Goal: Task Accomplishment & Management: Use online tool/utility

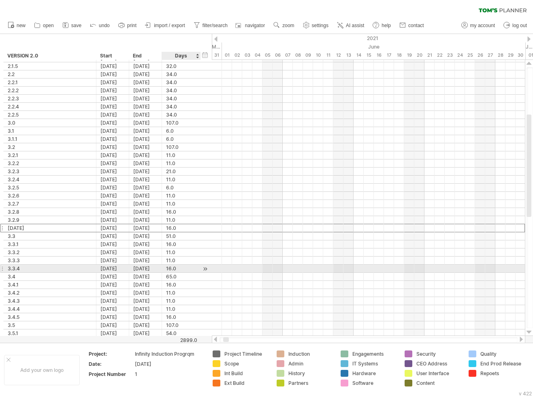
scroll to position [0, 4]
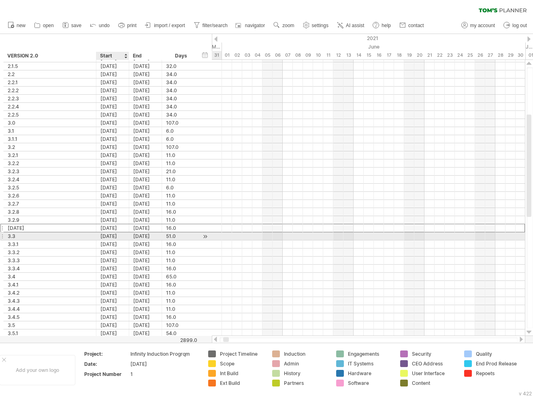
click at [118, 234] on div "[DATE]" at bounding box center [112, 236] width 33 height 8
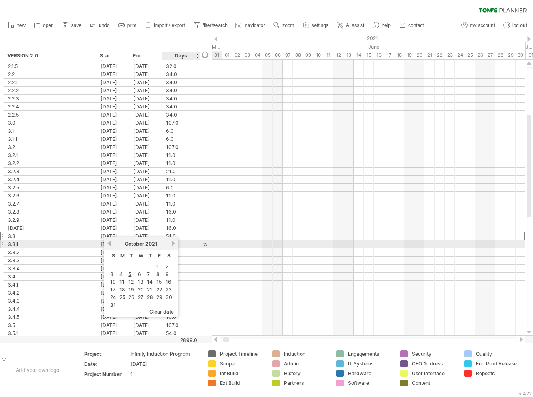
click at [175, 244] on link "next" at bounding box center [173, 244] width 6 height 6
click at [175, 244] on link "next" at bounding box center [172, 244] width 6 height 6
click at [175, 244] on link "next" at bounding box center [173, 244] width 6 height 6
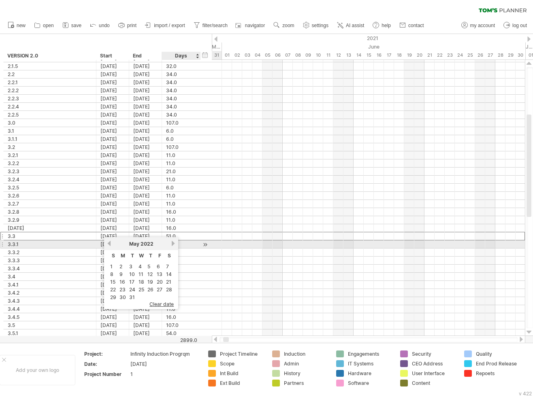
click at [175, 244] on link "next" at bounding box center [173, 244] width 6 height 6
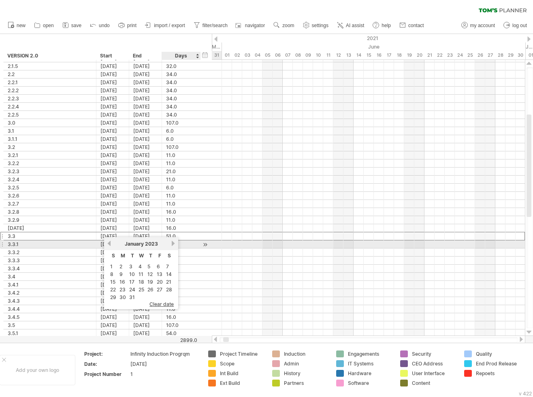
click at [175, 244] on link "next" at bounding box center [173, 244] width 6 height 6
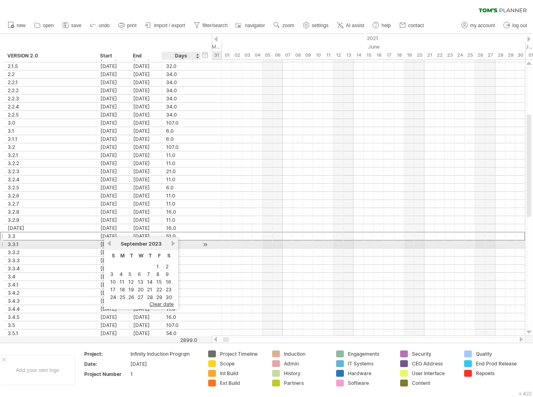
click at [175, 244] on link "next" at bounding box center [173, 244] width 6 height 6
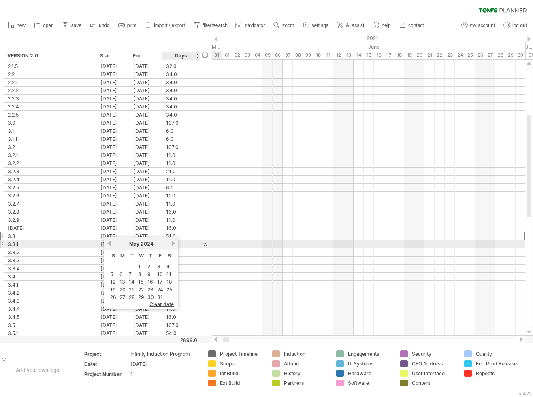
click at [175, 244] on link "next" at bounding box center [173, 244] width 6 height 6
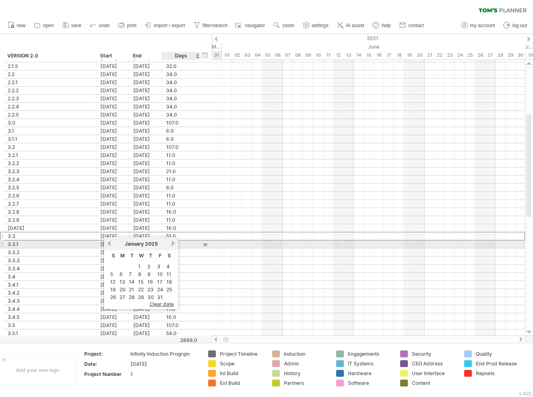
click at [175, 244] on link "next" at bounding box center [173, 244] width 6 height 6
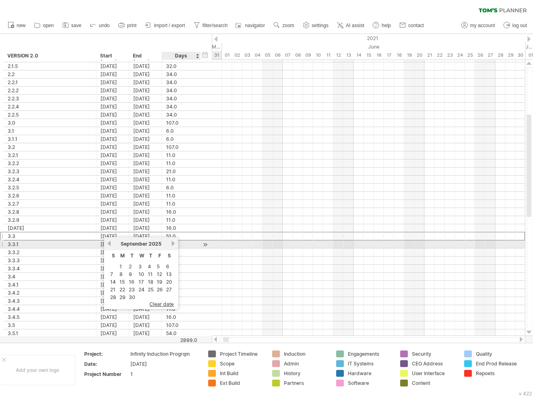
click at [175, 244] on link "next" at bounding box center [173, 244] width 6 height 6
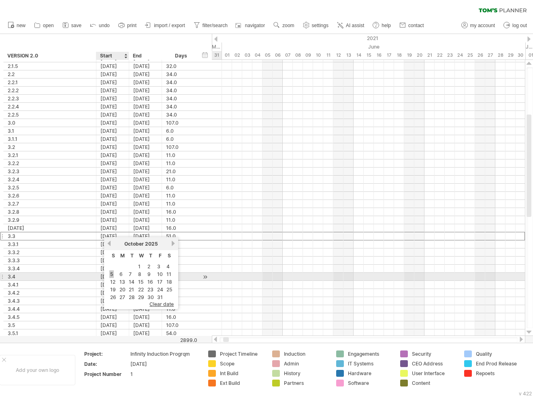
click at [112, 275] on link "5" at bounding box center [111, 274] width 4 height 8
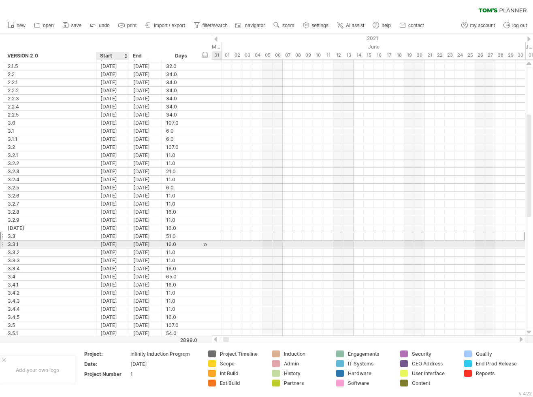
click at [115, 242] on div "[DATE]" at bounding box center [112, 245] width 33 height 8
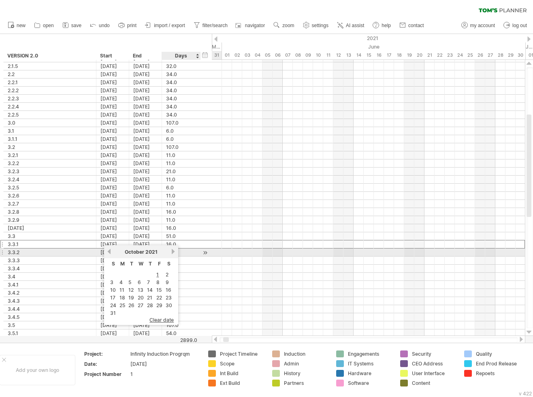
click at [174, 251] on link "next" at bounding box center [173, 252] width 6 height 6
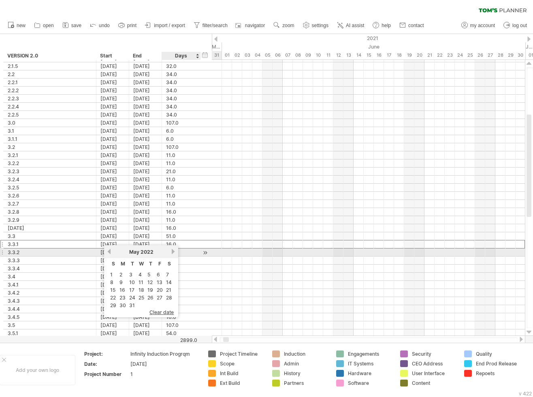
click at [174, 251] on link "next" at bounding box center [173, 252] width 6 height 6
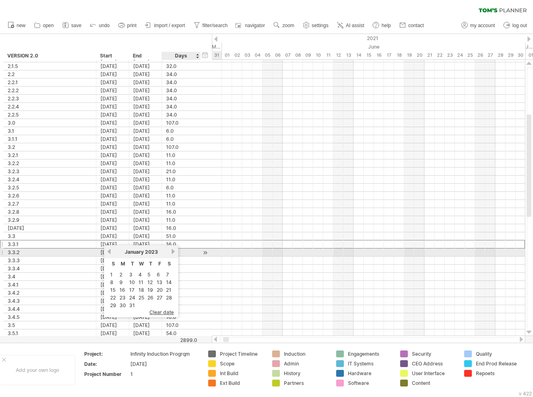
click at [174, 251] on link "next" at bounding box center [173, 252] width 6 height 6
click at [174, 251] on link "next" at bounding box center [172, 252] width 6 height 6
click at [174, 251] on link "next" at bounding box center [173, 252] width 6 height 6
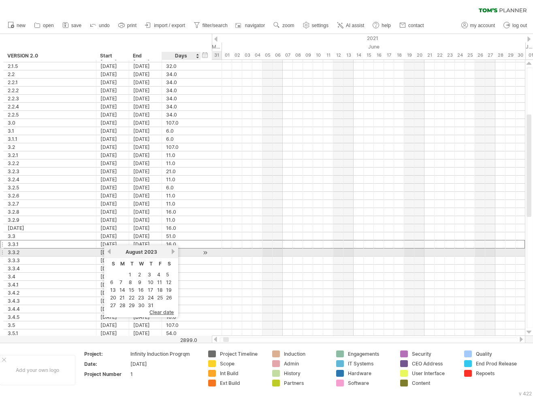
click at [174, 251] on link "next" at bounding box center [173, 252] width 6 height 6
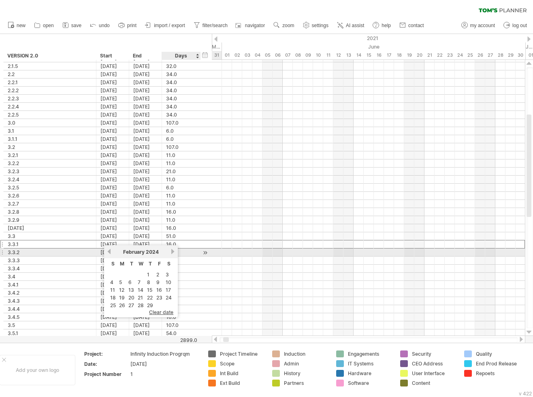
click at [174, 251] on link "next" at bounding box center [173, 252] width 6 height 6
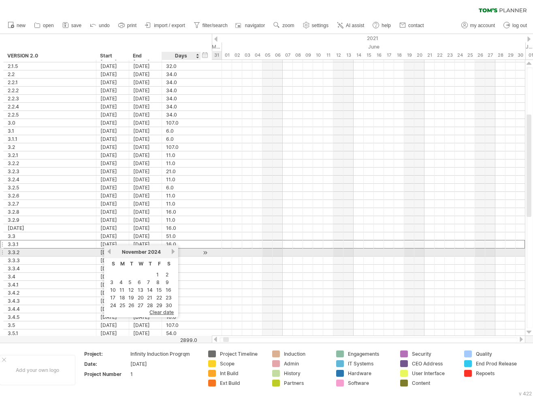
click at [174, 251] on link "next" at bounding box center [173, 252] width 6 height 6
click at [174, 251] on link "next" at bounding box center [172, 252] width 6 height 6
click at [174, 251] on link "next" at bounding box center [173, 252] width 6 height 6
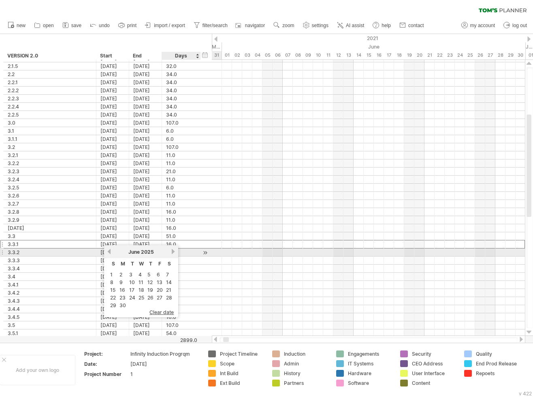
click at [174, 251] on link "next" at bounding box center [173, 252] width 6 height 6
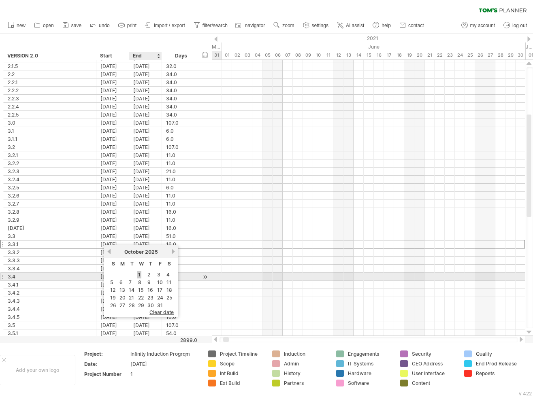
click at [139, 273] on link "1" at bounding box center [139, 275] width 4 height 8
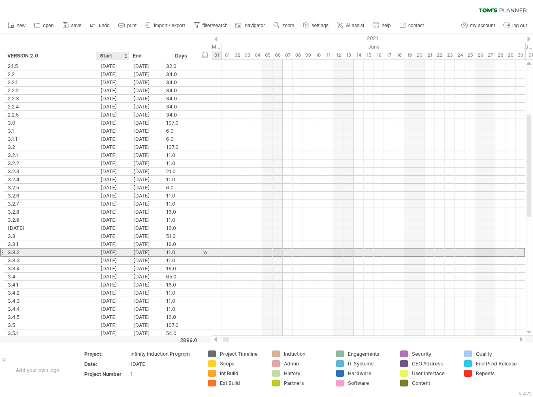
click at [113, 252] on div "[DATE]" at bounding box center [112, 253] width 33 height 8
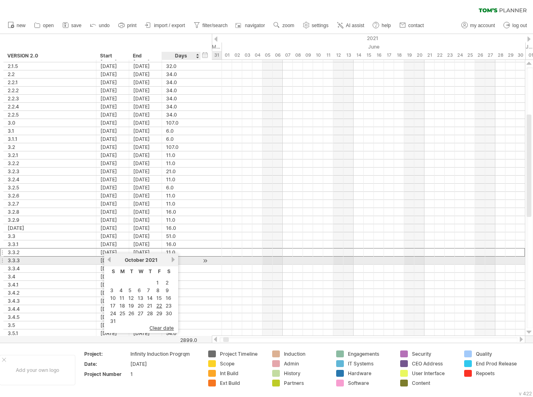
click at [172, 260] on link "next" at bounding box center [173, 260] width 6 height 6
click at [172, 260] on link "next" at bounding box center [172, 260] width 6 height 6
click at [172, 260] on link "next" at bounding box center [173, 260] width 6 height 6
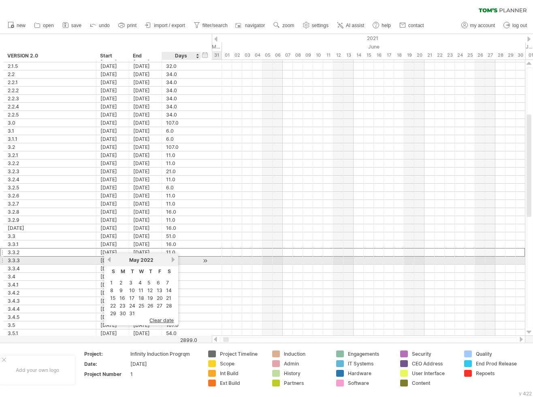
click at [172, 260] on link "next" at bounding box center [173, 260] width 6 height 6
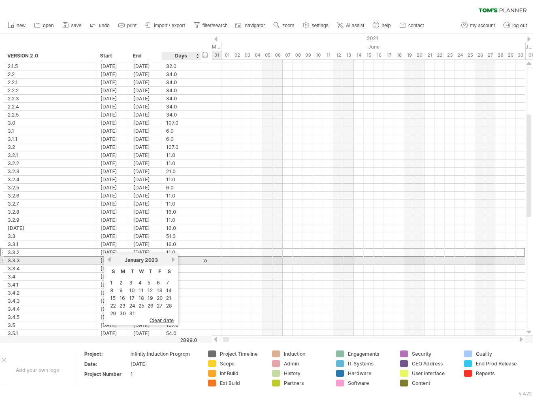
click at [172, 260] on link "next" at bounding box center [173, 260] width 6 height 6
click at [172, 260] on link "next" at bounding box center [172, 260] width 6 height 6
click at [172, 260] on link "next" at bounding box center [173, 260] width 6 height 6
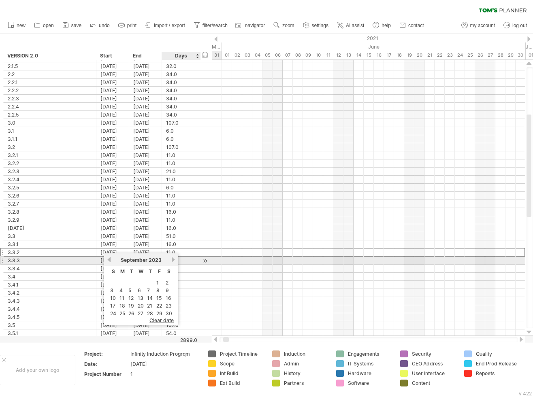
click at [172, 260] on link "next" at bounding box center [173, 260] width 6 height 6
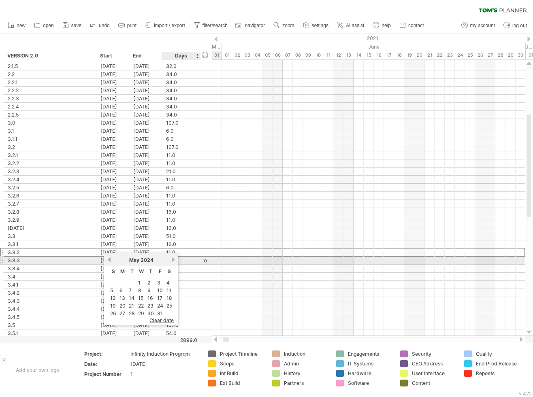
click at [172, 260] on link "next" at bounding box center [173, 260] width 6 height 6
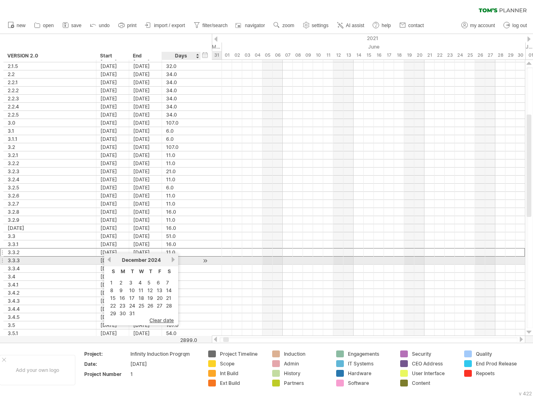
click at [172, 260] on link "next" at bounding box center [173, 260] width 6 height 6
click at [172, 260] on link "next" at bounding box center [172, 260] width 6 height 6
click at [172, 260] on link "next" at bounding box center [173, 260] width 6 height 6
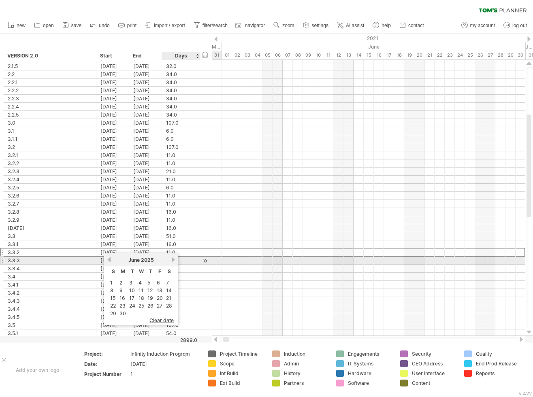
click at [172, 260] on link "next" at bounding box center [173, 260] width 6 height 6
click at [109, 258] on link "previous" at bounding box center [109, 260] width 6 height 6
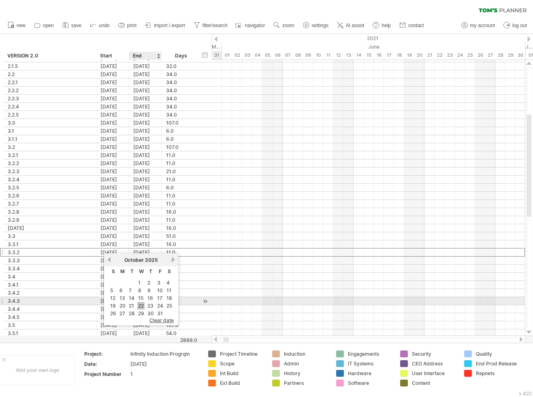
click at [140, 304] on link "22" at bounding box center [140, 306] width 7 height 8
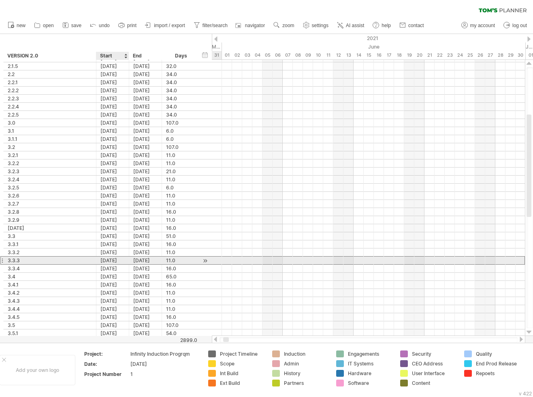
click at [113, 259] on div "[DATE]" at bounding box center [112, 261] width 33 height 8
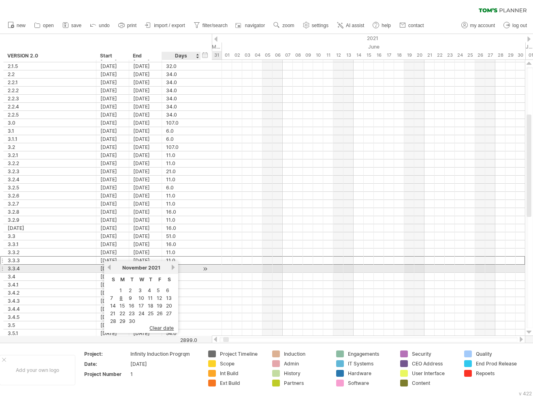
click at [174, 268] on link "next" at bounding box center [173, 267] width 6 height 6
click at [174, 268] on link "next" at bounding box center [172, 267] width 6 height 6
click at [174, 268] on link "next" at bounding box center [173, 267] width 6 height 6
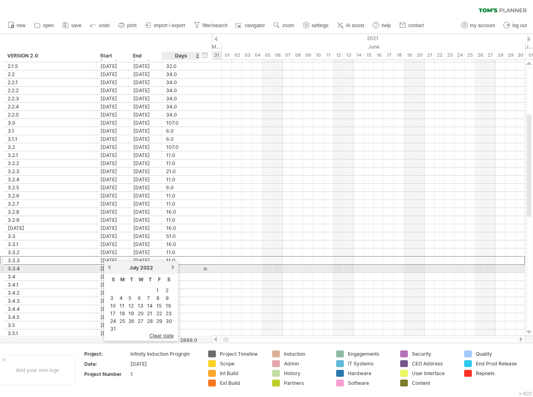
click at [174, 268] on link "next" at bounding box center [173, 267] width 6 height 6
click at [174, 268] on link "next" at bounding box center [172, 267] width 6 height 6
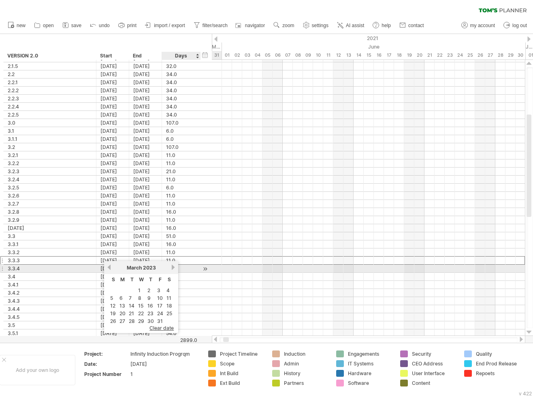
click at [174, 268] on link "next" at bounding box center [173, 267] width 6 height 6
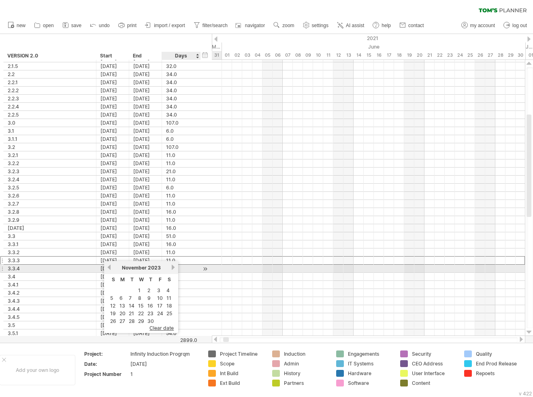
click at [174, 268] on link "next" at bounding box center [173, 267] width 6 height 6
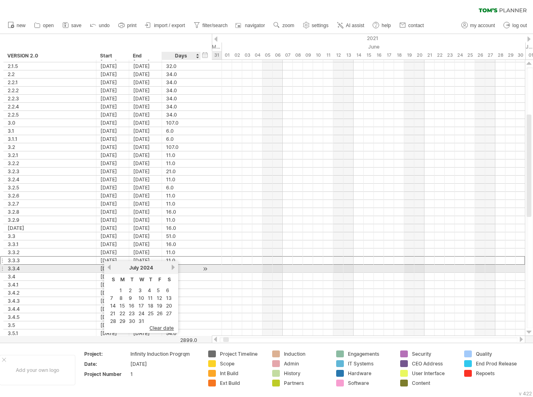
click at [174, 268] on link "next" at bounding box center [173, 267] width 6 height 6
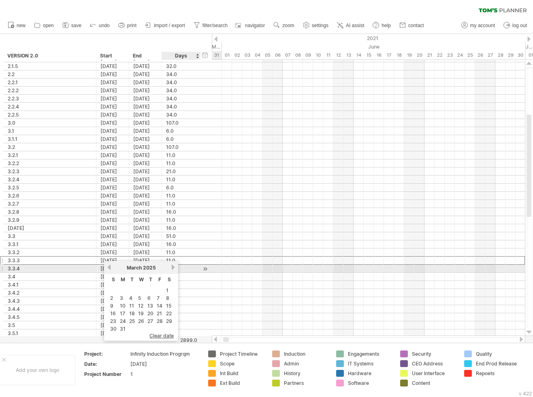
click at [173, 266] on link "next" at bounding box center [173, 267] width 6 height 6
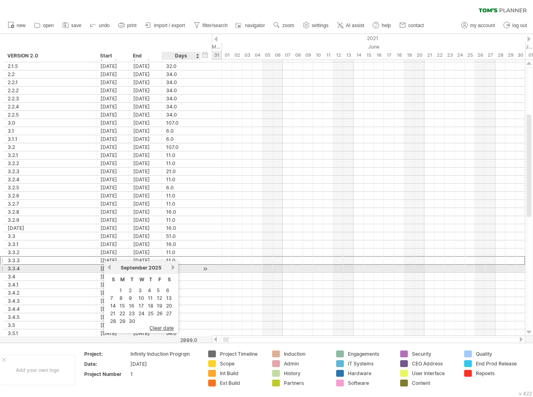
click at [173, 266] on link "next" at bounding box center [173, 267] width 6 height 6
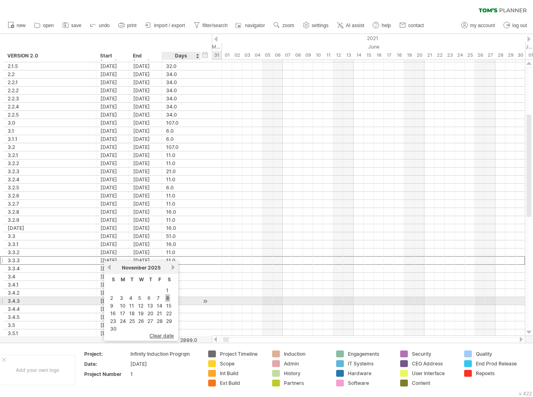
click at [168, 299] on link "8" at bounding box center [167, 298] width 5 height 8
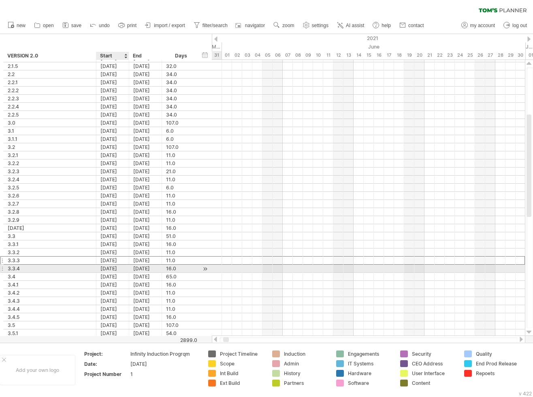
click at [117, 267] on div "[DATE]" at bounding box center [112, 269] width 33 height 8
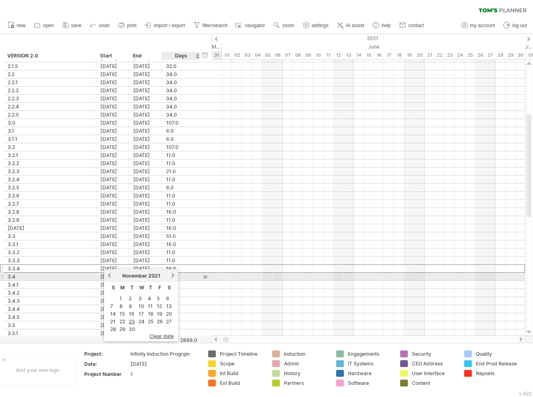
click at [173, 275] on link "next" at bounding box center [173, 276] width 6 height 6
click at [173, 275] on link "next" at bounding box center [172, 276] width 6 height 6
click at [173, 275] on link "next" at bounding box center [173, 276] width 6 height 6
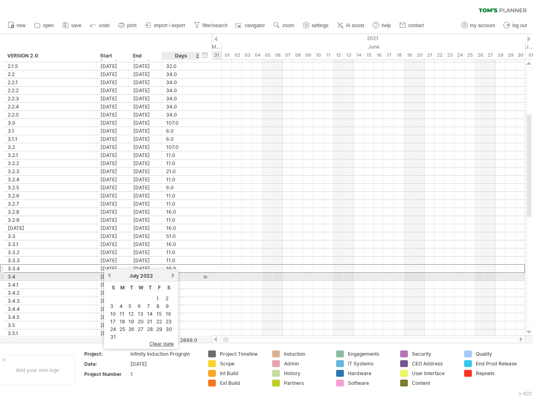
click at [173, 275] on link "next" at bounding box center [173, 276] width 6 height 6
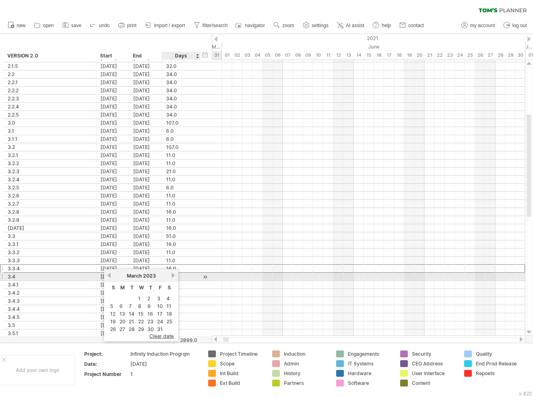
click at [173, 275] on link "next" at bounding box center [173, 276] width 6 height 6
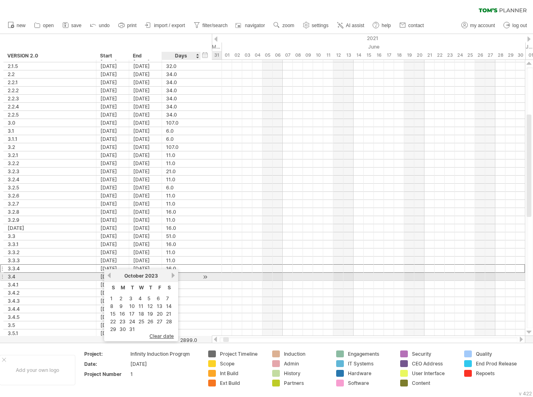
click at [173, 275] on link "next" at bounding box center [173, 276] width 6 height 6
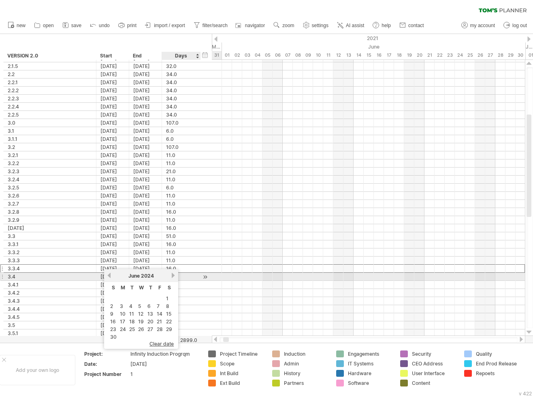
click at [173, 275] on link "next" at bounding box center [173, 276] width 6 height 6
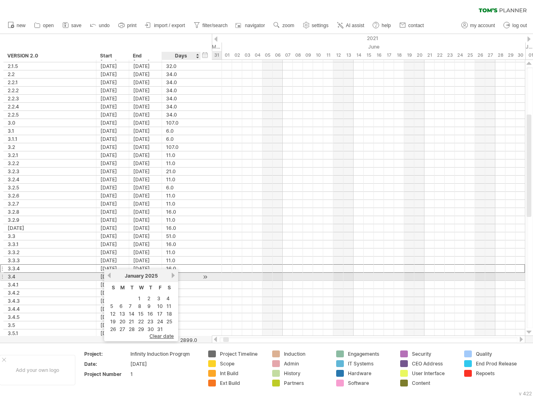
click at [173, 275] on link "next" at bounding box center [173, 276] width 6 height 6
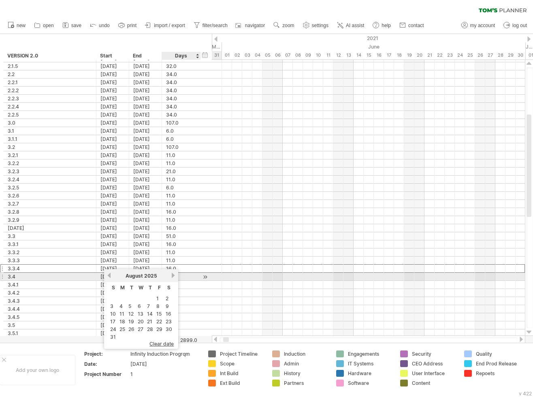
click at [173, 275] on link "next" at bounding box center [173, 276] width 6 height 6
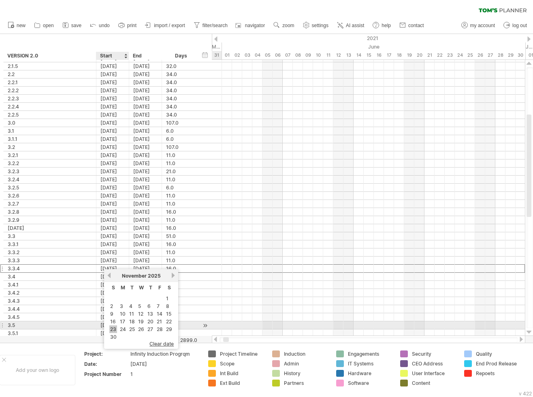
click at [116, 327] on link "23" at bounding box center [113, 330] width 8 height 8
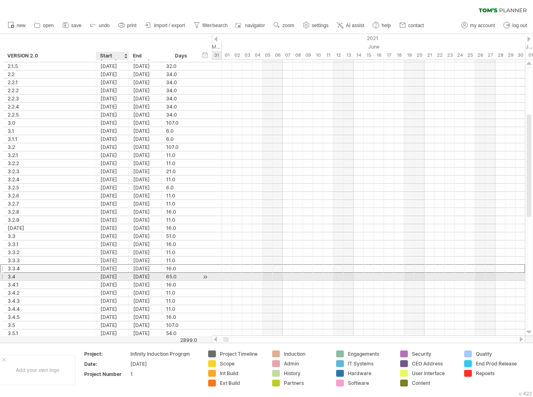
click at [121, 274] on div "[DATE]" at bounding box center [112, 277] width 33 height 8
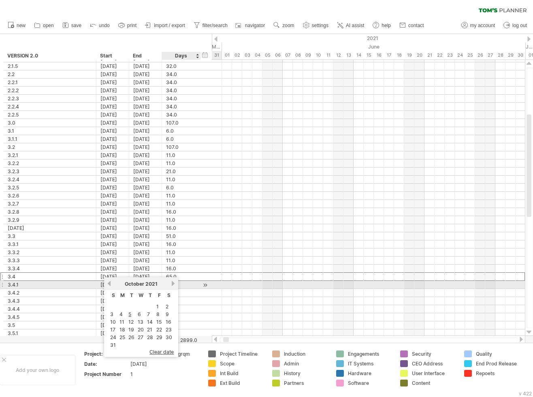
click at [175, 285] on link "next" at bounding box center [173, 284] width 6 height 6
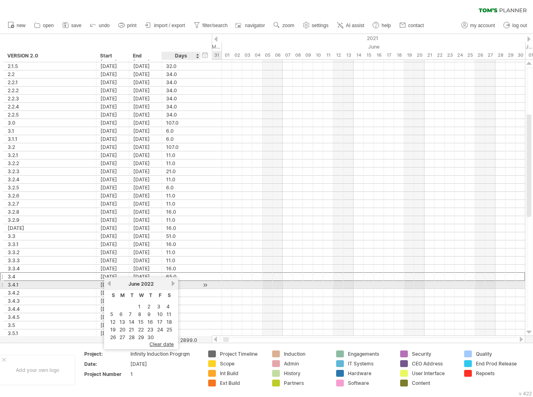
click at [175, 285] on link "next" at bounding box center [173, 284] width 6 height 6
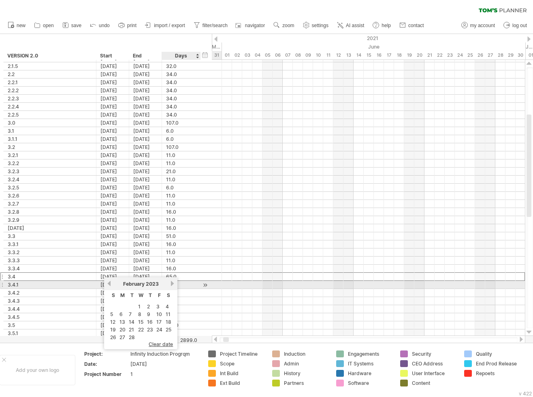
click at [175, 285] on link "next" at bounding box center [172, 284] width 6 height 6
click at [175, 285] on link "next" at bounding box center [173, 284] width 6 height 6
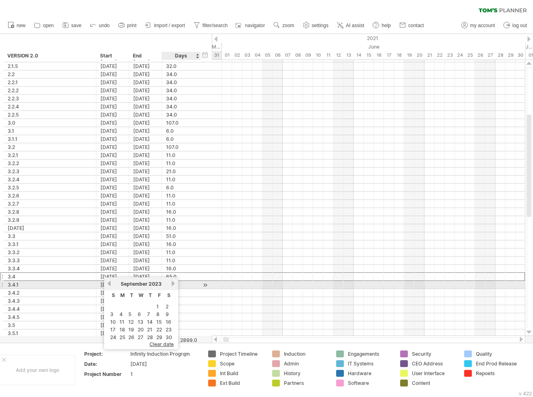
click at [175, 285] on link "next" at bounding box center [173, 284] width 6 height 6
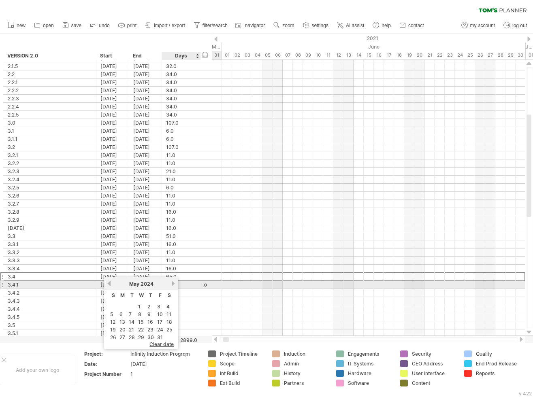
click at [175, 285] on link "next" at bounding box center [173, 284] width 6 height 6
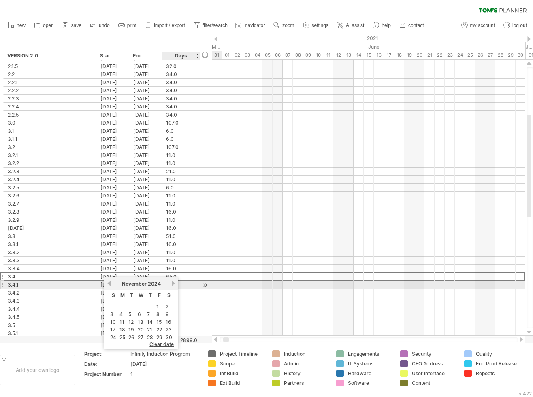
click at [175, 285] on link "next" at bounding box center [173, 284] width 6 height 6
click at [175, 285] on link "next" at bounding box center [172, 284] width 6 height 6
click at [175, 285] on link "next" at bounding box center [173, 284] width 6 height 6
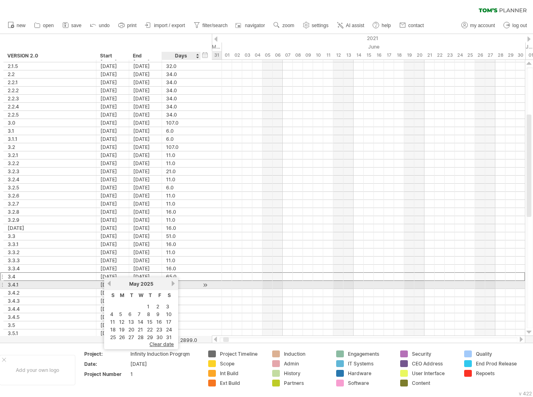
click at [175, 285] on link "next" at bounding box center [173, 284] width 6 height 6
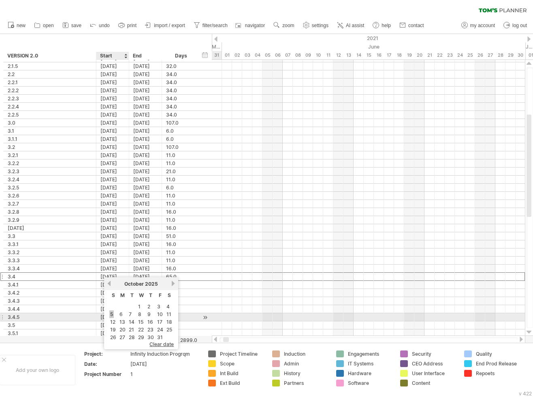
click at [112, 314] on link "5" at bounding box center [111, 315] width 4 height 8
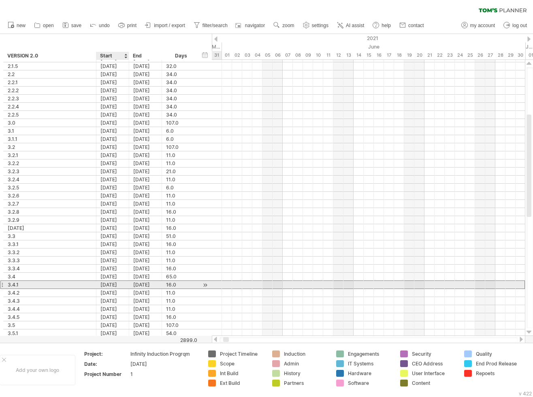
click at [124, 283] on div "[DATE]" at bounding box center [112, 285] width 33 height 8
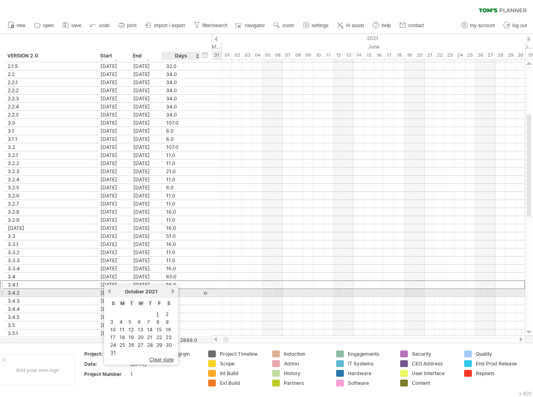
click at [174, 293] on link "next" at bounding box center [173, 291] width 6 height 6
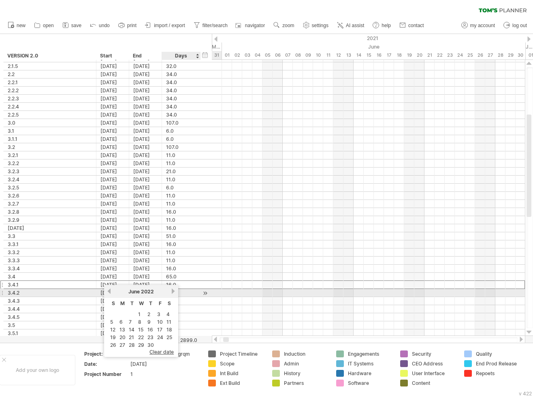
click at [174, 293] on link "next" at bounding box center [173, 291] width 6 height 6
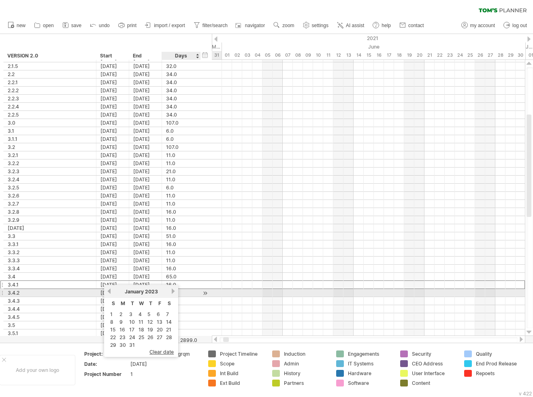
click at [174, 293] on link "next" at bounding box center [173, 291] width 6 height 6
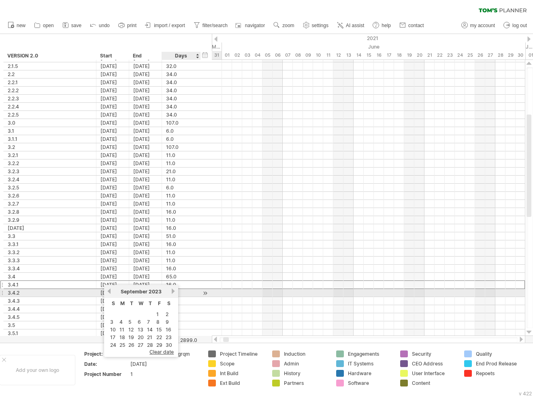
click at [174, 293] on link "next" at bounding box center [173, 291] width 6 height 6
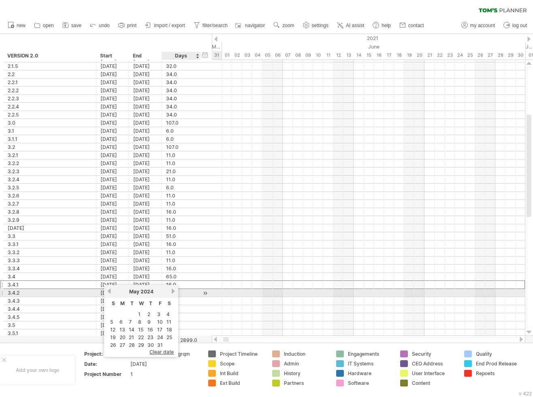
click at [174, 293] on link "next" at bounding box center [173, 291] width 6 height 6
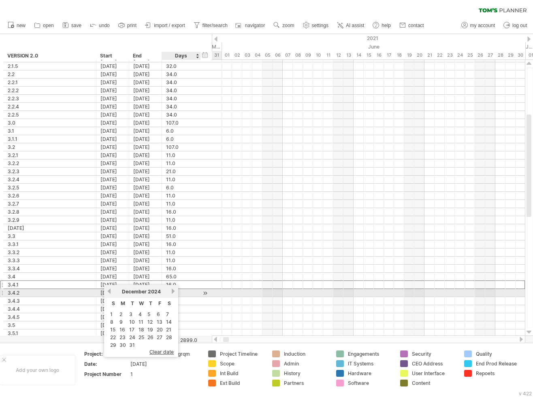
click at [174, 293] on link "next" at bounding box center [173, 291] width 6 height 6
click at [174, 293] on link "next" at bounding box center [172, 291] width 6 height 6
click at [174, 293] on link "next" at bounding box center [173, 291] width 6 height 6
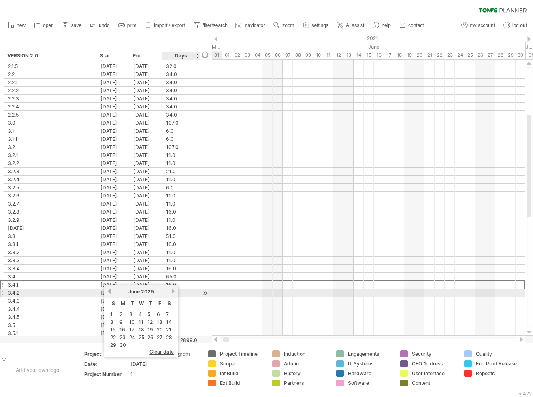
click at [174, 293] on link "next" at bounding box center [173, 291] width 6 height 6
click at [174, 294] on link "next" at bounding box center [173, 291] width 6 height 6
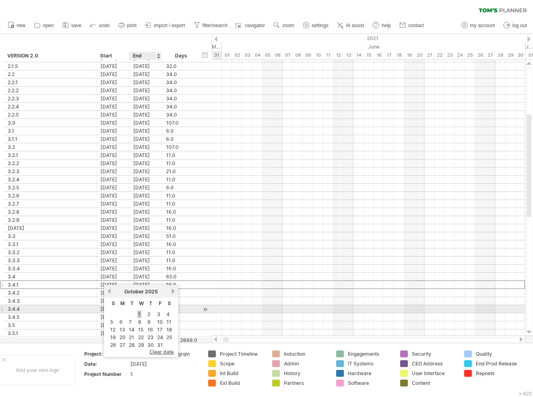
click at [139, 313] on link "1" at bounding box center [139, 315] width 4 height 8
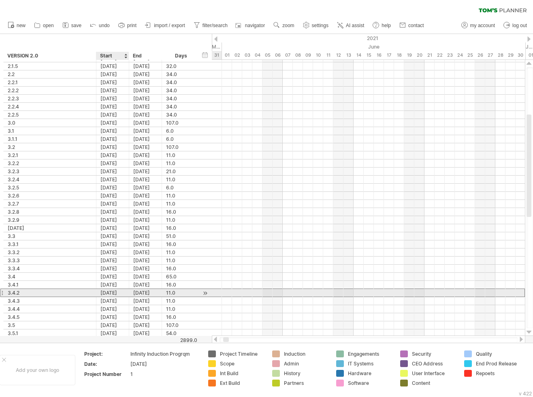
click at [120, 292] on div "[DATE]" at bounding box center [112, 293] width 33 height 8
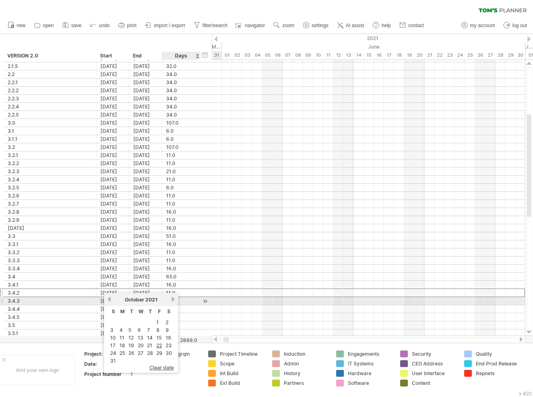
click at [174, 300] on link "next" at bounding box center [173, 299] width 6 height 6
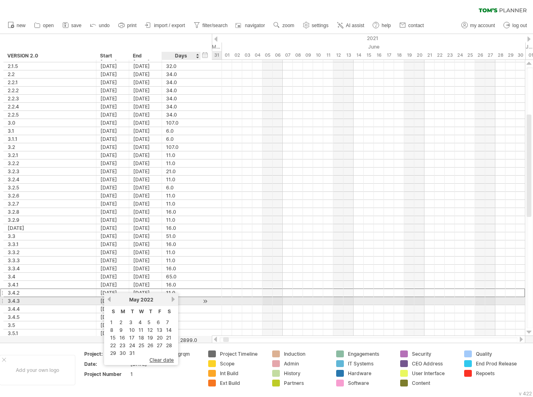
click at [174, 300] on link "next" at bounding box center [173, 299] width 6 height 6
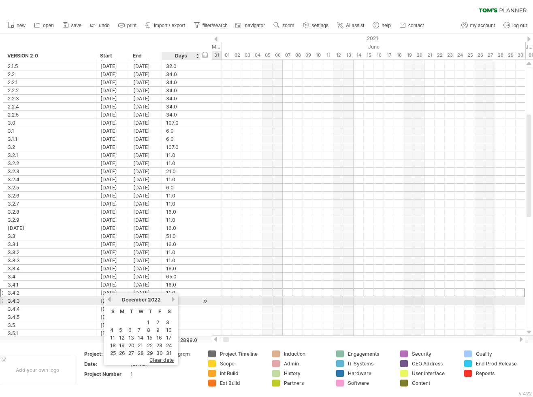
click at [174, 300] on link "next" at bounding box center [173, 299] width 6 height 6
click at [174, 300] on link "next" at bounding box center [172, 299] width 6 height 6
click at [174, 300] on link "next" at bounding box center [173, 299] width 6 height 6
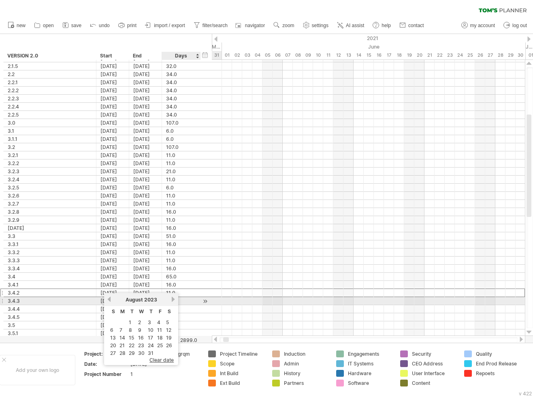
click at [174, 300] on link "next" at bounding box center [173, 299] width 6 height 6
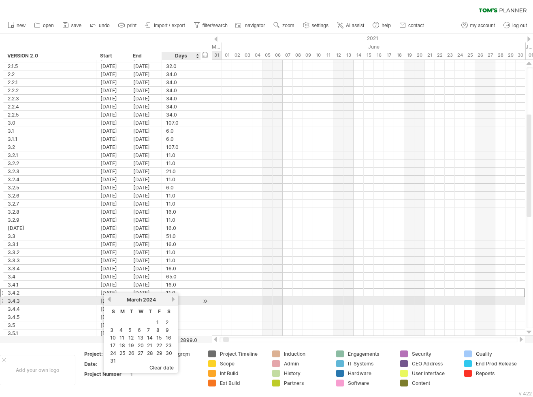
click at [174, 300] on link "next" at bounding box center [173, 299] width 6 height 6
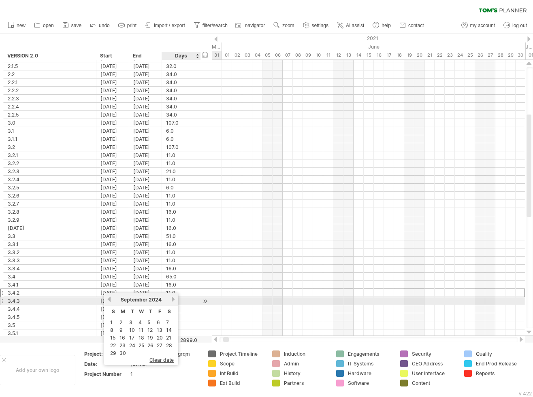
click at [174, 300] on link "next" at bounding box center [173, 299] width 6 height 6
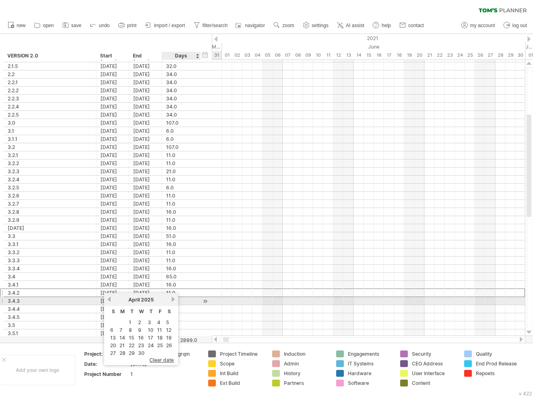
click at [174, 300] on link "next" at bounding box center [173, 299] width 6 height 6
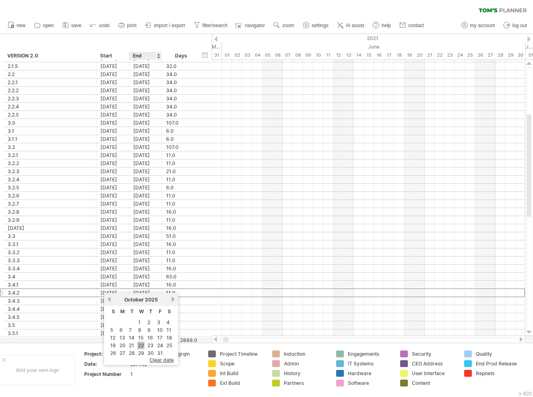
click at [144, 345] on link "22" at bounding box center [140, 346] width 7 height 8
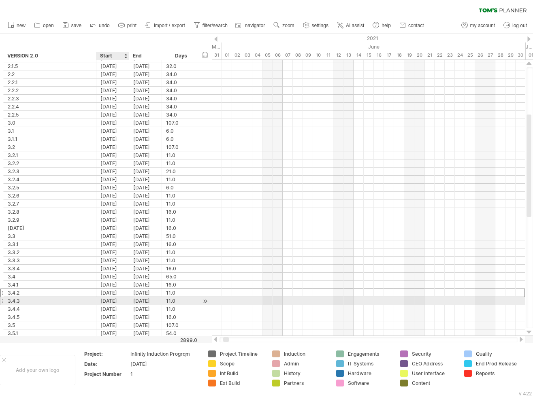
click at [119, 298] on div "[DATE]" at bounding box center [112, 301] width 33 height 8
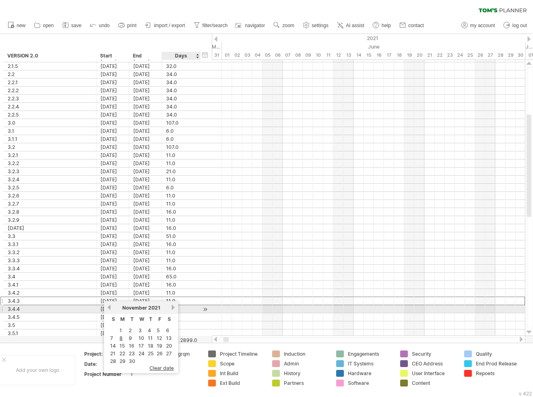
click at [174, 308] on link "next" at bounding box center [173, 308] width 6 height 6
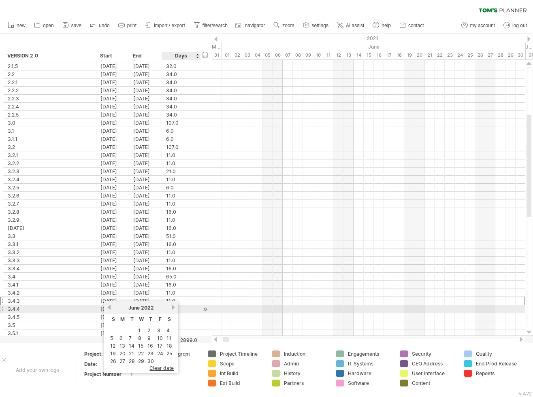
click at [174, 308] on link "next" at bounding box center [173, 308] width 6 height 6
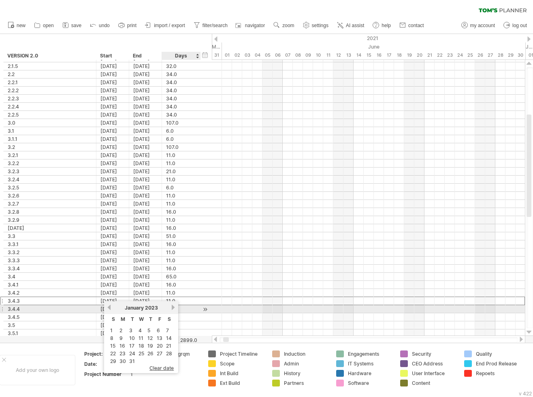
click at [174, 308] on link "next" at bounding box center [173, 308] width 6 height 6
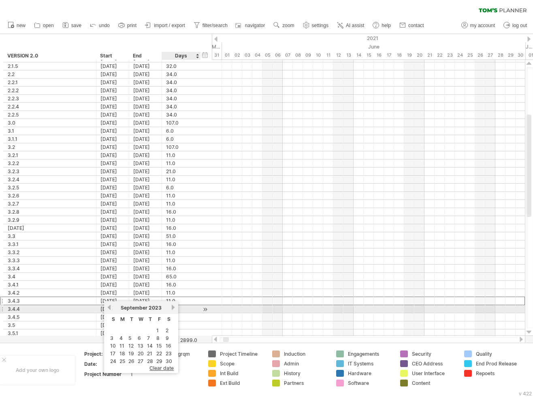
click at [174, 308] on link "next" at bounding box center [173, 308] width 6 height 6
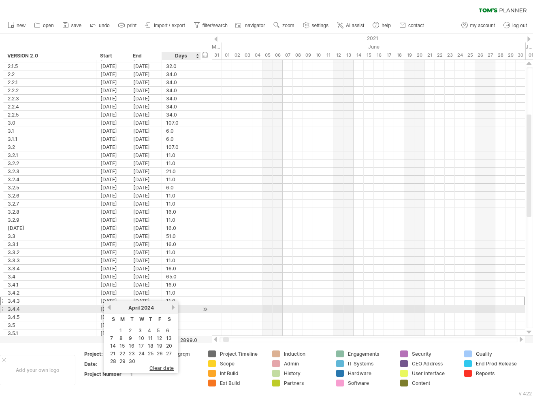
click at [174, 308] on link "next" at bounding box center [173, 308] width 6 height 6
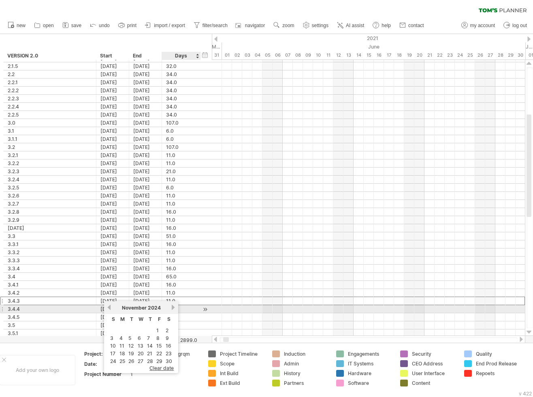
click at [174, 308] on link "next" at bounding box center [173, 308] width 6 height 6
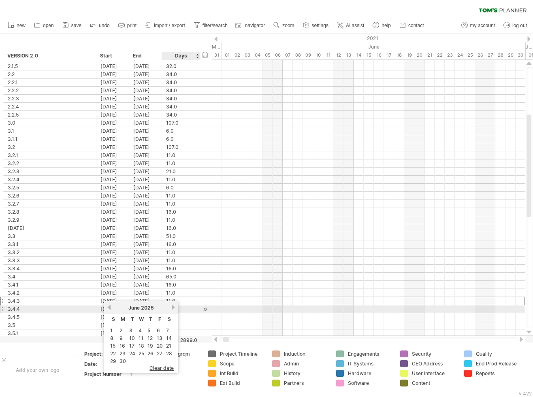
click at [174, 308] on link "next" at bounding box center [173, 308] width 6 height 6
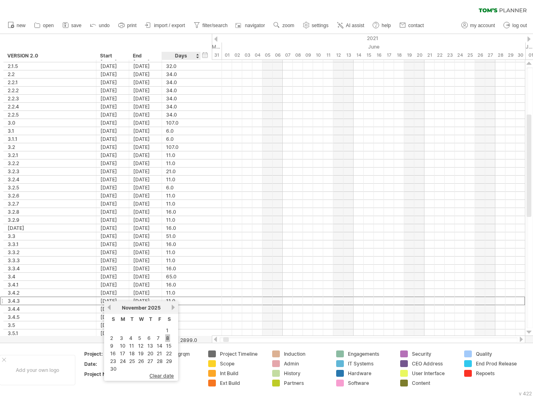
click at [168, 338] on link "8" at bounding box center [167, 338] width 5 height 8
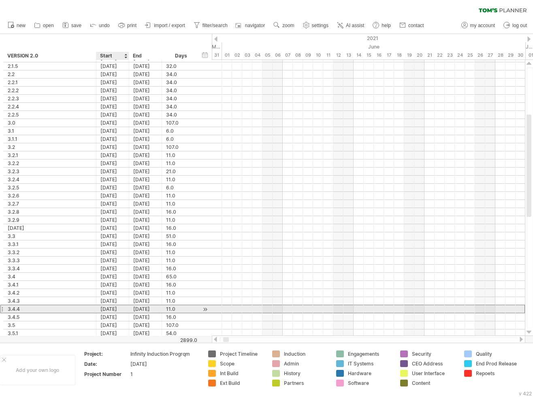
click at [124, 307] on div "[DATE]" at bounding box center [112, 309] width 33 height 8
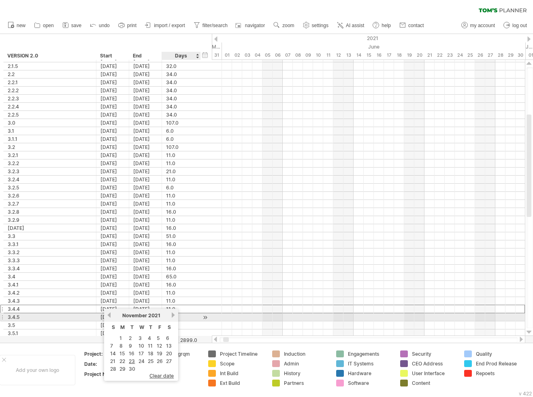
click at [174, 315] on link "next" at bounding box center [173, 315] width 6 height 6
click at [174, 315] on link "next" at bounding box center [172, 315] width 6 height 6
click at [174, 315] on link "next" at bounding box center [173, 315] width 6 height 6
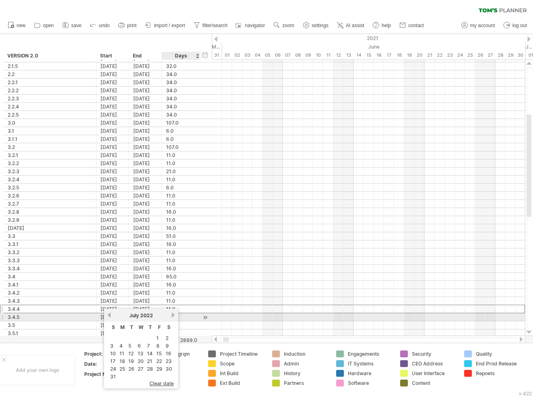
click at [174, 315] on link "next" at bounding box center [173, 315] width 6 height 6
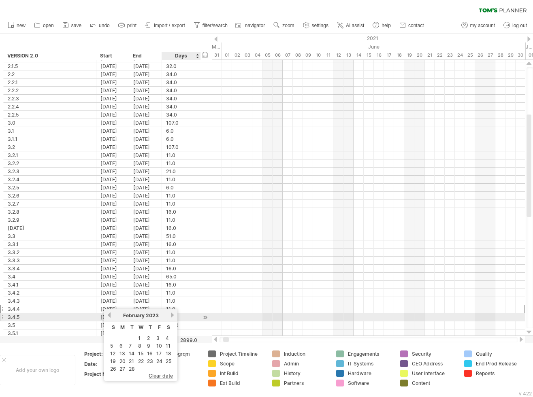
click at [174, 315] on link "next" at bounding box center [172, 315] width 6 height 6
click at [174, 315] on link "next" at bounding box center [173, 315] width 6 height 6
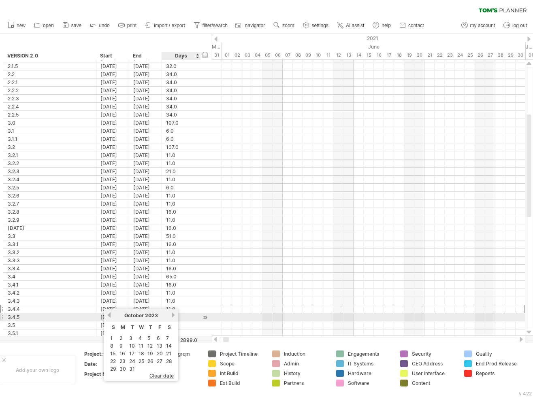
click at [174, 315] on link "next" at bounding box center [173, 315] width 6 height 6
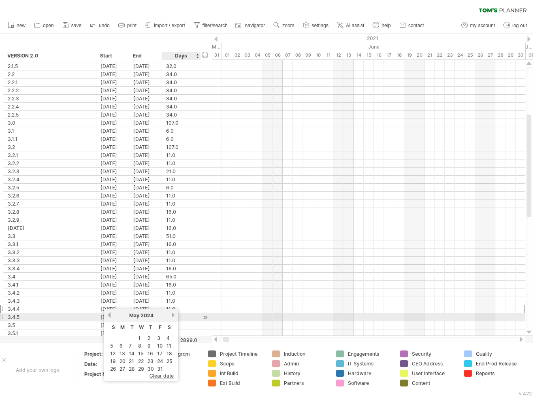
click at [174, 315] on link "next" at bounding box center [173, 315] width 6 height 6
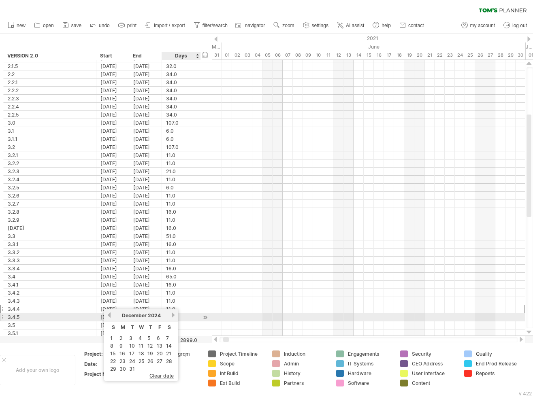
click at [174, 315] on link "next" at bounding box center [173, 315] width 6 height 6
click at [174, 315] on link "next" at bounding box center [172, 315] width 6 height 6
click at [174, 315] on link "next" at bounding box center [173, 315] width 6 height 6
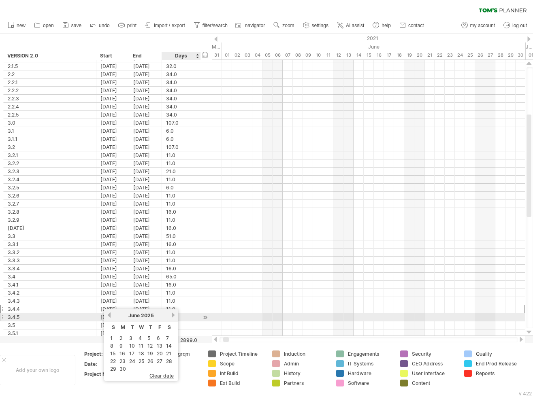
click at [174, 315] on link "next" at bounding box center [173, 315] width 6 height 6
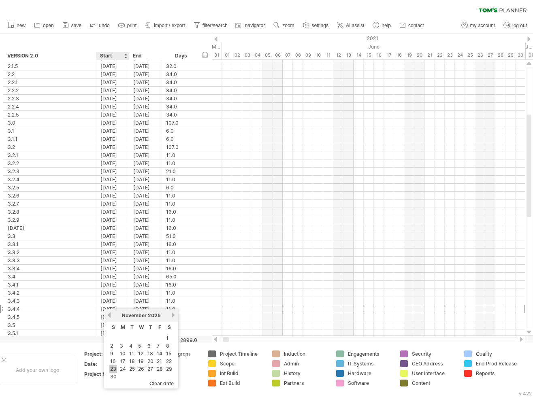
click at [116, 368] on link "23" at bounding box center [113, 369] width 8 height 8
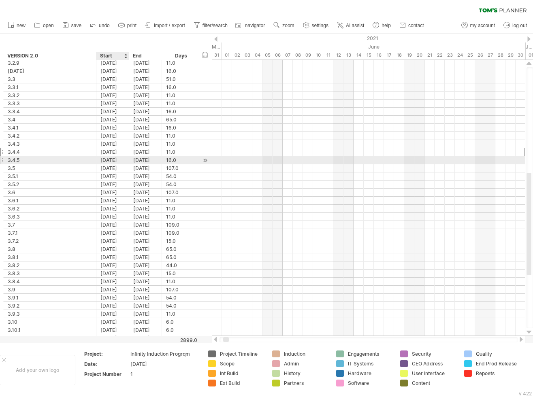
click at [113, 160] on div "[DATE]" at bounding box center [112, 160] width 33 height 8
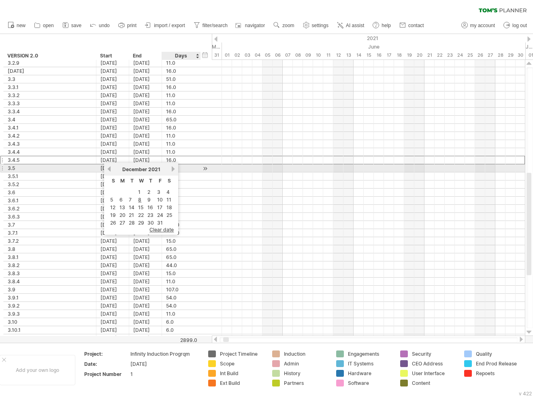
click at [175, 168] on link "next" at bounding box center [173, 169] width 6 height 6
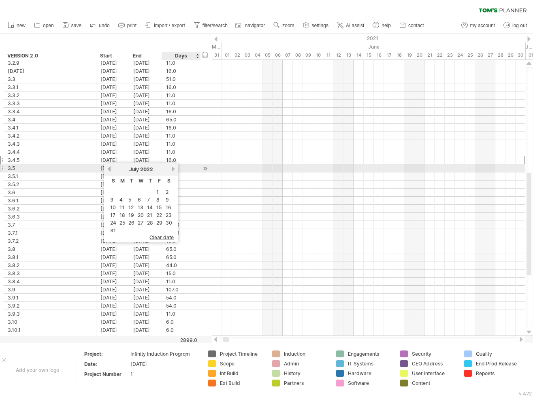
click at [175, 168] on link "next" at bounding box center [173, 169] width 6 height 6
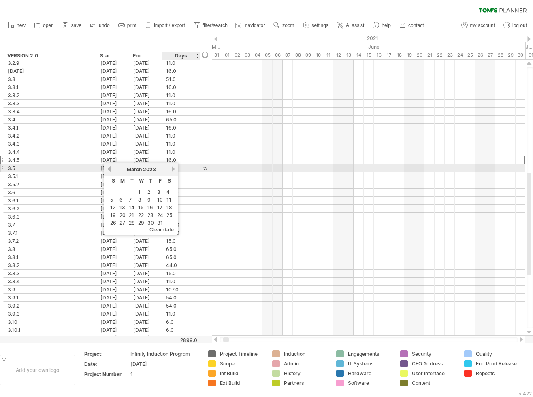
click at [175, 168] on link "next" at bounding box center [173, 169] width 6 height 6
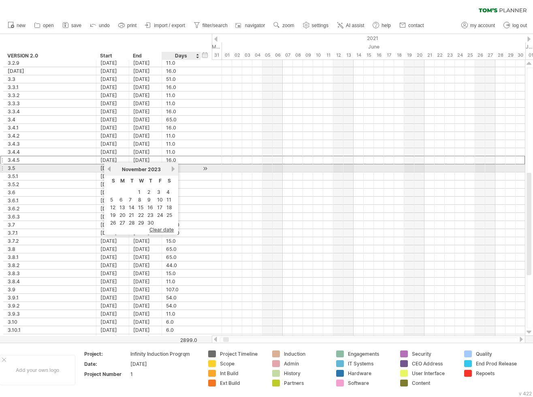
click at [175, 168] on link "next" at bounding box center [173, 169] width 6 height 6
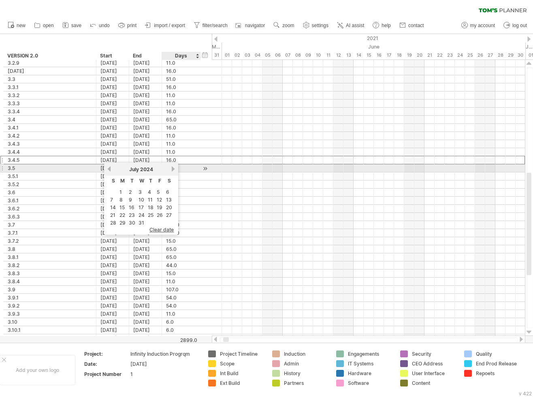
click at [175, 168] on link "next" at bounding box center [173, 169] width 6 height 6
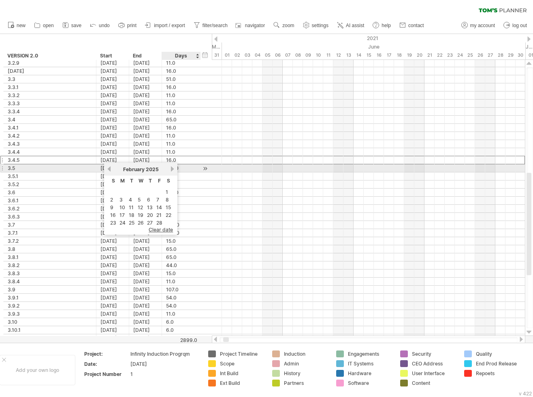
click at [175, 168] on link "next" at bounding box center [172, 169] width 6 height 6
click at [175, 168] on link "next" at bounding box center [173, 169] width 6 height 6
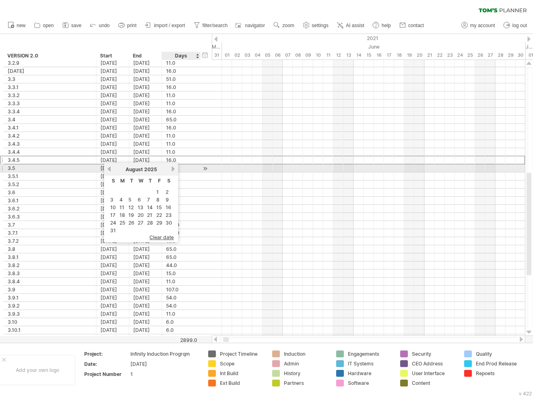
click at [175, 168] on link "next" at bounding box center [173, 169] width 6 height 6
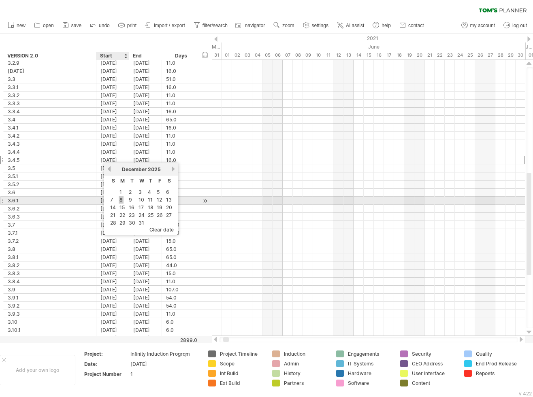
click at [121, 200] on link "8" at bounding box center [121, 200] width 5 height 8
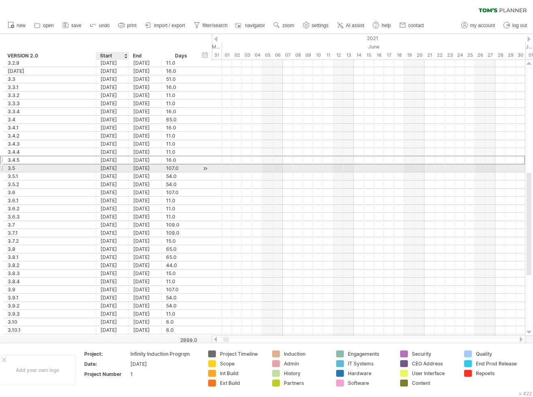
click at [120, 167] on div "[DATE]" at bounding box center [112, 168] width 33 height 8
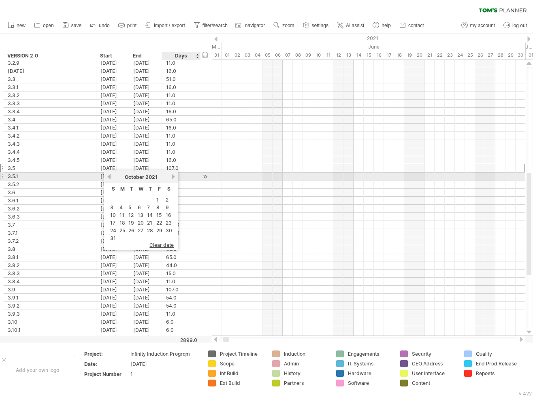
click at [173, 177] on link "next" at bounding box center [173, 177] width 6 height 6
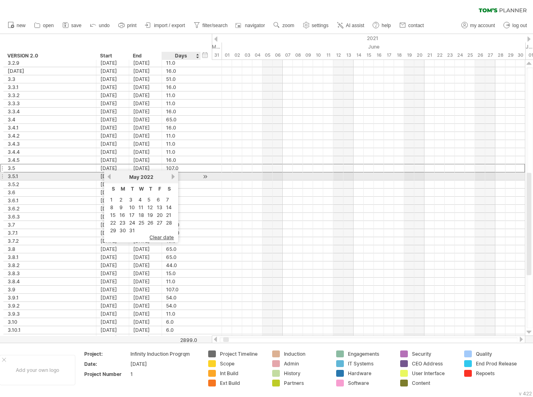
click at [173, 177] on link "next" at bounding box center [173, 177] width 6 height 6
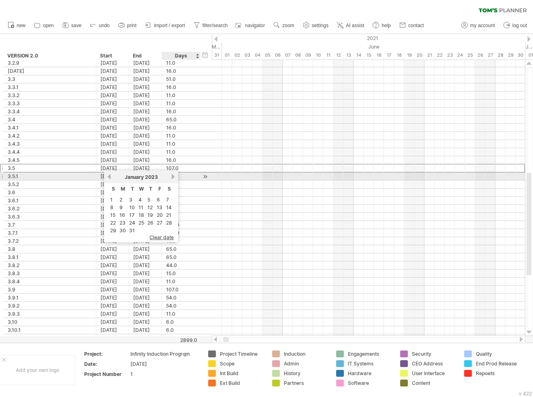
click at [173, 177] on link "next" at bounding box center [173, 177] width 6 height 6
click at [173, 177] on link "next" at bounding box center [172, 177] width 6 height 6
click at [173, 177] on link "next" at bounding box center [173, 177] width 6 height 6
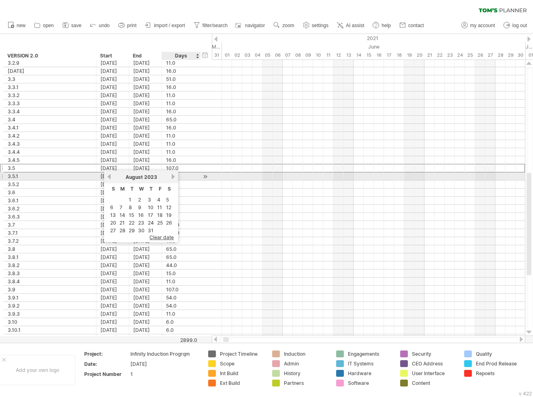
click at [173, 177] on link "next" at bounding box center [173, 177] width 6 height 6
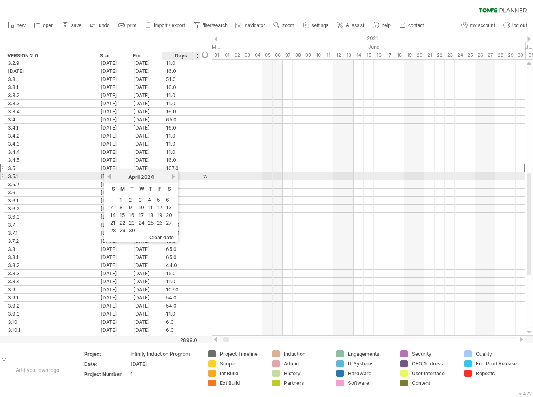
click at [173, 177] on link "next" at bounding box center [173, 177] width 6 height 6
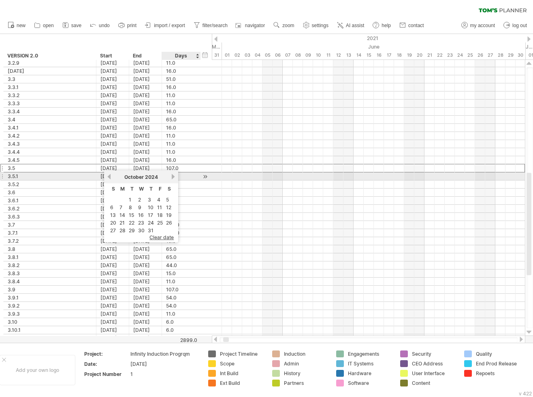
click at [173, 177] on link "next" at bounding box center [173, 177] width 6 height 6
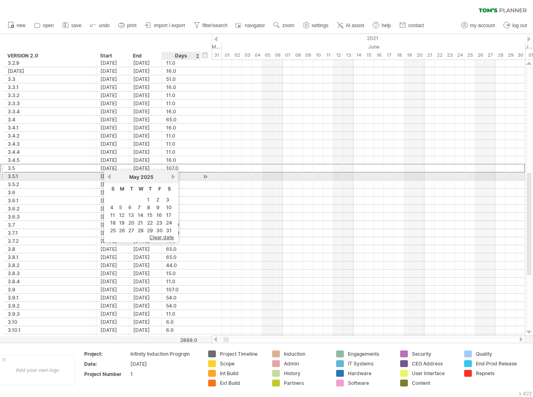
click at [173, 177] on link "next" at bounding box center [173, 177] width 6 height 6
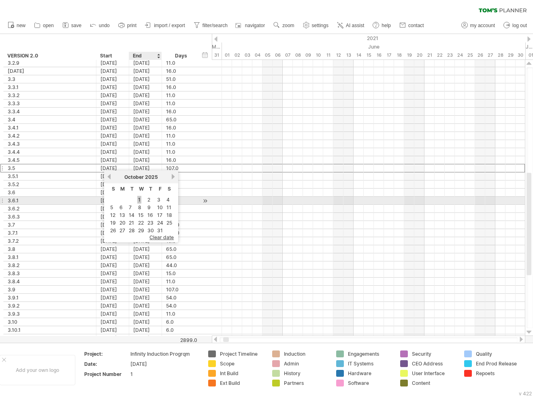
click at [139, 199] on link "1" at bounding box center [139, 200] width 4 height 8
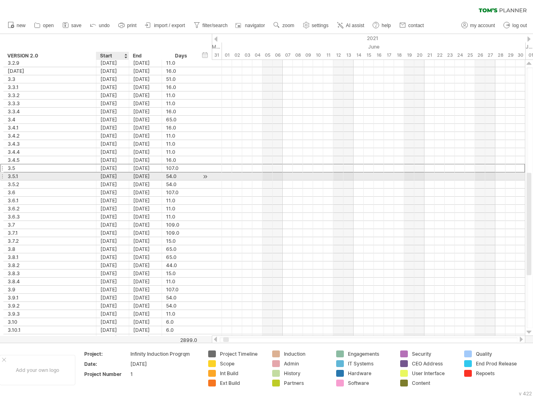
click at [121, 174] on div "[DATE]" at bounding box center [112, 176] width 33 height 8
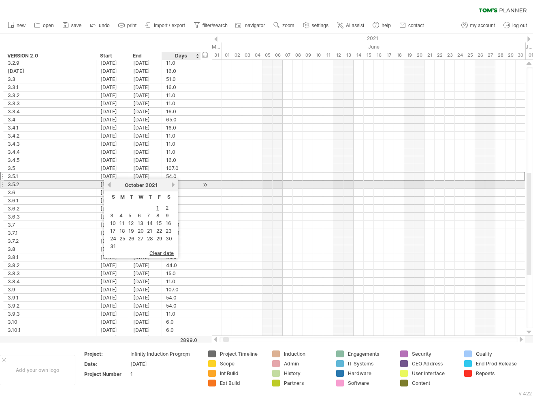
click at [174, 185] on link "next" at bounding box center [173, 185] width 6 height 6
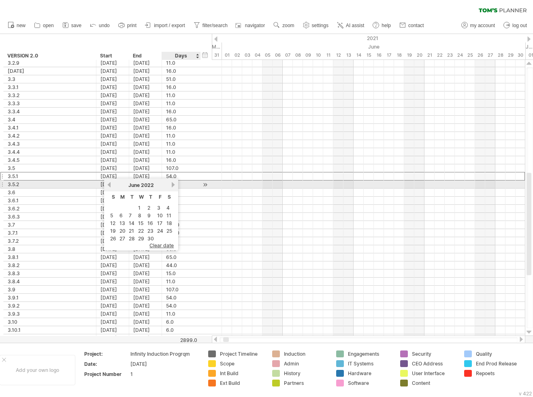
click at [174, 185] on link "next" at bounding box center [173, 185] width 6 height 6
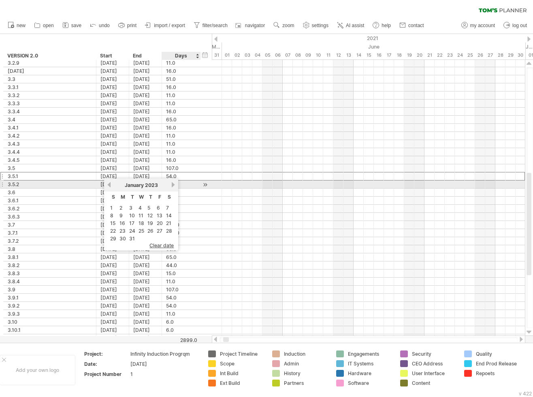
click at [174, 185] on link "next" at bounding box center [173, 185] width 6 height 6
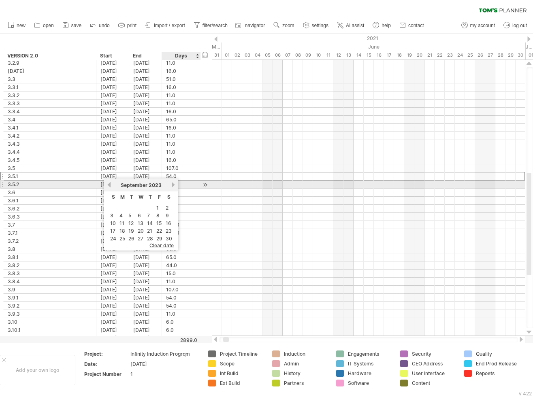
click at [174, 185] on link "next" at bounding box center [173, 185] width 6 height 6
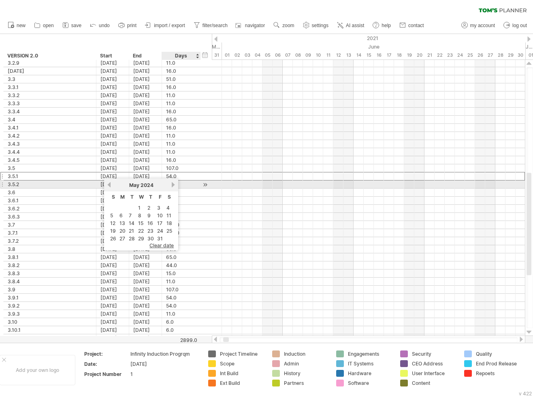
click at [174, 185] on link "next" at bounding box center [173, 185] width 6 height 6
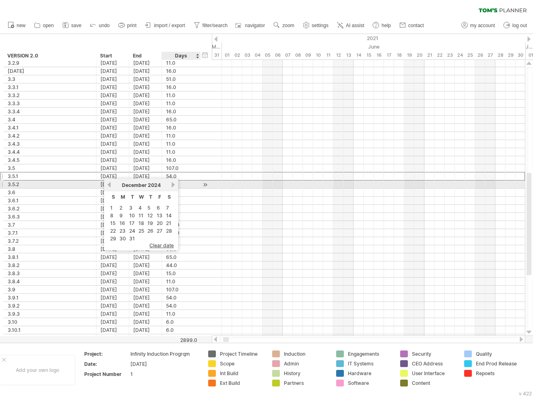
click at [174, 185] on link "next" at bounding box center [173, 185] width 6 height 6
click at [174, 185] on link "next" at bounding box center [172, 185] width 6 height 6
click at [174, 185] on link "next" at bounding box center [173, 185] width 6 height 6
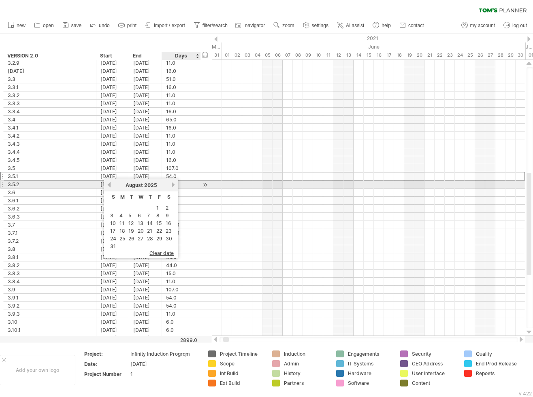
click at [174, 185] on link "next" at bounding box center [173, 185] width 6 height 6
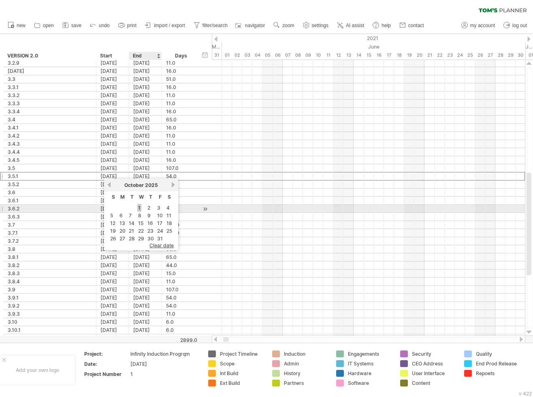
click at [139, 206] on link "1" at bounding box center [139, 208] width 4 height 8
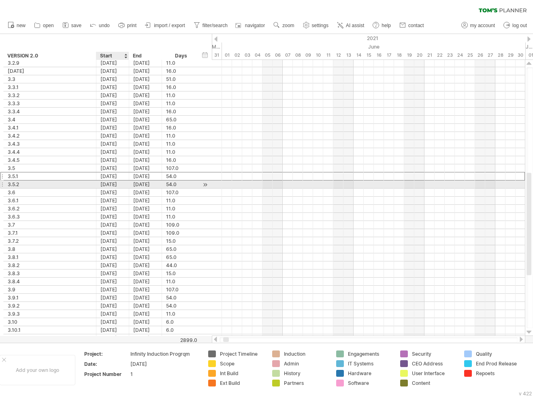
click at [118, 183] on div "[DATE]" at bounding box center [112, 185] width 33 height 8
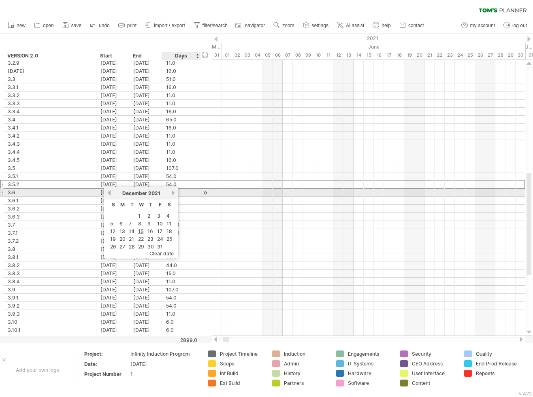
click at [174, 194] on link "next" at bounding box center [173, 193] width 6 height 6
click at [174, 194] on link "next" at bounding box center [172, 193] width 6 height 6
click at [174, 194] on link "next" at bounding box center [173, 193] width 6 height 6
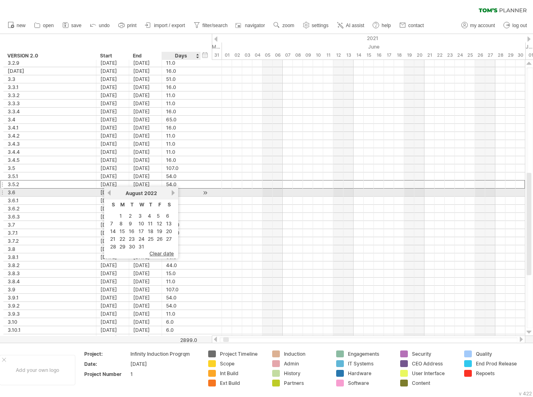
click at [174, 194] on link "next" at bounding box center [173, 193] width 6 height 6
click at [174, 194] on link "next" at bounding box center [172, 193] width 6 height 6
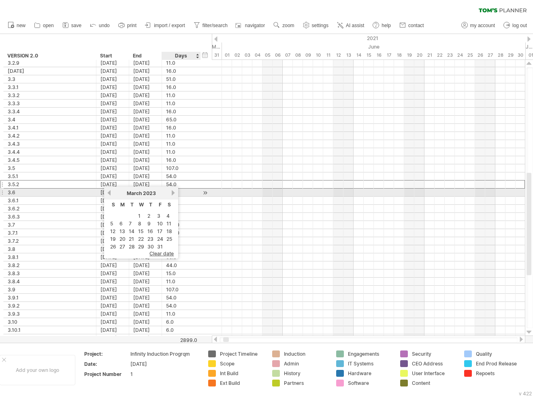
click at [174, 194] on link "next" at bounding box center [173, 193] width 6 height 6
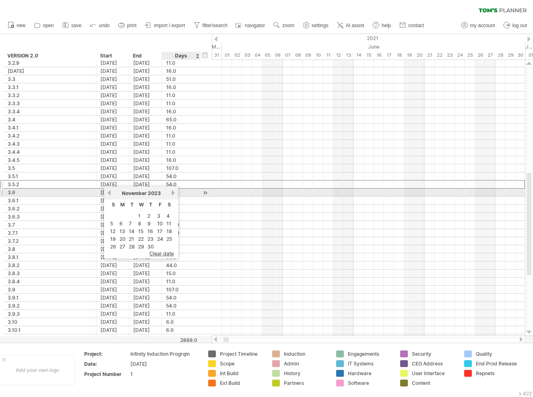
click at [174, 194] on link "next" at bounding box center [173, 193] width 6 height 6
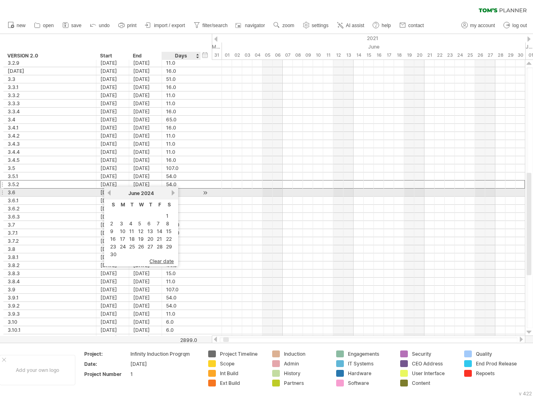
click at [174, 194] on link "next" at bounding box center [173, 193] width 6 height 6
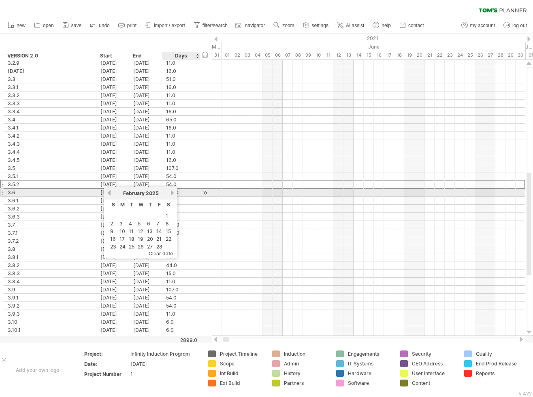
click at [174, 194] on link "next" at bounding box center [172, 193] width 6 height 6
click at [174, 194] on link "next" at bounding box center [173, 193] width 6 height 6
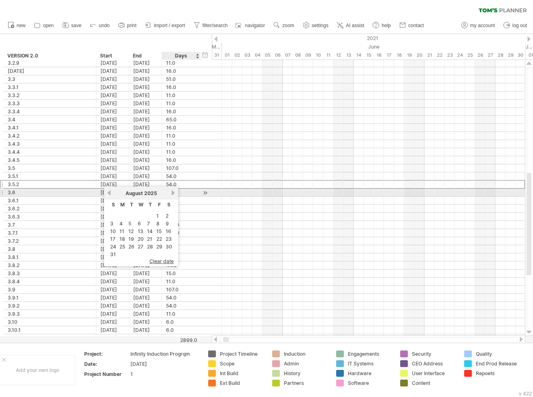
click at [174, 194] on link "next" at bounding box center [173, 193] width 6 height 6
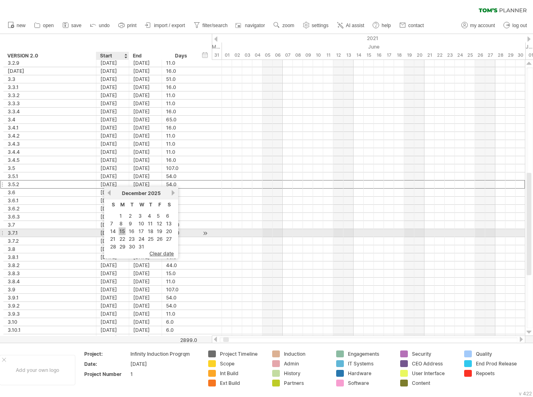
click at [121, 231] on link "15" at bounding box center [122, 232] width 7 height 8
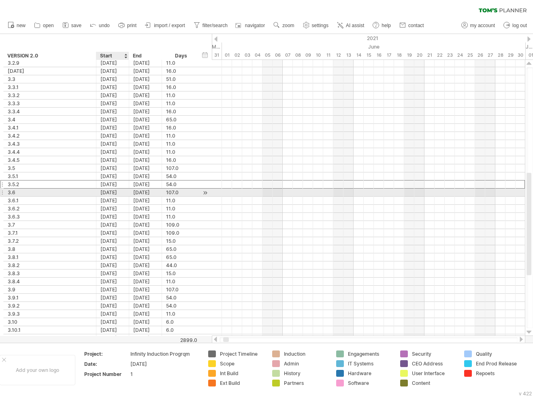
click at [119, 191] on div "[DATE]" at bounding box center [112, 193] width 33 height 8
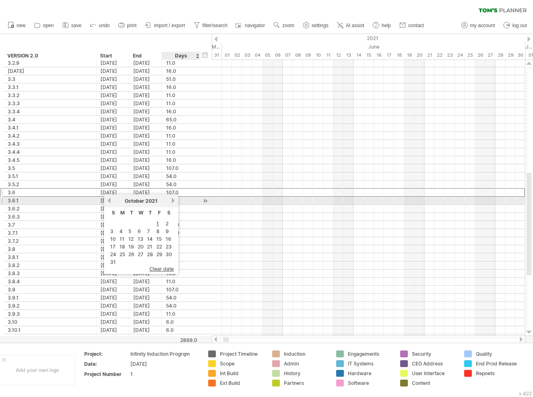
click at [173, 201] on link "next" at bounding box center [173, 201] width 6 height 6
click at [173, 201] on link "next" at bounding box center [172, 201] width 6 height 6
click at [173, 201] on link "next" at bounding box center [173, 201] width 6 height 6
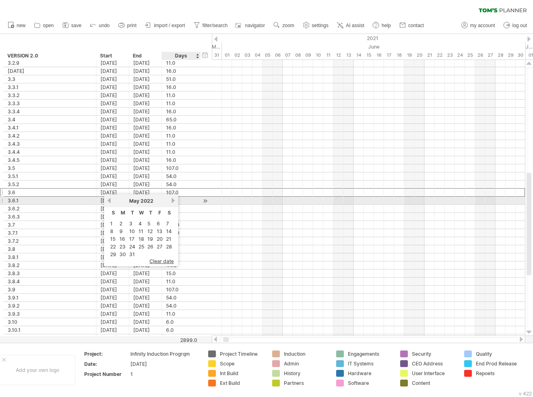
click at [173, 201] on link "next" at bounding box center [173, 201] width 6 height 6
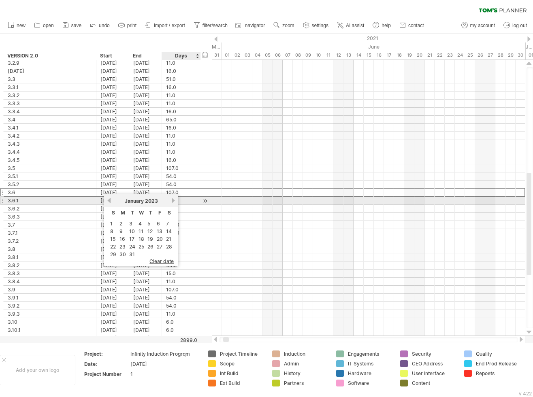
click at [173, 201] on link "next" at bounding box center [173, 201] width 6 height 6
click at [173, 201] on link "next" at bounding box center [172, 201] width 6 height 6
click at [173, 201] on link "next" at bounding box center [173, 201] width 6 height 6
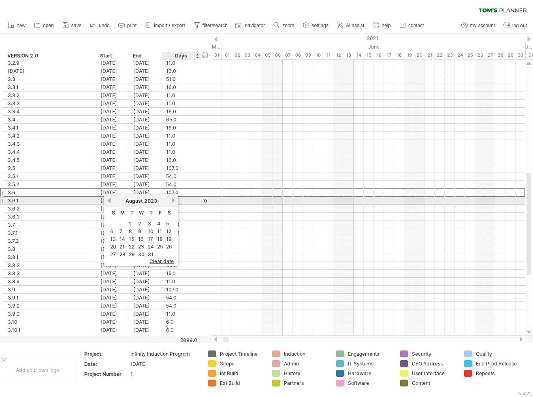
click at [173, 201] on link "next" at bounding box center [173, 201] width 6 height 6
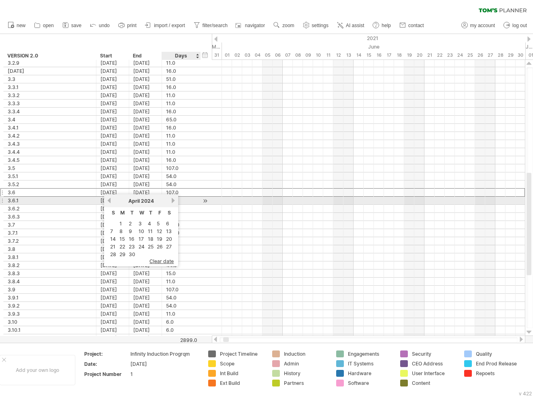
click at [173, 201] on link "next" at bounding box center [173, 201] width 6 height 6
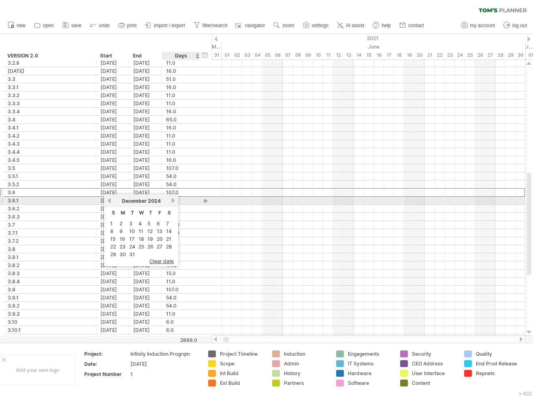
click at [173, 201] on link "next" at bounding box center [173, 201] width 6 height 6
click at [173, 201] on link "next" at bounding box center [172, 201] width 6 height 6
click at [173, 201] on link "next" at bounding box center [173, 201] width 6 height 6
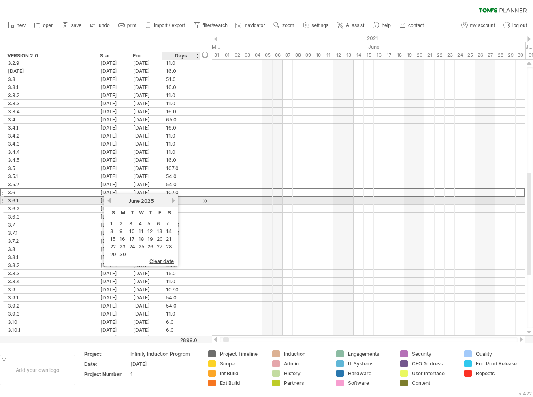
click at [173, 201] on link "next" at bounding box center [173, 201] width 6 height 6
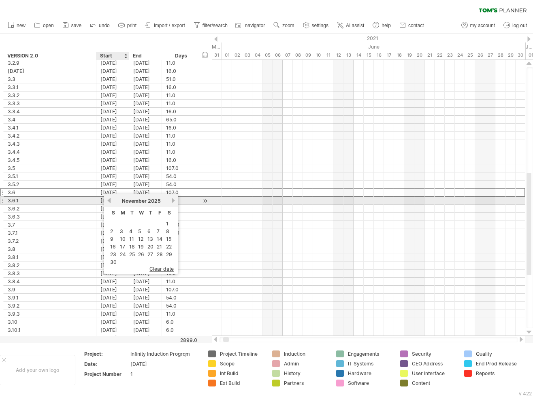
click at [110, 199] on link "previous" at bounding box center [109, 201] width 6 height 6
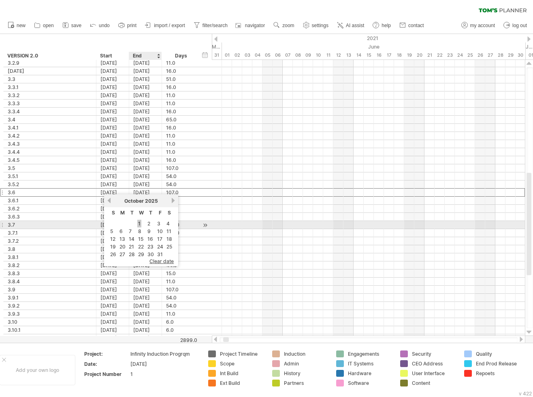
click at [140, 223] on link "1" at bounding box center [139, 224] width 4 height 8
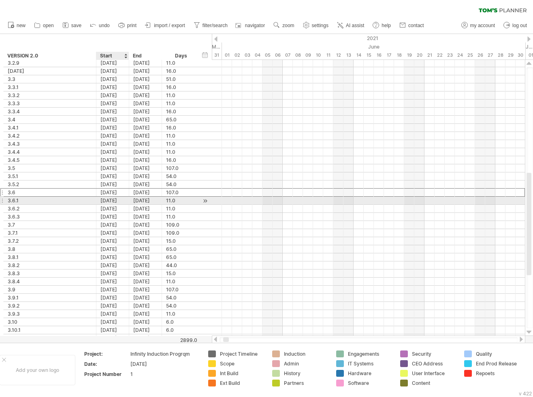
click at [121, 198] on div "[DATE]" at bounding box center [112, 201] width 33 height 8
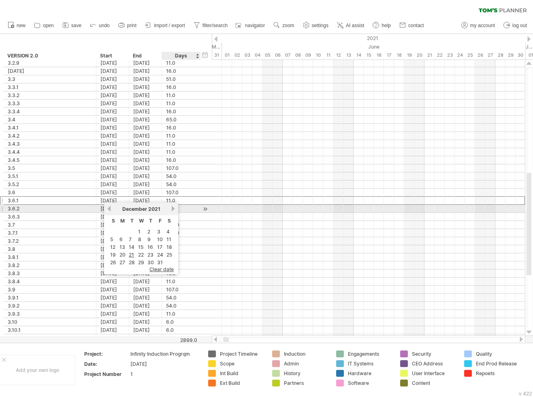
click at [174, 210] on link "next" at bounding box center [173, 209] width 6 height 6
click at [174, 210] on link "next" at bounding box center [172, 209] width 6 height 6
click at [174, 210] on link "next" at bounding box center [173, 209] width 6 height 6
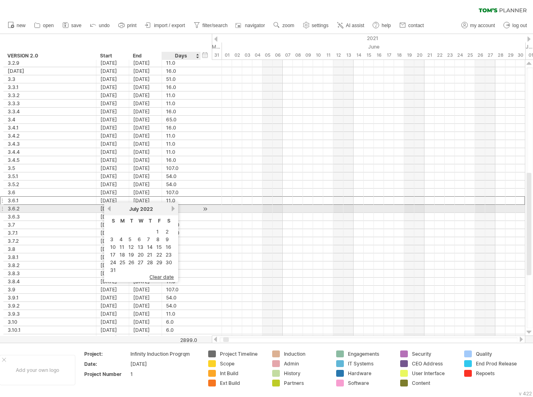
click at [174, 210] on link "next" at bounding box center [173, 209] width 6 height 6
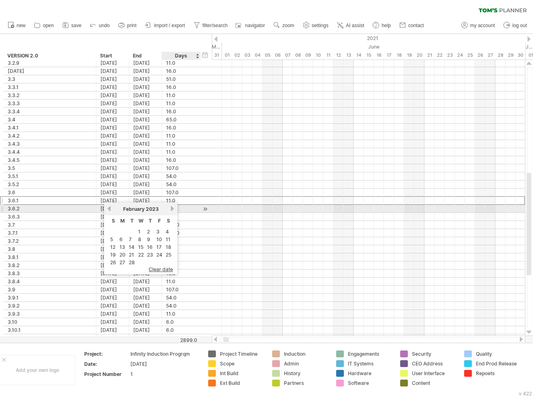
click at [174, 210] on link "next" at bounding box center [172, 209] width 6 height 6
click at [174, 210] on link "next" at bounding box center [173, 209] width 6 height 6
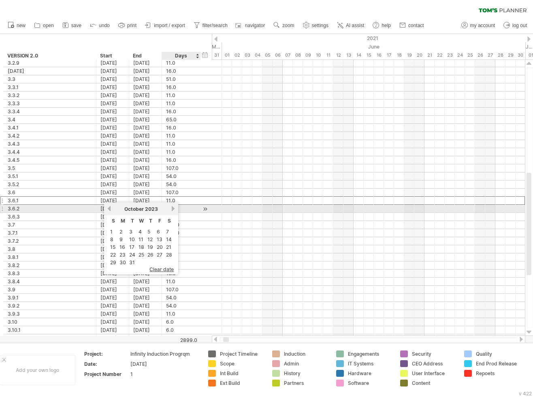
click at [174, 210] on link "next" at bounding box center [173, 209] width 6 height 6
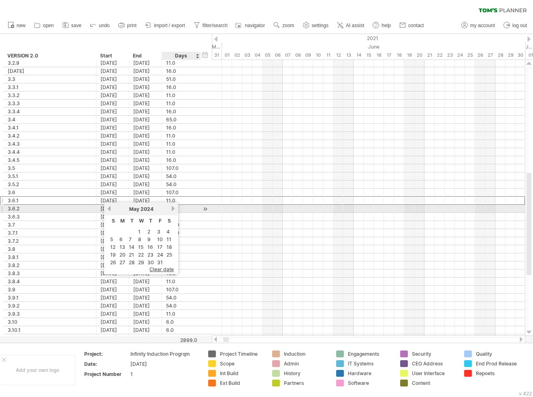
click at [174, 210] on link "next" at bounding box center [173, 209] width 6 height 6
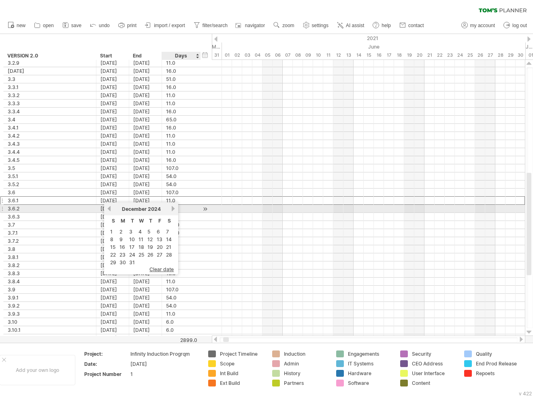
click at [174, 210] on link "next" at bounding box center [173, 209] width 6 height 6
click at [174, 210] on link "next" at bounding box center [172, 209] width 6 height 6
click at [174, 210] on link "next" at bounding box center [173, 209] width 6 height 6
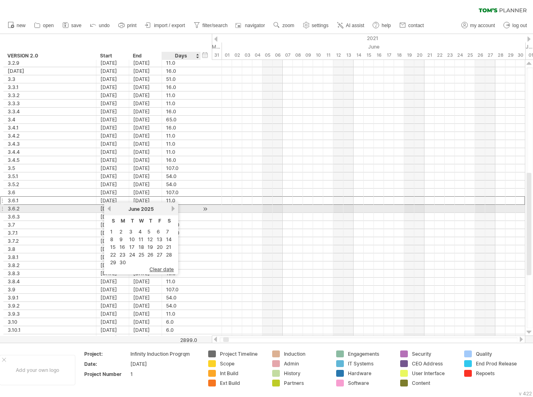
click at [174, 210] on link "next" at bounding box center [173, 209] width 6 height 6
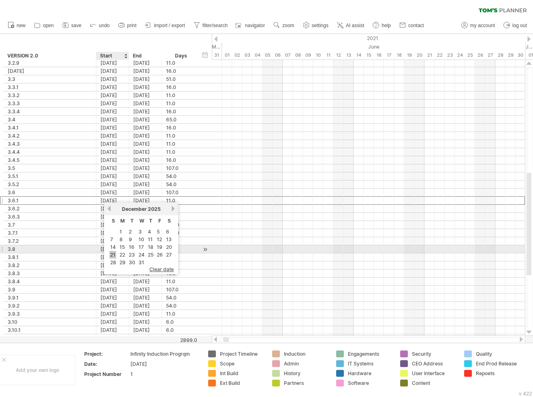
click at [113, 252] on link "21" at bounding box center [112, 255] width 7 height 8
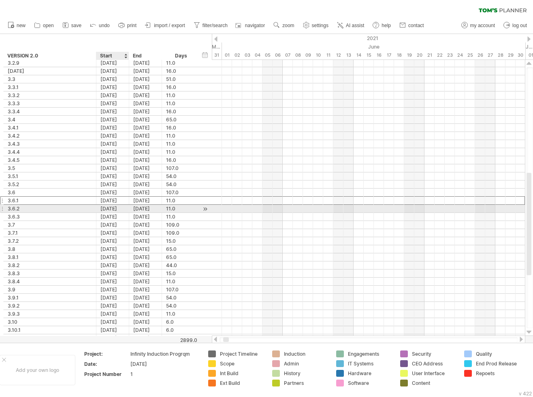
click at [122, 208] on div "[DATE]" at bounding box center [112, 209] width 33 height 8
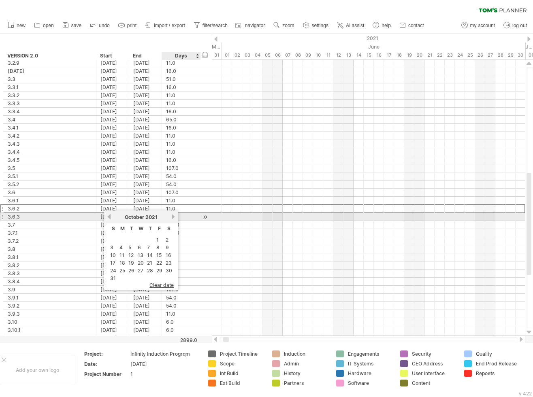
click at [174, 217] on link "next" at bounding box center [173, 217] width 6 height 6
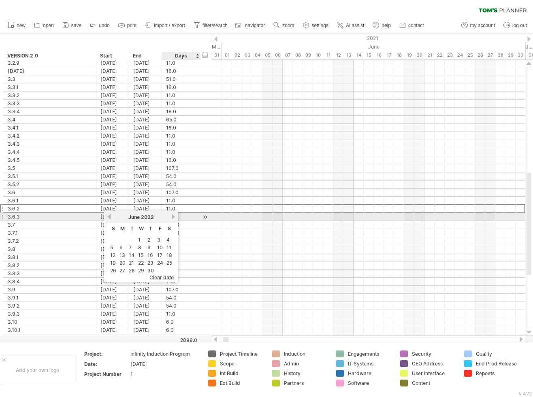
click at [174, 217] on link "next" at bounding box center [173, 217] width 6 height 6
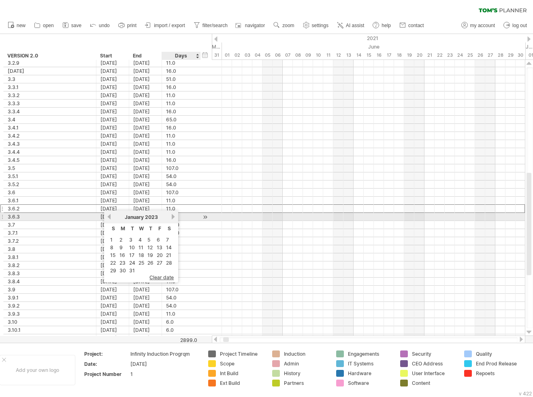
click at [174, 217] on link "next" at bounding box center [173, 217] width 6 height 6
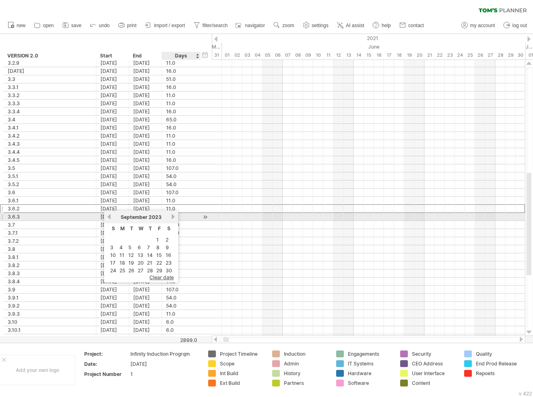
click at [174, 217] on link "next" at bounding box center [173, 217] width 6 height 6
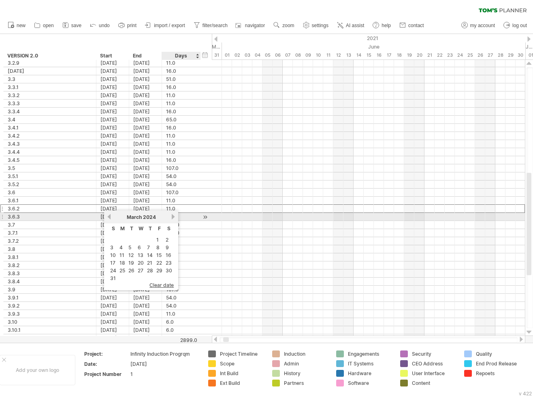
click at [174, 217] on link "next" at bounding box center [173, 217] width 6 height 6
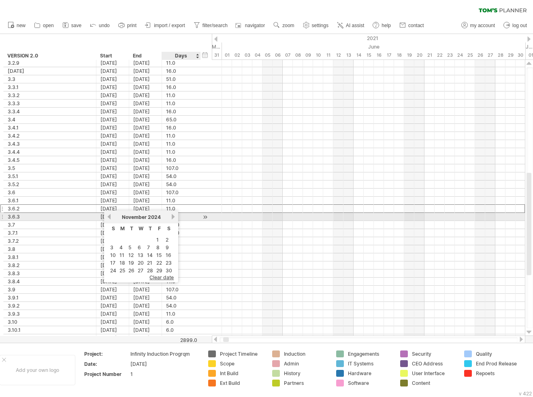
click at [174, 217] on link "next" at bounding box center [173, 217] width 6 height 6
click at [174, 217] on link "next" at bounding box center [172, 217] width 6 height 6
click at [174, 217] on link "next" at bounding box center [173, 217] width 6 height 6
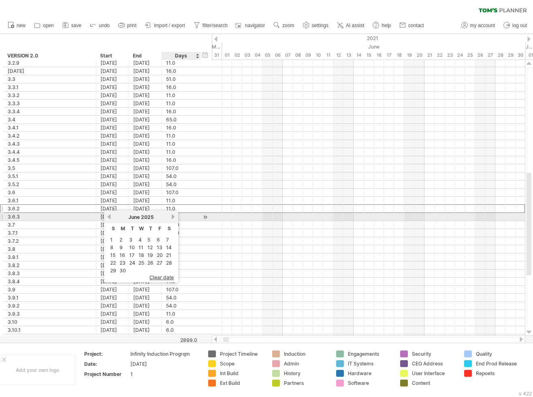
click at [174, 217] on link "next" at bounding box center [173, 217] width 6 height 6
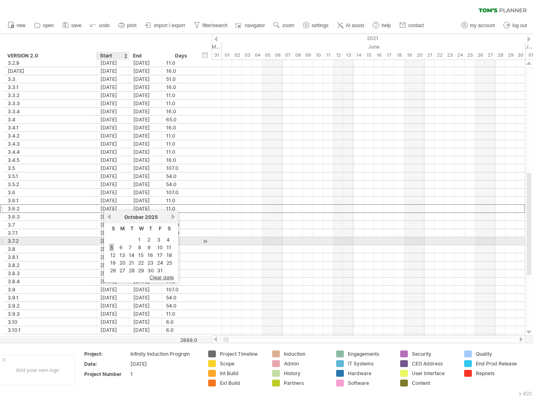
click at [112, 245] on link "5" at bounding box center [111, 248] width 4 height 8
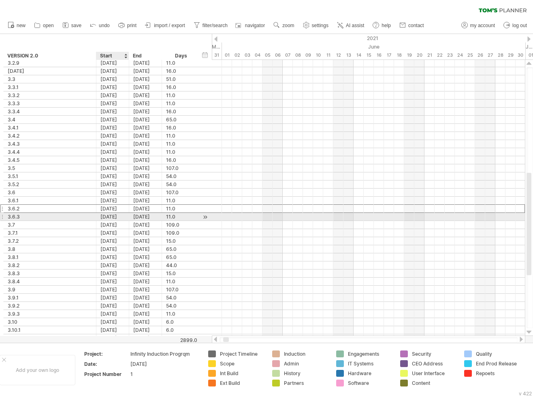
click at [114, 215] on div "[DATE]" at bounding box center [112, 217] width 33 height 8
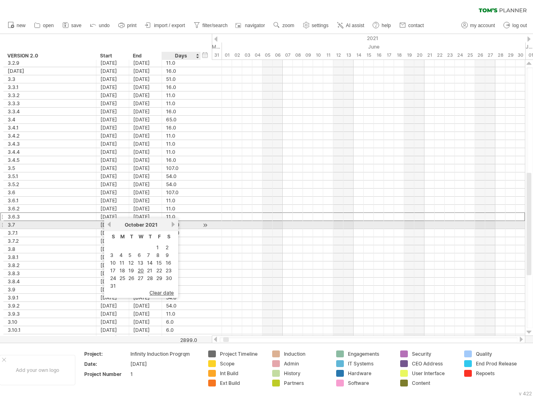
click at [173, 226] on link "next" at bounding box center [173, 224] width 6 height 6
click at [173, 226] on link "next" at bounding box center [172, 224] width 6 height 6
click at [173, 226] on link "next" at bounding box center [173, 224] width 6 height 6
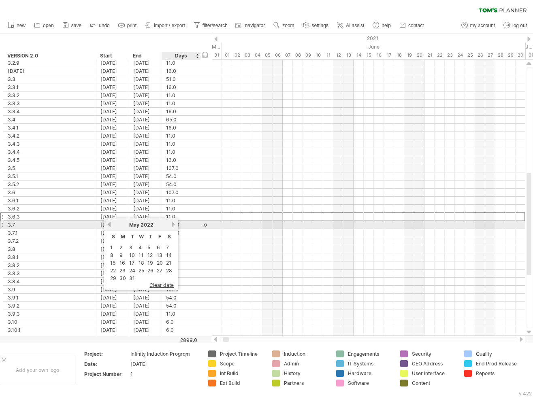
click at [173, 226] on link "next" at bounding box center [173, 224] width 6 height 6
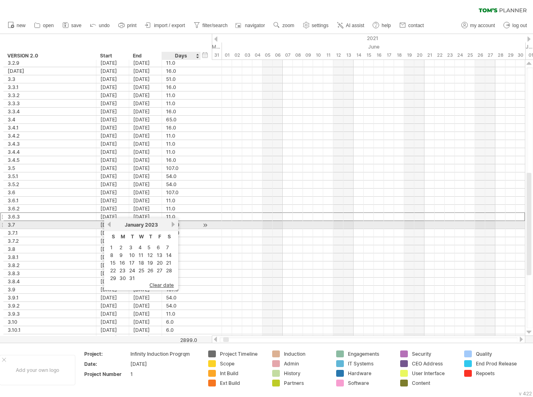
click at [173, 226] on link "next" at bounding box center [173, 224] width 6 height 6
click at [173, 226] on link "next" at bounding box center [172, 224] width 6 height 6
click at [173, 226] on link "next" at bounding box center [173, 224] width 6 height 6
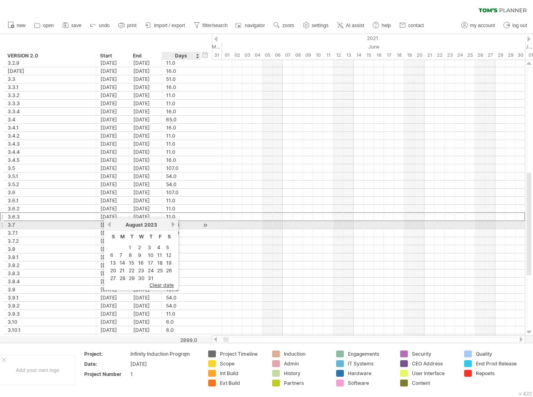
click at [173, 226] on link "next" at bounding box center [173, 224] width 6 height 6
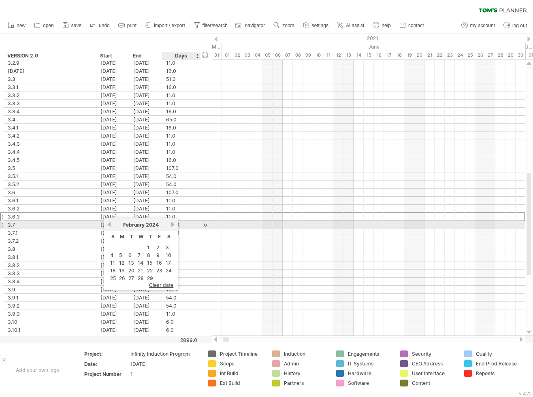
click at [173, 226] on link "next" at bounding box center [173, 224] width 6 height 6
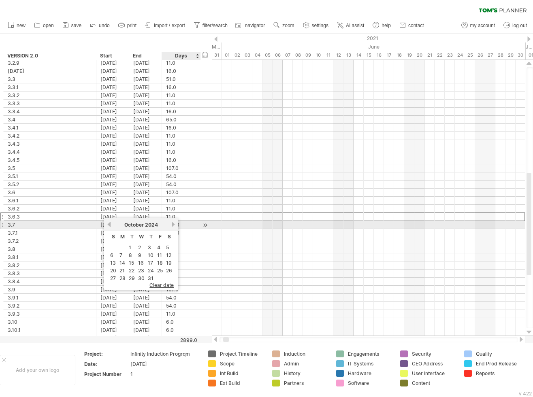
click at [173, 226] on link "next" at bounding box center [173, 224] width 6 height 6
click at [173, 226] on link "next" at bounding box center [172, 224] width 6 height 6
click at [173, 226] on link "next" at bounding box center [173, 224] width 6 height 6
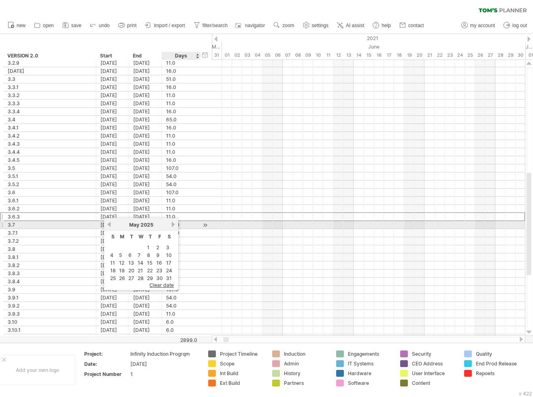
click at [173, 226] on link "next" at bounding box center [173, 224] width 6 height 6
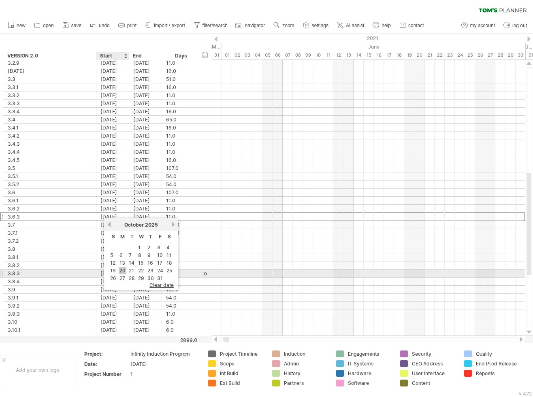
click at [122, 270] on link "20" at bounding box center [123, 271] width 8 height 8
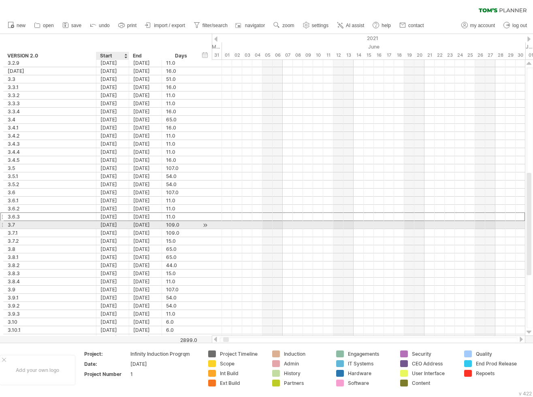
click at [112, 222] on div "[DATE]" at bounding box center [112, 225] width 33 height 8
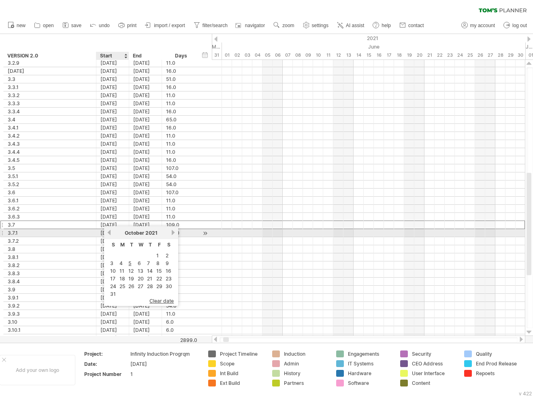
click at [102, 230] on div "[DATE]" at bounding box center [112, 233] width 33 height 8
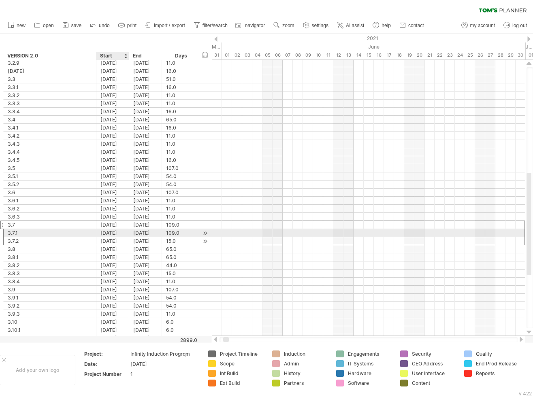
click at [102, 237] on div "[DATE]" at bounding box center [112, 241] width 33 height 8
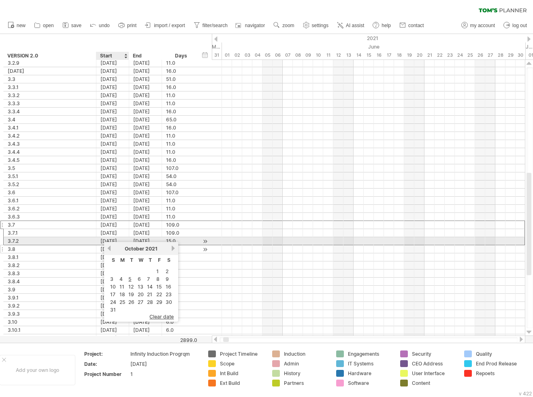
click at [100, 245] on div "[DATE]" at bounding box center [112, 249] width 33 height 8
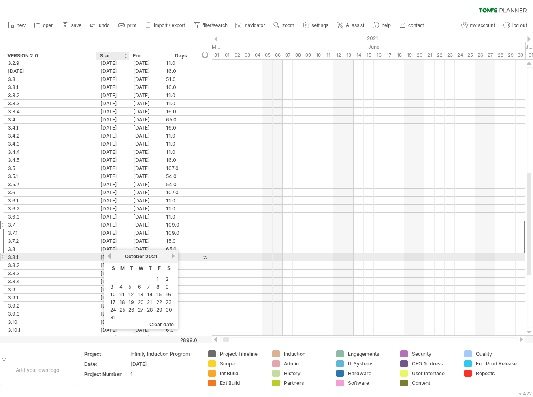
click at [102, 253] on div "[DATE]" at bounding box center [112, 257] width 33 height 8
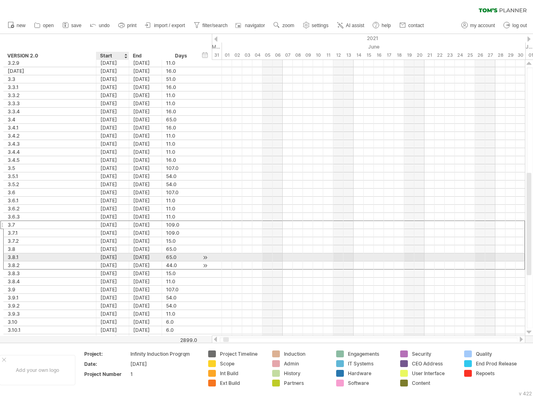
click at [101, 262] on div "[DATE]" at bounding box center [112, 266] width 33 height 8
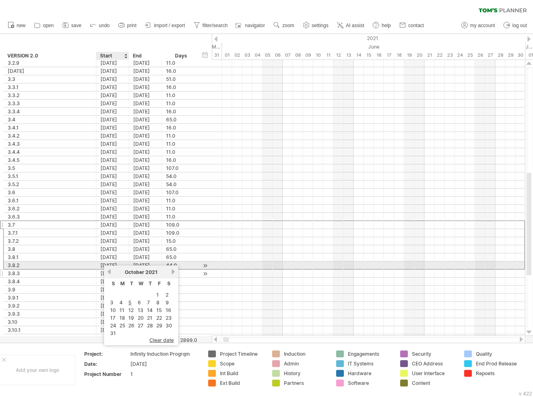
click at [102, 270] on div "[DATE]" at bounding box center [112, 274] width 33 height 8
click at [104, 263] on div "[DATE]" at bounding box center [112, 266] width 33 height 8
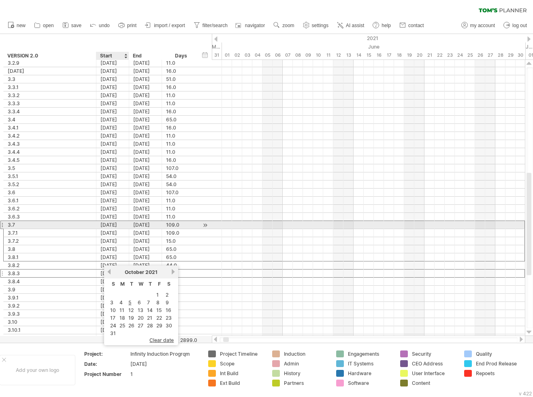
click at [116, 225] on div "[DATE]" at bounding box center [112, 225] width 33 height 8
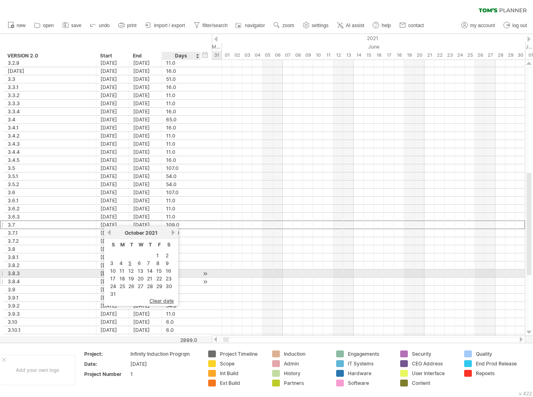
click at [193, 278] on div "11.0" at bounding box center [181, 282] width 30 height 8
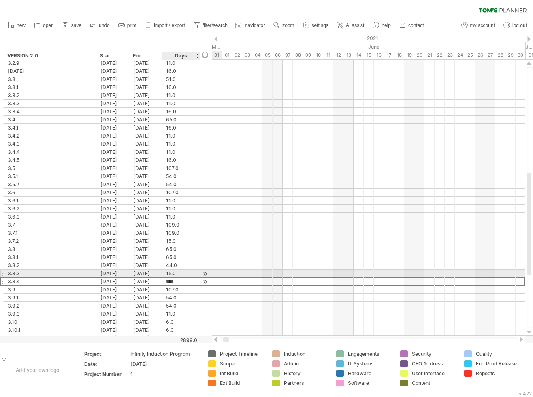
scroll to position [0, 0]
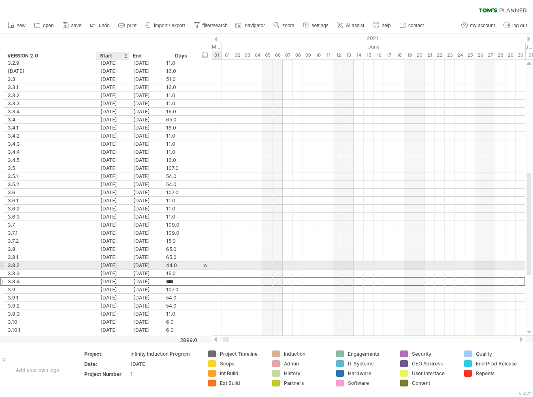
click at [104, 263] on div "[DATE]" at bounding box center [112, 266] width 33 height 8
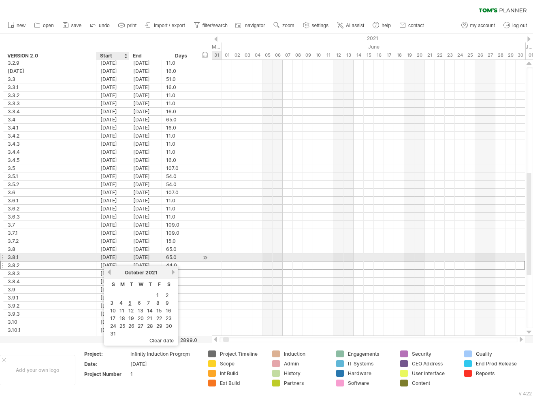
click at [105, 256] on div "[DATE]" at bounding box center [112, 257] width 33 height 8
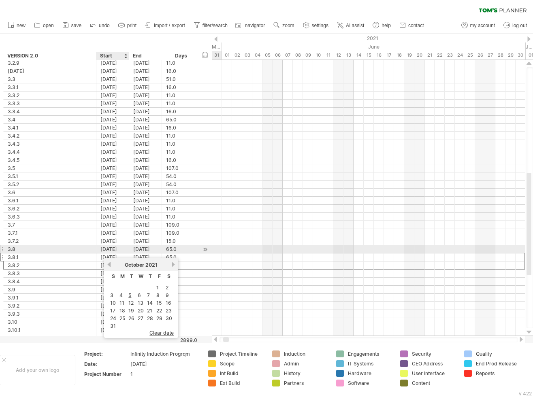
click at [104, 247] on div "[DATE]" at bounding box center [112, 249] width 33 height 8
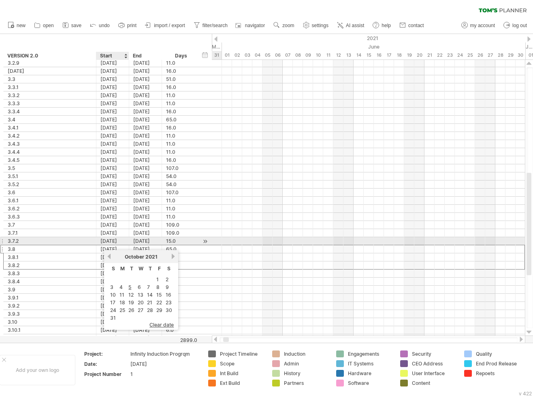
click at [104, 239] on div "[DATE]" at bounding box center [112, 241] width 33 height 8
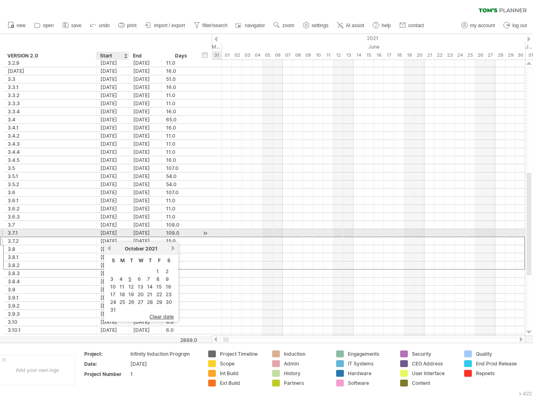
click at [104, 230] on div "[DATE]" at bounding box center [112, 233] width 33 height 8
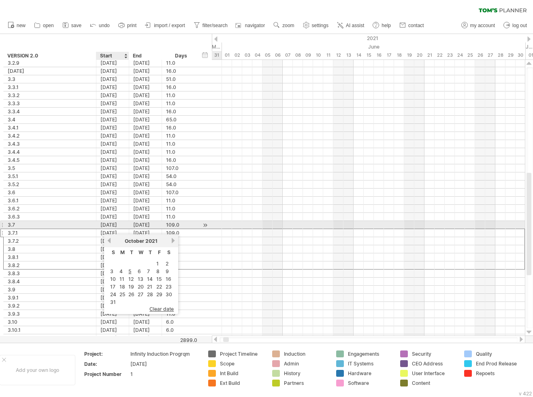
click at [104, 221] on div "[DATE]" at bounding box center [112, 225] width 33 height 8
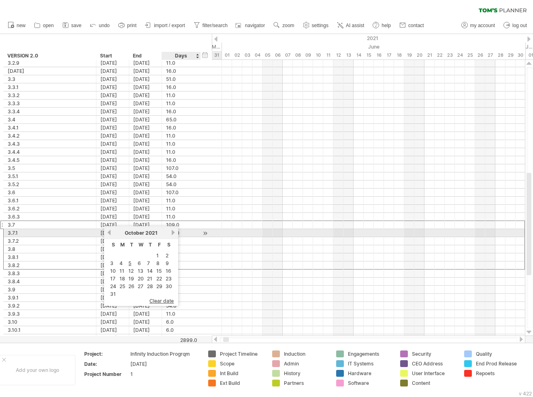
click at [174, 232] on link "next" at bounding box center [173, 233] width 6 height 6
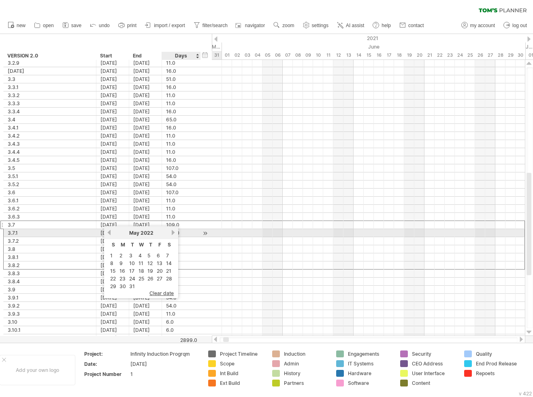
click at [174, 232] on link "next" at bounding box center [173, 233] width 6 height 6
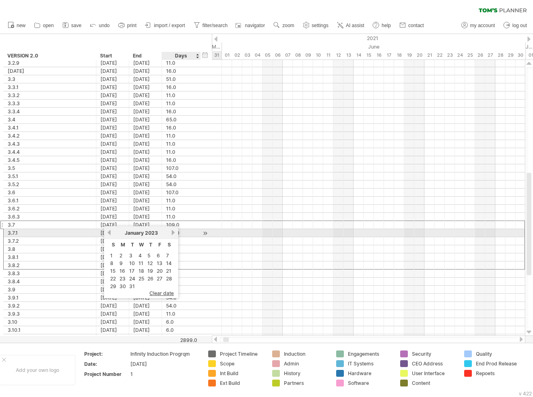
click at [174, 232] on link "next" at bounding box center [173, 233] width 6 height 6
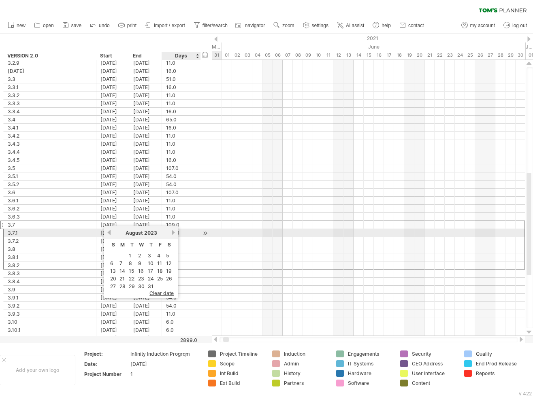
click at [174, 232] on link "next" at bounding box center [173, 233] width 6 height 6
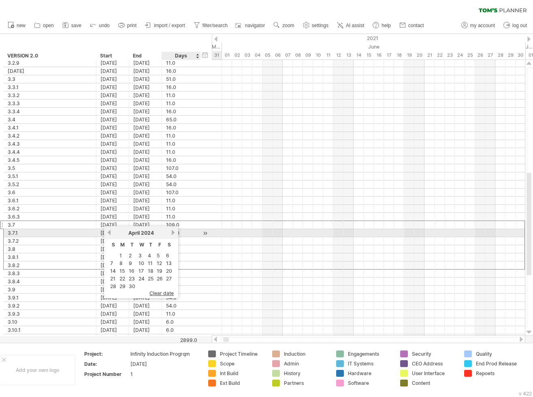
click at [174, 232] on link "next" at bounding box center [173, 233] width 6 height 6
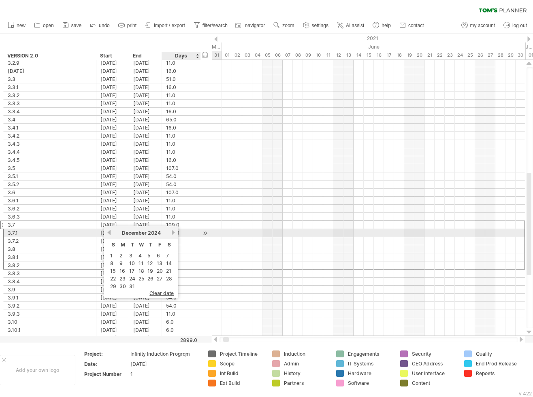
click at [174, 232] on link "next" at bounding box center [173, 233] width 6 height 6
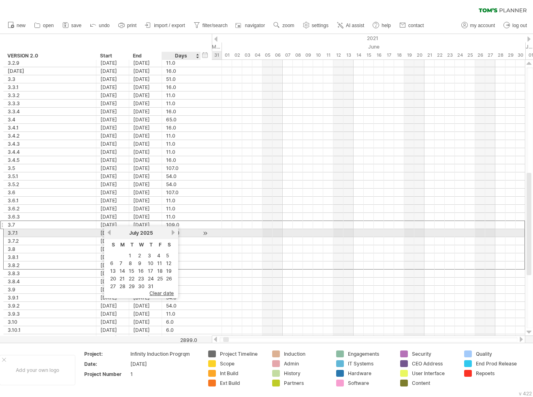
click at [174, 232] on link "next" at bounding box center [173, 233] width 6 height 6
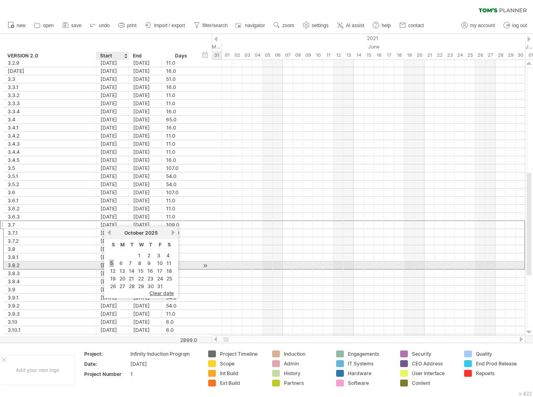
click at [113, 264] on link "5" at bounding box center [111, 264] width 4 height 8
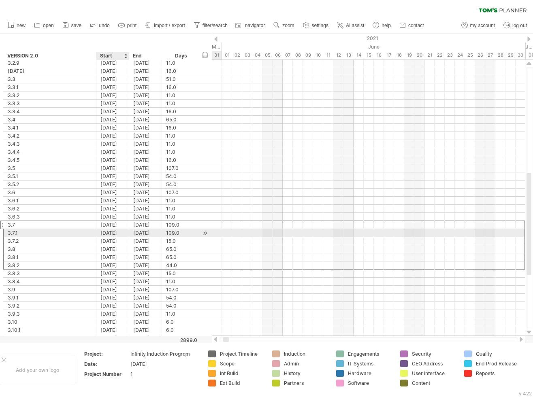
click at [119, 231] on div "[DATE]" at bounding box center [112, 233] width 33 height 8
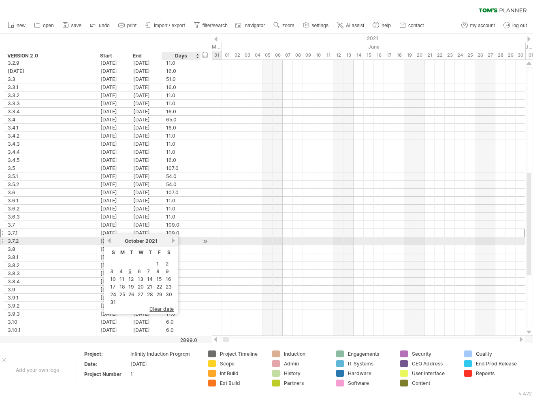
click at [173, 241] on link "next" at bounding box center [173, 241] width 6 height 6
click at [173, 241] on link "next" at bounding box center [172, 241] width 6 height 6
click at [173, 241] on link "next" at bounding box center [173, 241] width 6 height 6
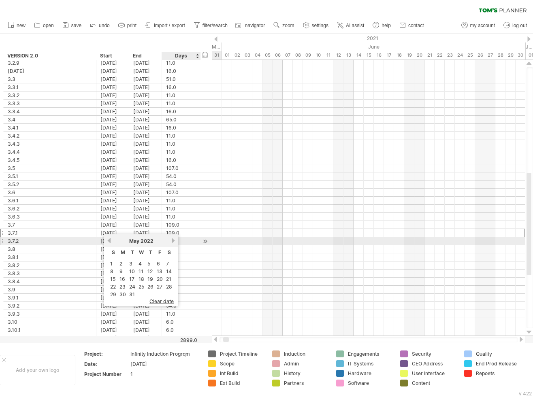
click at [173, 241] on link "next" at bounding box center [173, 241] width 6 height 6
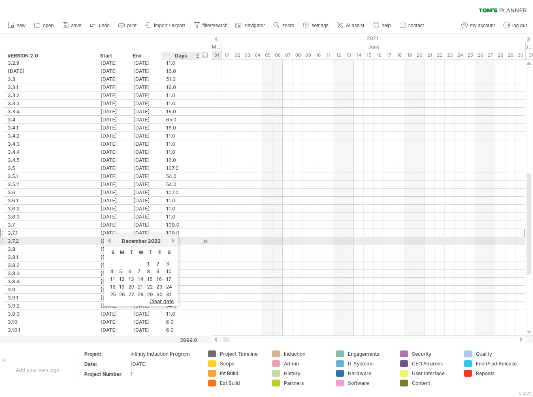
click at [173, 241] on link "next" at bounding box center [173, 241] width 6 height 6
click at [173, 241] on link "next" at bounding box center [172, 241] width 6 height 6
click at [173, 241] on link "next" at bounding box center [173, 241] width 6 height 6
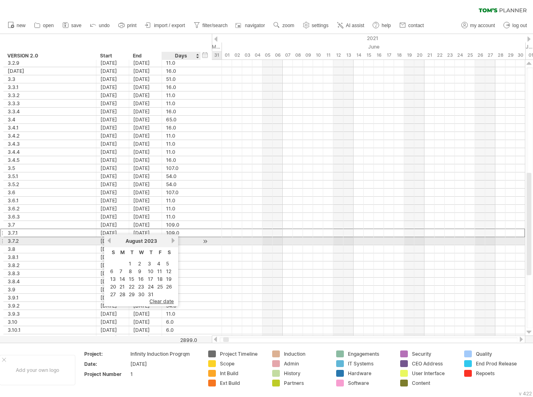
click at [173, 241] on link "next" at bounding box center [173, 241] width 6 height 6
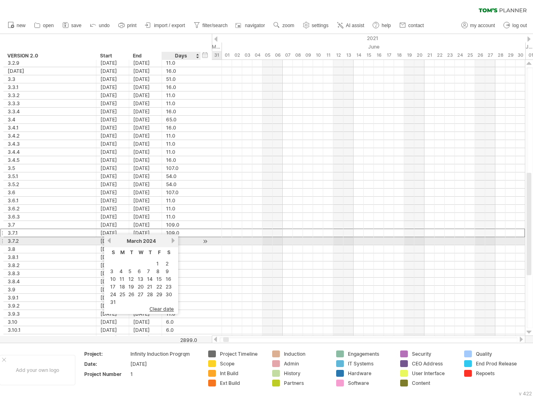
click at [173, 241] on link "next" at bounding box center [173, 241] width 6 height 6
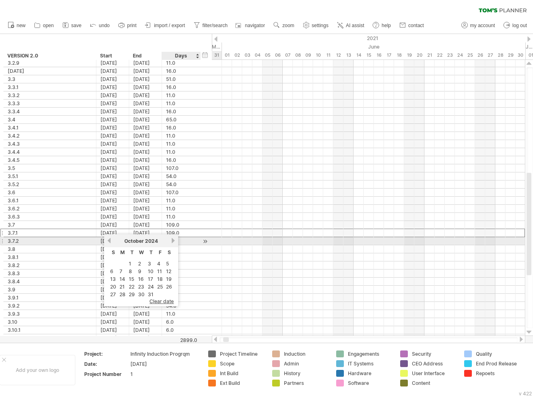
click at [173, 241] on link "next" at bounding box center [173, 241] width 6 height 6
click at [173, 241] on link "next" at bounding box center [172, 241] width 6 height 6
click at [173, 241] on link "next" at bounding box center [173, 241] width 6 height 6
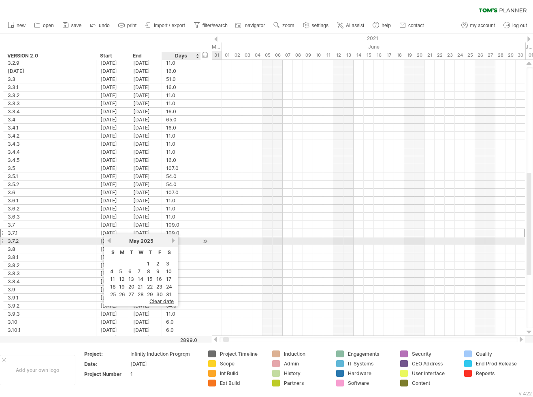
click at [173, 241] on link "next" at bounding box center [173, 241] width 6 height 6
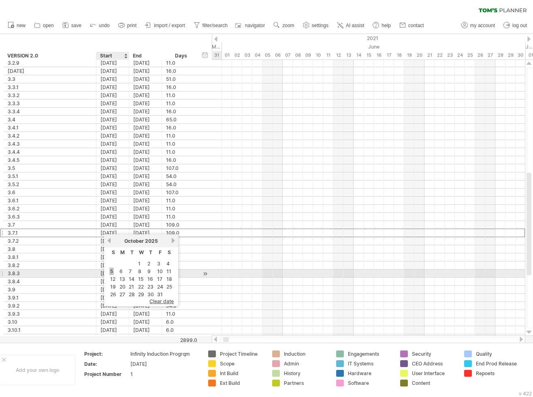
click at [112, 270] on link "5" at bounding box center [111, 272] width 4 height 8
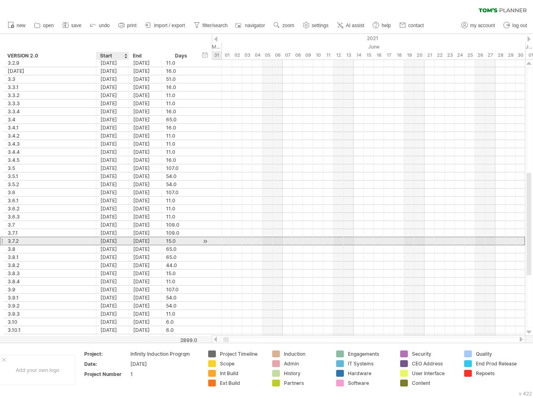
click at [119, 240] on div "[DATE]" at bounding box center [112, 241] width 33 height 8
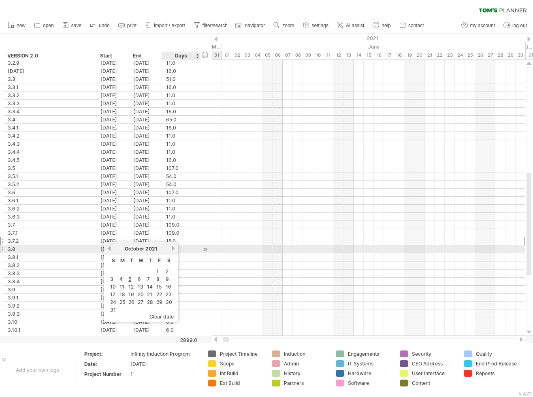
click at [174, 248] on link "next" at bounding box center [173, 248] width 6 height 6
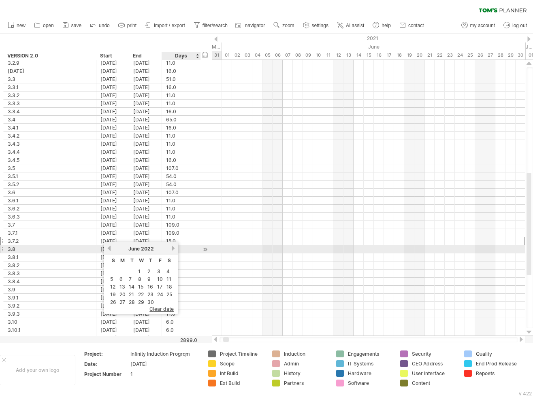
click at [174, 248] on link "next" at bounding box center [173, 248] width 6 height 6
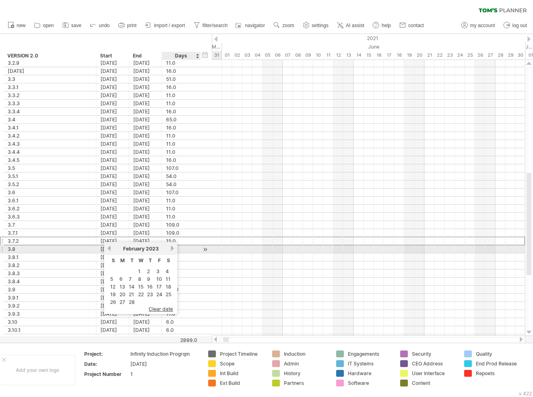
click at [174, 248] on link "next" at bounding box center [172, 248] width 6 height 6
click at [174, 248] on link "next" at bounding box center [173, 248] width 6 height 6
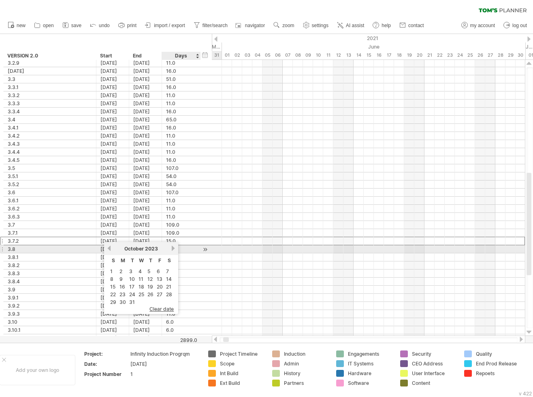
click at [174, 248] on link "next" at bounding box center [173, 248] width 6 height 6
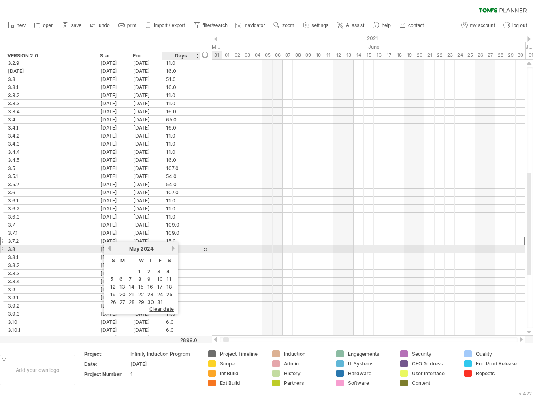
click at [174, 248] on link "next" at bounding box center [173, 248] width 6 height 6
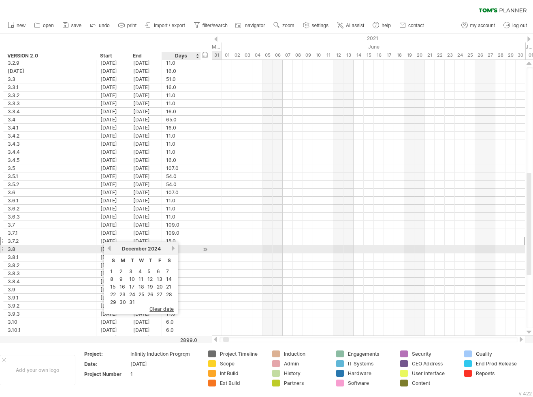
click at [174, 248] on link "next" at bounding box center [173, 248] width 6 height 6
click at [174, 248] on link "next" at bounding box center [172, 248] width 6 height 6
click at [174, 248] on link "next" at bounding box center [173, 248] width 6 height 6
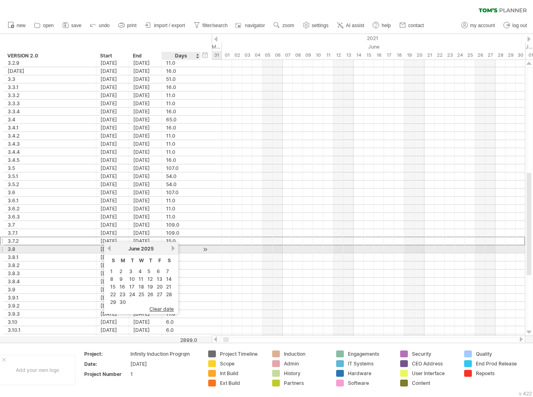
click at [174, 248] on link "next" at bounding box center [173, 248] width 6 height 6
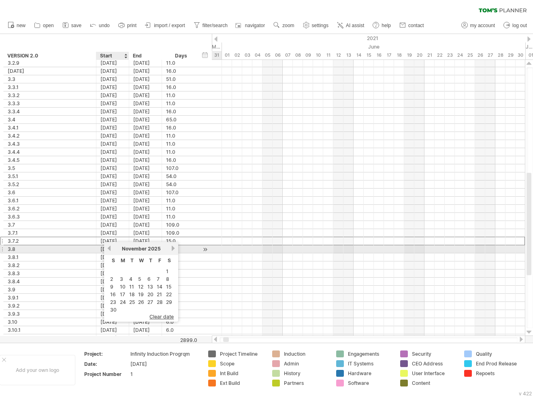
click at [109, 249] on link "previous" at bounding box center [109, 248] width 6 height 6
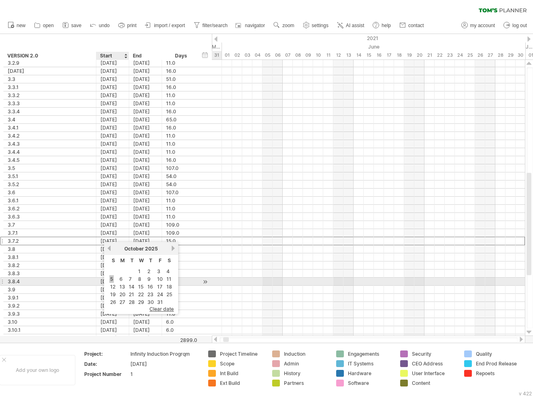
click at [111, 279] on link "5" at bounding box center [111, 279] width 4 height 8
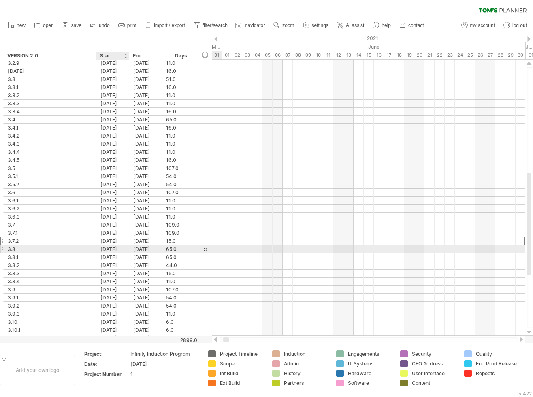
click at [117, 248] on div "[DATE]" at bounding box center [112, 249] width 33 height 8
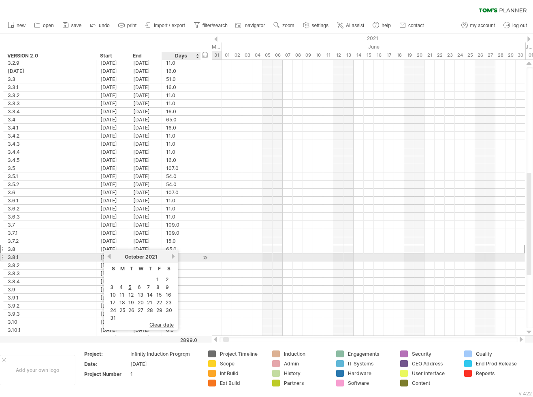
click at [172, 257] on link "next" at bounding box center [173, 256] width 6 height 6
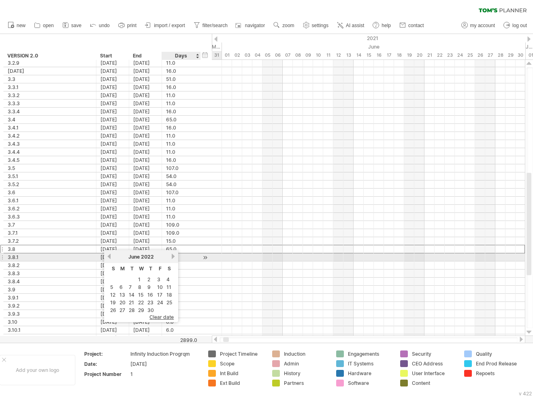
click at [172, 257] on link "next" at bounding box center [173, 256] width 6 height 6
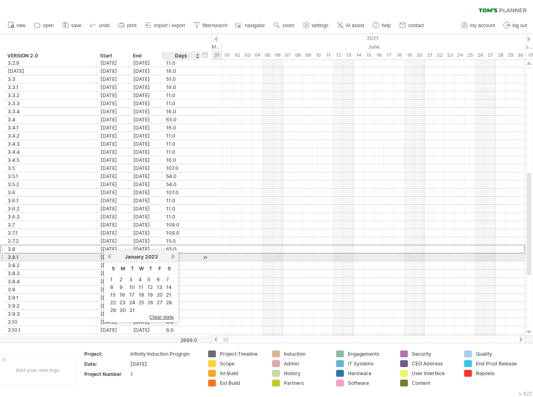
click at [172, 257] on link "next" at bounding box center [173, 256] width 6 height 6
click at [172, 257] on link "next" at bounding box center [172, 256] width 6 height 6
click at [172, 257] on link "next" at bounding box center [173, 256] width 6 height 6
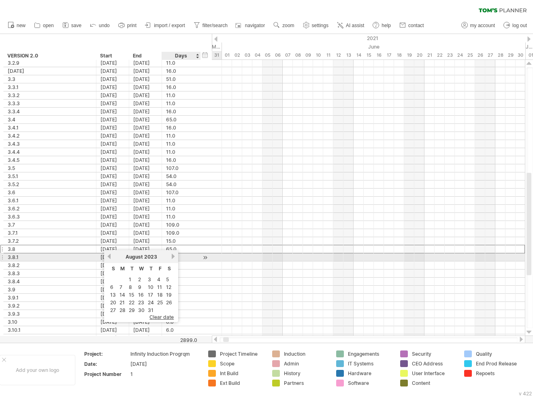
click at [172, 257] on link "next" at bounding box center [173, 256] width 6 height 6
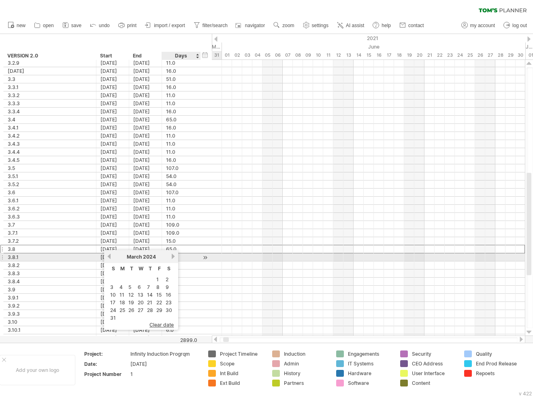
click at [172, 257] on link "next" at bounding box center [173, 256] width 6 height 6
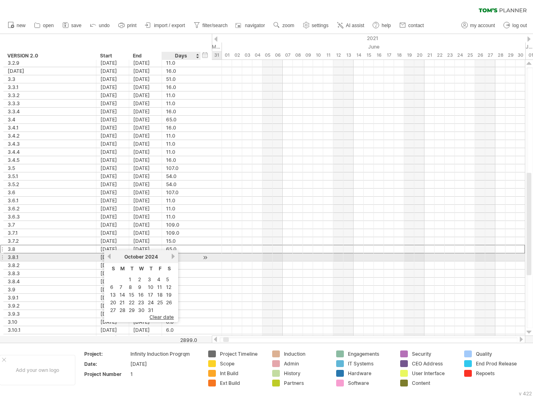
click at [172, 257] on link "next" at bounding box center [173, 256] width 6 height 6
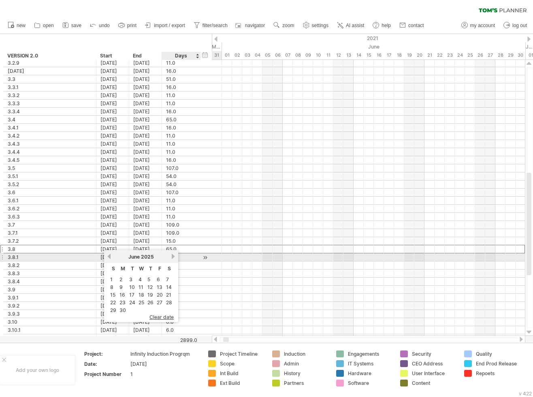
click at [172, 257] on link "next" at bounding box center [173, 256] width 6 height 6
click at [111, 256] on link "previous" at bounding box center [109, 256] width 6 height 6
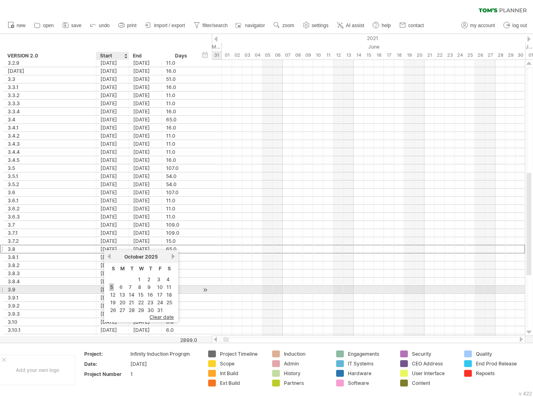
click at [112, 287] on link "5" at bounding box center [111, 287] width 4 height 8
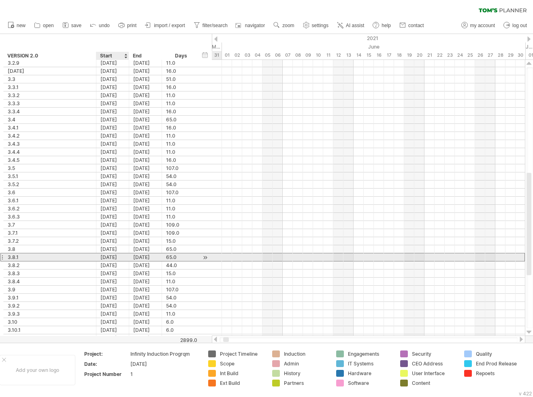
click at [115, 256] on div "[DATE]" at bounding box center [112, 257] width 33 height 8
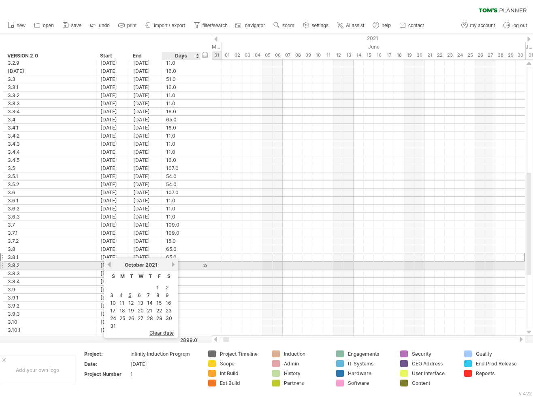
click at [173, 264] on link "next" at bounding box center [173, 265] width 6 height 6
click at [173, 264] on link "next" at bounding box center [172, 265] width 6 height 6
click at [173, 264] on link "next" at bounding box center [173, 265] width 6 height 6
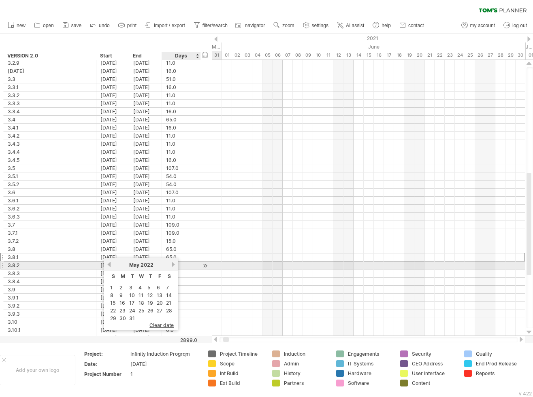
click at [173, 264] on link "next" at bounding box center [173, 265] width 6 height 6
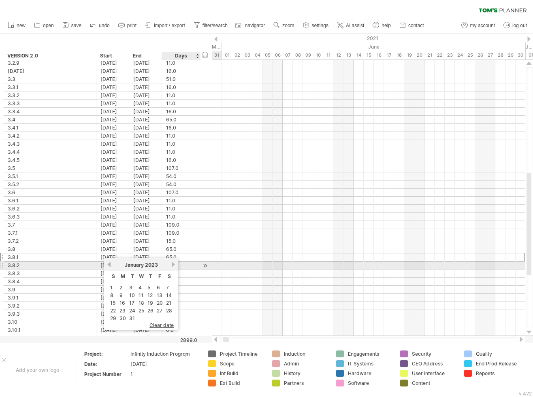
click at [173, 264] on link "next" at bounding box center [173, 265] width 6 height 6
click at [173, 264] on link "next" at bounding box center [172, 265] width 6 height 6
click at [173, 264] on link "next" at bounding box center [173, 265] width 6 height 6
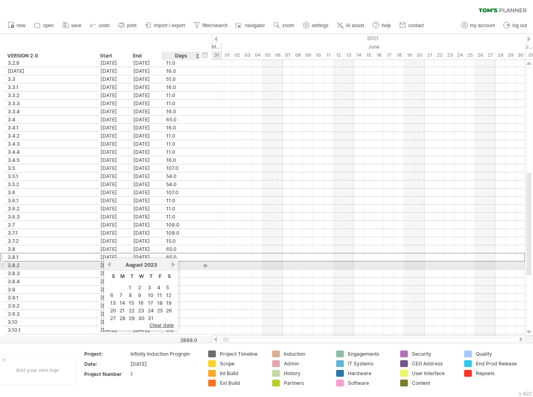
click at [173, 264] on link "next" at bounding box center [173, 265] width 6 height 6
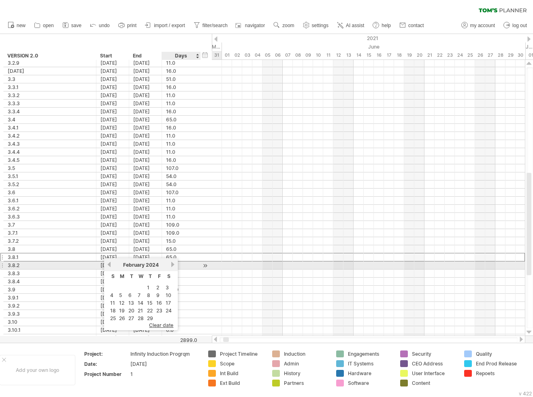
click at [173, 264] on link "next" at bounding box center [173, 265] width 6 height 6
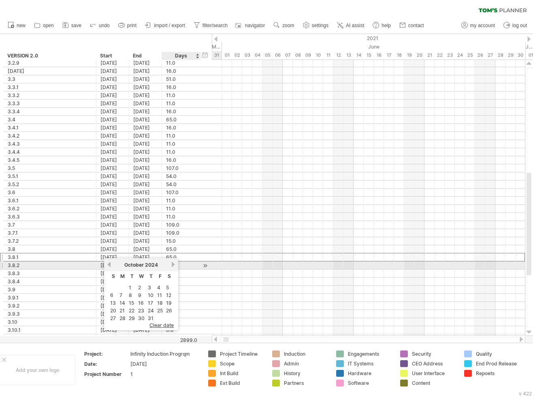
click at [173, 264] on link "next" at bounding box center [173, 265] width 6 height 6
click at [173, 264] on link "next" at bounding box center [172, 265] width 6 height 6
click at [173, 264] on link "next" at bounding box center [173, 265] width 6 height 6
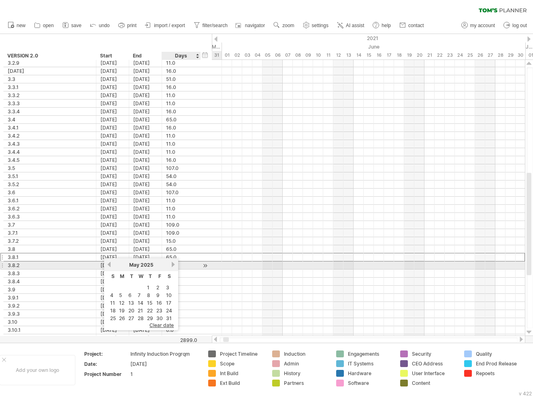
click at [173, 264] on link "next" at bounding box center [173, 265] width 6 height 6
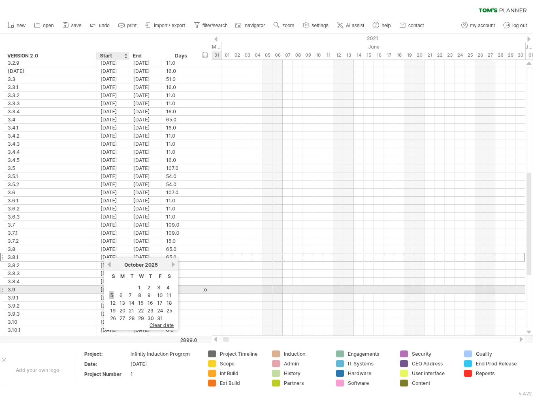
click at [112, 294] on link "5" at bounding box center [111, 296] width 4 height 8
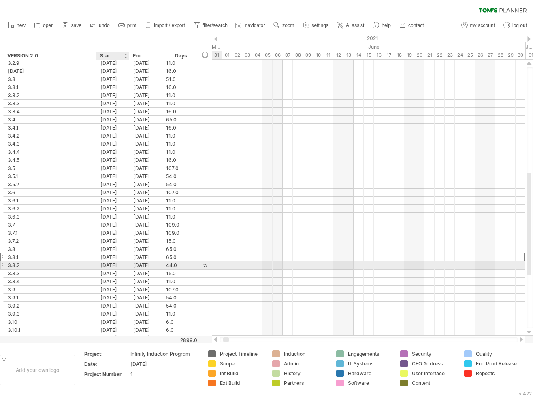
click at [117, 263] on div "[DATE]" at bounding box center [112, 266] width 33 height 8
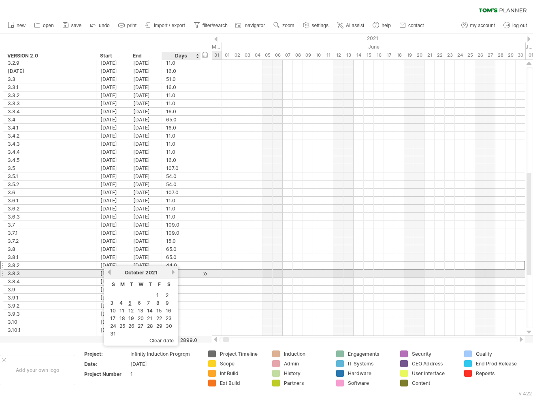
click at [172, 272] on link "next" at bounding box center [173, 272] width 6 height 6
click at [172, 272] on link "next" at bounding box center [172, 272] width 6 height 6
click at [172, 272] on link "next" at bounding box center [173, 272] width 6 height 6
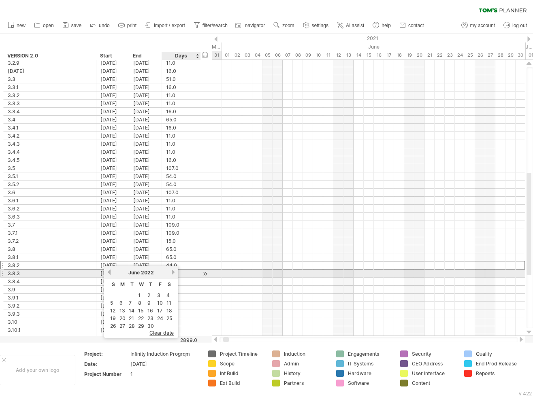
click at [172, 272] on link "next" at bounding box center [173, 272] width 6 height 6
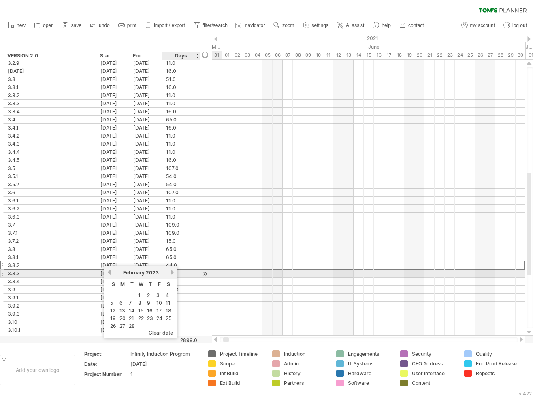
click at [172, 272] on link "next" at bounding box center [172, 272] width 6 height 6
click at [172, 272] on link "next" at bounding box center [173, 272] width 6 height 6
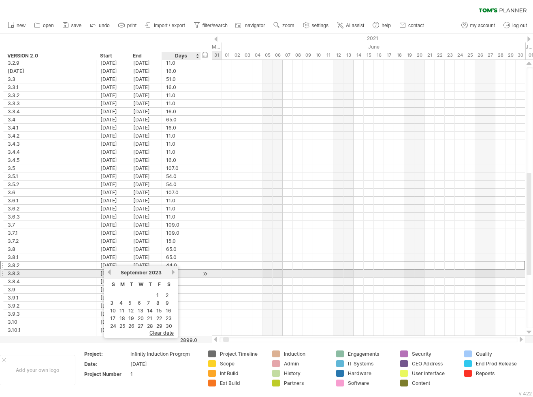
click at [172, 272] on link "next" at bounding box center [173, 272] width 6 height 6
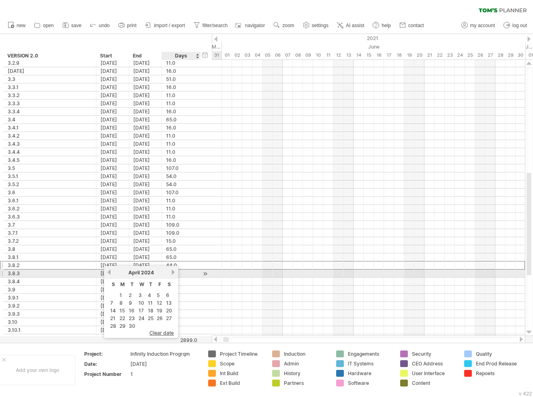
click at [172, 272] on link "next" at bounding box center [173, 272] width 6 height 6
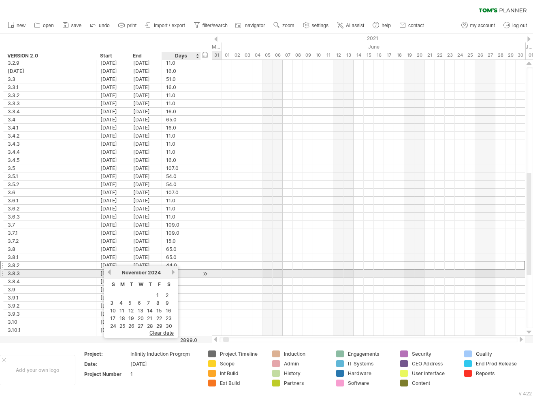
click at [172, 272] on link "next" at bounding box center [173, 272] width 6 height 6
click at [172, 272] on link "next" at bounding box center [172, 272] width 6 height 6
click at [172, 272] on link "next" at bounding box center [173, 272] width 6 height 6
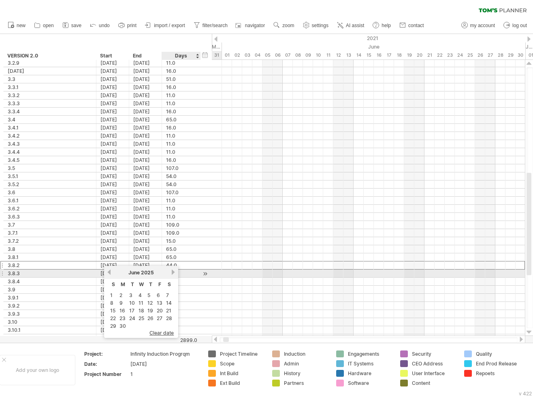
click at [172, 272] on link "next" at bounding box center [173, 272] width 6 height 6
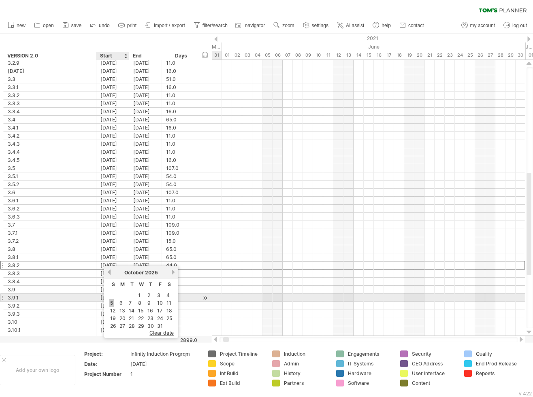
click at [112, 302] on link "5" at bounding box center [111, 303] width 4 height 8
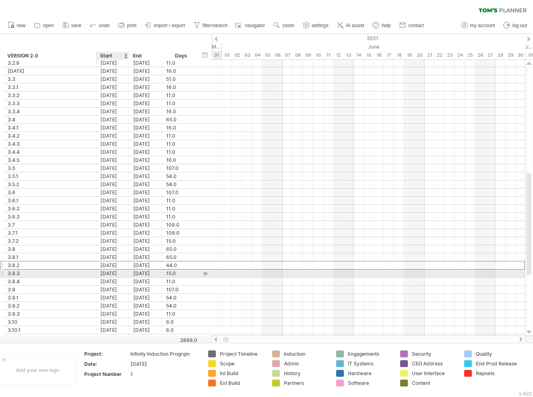
click at [117, 273] on div "[DATE]" at bounding box center [112, 274] width 33 height 8
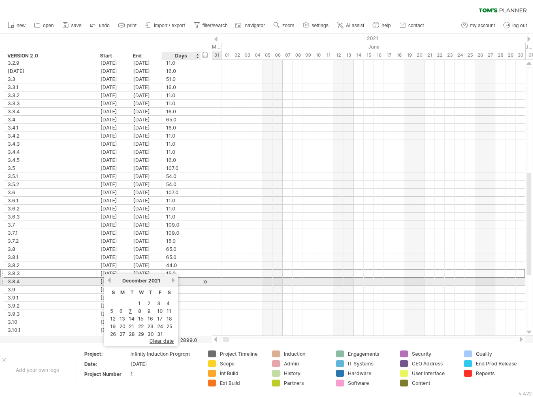
click at [173, 280] on link "next" at bounding box center [173, 280] width 6 height 6
click at [173, 280] on link "next" at bounding box center [172, 280] width 6 height 6
click at [173, 280] on link "next" at bounding box center [173, 280] width 6 height 6
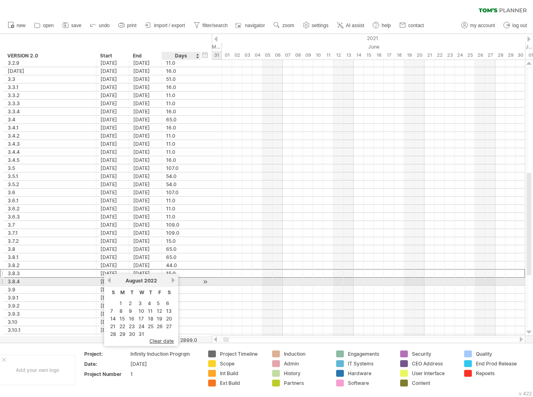
click at [173, 280] on link "next" at bounding box center [173, 280] width 6 height 6
click at [173, 280] on link "next" at bounding box center [172, 280] width 6 height 6
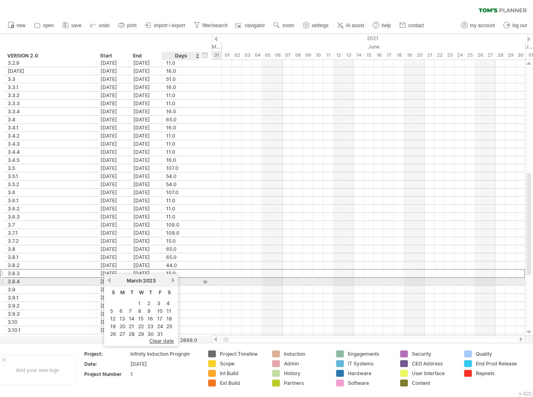
click at [173, 280] on link "next" at bounding box center [173, 280] width 6 height 6
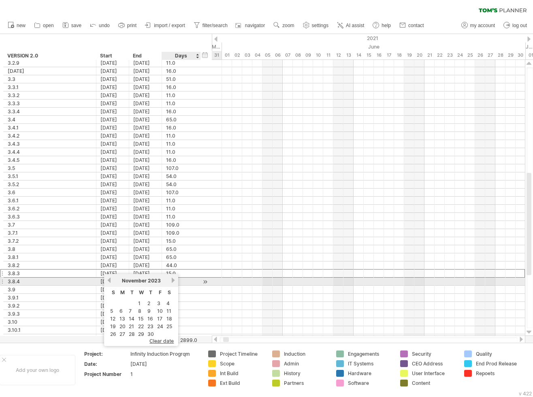
click at [173, 280] on link "next" at bounding box center [173, 280] width 6 height 6
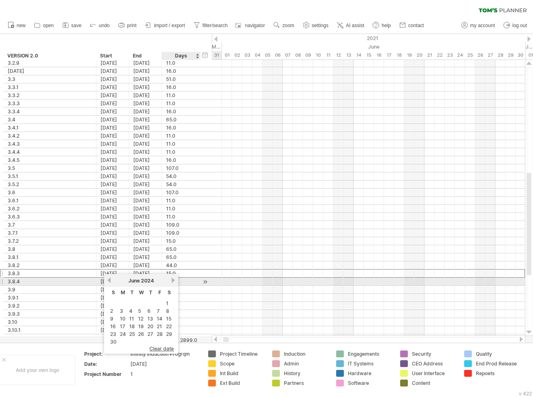
click at [173, 280] on link "next" at bounding box center [173, 280] width 6 height 6
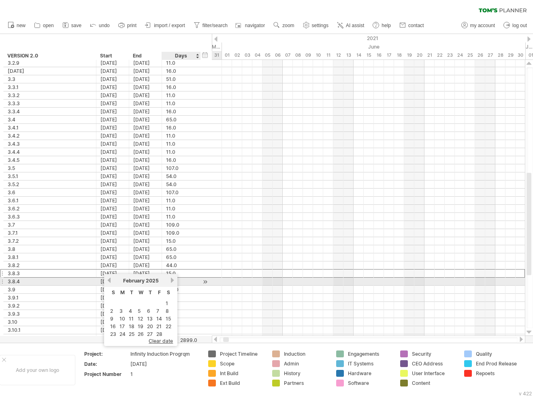
click at [173, 280] on link "next" at bounding box center [172, 280] width 6 height 6
click at [173, 280] on link "next" at bounding box center [173, 280] width 6 height 6
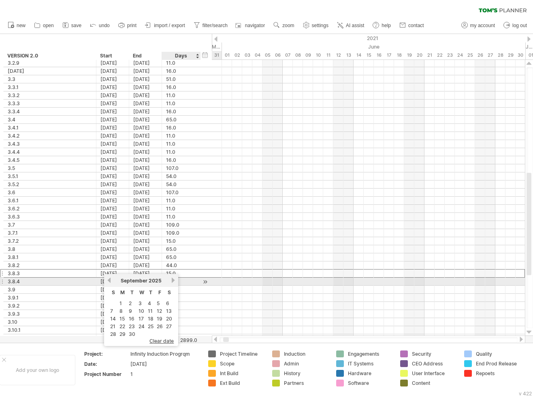
click at [173, 280] on link "next" at bounding box center [173, 280] width 6 height 6
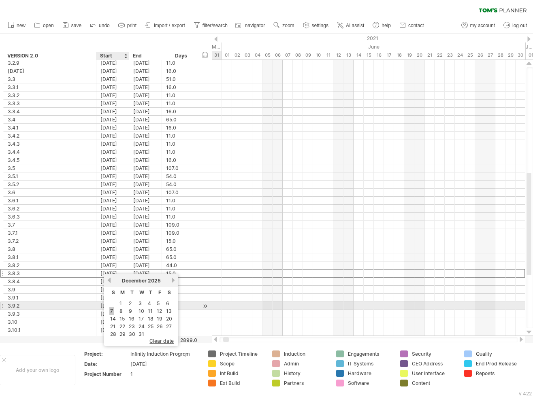
click at [111, 310] on link "7" at bounding box center [111, 311] width 4 height 8
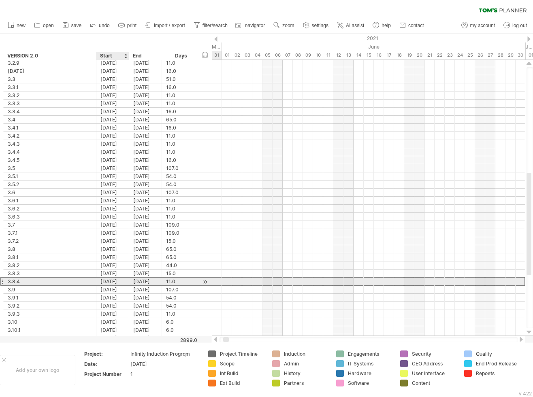
click at [114, 278] on div "[DATE]" at bounding box center [112, 282] width 33 height 8
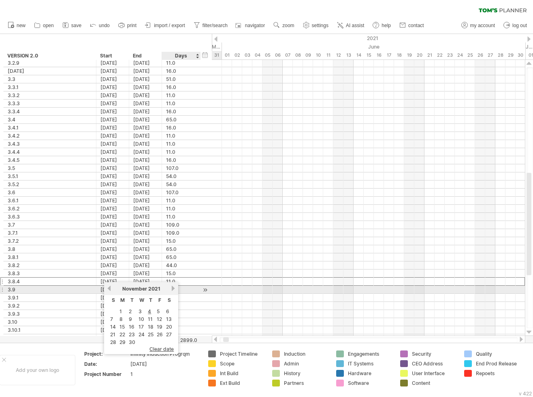
click at [174, 288] on link "next" at bounding box center [173, 288] width 6 height 6
click at [174, 288] on link "next" at bounding box center [172, 288] width 6 height 6
click at [174, 288] on link "next" at bounding box center [173, 288] width 6 height 6
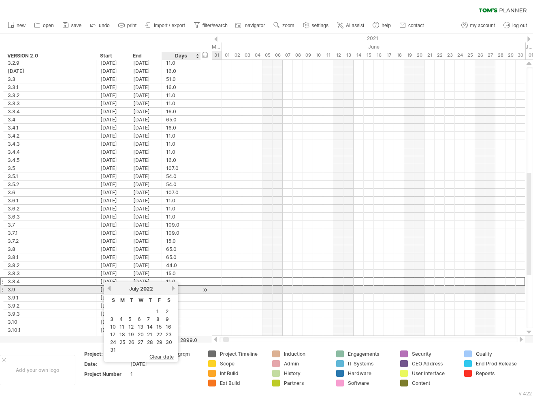
click at [174, 288] on link "next" at bounding box center [173, 288] width 6 height 6
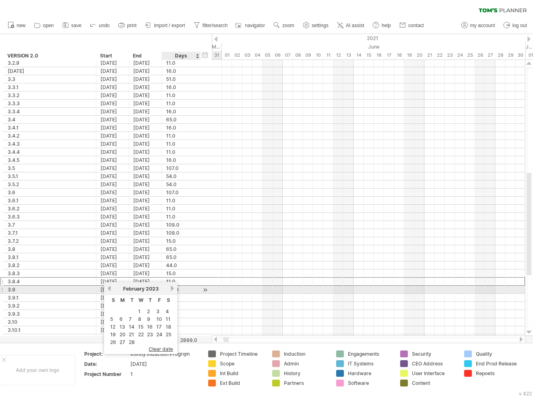
click at [174, 288] on link "next" at bounding box center [172, 288] width 6 height 6
click at [174, 288] on link "next" at bounding box center [173, 288] width 6 height 6
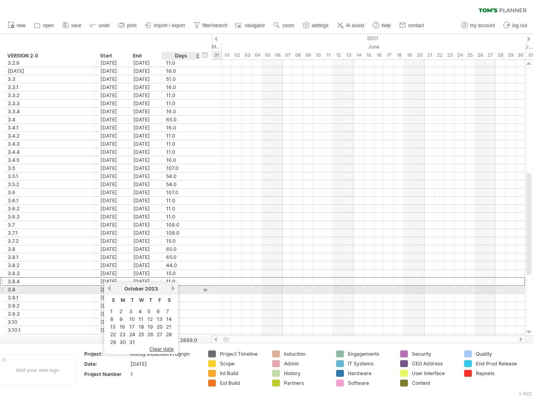
click at [174, 288] on link "next" at bounding box center [173, 288] width 6 height 6
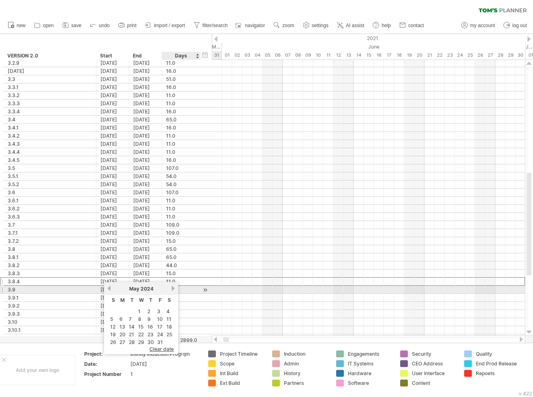
click at [174, 288] on link "next" at bounding box center [173, 288] width 6 height 6
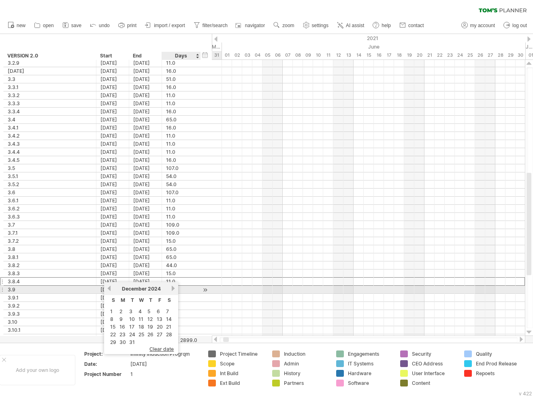
click at [174, 288] on link "next" at bounding box center [173, 288] width 6 height 6
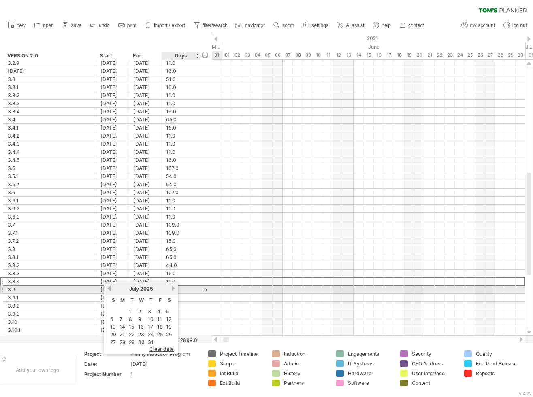
click at [174, 288] on link "next" at bounding box center [173, 288] width 6 height 6
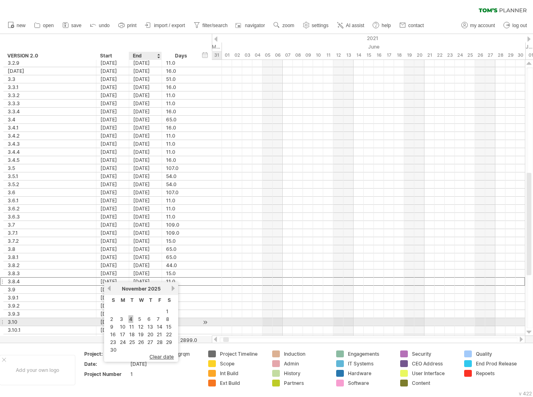
click at [131, 318] on link "4" at bounding box center [130, 319] width 5 height 8
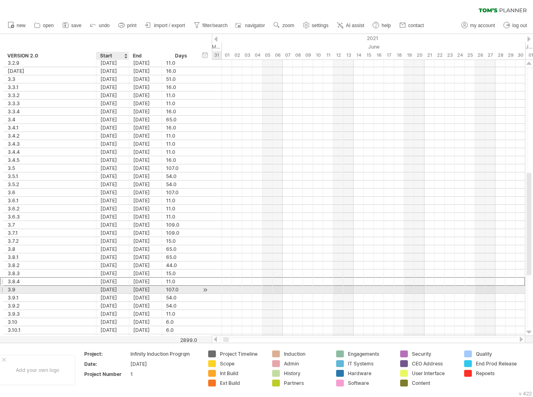
click at [120, 287] on div "[DATE]" at bounding box center [112, 290] width 33 height 8
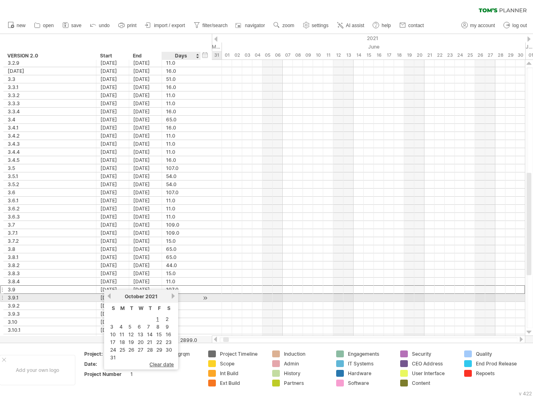
click at [173, 295] on link "next" at bounding box center [173, 296] width 6 height 6
click at [173, 295] on link "next" at bounding box center [172, 296] width 6 height 6
click at [173, 295] on link "next" at bounding box center [173, 296] width 6 height 6
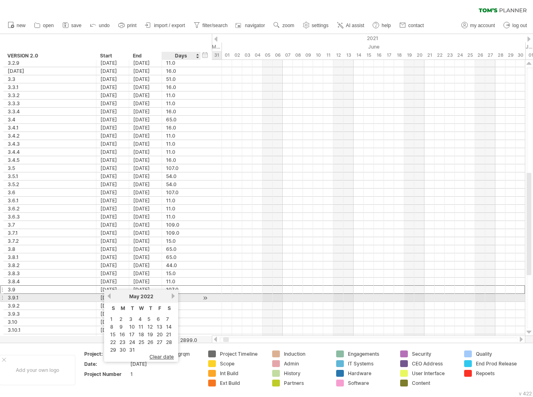
click at [173, 295] on link "next" at bounding box center [173, 296] width 6 height 6
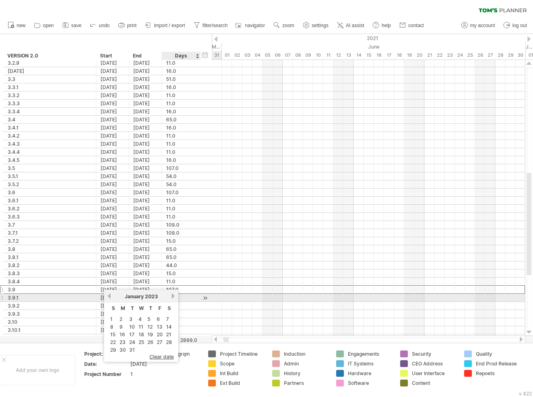
click at [173, 295] on link "next" at bounding box center [173, 296] width 6 height 6
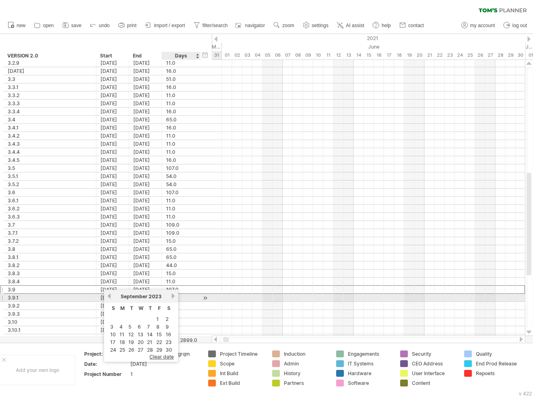
click at [173, 295] on link "next" at bounding box center [173, 296] width 6 height 6
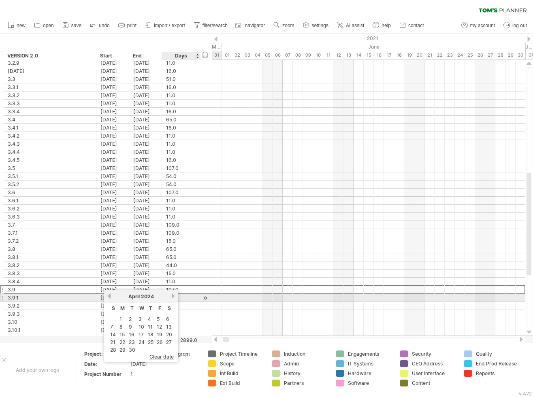
click at [173, 295] on link "next" at bounding box center [173, 296] width 6 height 6
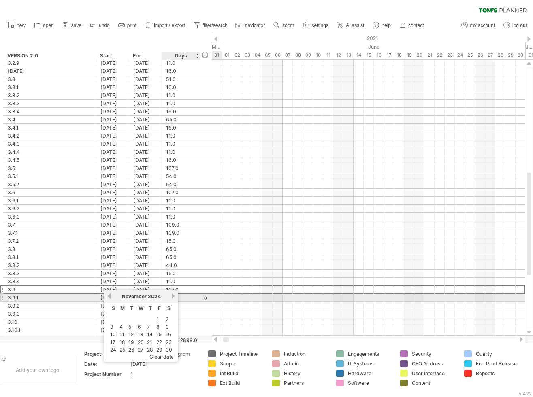
click at [173, 295] on link "next" at bounding box center [173, 296] width 6 height 6
click at [173, 295] on link "next" at bounding box center [172, 296] width 6 height 6
click at [173, 295] on link "next" at bounding box center [173, 296] width 6 height 6
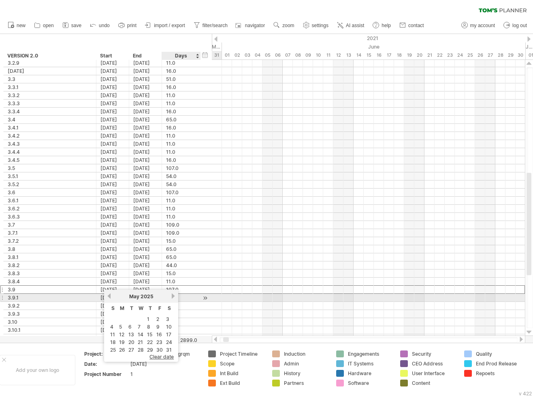
click at [173, 295] on link "next" at bounding box center [173, 296] width 6 height 6
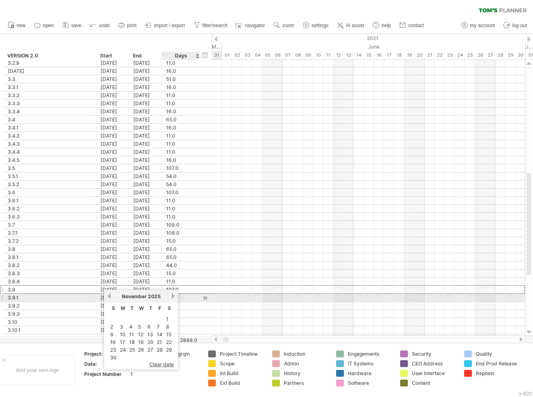
click at [173, 295] on link "next" at bounding box center [173, 296] width 6 height 6
click at [109, 296] on link "previous" at bounding box center [109, 296] width 6 height 6
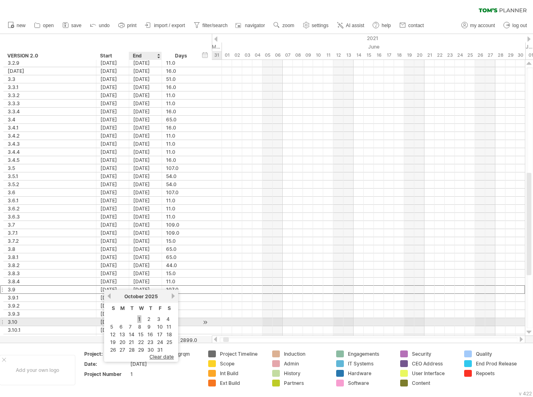
click at [140, 319] on link "1" at bounding box center [139, 319] width 4 height 8
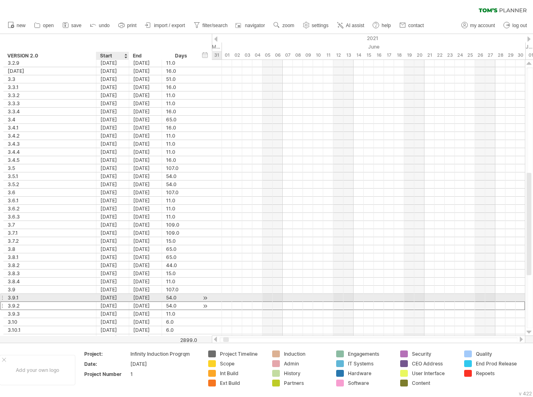
click at [119, 302] on div "[DATE]" at bounding box center [112, 306] width 33 height 8
click at [119, 294] on div "[DATE]" at bounding box center [112, 298] width 33 height 8
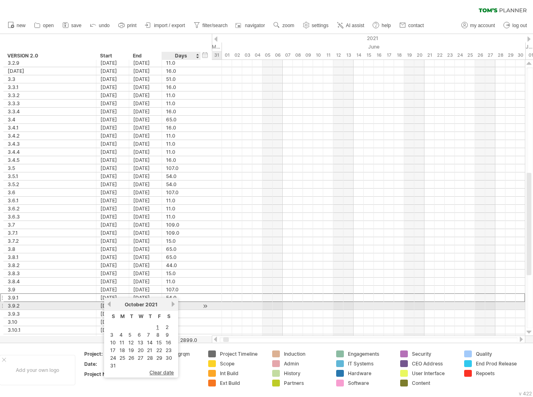
click at [174, 305] on link "next" at bounding box center [173, 304] width 6 height 6
click at [174, 305] on link "next" at bounding box center [172, 304] width 6 height 6
click at [174, 305] on link "next" at bounding box center [173, 304] width 6 height 6
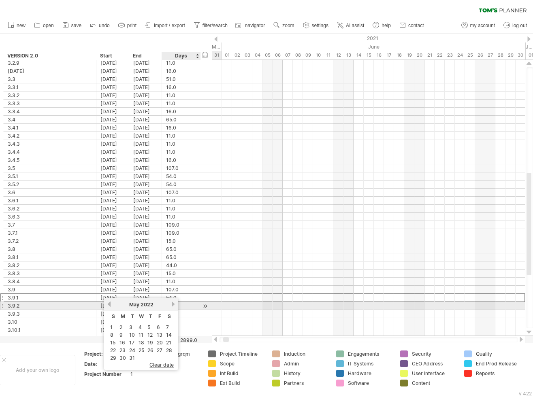
click at [174, 305] on link "next" at bounding box center [173, 304] width 6 height 6
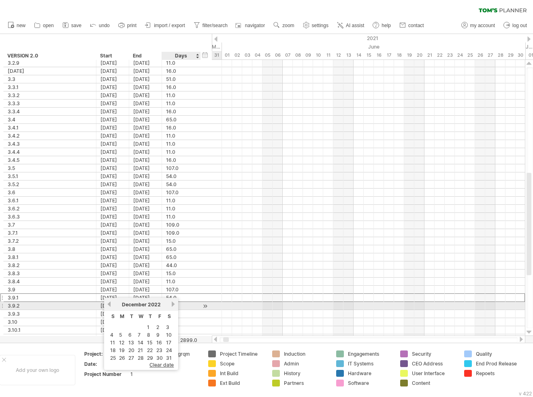
click at [174, 305] on link "next" at bounding box center [173, 304] width 6 height 6
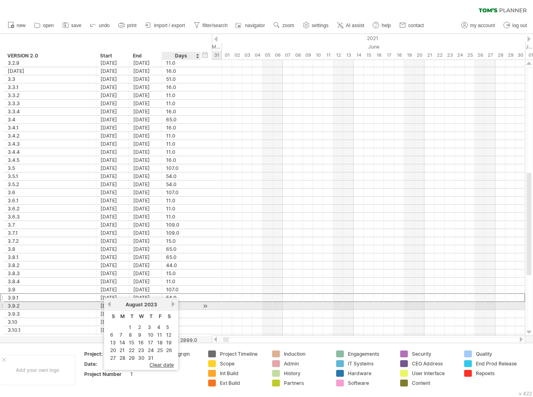
click at [174, 305] on link "next" at bounding box center [173, 304] width 6 height 6
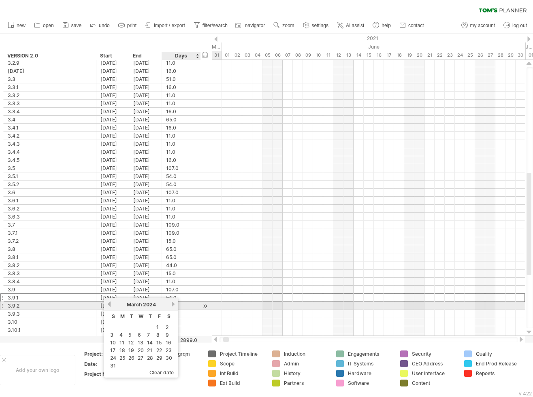
click at [174, 305] on link "next" at bounding box center [173, 304] width 6 height 6
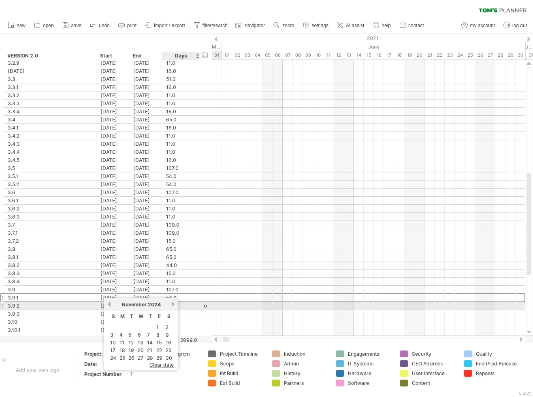
click at [174, 305] on link "next" at bounding box center [173, 304] width 6 height 6
click at [174, 305] on link "next" at bounding box center [172, 304] width 6 height 6
click at [174, 305] on link "next" at bounding box center [173, 304] width 6 height 6
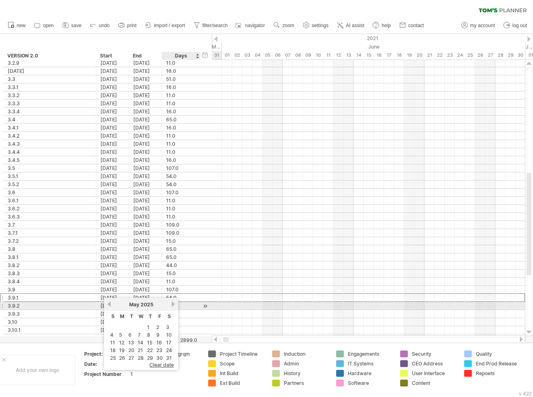
click at [174, 305] on link "next" at bounding box center [173, 304] width 6 height 6
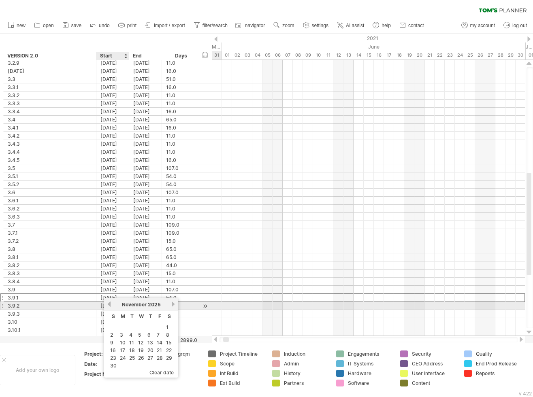
click at [111, 303] on link "previous" at bounding box center [109, 304] width 6 height 6
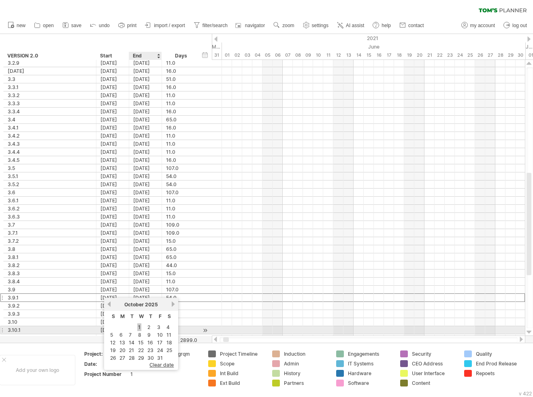
click at [139, 328] on link "1" at bounding box center [139, 328] width 4 height 8
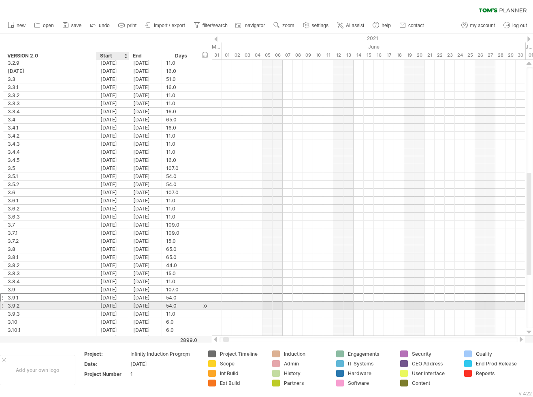
click at [118, 303] on div "[DATE]" at bounding box center [112, 306] width 33 height 8
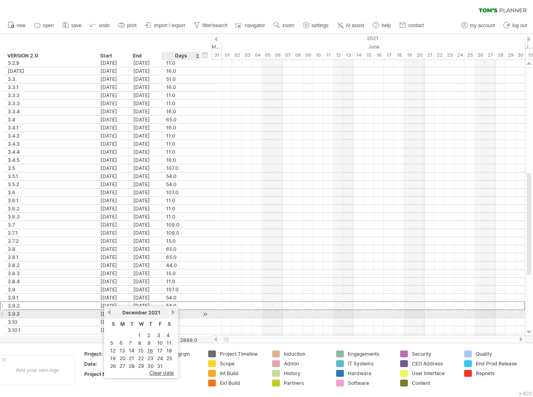
click at [174, 312] on link "next" at bounding box center [173, 312] width 6 height 6
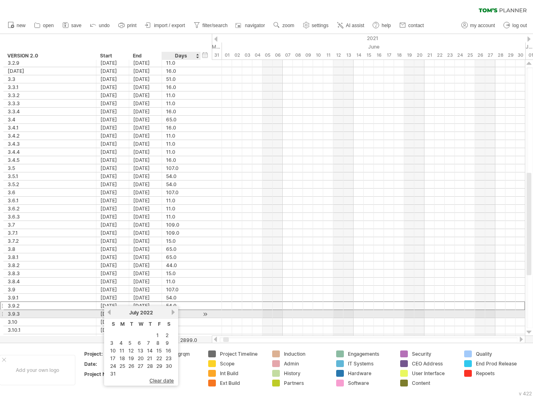
click at [174, 312] on link "next" at bounding box center [173, 312] width 6 height 6
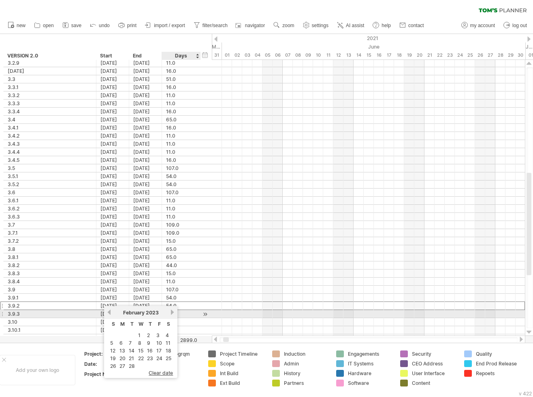
click at [174, 312] on link "next" at bounding box center [172, 312] width 6 height 6
click at [174, 312] on link "next" at bounding box center [173, 312] width 6 height 6
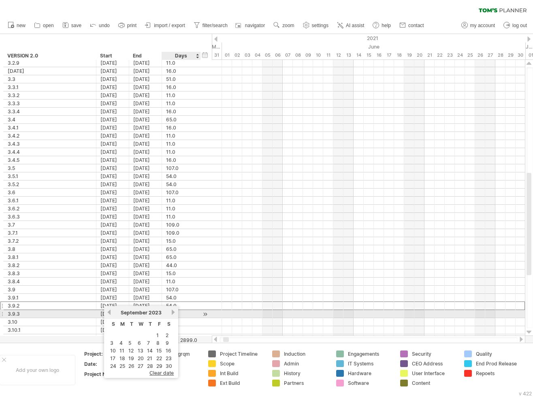
click at [174, 312] on link "next" at bounding box center [173, 312] width 6 height 6
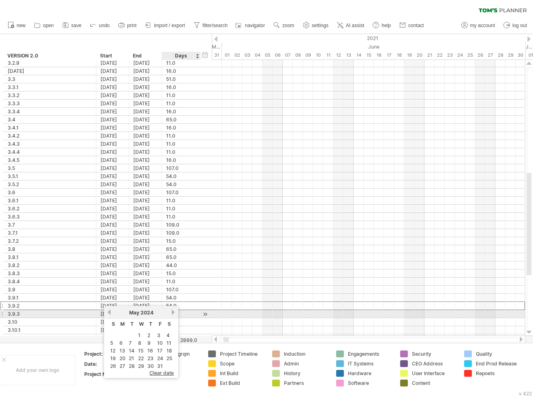
click at [174, 312] on link "next" at bounding box center [173, 312] width 6 height 6
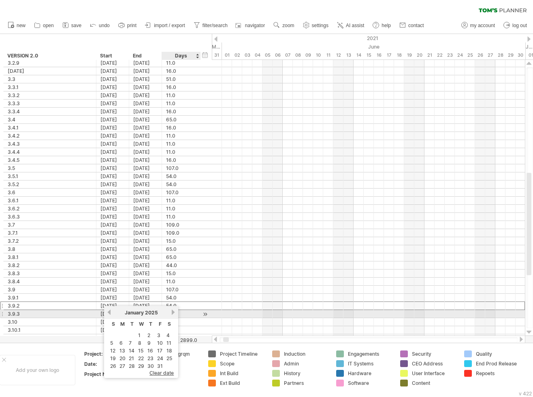
click at [174, 312] on link "next" at bounding box center [173, 312] width 6 height 6
click at [174, 312] on link "next" at bounding box center [172, 312] width 6 height 6
click at [174, 312] on link "next" at bounding box center [173, 312] width 6 height 6
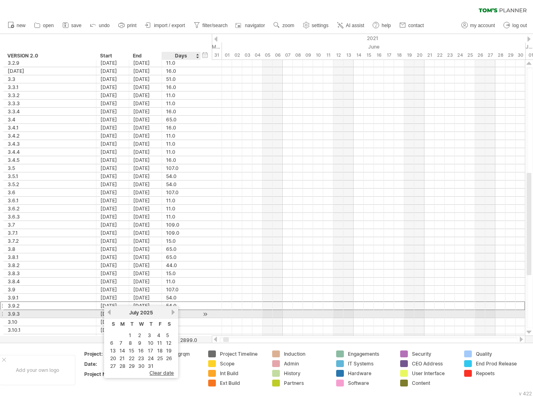
click at [174, 312] on link "next" at bounding box center [173, 312] width 6 height 6
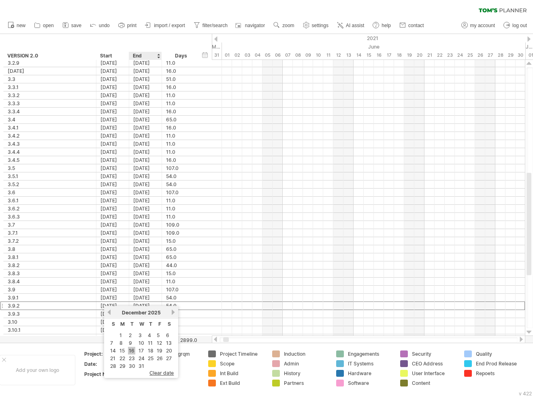
click at [132, 349] on link "16" at bounding box center [131, 351] width 7 height 8
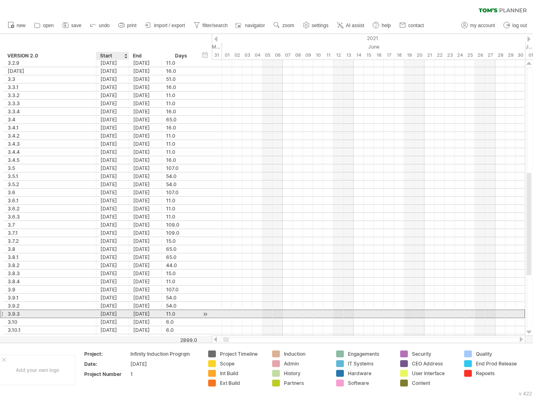
click at [124, 312] on div "[DATE]" at bounding box center [112, 314] width 33 height 8
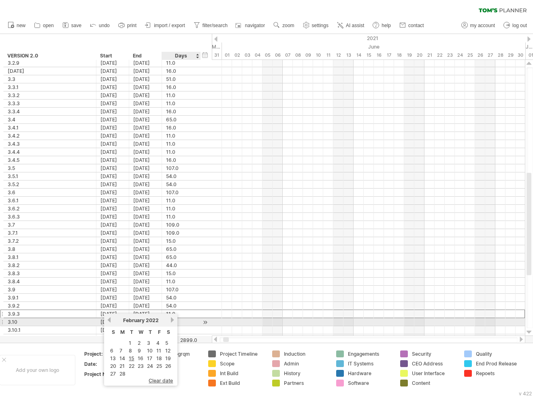
click at [172, 321] on link "next" at bounding box center [172, 320] width 6 height 6
click at [172, 321] on link "next" at bounding box center [173, 320] width 6 height 6
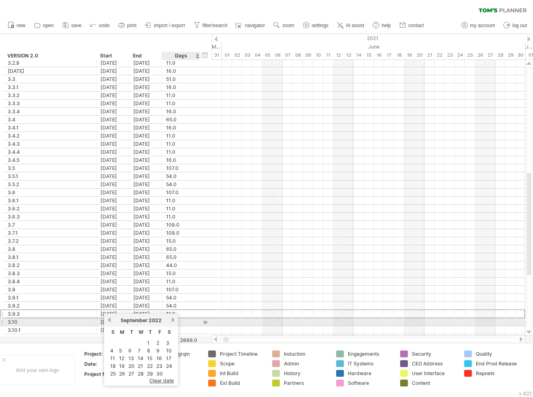
click at [172, 321] on link "next" at bounding box center [173, 320] width 6 height 6
click at [172, 321] on link "next" at bounding box center [172, 320] width 6 height 6
click at [172, 321] on link "next" at bounding box center [173, 320] width 6 height 6
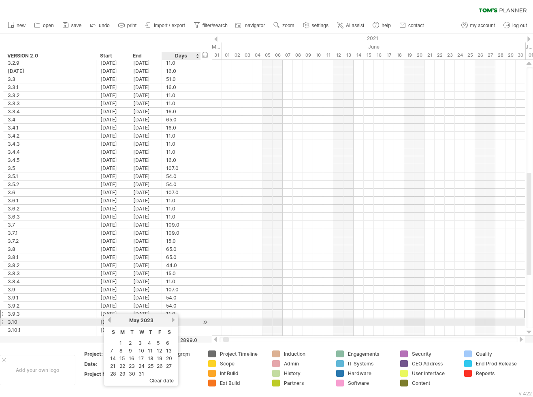
click at [172, 321] on link "next" at bounding box center [173, 320] width 6 height 6
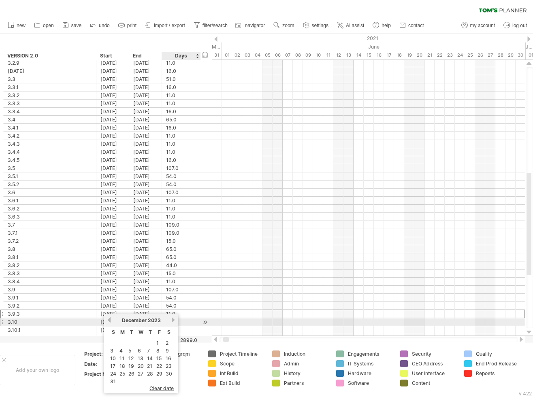
click at [172, 321] on link "next" at bounding box center [173, 320] width 6 height 6
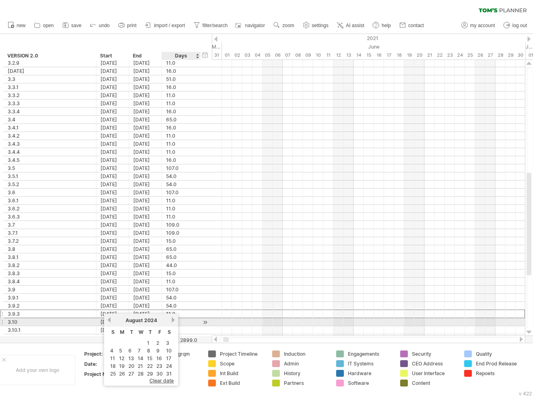
click at [172, 321] on link "next" at bounding box center [173, 320] width 6 height 6
click at [172, 321] on link "next" at bounding box center [172, 320] width 6 height 6
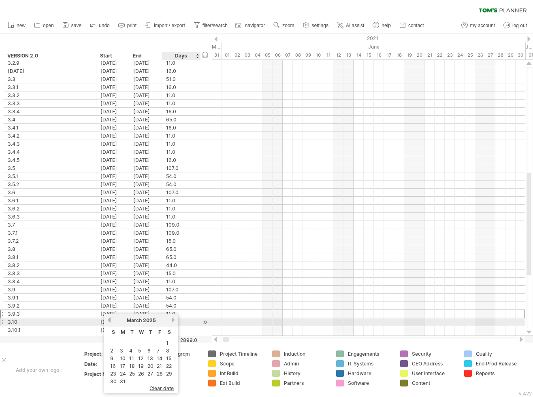
click at [172, 321] on link "next" at bounding box center [173, 320] width 6 height 6
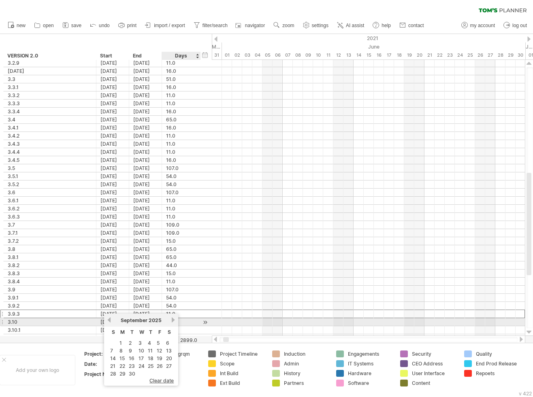
click at [172, 321] on link "next" at bounding box center [173, 320] width 6 height 6
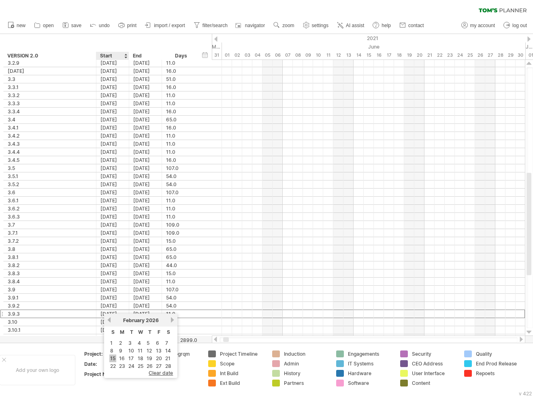
click at [114, 356] on link "15" at bounding box center [112, 359] width 7 height 8
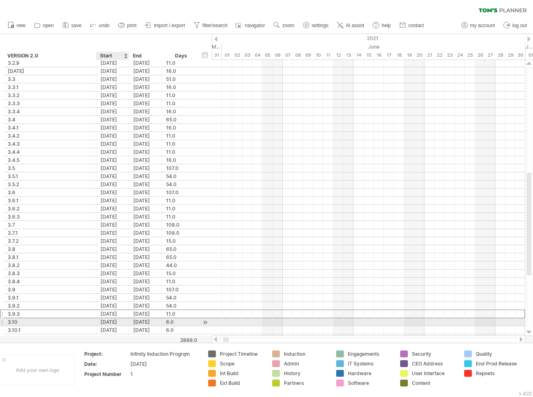
click at [116, 319] on div "[DATE]" at bounding box center [112, 322] width 33 height 8
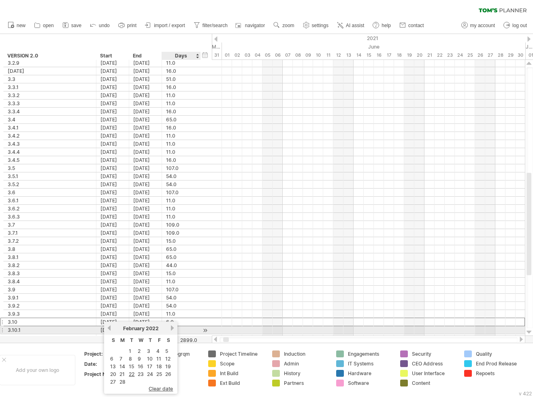
click at [173, 329] on link "next" at bounding box center [172, 328] width 6 height 6
click at [173, 329] on link "next" at bounding box center [173, 328] width 6 height 6
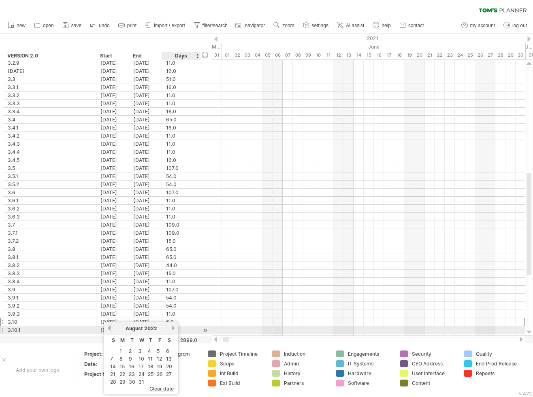
click at [173, 329] on link "next" at bounding box center [173, 328] width 6 height 6
click at [173, 329] on link "next" at bounding box center [172, 328] width 6 height 6
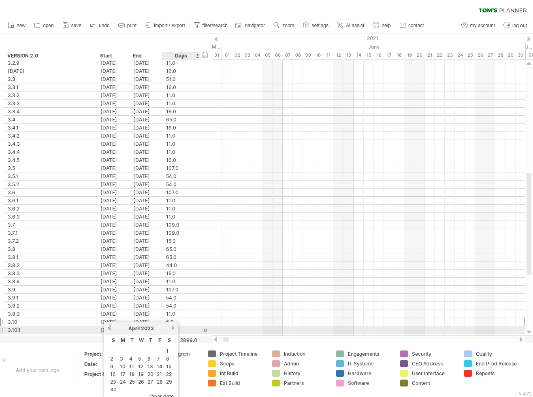
click at [173, 329] on link "next" at bounding box center [173, 328] width 6 height 6
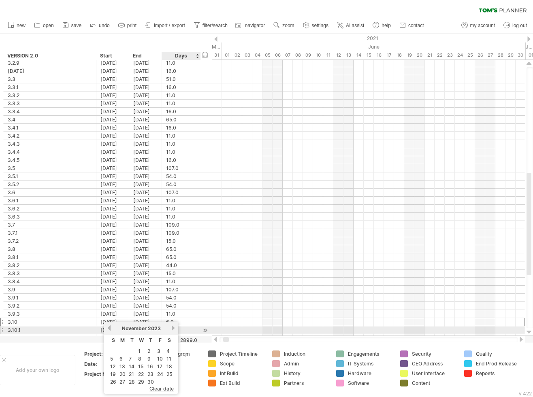
click at [173, 329] on link "next" at bounding box center [173, 328] width 6 height 6
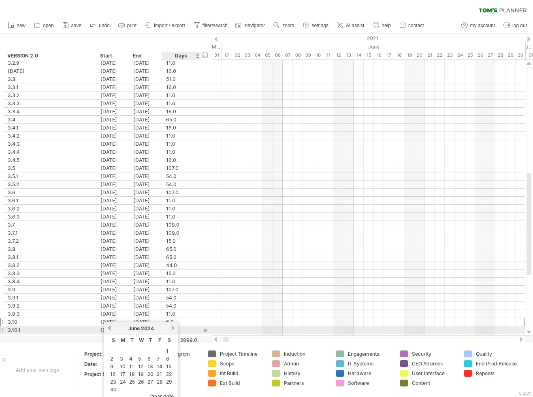
click at [173, 329] on link "next" at bounding box center [173, 328] width 6 height 6
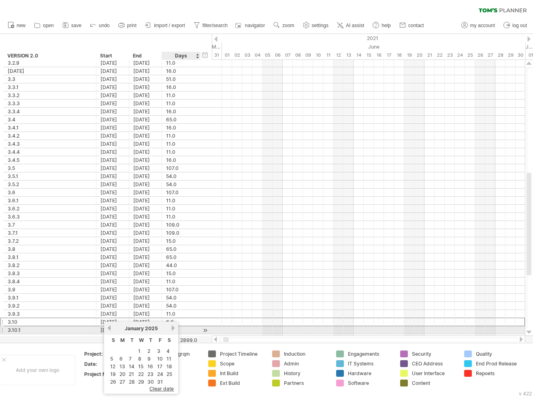
click at [173, 329] on link "next" at bounding box center [173, 328] width 6 height 6
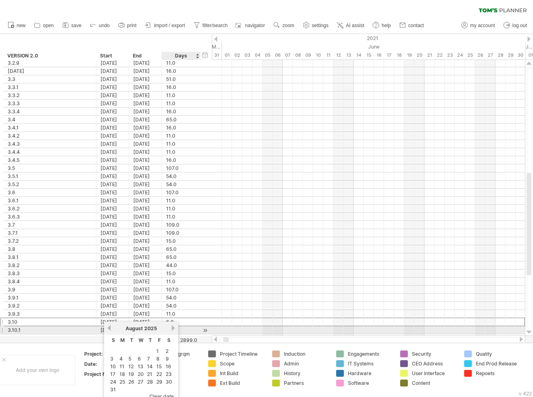
click at [173, 329] on link "next" at bounding box center [173, 328] width 6 height 6
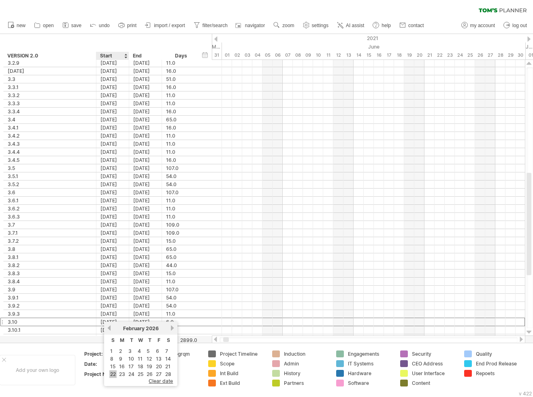
click at [114, 373] on link "22" at bounding box center [112, 375] width 7 height 8
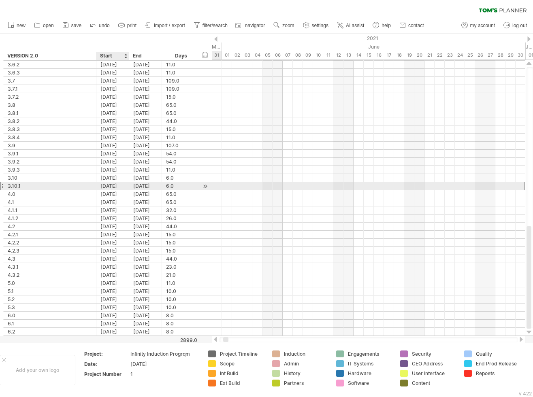
click at [118, 185] on div "[DATE]" at bounding box center [112, 186] width 33 height 8
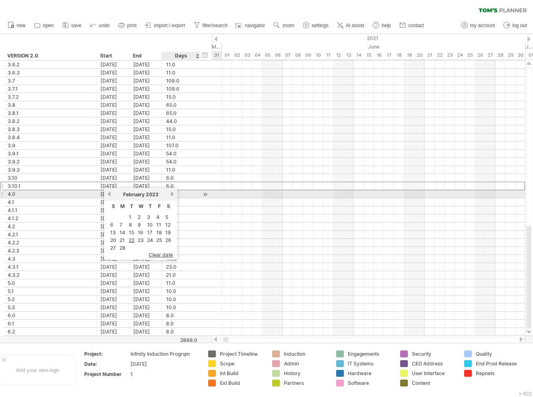
click at [174, 195] on link "next" at bounding box center [172, 194] width 6 height 6
click at [174, 195] on link "next" at bounding box center [173, 194] width 6 height 6
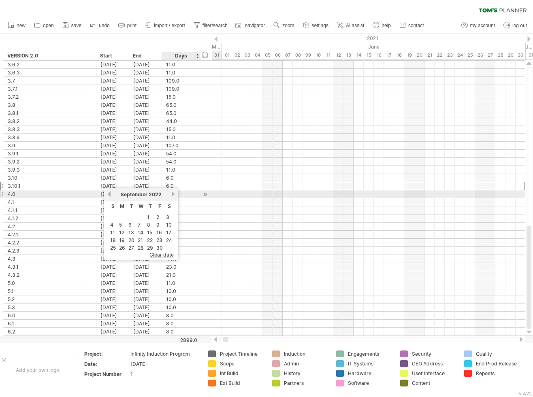
click at [174, 195] on link "next" at bounding box center [173, 194] width 6 height 6
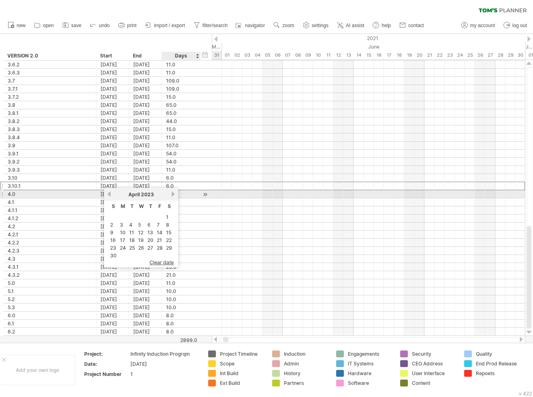
click at [174, 195] on link "next" at bounding box center [173, 194] width 6 height 6
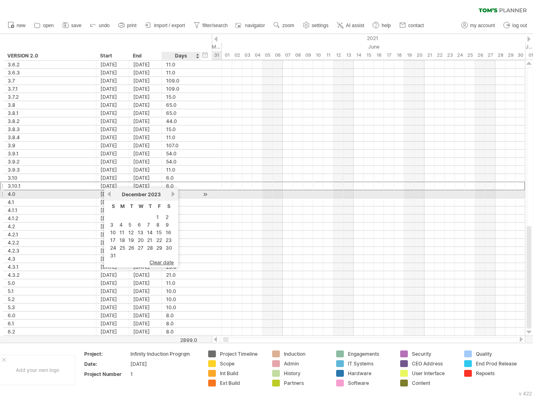
click at [174, 195] on link "next" at bounding box center [173, 194] width 6 height 6
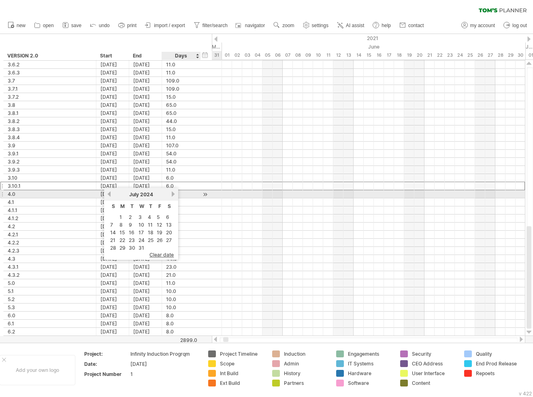
click at [174, 195] on link "next" at bounding box center [173, 194] width 6 height 6
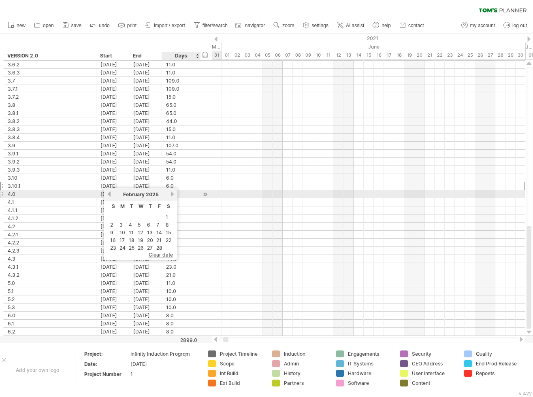
click at [174, 195] on link "next" at bounding box center [172, 194] width 6 height 6
click at [174, 195] on link "next" at bounding box center [173, 194] width 6 height 6
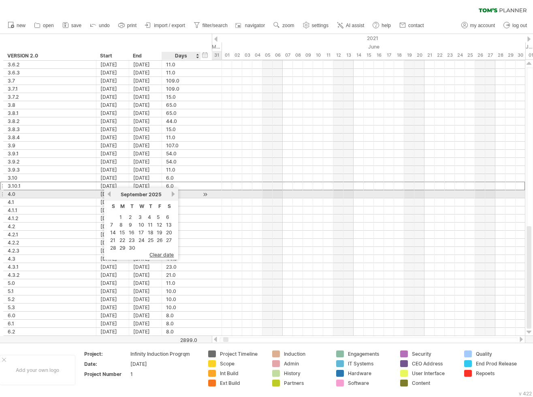
click at [174, 195] on link "next" at bounding box center [173, 194] width 6 height 6
click at [174, 195] on link "next" at bounding box center [172, 194] width 6 height 6
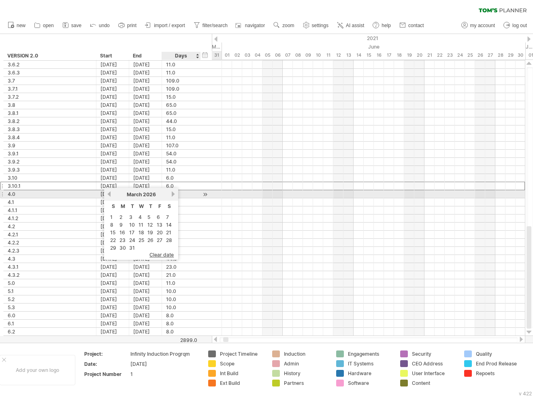
click at [174, 195] on link "next" at bounding box center [173, 194] width 6 height 6
click at [111, 194] on link "previous" at bounding box center [109, 194] width 6 height 6
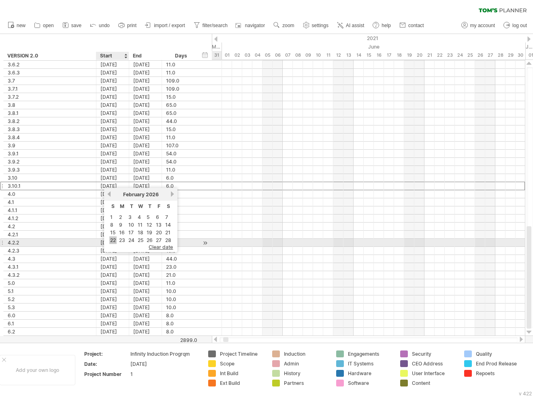
click at [113, 241] on link "22" at bounding box center [112, 240] width 7 height 8
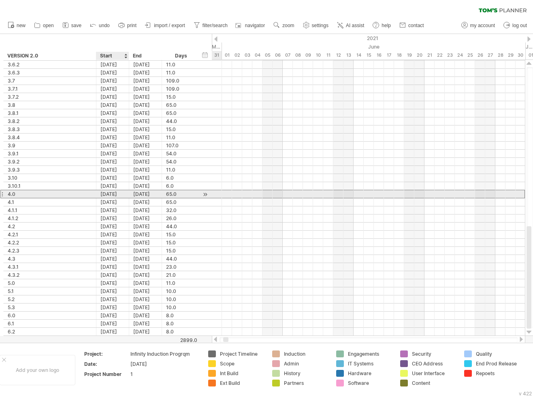
click at [119, 192] on div "[DATE]" at bounding box center [112, 194] width 33 height 8
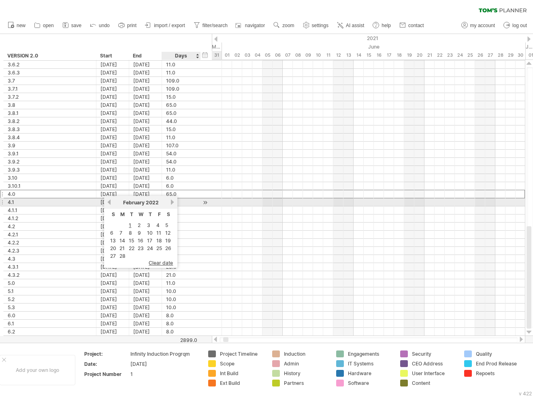
click at [173, 203] on link "next" at bounding box center [172, 202] width 6 height 6
click at [173, 203] on link "next" at bounding box center [173, 202] width 6 height 6
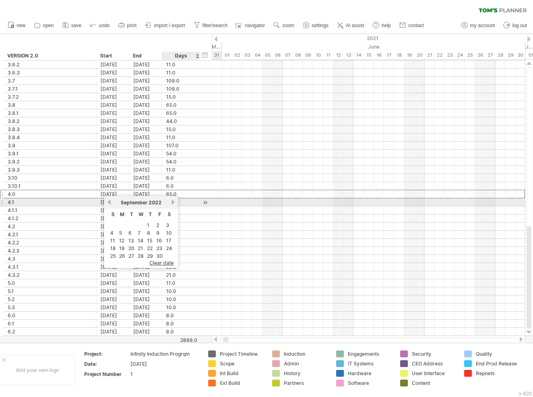
click at [173, 203] on link "next" at bounding box center [173, 202] width 6 height 6
click at [173, 203] on link "next" at bounding box center [172, 202] width 6 height 6
click at [173, 203] on link "next" at bounding box center [173, 202] width 6 height 6
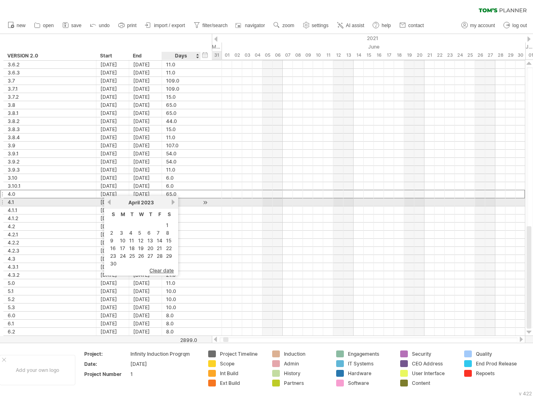
click at [173, 203] on link "next" at bounding box center [173, 202] width 6 height 6
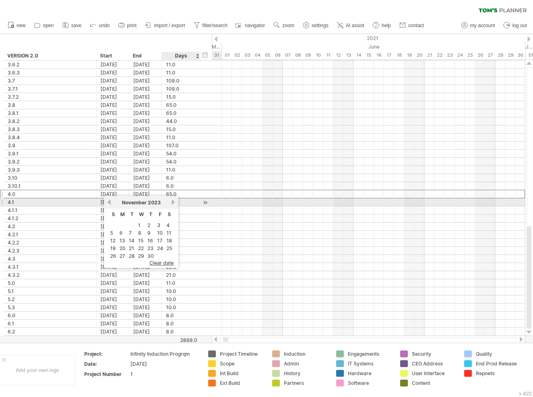
click at [173, 203] on link "next" at bounding box center [173, 202] width 6 height 6
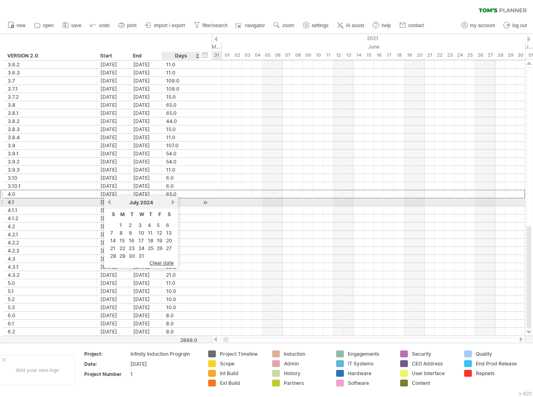
click at [173, 203] on link "next" at bounding box center [173, 202] width 6 height 6
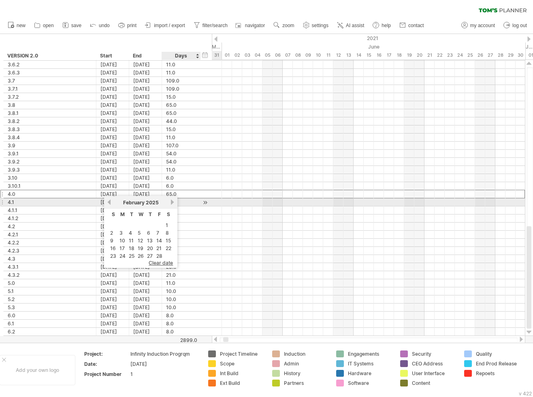
click at [173, 203] on link "next" at bounding box center [172, 202] width 6 height 6
click at [173, 203] on link "next" at bounding box center [173, 202] width 6 height 6
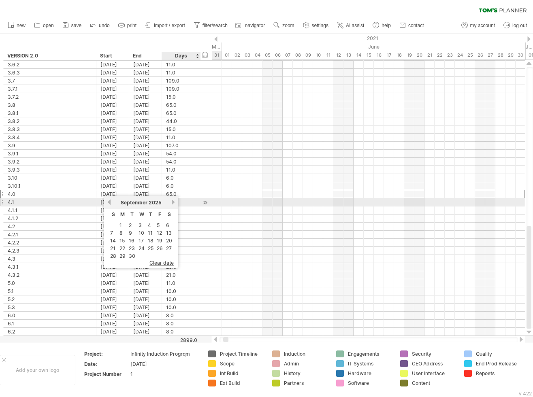
click at [173, 203] on link "next" at bounding box center [173, 202] width 6 height 6
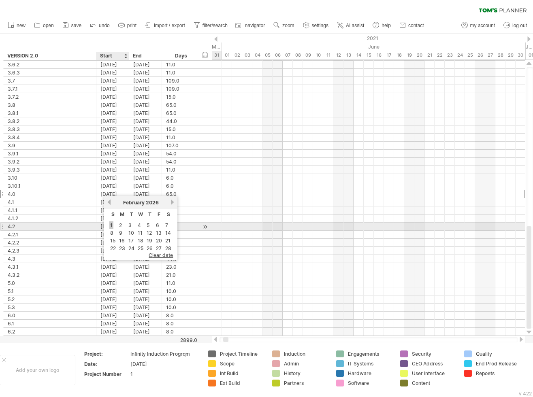
click at [110, 224] on link "1" at bounding box center [111, 225] width 4 height 8
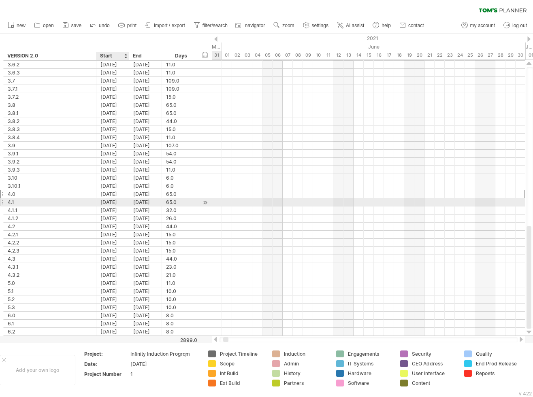
click at [122, 200] on div "[DATE]" at bounding box center [112, 202] width 33 height 8
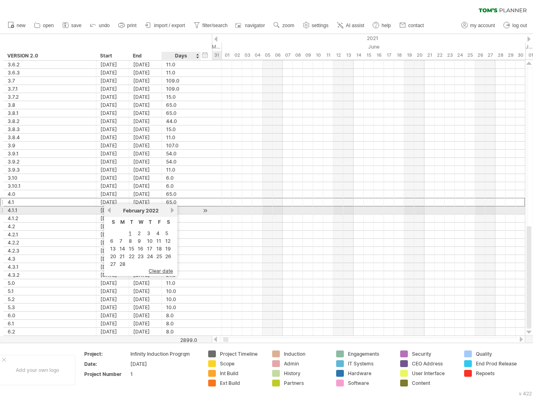
click at [172, 211] on link "next" at bounding box center [172, 210] width 6 height 6
click at [172, 211] on link "next" at bounding box center [173, 210] width 6 height 6
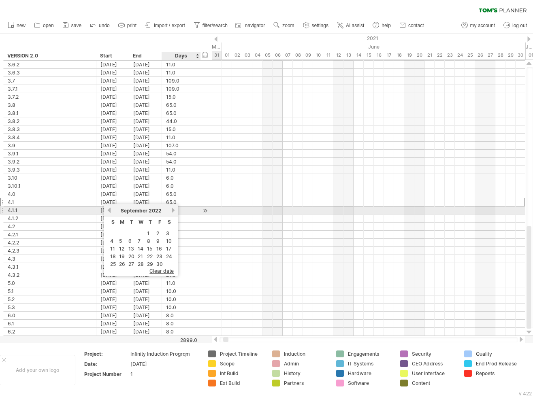
click at [172, 211] on link "next" at bounding box center [173, 210] width 6 height 6
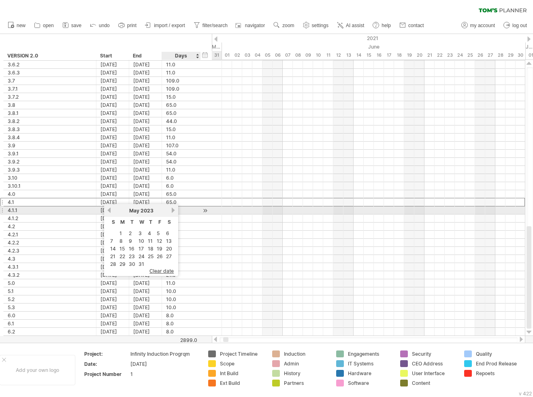
click at [172, 211] on link "next" at bounding box center [173, 210] width 6 height 6
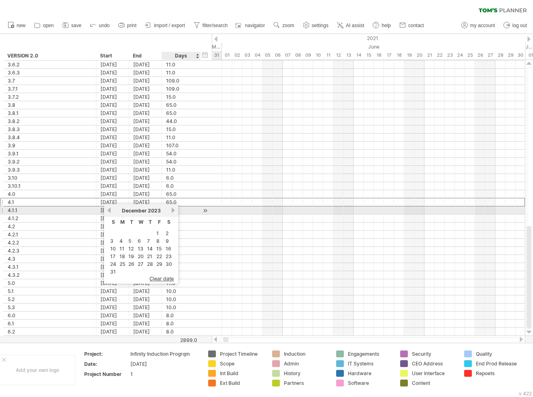
click at [172, 211] on link "next" at bounding box center [173, 210] width 6 height 6
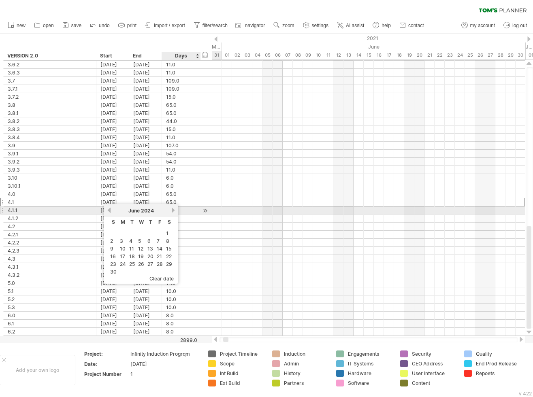
click at [172, 211] on link "next" at bounding box center [173, 210] width 6 height 6
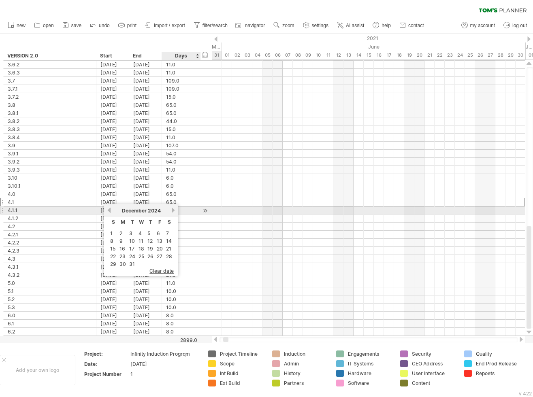
click at [172, 211] on link "next" at bounding box center [173, 210] width 6 height 6
click at [172, 211] on link "next" at bounding box center [172, 210] width 6 height 6
click at [172, 211] on link "next" at bounding box center [173, 210] width 6 height 6
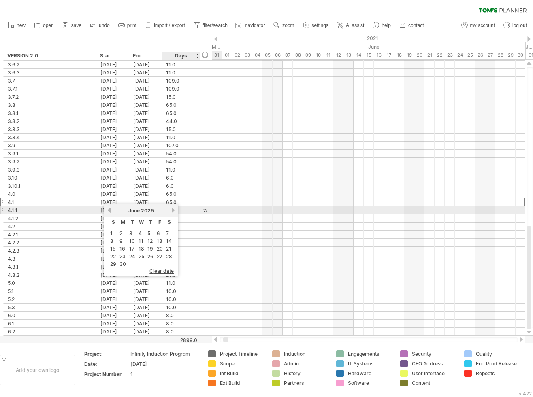
click at [172, 211] on link "next" at bounding box center [173, 210] width 6 height 6
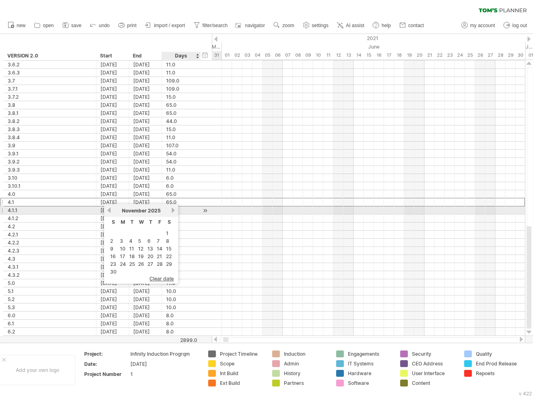
click at [172, 211] on link "next" at bounding box center [173, 210] width 6 height 6
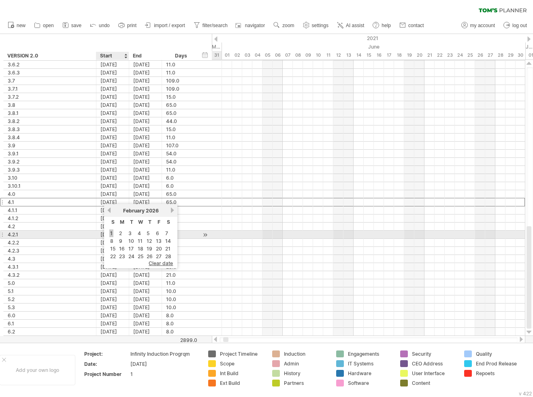
click at [111, 232] on link "1" at bounding box center [111, 234] width 4 height 8
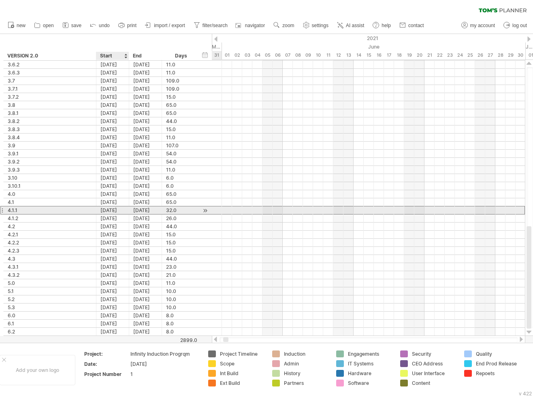
click at [120, 208] on div "[DATE]" at bounding box center [112, 211] width 33 height 8
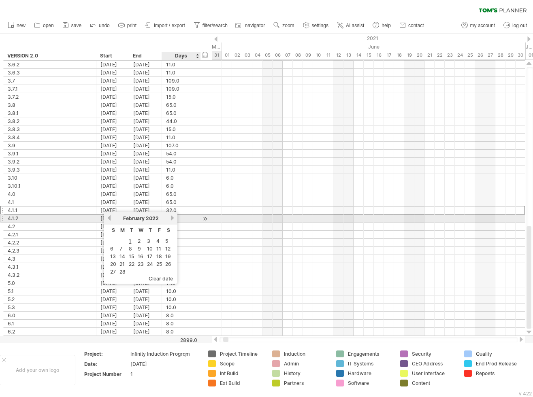
click at [172, 220] on link "next" at bounding box center [172, 218] width 6 height 6
click at [172, 220] on link "next" at bounding box center [173, 218] width 6 height 6
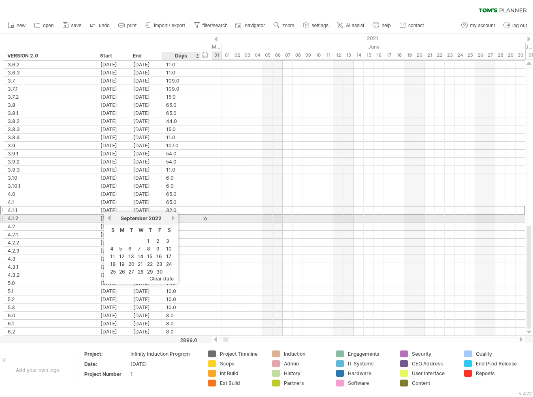
click at [172, 220] on link "next" at bounding box center [173, 218] width 6 height 6
click at [172, 220] on link "next" at bounding box center [172, 218] width 6 height 6
click at [172, 220] on link "next" at bounding box center [173, 218] width 6 height 6
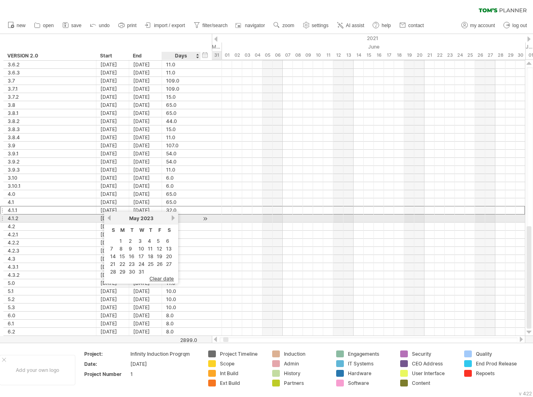
click at [172, 220] on link "next" at bounding box center [173, 218] width 6 height 6
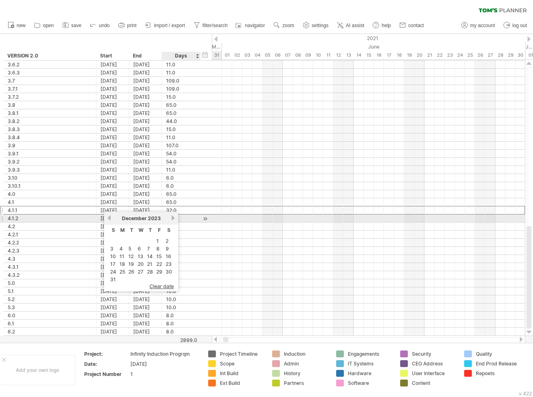
click at [172, 220] on link "next" at bounding box center [173, 218] width 6 height 6
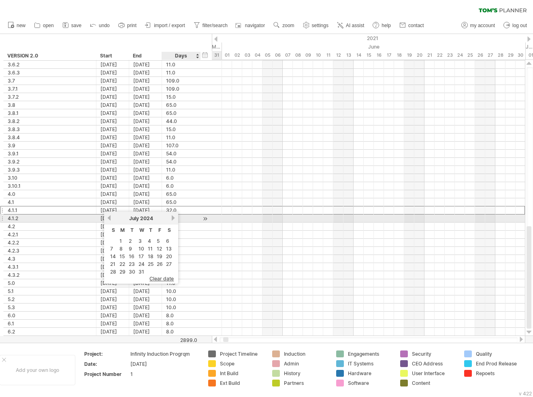
click at [172, 220] on link "next" at bounding box center [173, 218] width 6 height 6
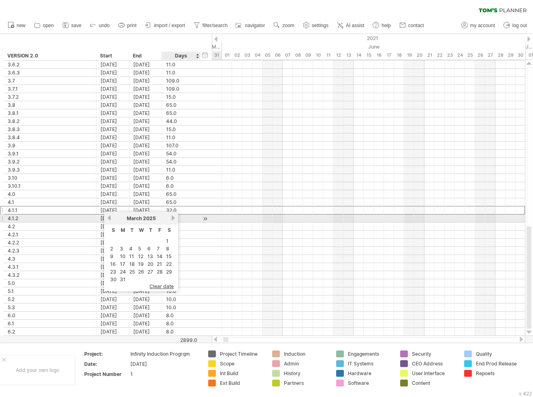
click at [172, 220] on link "next" at bounding box center [173, 218] width 6 height 6
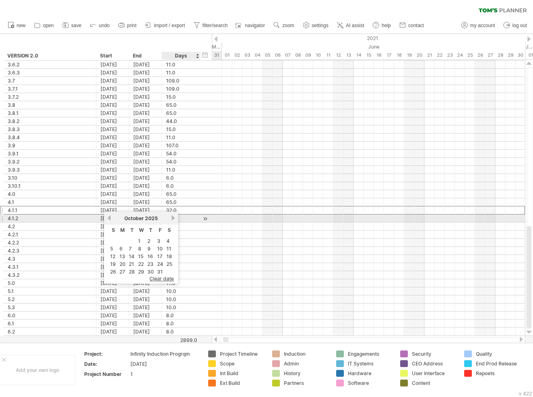
click at [172, 220] on link "next" at bounding box center [173, 218] width 6 height 6
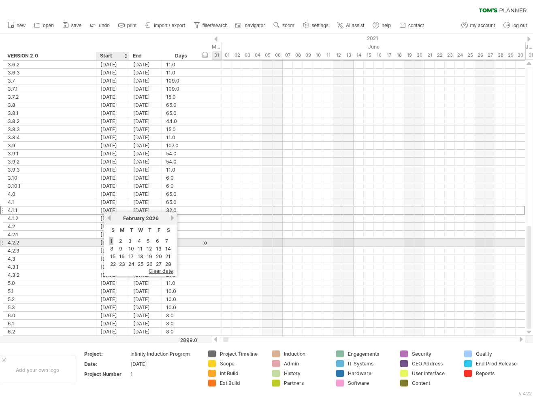
click at [111, 241] on link "1" at bounding box center [111, 241] width 4 height 8
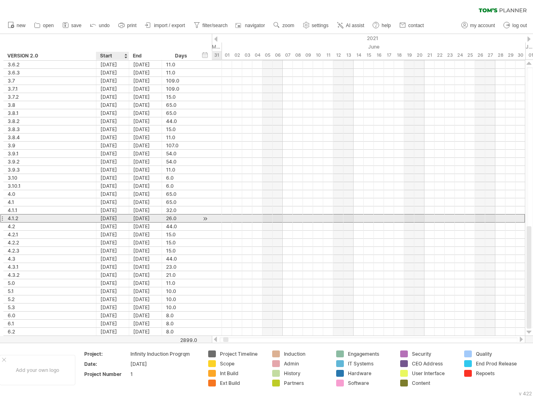
click at [121, 217] on div "[DATE]" at bounding box center [112, 219] width 33 height 8
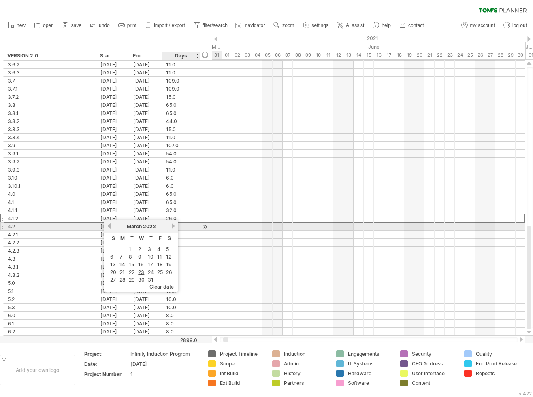
click at [172, 228] on link "next" at bounding box center [173, 226] width 6 height 6
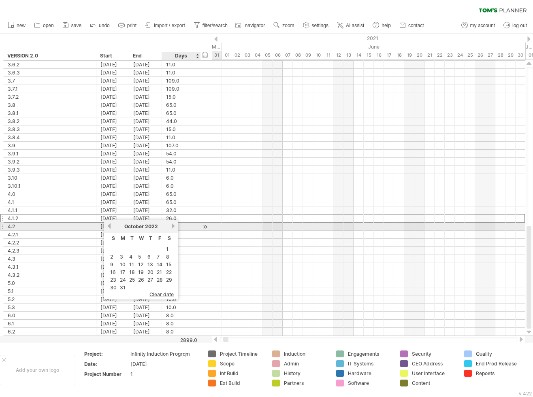
click at [172, 228] on link "next" at bounding box center [173, 226] width 6 height 6
click at [172, 228] on link "next" at bounding box center [172, 226] width 6 height 6
click at [172, 228] on link "next" at bounding box center [173, 226] width 6 height 6
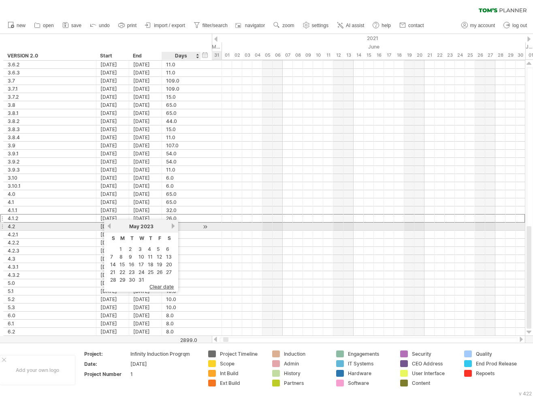
click at [172, 228] on link "next" at bounding box center [173, 226] width 6 height 6
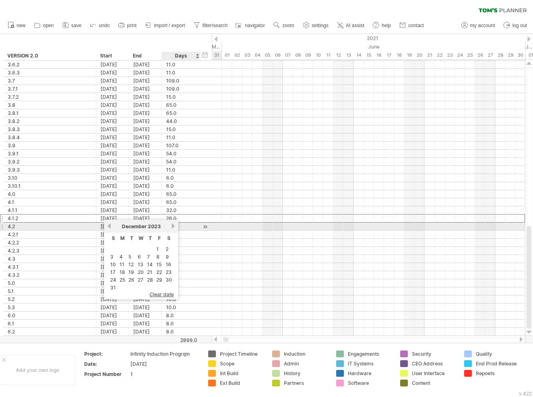
click at [172, 228] on link "next" at bounding box center [173, 226] width 6 height 6
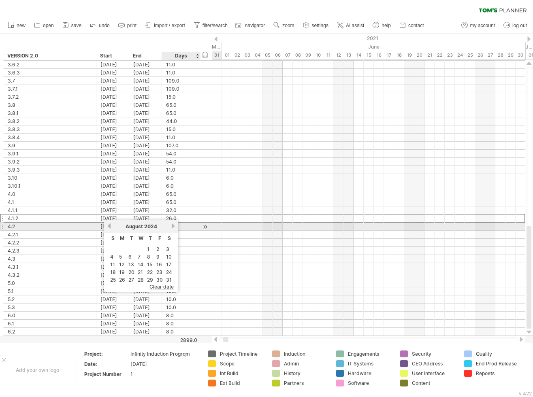
click at [172, 228] on link "next" at bounding box center [173, 226] width 6 height 6
click at [172, 228] on link "next" at bounding box center [172, 226] width 6 height 6
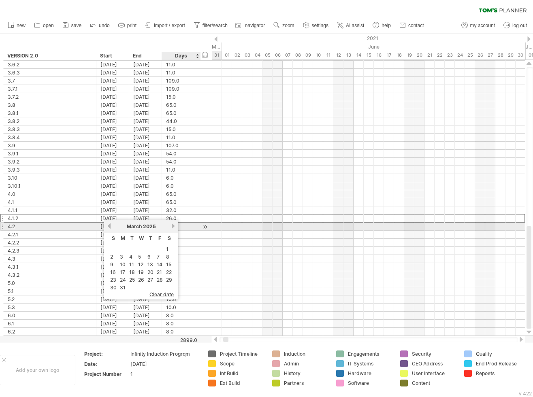
click at [172, 228] on link "next" at bounding box center [173, 226] width 6 height 6
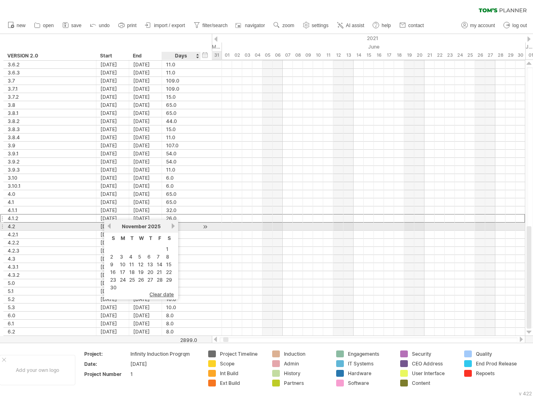
click at [172, 228] on link "next" at bounding box center [173, 226] width 6 height 6
click at [111, 225] on link "previous" at bounding box center [109, 226] width 6 height 6
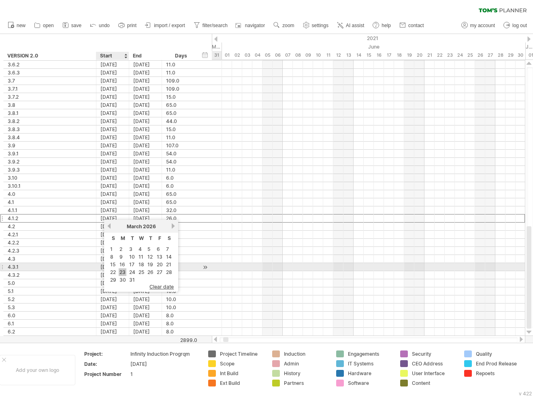
click at [122, 270] on link "23" at bounding box center [123, 272] width 8 height 8
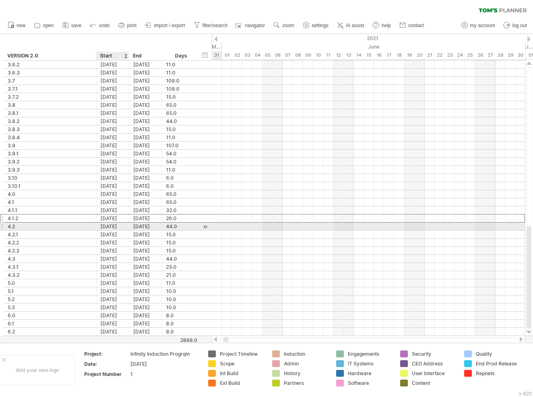
click at [112, 225] on div "[DATE]" at bounding box center [112, 227] width 33 height 8
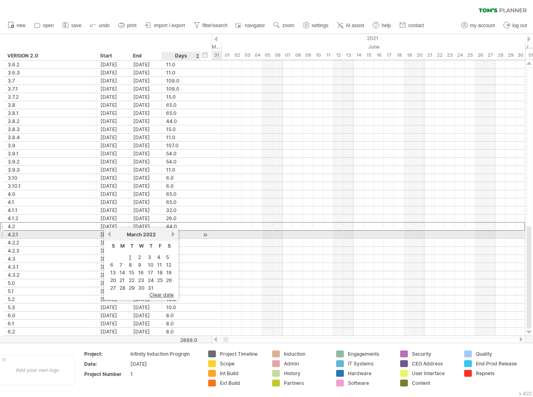
click at [175, 235] on link "next" at bounding box center [173, 234] width 6 height 6
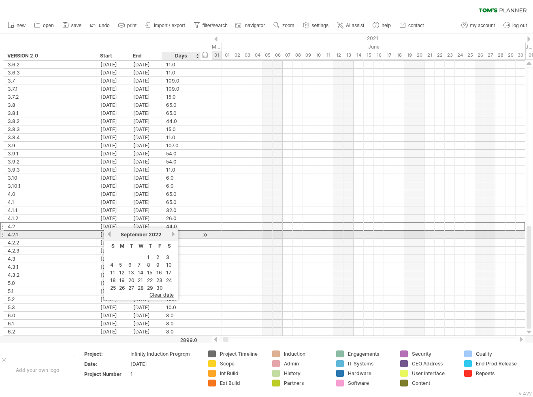
click at [175, 235] on link "next" at bounding box center [173, 234] width 6 height 6
click at [175, 235] on link "next" at bounding box center [172, 234] width 6 height 6
click at [175, 235] on link "next" at bounding box center [173, 234] width 6 height 6
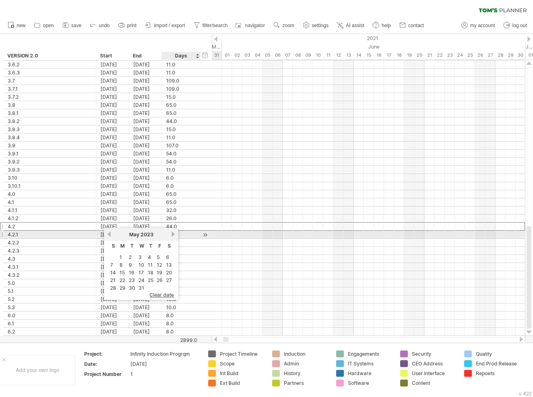
click at [175, 235] on link "next" at bounding box center [173, 234] width 6 height 6
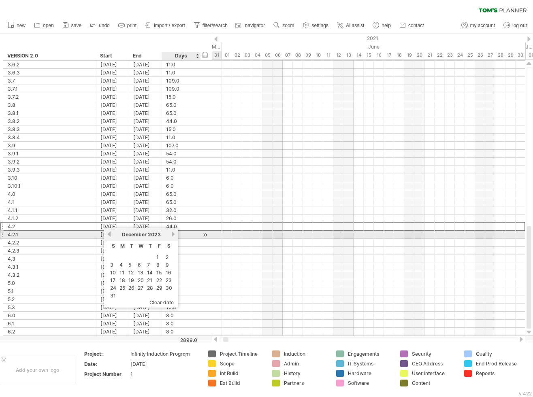
click at [175, 235] on link "next" at bounding box center [173, 234] width 6 height 6
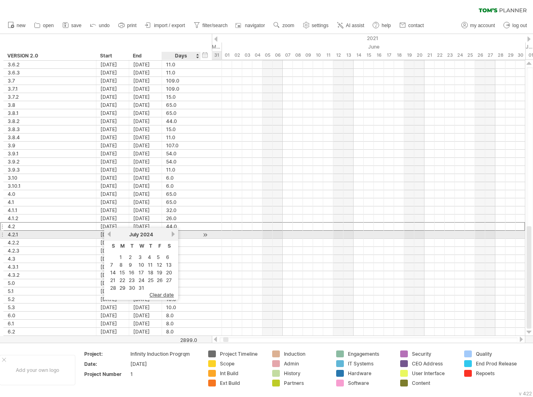
click at [175, 235] on link "next" at bounding box center [173, 234] width 6 height 6
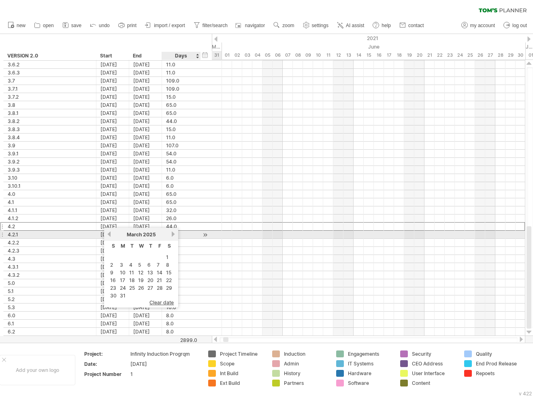
click at [175, 235] on link "next" at bounding box center [173, 234] width 6 height 6
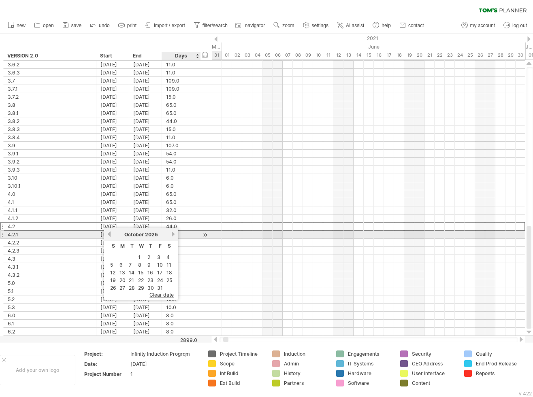
click at [175, 235] on link "next" at bounding box center [173, 234] width 6 height 6
click at [175, 235] on link "next" at bounding box center [172, 234] width 6 height 6
click at [175, 235] on link "next" at bounding box center [173, 234] width 6 height 6
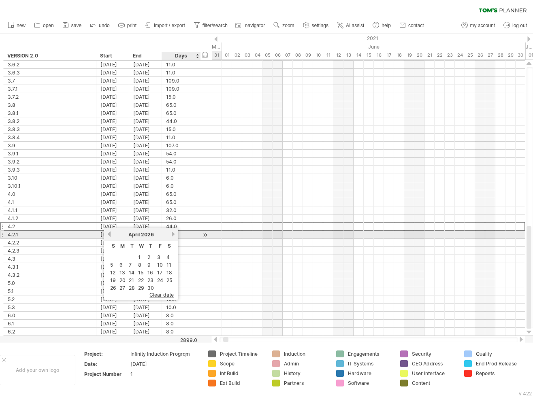
click at [175, 235] on link "next" at bounding box center [173, 234] width 6 height 6
click at [110, 233] on link "previous" at bounding box center [109, 234] width 6 height 6
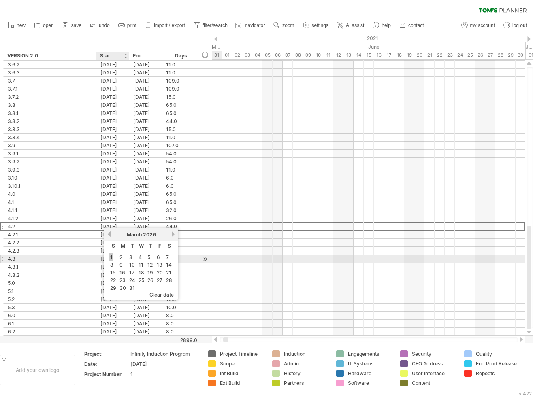
click at [112, 257] on link "1" at bounding box center [111, 257] width 4 height 8
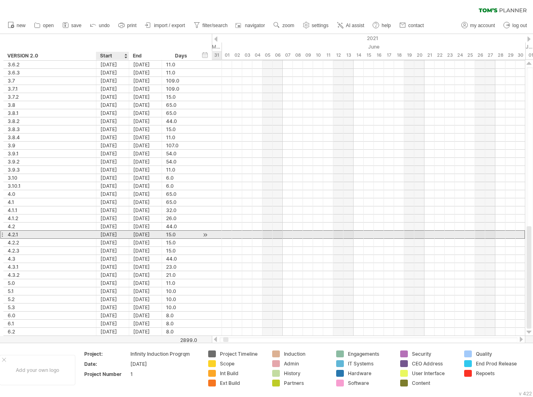
click at [115, 232] on div "[DATE]" at bounding box center [112, 235] width 33 height 8
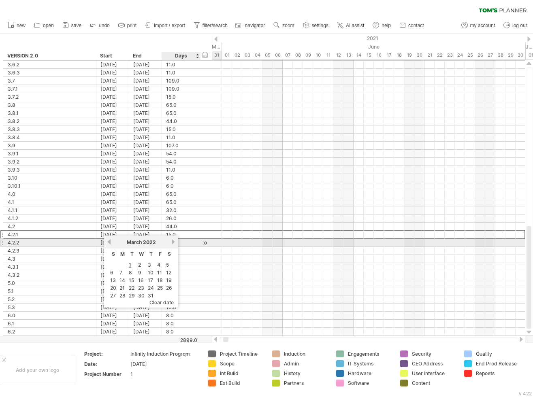
click at [171, 243] on link "next" at bounding box center [173, 242] width 6 height 6
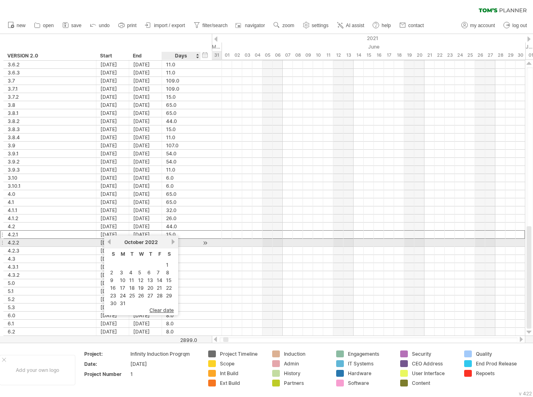
click at [171, 243] on link "next" at bounding box center [173, 242] width 6 height 6
click at [171, 243] on link "next" at bounding box center [172, 242] width 6 height 6
click at [171, 243] on link "next" at bounding box center [173, 242] width 6 height 6
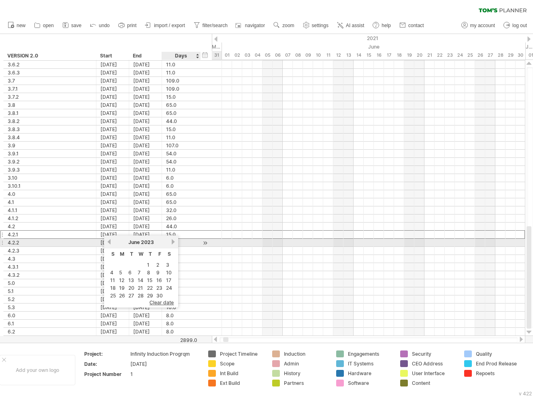
click at [171, 243] on link "next" at bounding box center [173, 242] width 6 height 6
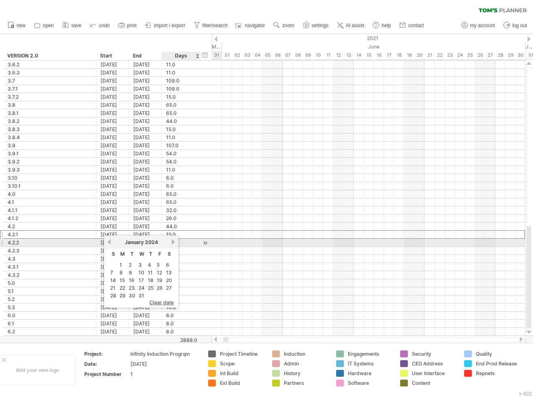
click at [171, 243] on link "next" at bounding box center [173, 242] width 6 height 6
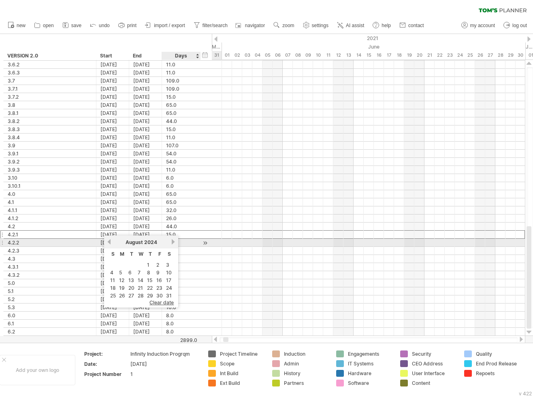
click at [171, 243] on link "next" at bounding box center [173, 242] width 6 height 6
click at [171, 243] on link "next" at bounding box center [172, 242] width 6 height 6
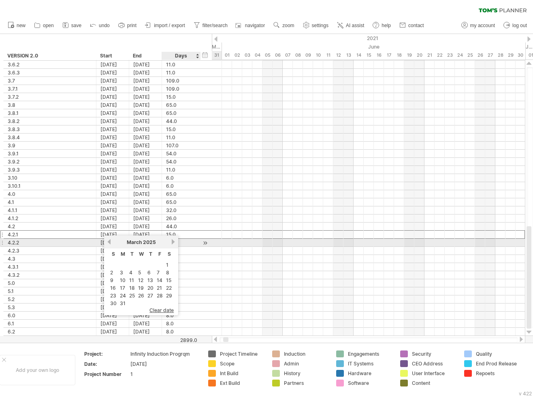
click at [171, 243] on link "next" at bounding box center [173, 242] width 6 height 6
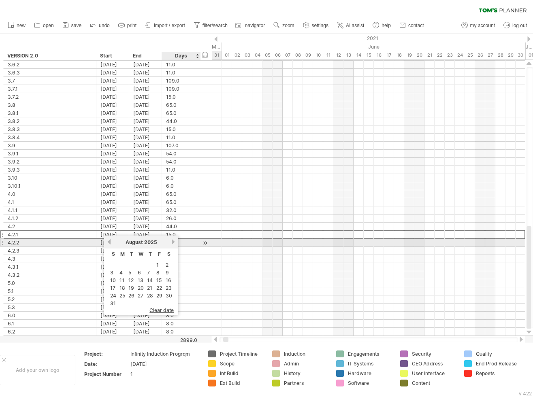
click at [171, 243] on link "next" at bounding box center [173, 242] width 6 height 6
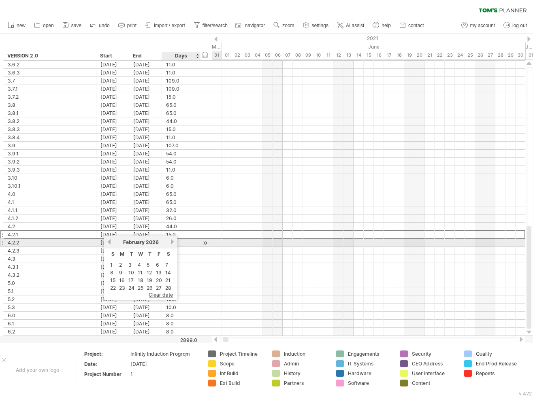
click at [171, 243] on link "next" at bounding box center [172, 242] width 6 height 6
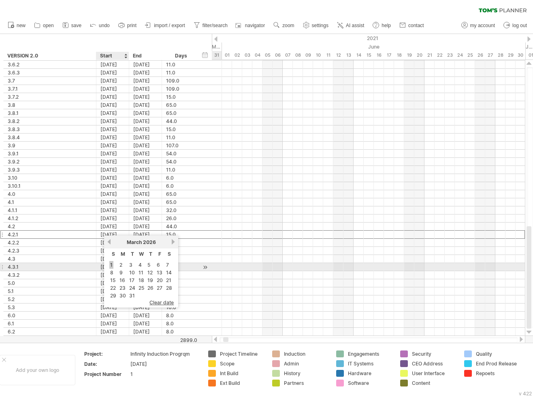
click at [112, 266] on link "1" at bounding box center [111, 265] width 4 height 8
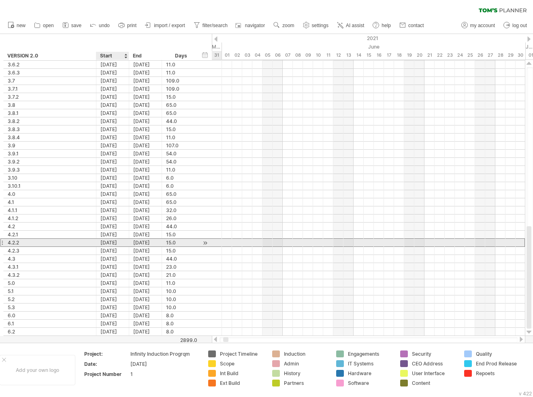
click at [119, 239] on div "[DATE]" at bounding box center [112, 243] width 33 height 8
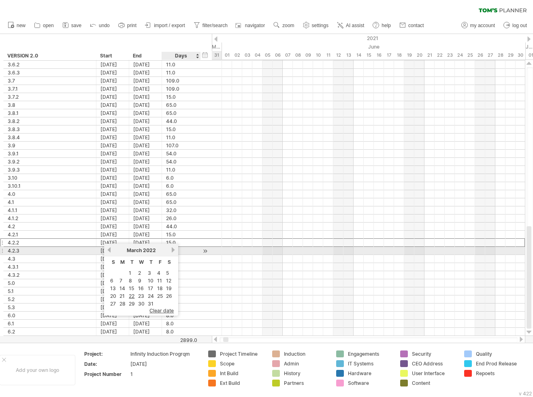
click at [173, 251] on link "next" at bounding box center [173, 250] width 6 height 6
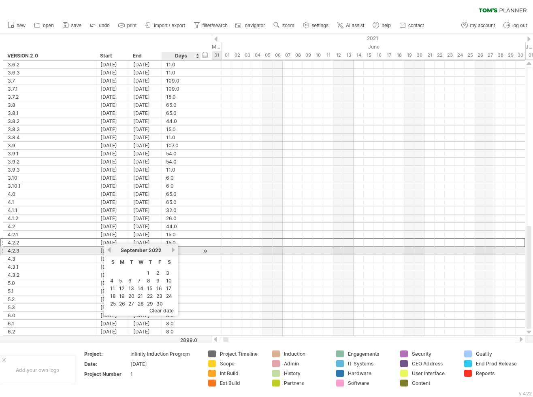
click at [173, 251] on link "next" at bounding box center [173, 250] width 6 height 6
click at [173, 251] on link "next" at bounding box center [172, 250] width 6 height 6
click at [173, 251] on link "next" at bounding box center [173, 250] width 6 height 6
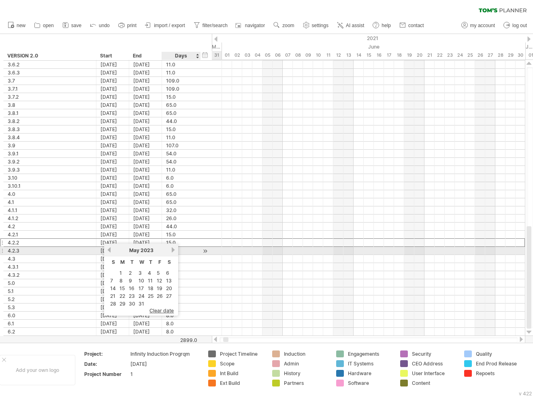
click at [173, 251] on link "next" at bounding box center [173, 250] width 6 height 6
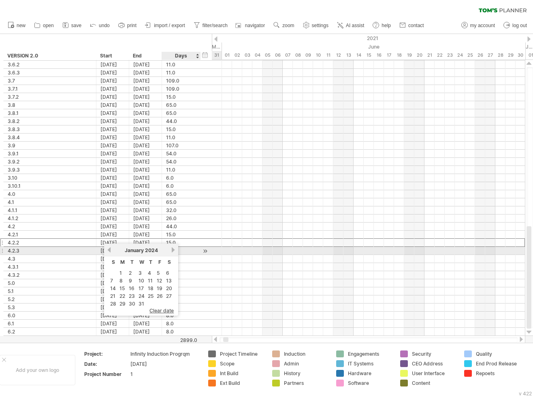
click at [173, 251] on link "next" at bounding box center [173, 250] width 6 height 6
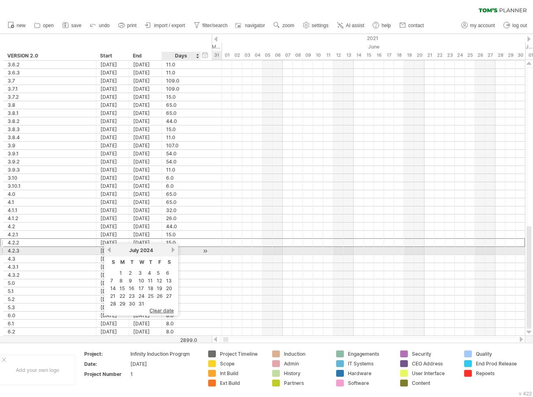
click at [173, 251] on link "next" at bounding box center [173, 250] width 6 height 6
click at [173, 251] on link "next" at bounding box center [172, 250] width 6 height 6
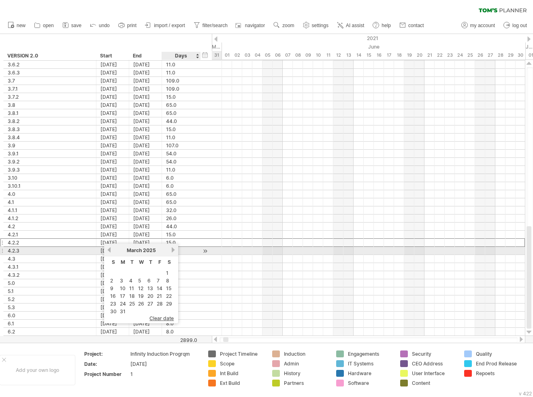
click at [173, 251] on link "next" at bounding box center [173, 250] width 6 height 6
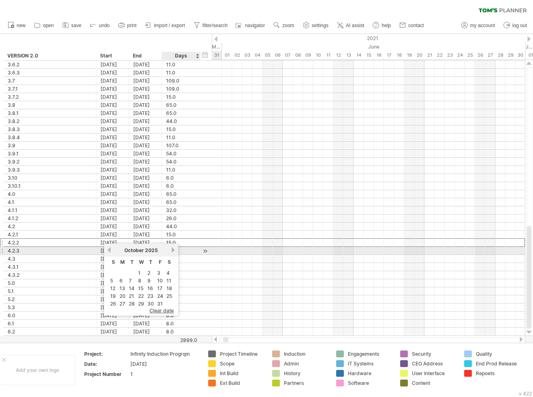
click at [173, 251] on link "next" at bounding box center [173, 250] width 6 height 6
click at [173, 251] on link "next" at bounding box center [172, 250] width 6 height 6
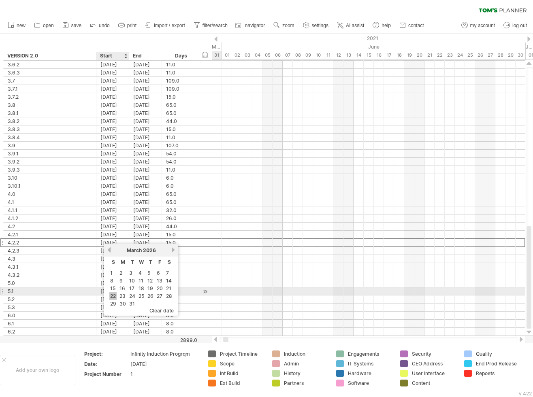
click at [114, 294] on link "22" at bounding box center [112, 296] width 7 height 8
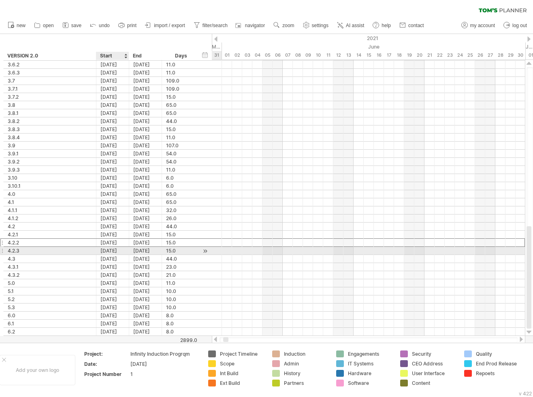
click at [115, 251] on div "[DATE]" at bounding box center [112, 251] width 33 height 8
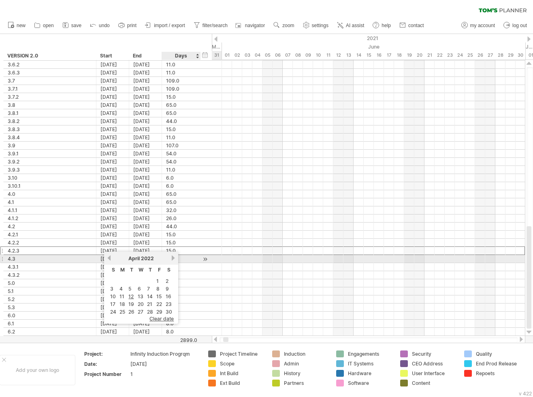
click at [173, 259] on link "next" at bounding box center [173, 258] width 6 height 6
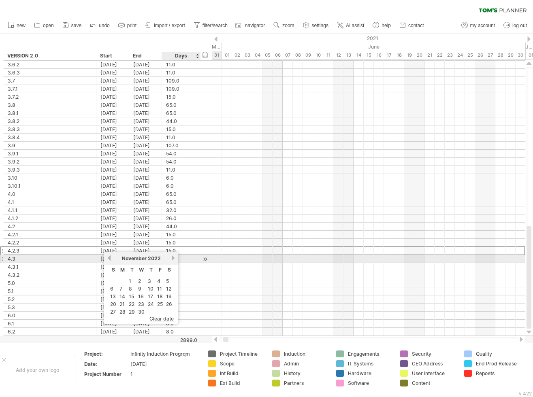
click at [173, 259] on link "next" at bounding box center [173, 258] width 6 height 6
click at [173, 259] on link "next" at bounding box center [172, 258] width 6 height 6
click at [173, 259] on link "next" at bounding box center [173, 258] width 6 height 6
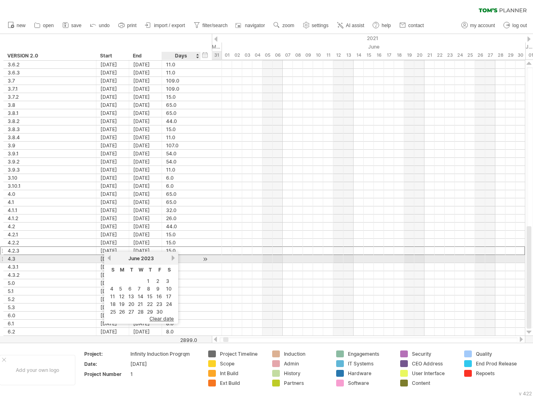
click at [173, 259] on link "next" at bounding box center [173, 258] width 6 height 6
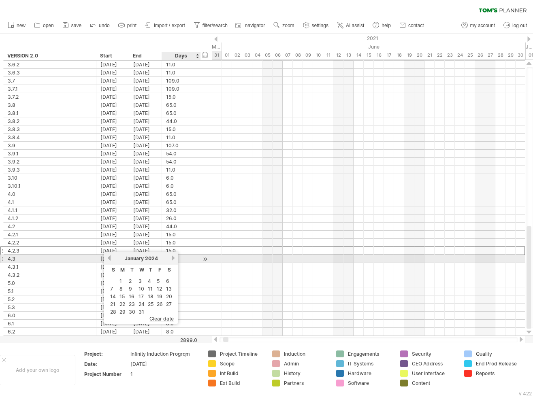
click at [173, 259] on link "next" at bounding box center [173, 258] width 6 height 6
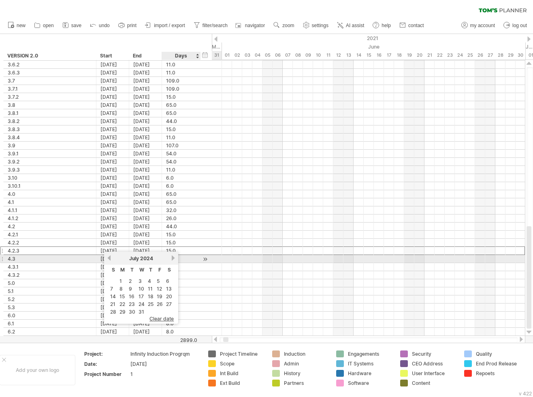
click at [173, 259] on link "next" at bounding box center [173, 258] width 6 height 6
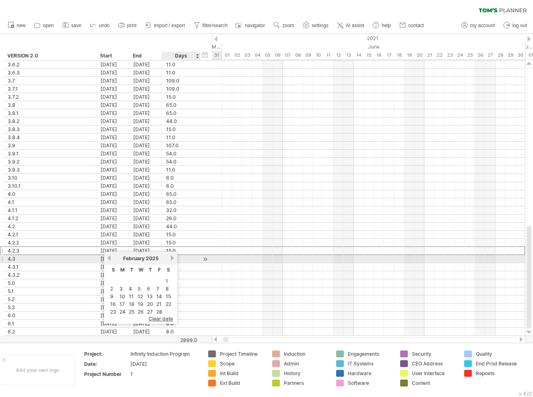
click at [173, 259] on link "next" at bounding box center [172, 258] width 6 height 6
click at [173, 259] on link "next" at bounding box center [173, 258] width 6 height 6
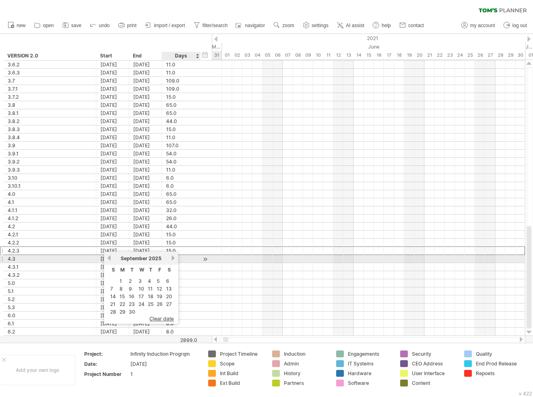
click at [173, 259] on link "next" at bounding box center [173, 258] width 6 height 6
click at [173, 259] on link "next" at bounding box center [172, 258] width 6 height 6
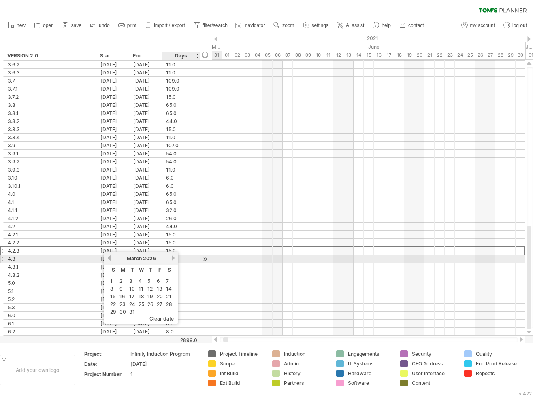
click at [173, 259] on link "next" at bounding box center [173, 258] width 6 height 6
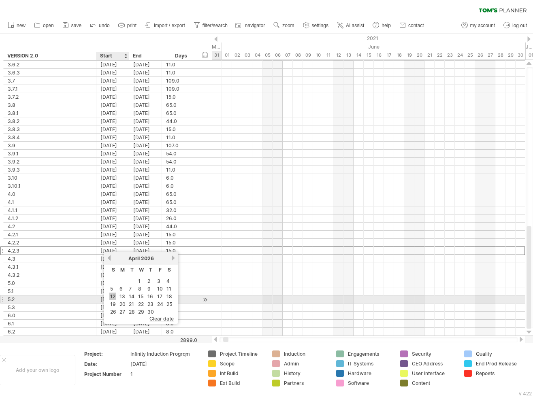
click at [114, 296] on link "12" at bounding box center [112, 297] width 7 height 8
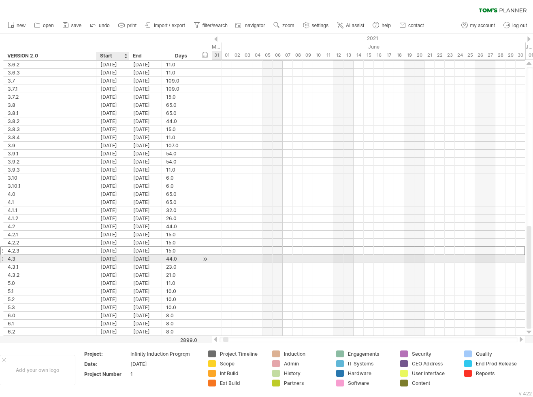
click at [118, 257] on div "[DATE]" at bounding box center [112, 259] width 33 height 8
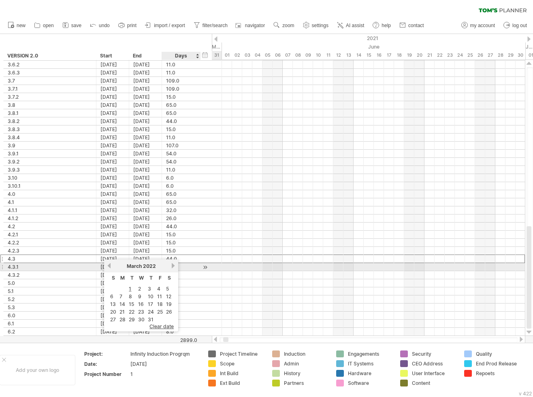
click at [172, 265] on link "next" at bounding box center [173, 266] width 6 height 6
click
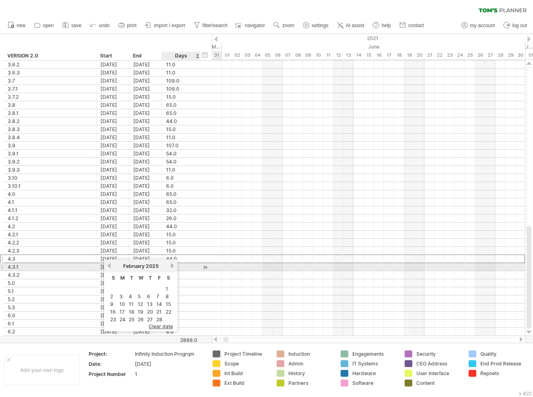
click at [172, 265] on link "next" at bounding box center [172, 266] width 6 height 6
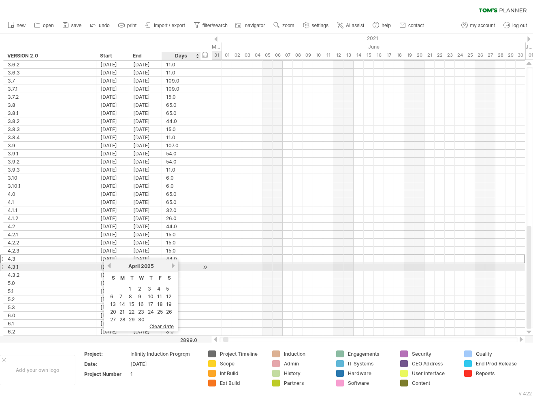
click at [172, 265] on link "next" at bounding box center [173, 266] width 6 height 6
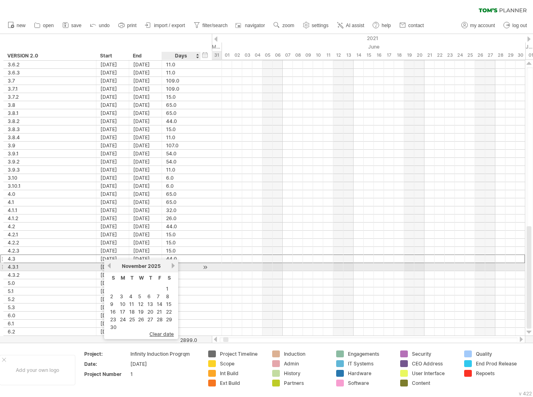
click at [172, 265] on link "next" at bounding box center [173, 266] width 6 height 6
click at [172, 265] on link "next" at bounding box center [172, 266] width 6 height 6
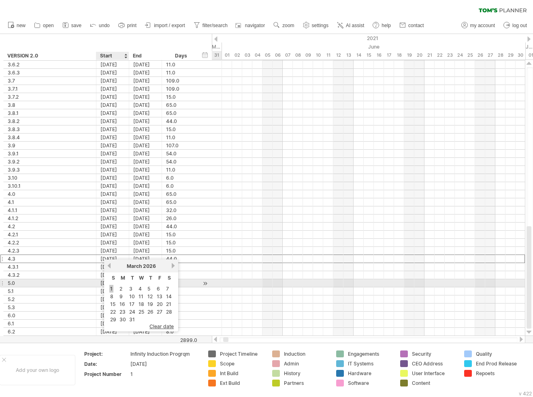
click at [112, 287] on link "1" at bounding box center [111, 289] width 4 height 8
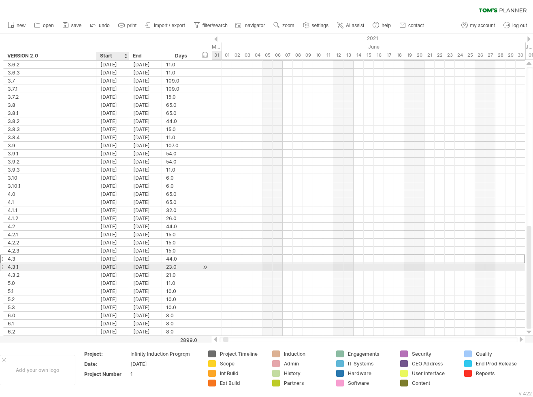
click at [120, 264] on div "[DATE]" at bounding box center [112, 267] width 33 height 8
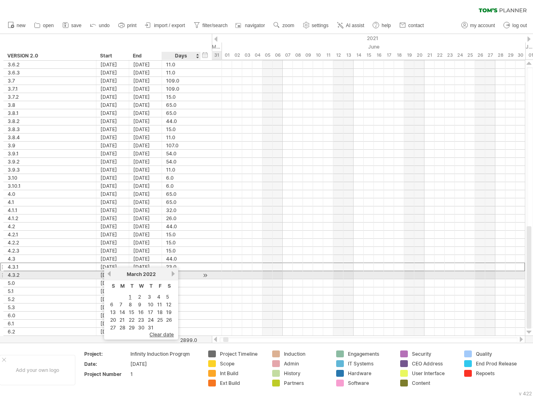
click at [172, 275] on link "next" at bounding box center [173, 274] width 6 height 6
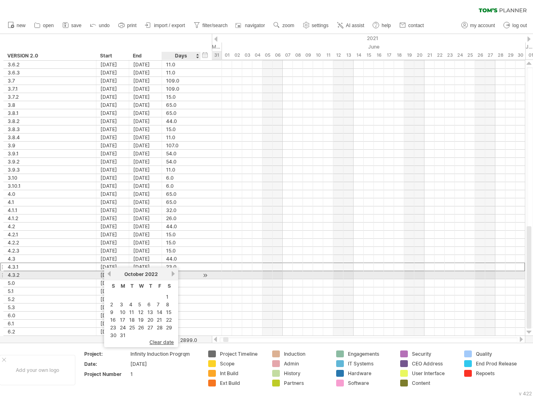
click at [172, 275] on link "next" at bounding box center [173, 274] width 6 height 6
click at [172, 275] on link "next" at bounding box center [172, 274] width 6 height 6
click at [172, 275] on link "next" at bounding box center [173, 274] width 6 height 6
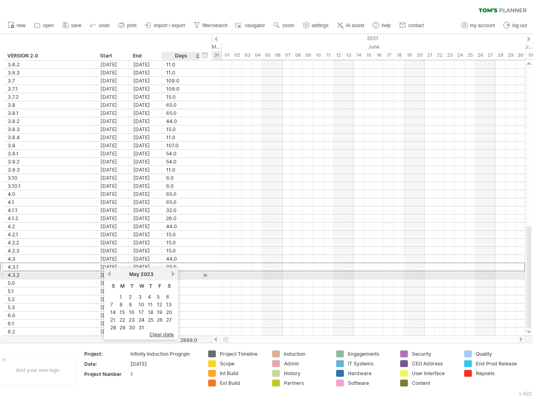
click at [172, 275] on link "next" at bounding box center [173, 274] width 6 height 6
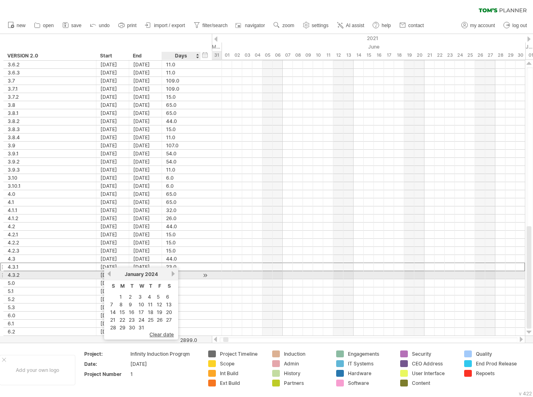
click at [172, 275] on link "next" at bounding box center [173, 274] width 6 height 6
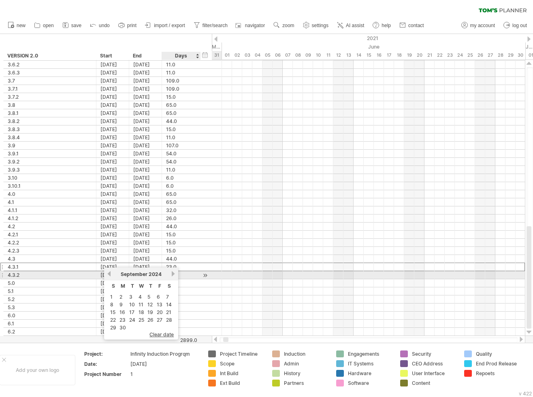
click at [172, 275] on link "next" at bounding box center [173, 274] width 6 height 6
click at [172, 275] on link "next" at bounding box center [172, 274] width 6 height 6
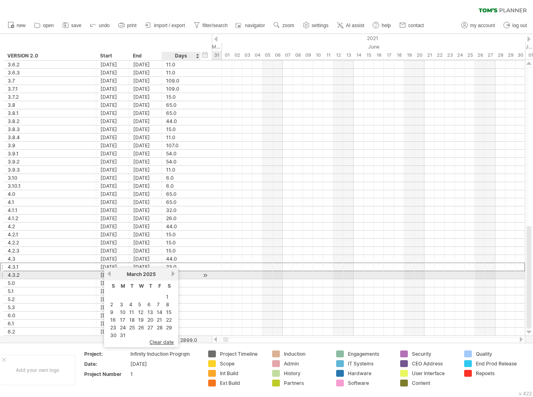
click at [172, 275] on link "next" at bounding box center [173, 274] width 6 height 6
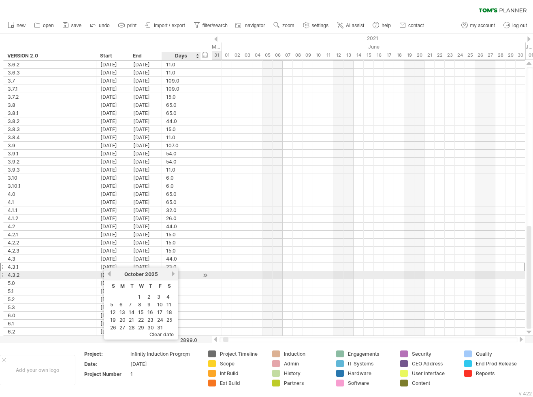
click at [172, 275] on link "next" at bounding box center [173, 274] width 6 height 6
click at [172, 275] on link "next" at bounding box center [172, 274] width 6 height 6
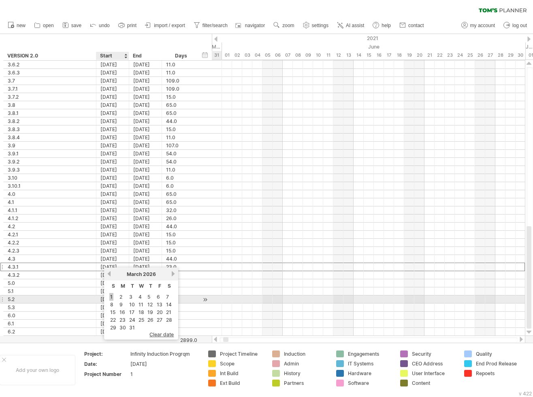
click at [113, 296] on link "1" at bounding box center [111, 297] width 4 height 8
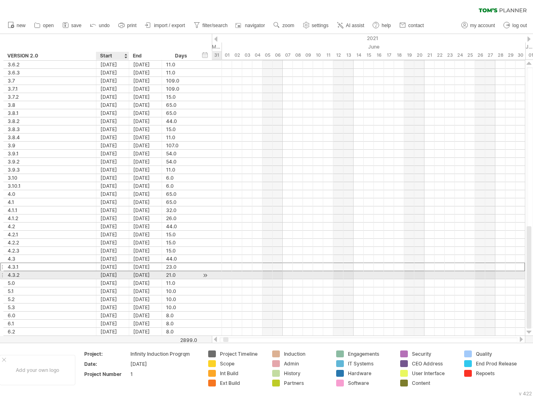
click at [121, 275] on div "[DATE]" at bounding box center [112, 275] width 33 height 8
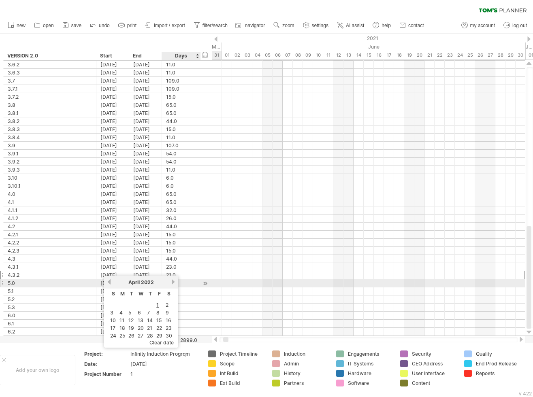
click at [172, 282] on link "next" at bounding box center [173, 282] width 6 height 6
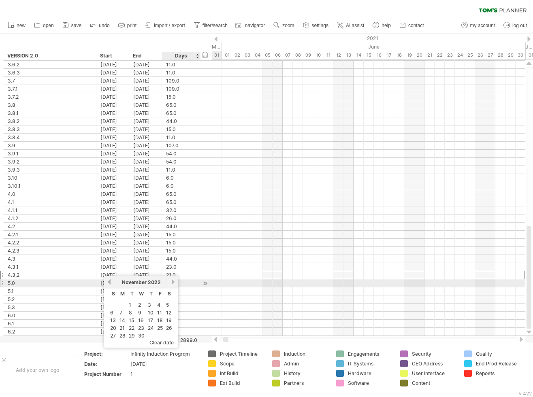
click at [172, 282] on link "next" at bounding box center [173, 282] width 6 height 6
click at [172, 282] on link "next" at bounding box center [172, 282] width 6 height 6
click at [172, 282] on link "next" at bounding box center [173, 282] width 6 height 6
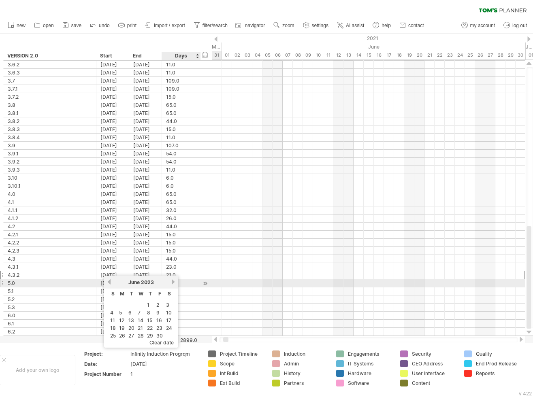
click at [172, 282] on link "next" at bounding box center [173, 282] width 6 height 6
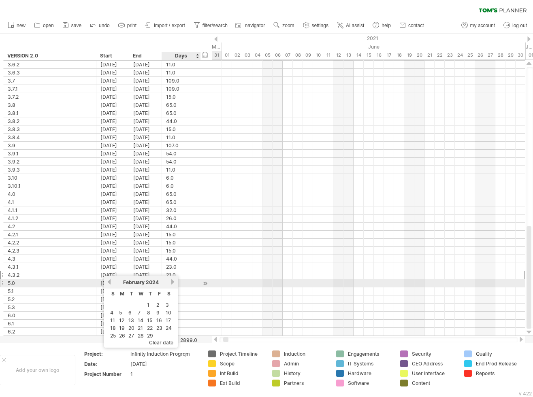
click at [172, 282] on link "next" at bounding box center [173, 282] width 6 height 6
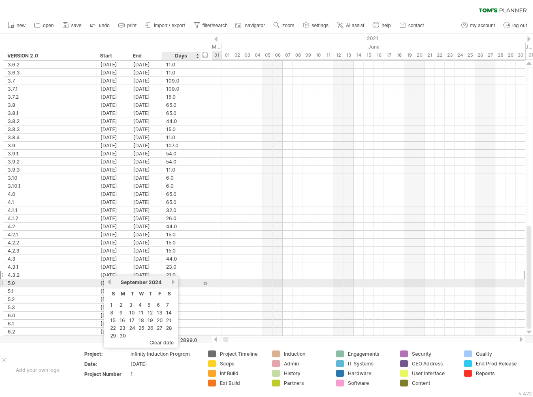
click at [172, 282] on link "next" at bounding box center [173, 282] width 6 height 6
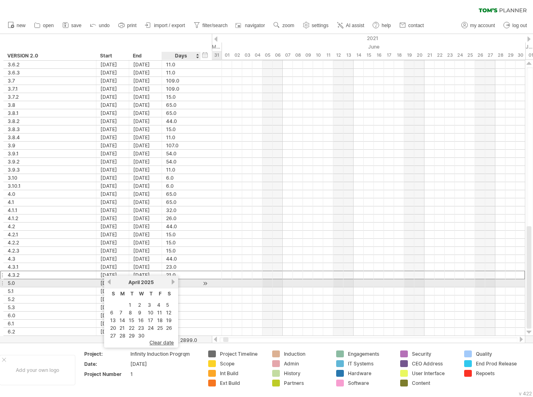
click at [172, 282] on link "next" at bounding box center [173, 282] width 6 height 6
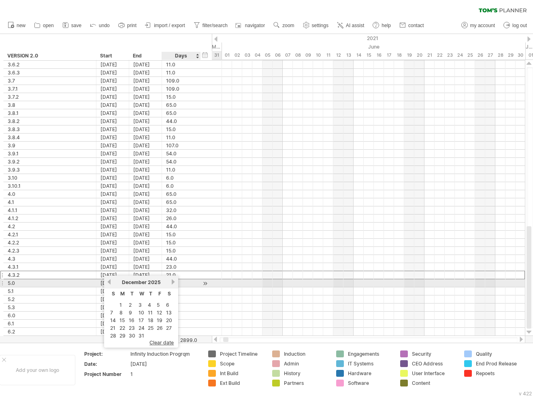
click at [172, 282] on link "next" at bounding box center [173, 282] width 6 height 6
click at [172, 282] on link "next" at bounding box center [172, 282] width 6 height 6
click at [172, 282] on link "next" at bounding box center [173, 282] width 6 height 6
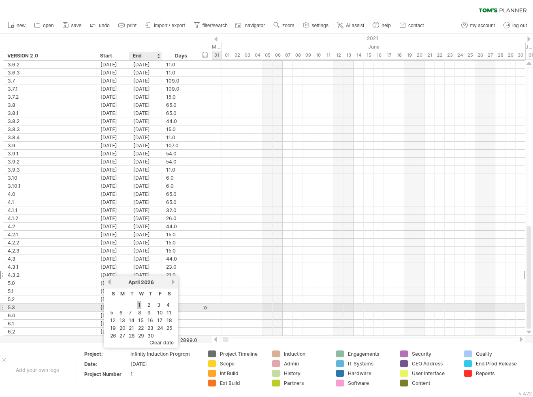
click at [138, 304] on link "1" at bounding box center [139, 305] width 4 height 8
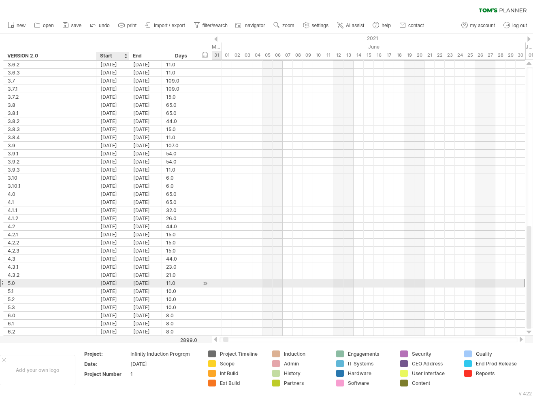
click at [122, 281] on div "[DATE]" at bounding box center [112, 283] width 33 height 8
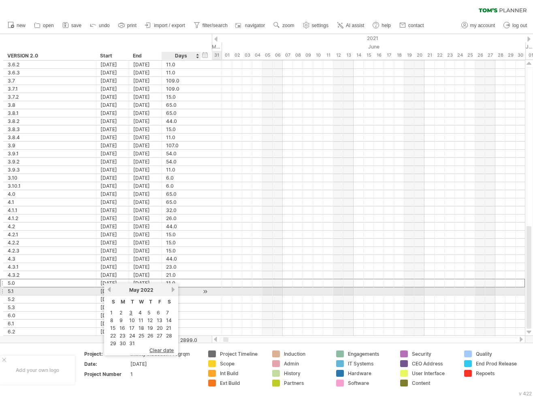
click at [173, 290] on link "next" at bounding box center [173, 290] width 6 height 6
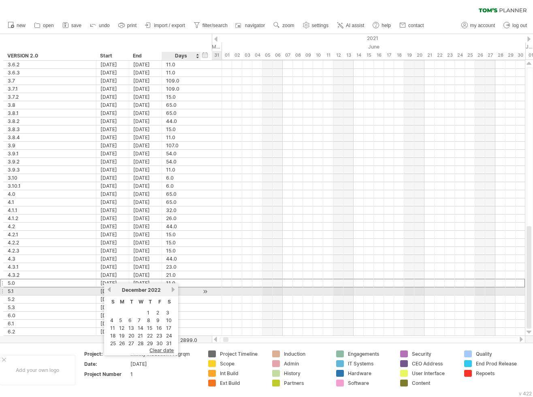
click at [173, 290] on link "next" at bounding box center [173, 290] width 6 height 6
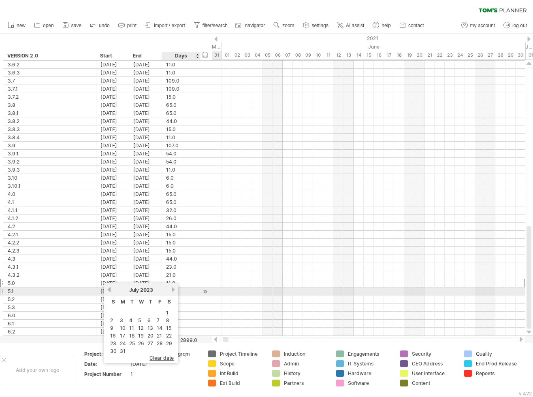
click at [173, 290] on link "next" at bounding box center [173, 290] width 6 height 6
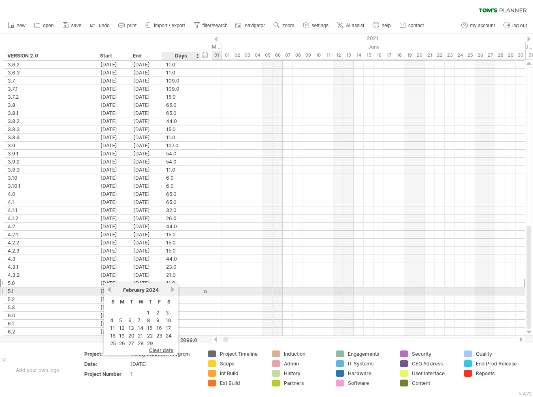
click at [173, 290] on link "next" at bounding box center [173, 290] width 6 height 6
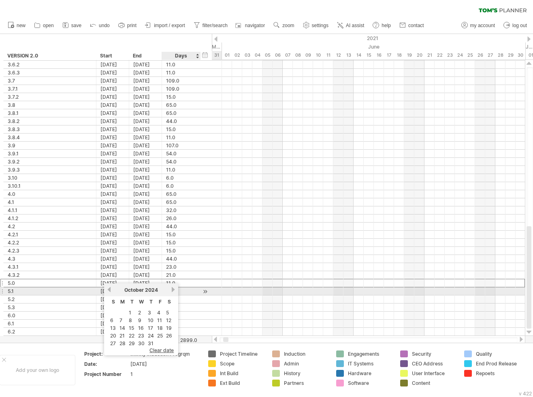
click at [173, 290] on link "next" at bounding box center [173, 290] width 6 height 6
click at [173, 290] on link "next" at bounding box center [172, 290] width 6 height 6
click at [173, 290] on link "next" at bounding box center [173, 290] width 6 height 6
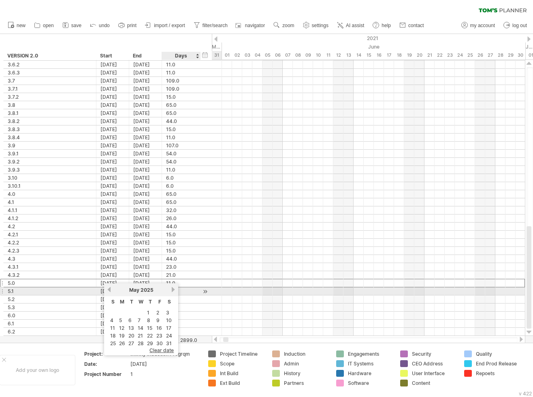
click at [173, 290] on link "next" at bounding box center [173, 290] width 6 height 6
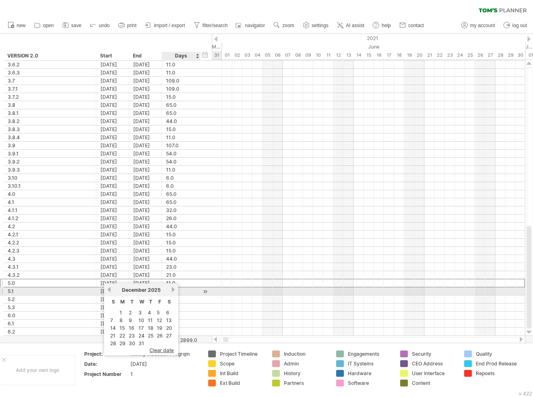
click at [173, 290] on link "next" at bounding box center [173, 290] width 6 height 6
click at [173, 290] on link "next" at bounding box center [172, 290] width 6 height 6
click at [173, 290] on link "next" at bounding box center [173, 290] width 6 height 6
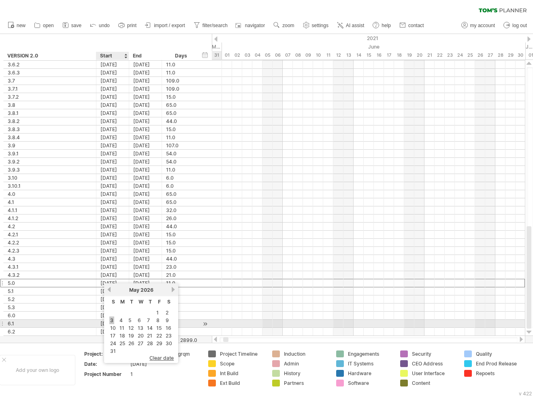
click at [111, 320] on link "3" at bounding box center [111, 321] width 5 height 8
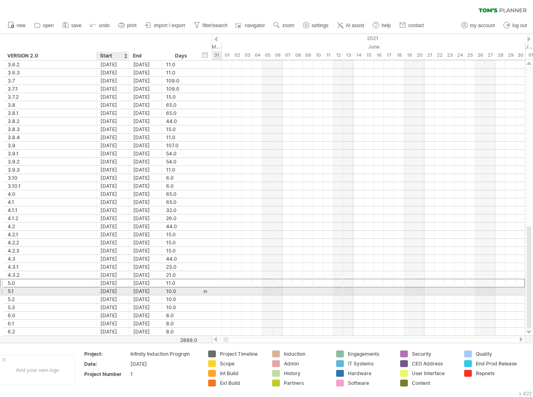
click at [116, 290] on div "[DATE]" at bounding box center [112, 291] width 33 height 8
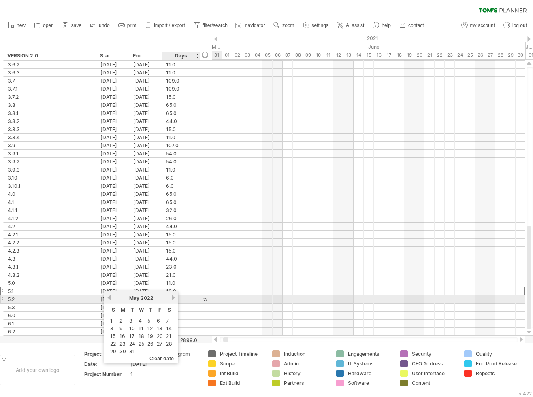
click at [172, 298] on link "next" at bounding box center [173, 298] width 6 height 6
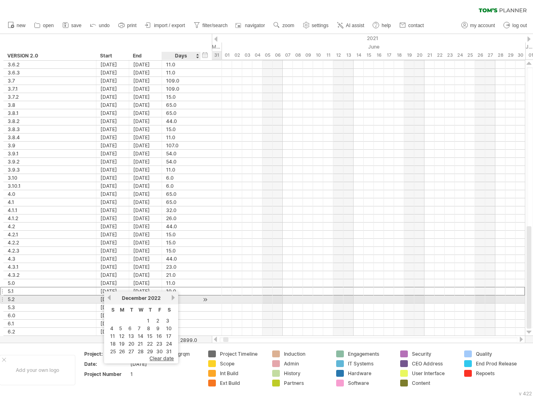
click at [172, 298] on link "next" at bounding box center [173, 298] width 6 height 6
click at [172, 298] on link "next" at bounding box center [172, 298] width 6 height 6
click at [172, 298] on link "next" at bounding box center [173, 298] width 6 height 6
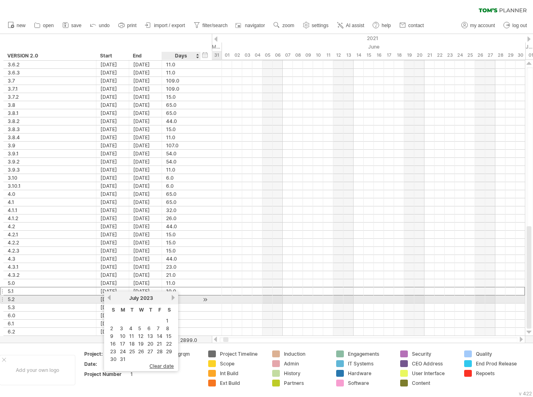
click at [172, 298] on link "next" at bounding box center [173, 298] width 6 height 6
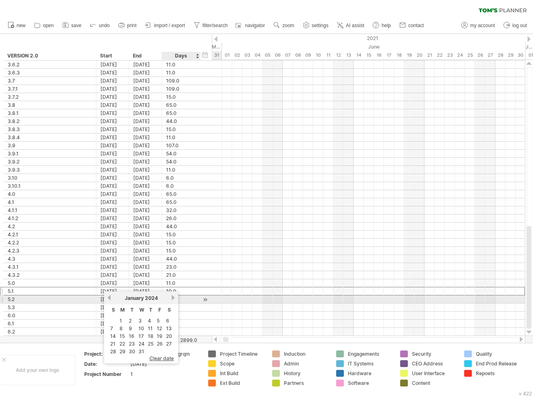
click at [172, 298] on link "next" at bounding box center [173, 298] width 6 height 6
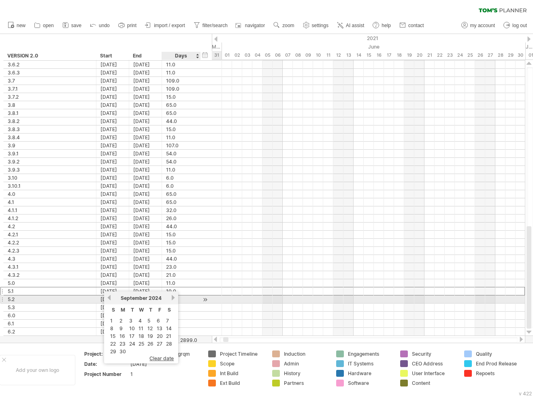
click at [172, 298] on link "next" at bounding box center [173, 298] width 6 height 6
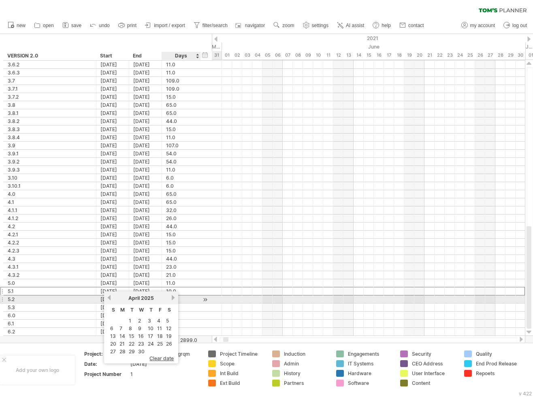
click at [172, 298] on link "next" at bounding box center [173, 298] width 6 height 6
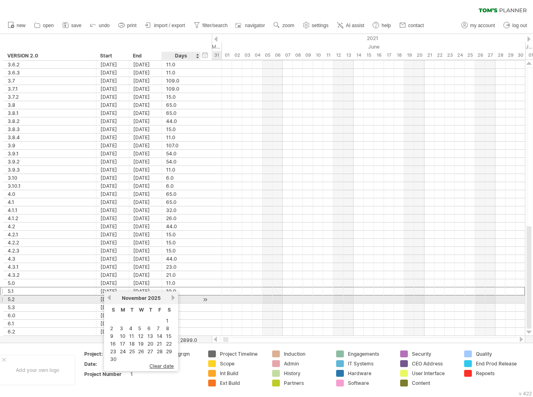
click at [172, 298] on link "next" at bounding box center [173, 298] width 6 height 6
click at [172, 298] on link "next" at bounding box center [172, 298] width 6 height 6
click at [172, 298] on link "next" at bounding box center [173, 298] width 6 height 6
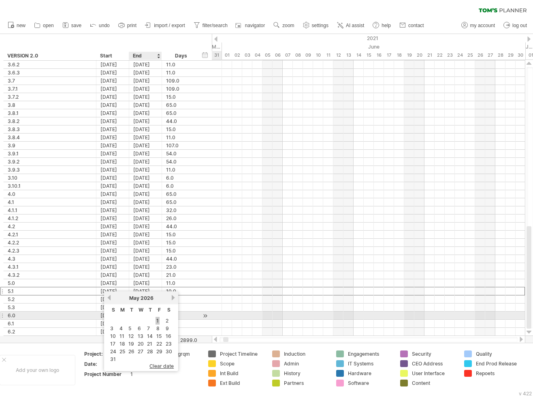
click at [158, 320] on link "1" at bounding box center [157, 321] width 4 height 8
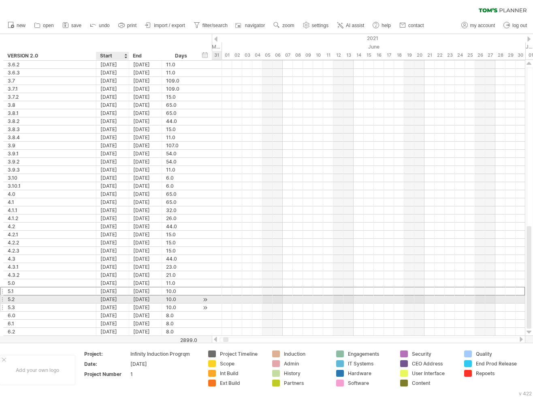
click at [121, 304] on div "[DATE]" at bounding box center [112, 308] width 33 height 8
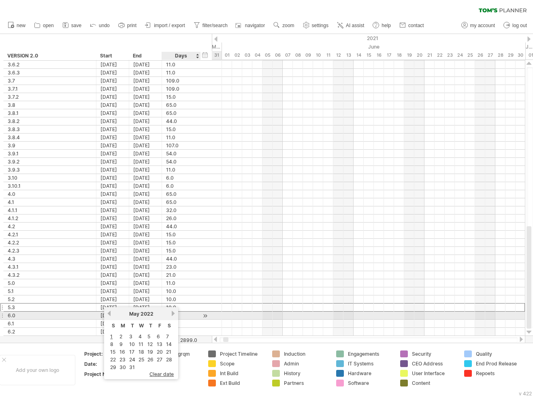
click at [172, 313] on link "next" at bounding box center [173, 314] width 6 height 6
click at [172, 314] on link "next" at bounding box center [173, 314] width 6 height 6
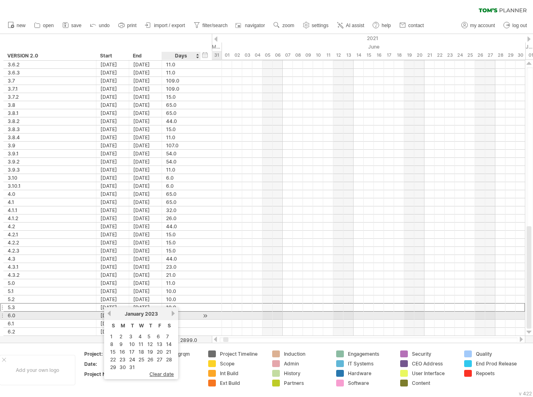
click at [172, 314] on link "next" at bounding box center [173, 314] width 6 height 6
click at [172, 314] on link "next" at bounding box center [172, 314] width 6 height 6
click at [172, 314] on link "next" at bounding box center [173, 314] width 6 height 6
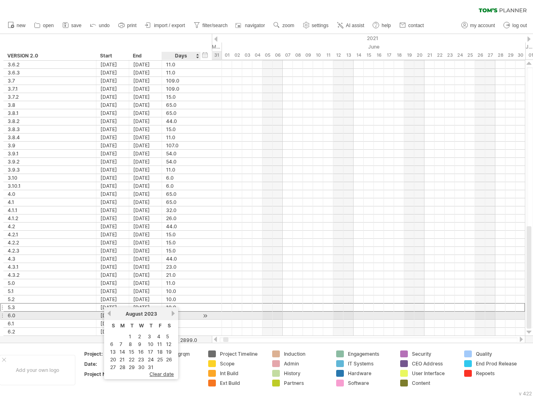
click at [172, 314] on link "next" at bounding box center [173, 314] width 6 height 6
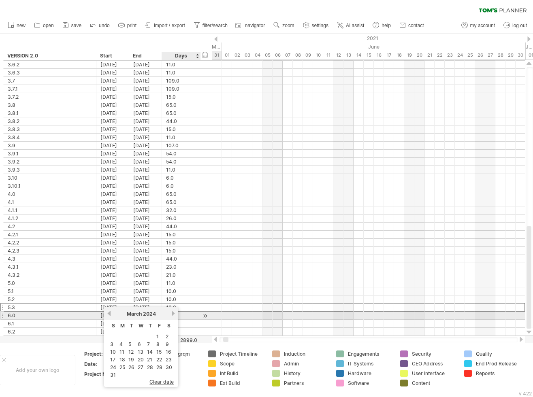
click at [172, 314] on link "next" at bounding box center [173, 314] width 6 height 6
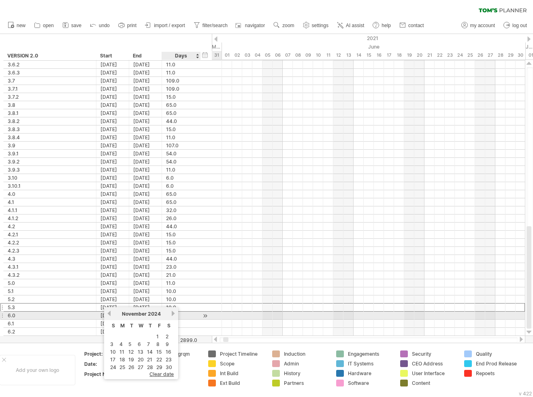
click at [172, 314] on link "next" at bounding box center [173, 314] width 6 height 6
click at [172, 314] on link "next" at bounding box center [172, 314] width 6 height 6
click at [172, 314] on link "next" at bounding box center [173, 314] width 6 height 6
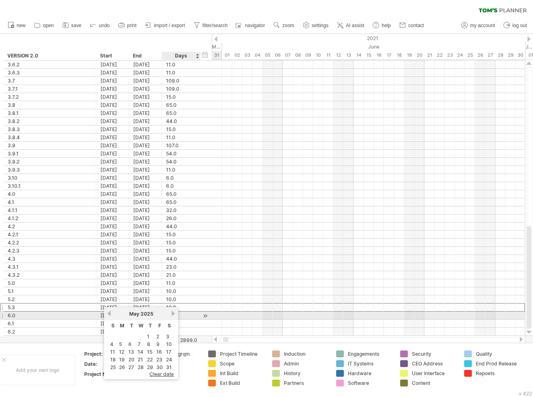
click at [172, 314] on link "next" at bounding box center [173, 314] width 6 height 6
click at [168, 314] on div "July 2025" at bounding box center [141, 314] width 59 height 6
click at [169, 314] on div "July 2025" at bounding box center [141, 314] width 59 height 6
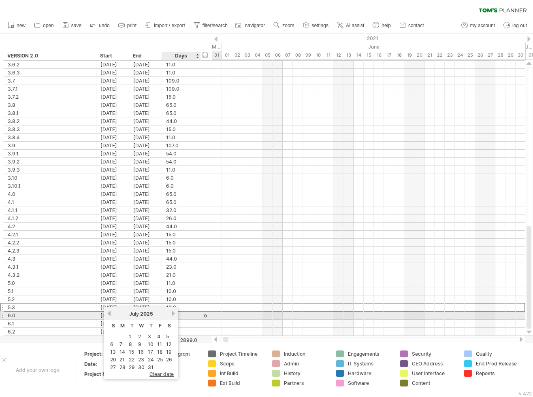
click at [169, 314] on div "July 2025" at bounding box center [141, 314] width 59 height 6
click at [174, 313] on link "next" at bounding box center [173, 314] width 6 height 6
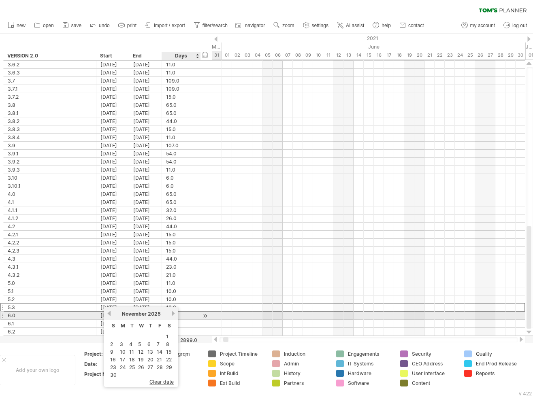
click at [174, 313] on link "next" at bounding box center [173, 314] width 6 height 6
click at [174, 313] on link "next" at bounding box center [172, 314] width 6 height 6
click at [174, 313] on link "next" at bounding box center [173, 314] width 6 height 6
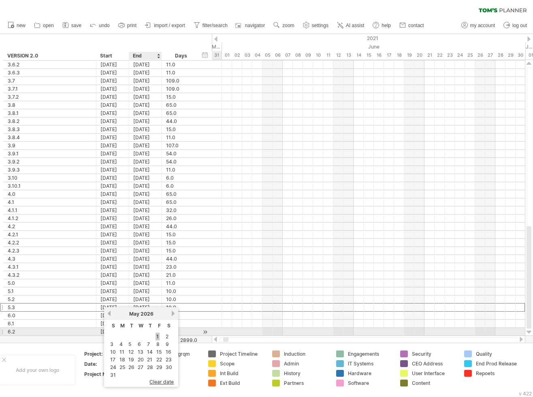
click at [157, 335] on link "1" at bounding box center [157, 337] width 4 height 8
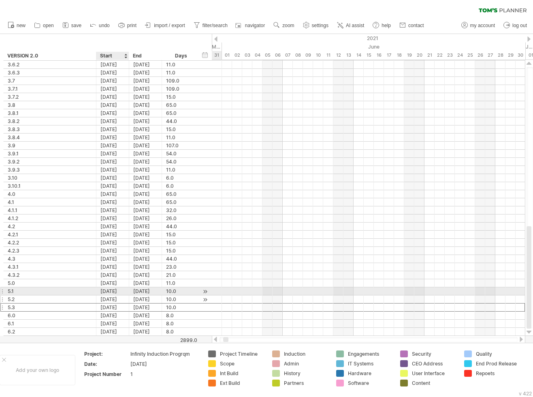
click at [118, 296] on div "[DATE]" at bounding box center [112, 300] width 33 height 8
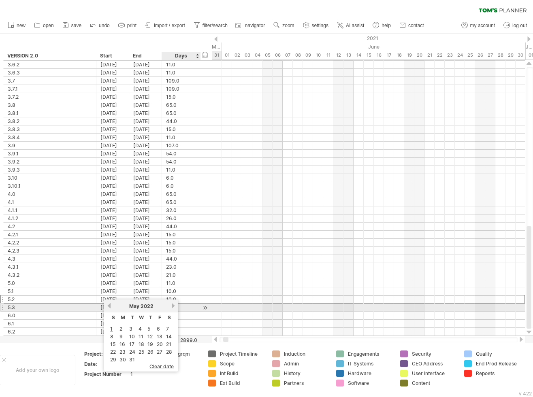
click at [174, 305] on link "next" at bounding box center [173, 306] width 6 height 6
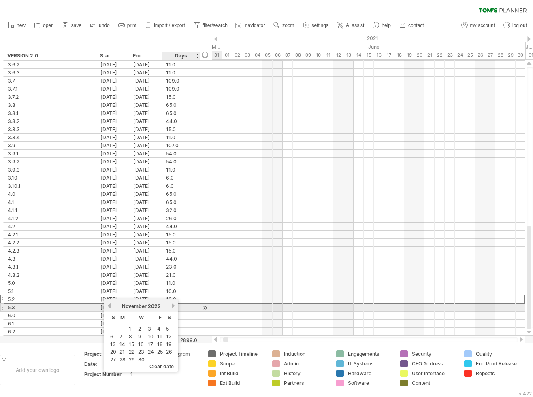
click at [174, 305] on link "next" at bounding box center [173, 306] width 6 height 6
click at [174, 305] on link "next" at bounding box center [172, 306] width 6 height 6
click at [174, 305] on link "next" at bounding box center [173, 306] width 6 height 6
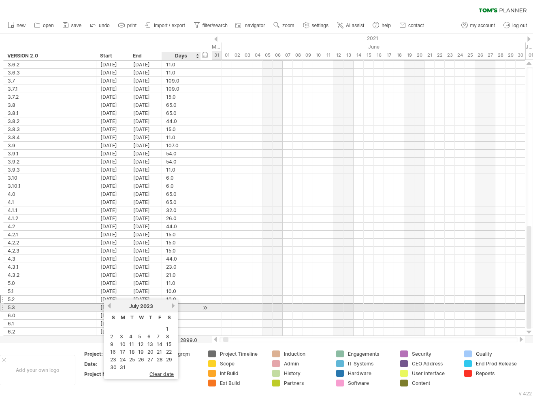
click at [174, 305] on link "next" at bounding box center [173, 306] width 6 height 6
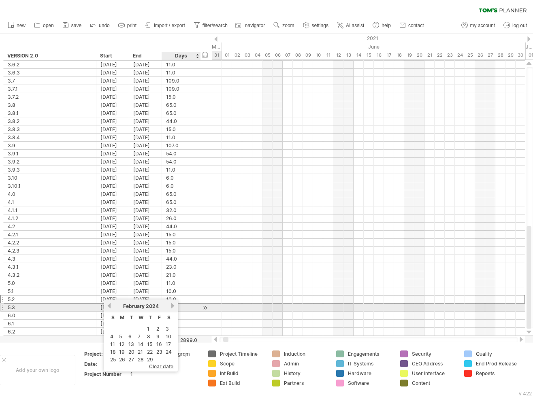
click at [174, 305] on link "next" at bounding box center [173, 306] width 6 height 6
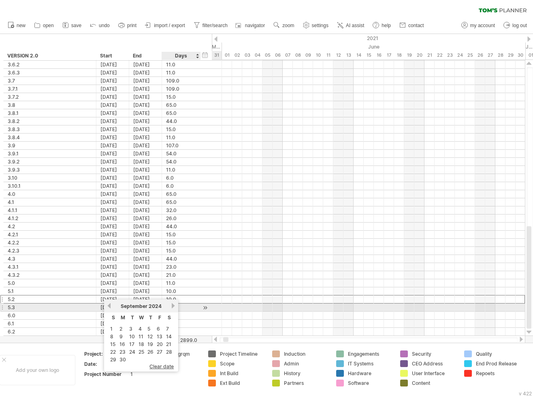
click at [174, 305] on link "next" at bounding box center [173, 306] width 6 height 6
click at [174, 305] on link "next" at bounding box center [172, 306] width 6 height 6
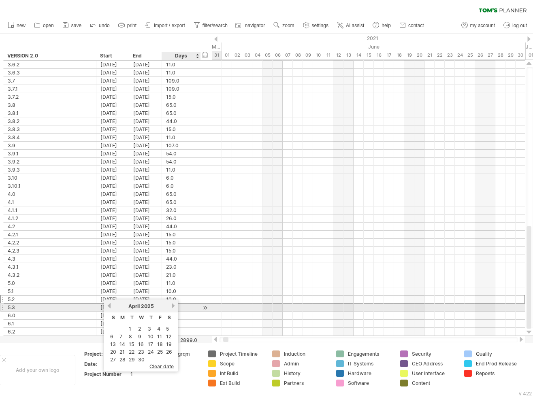
click at [174, 305] on link "next" at bounding box center [173, 306] width 6 height 6
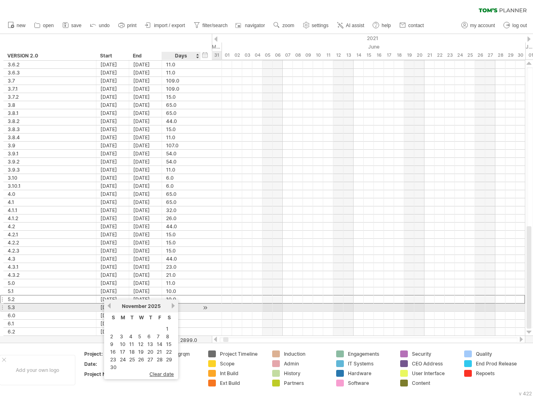
click at [174, 305] on link "next" at bounding box center [173, 306] width 6 height 6
click at [174, 305] on link "next" at bounding box center [172, 306] width 6 height 6
click at [174, 305] on link "next" at bounding box center [173, 306] width 6 height 6
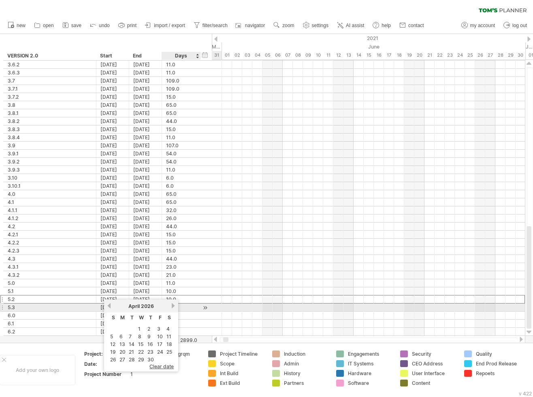
click at [174, 305] on link "next" at bounding box center [173, 306] width 6 height 6
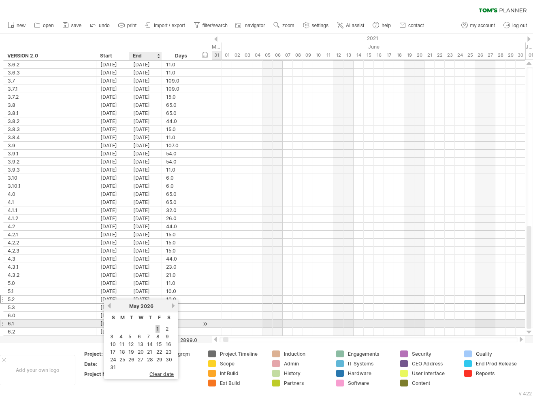
click at [158, 327] on link "1" at bounding box center [157, 329] width 4 height 8
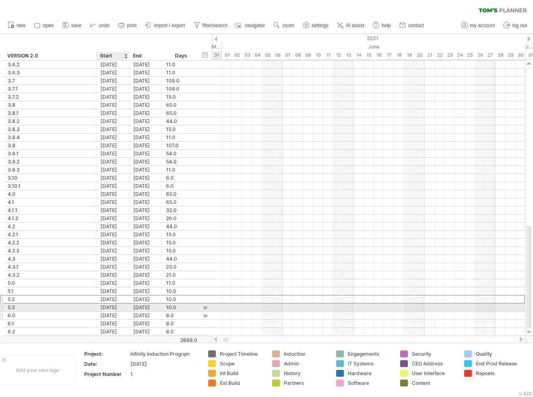
click at [123, 312] on div "[DATE]" at bounding box center [112, 316] width 33 height 8
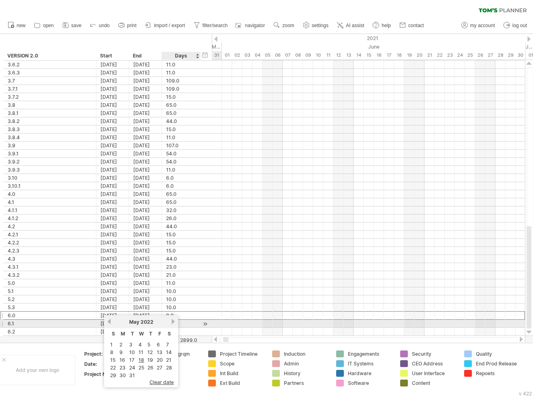
click at [173, 322] on link "next" at bounding box center [173, 322] width 6 height 6
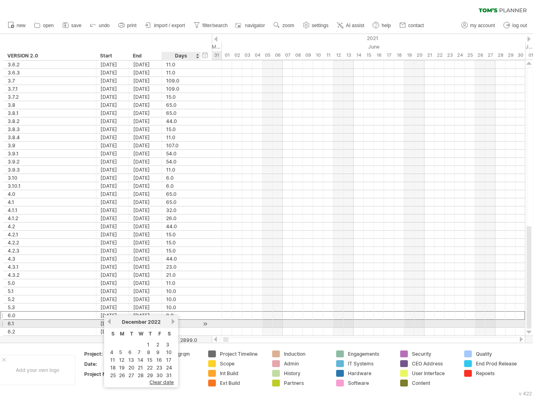
click at [173, 322] on link "next" at bounding box center [173, 322] width 6 height 6
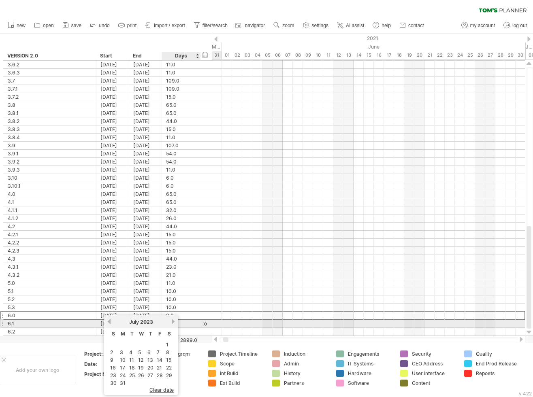
click at [173, 322] on link "next" at bounding box center [173, 322] width 6 height 6
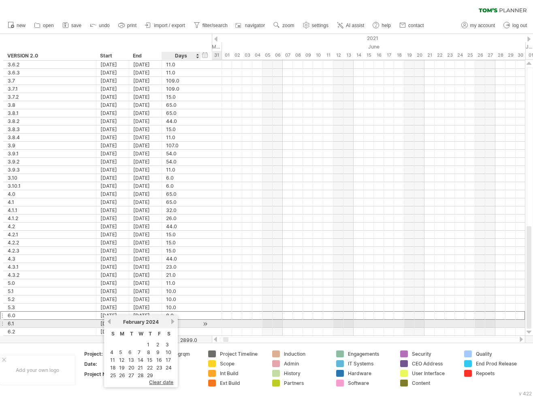
click at [173, 322] on link "next" at bounding box center [173, 322] width 6 height 6
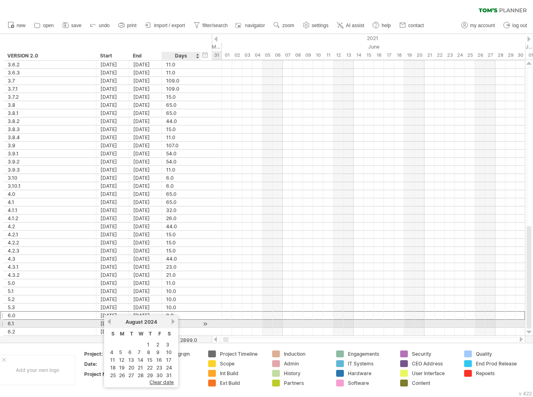
click at [173, 322] on link "next" at bounding box center [173, 322] width 6 height 6
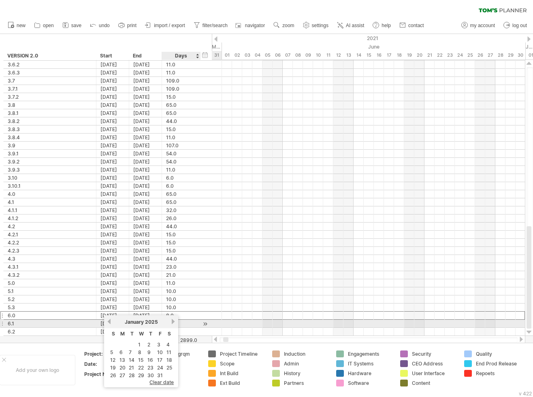
click at [173, 322] on link "next" at bounding box center [173, 322] width 6 height 6
click at [173, 322] on link "next" at bounding box center [172, 322] width 6 height 6
click at [173, 322] on link "next" at bounding box center [173, 322] width 6 height 6
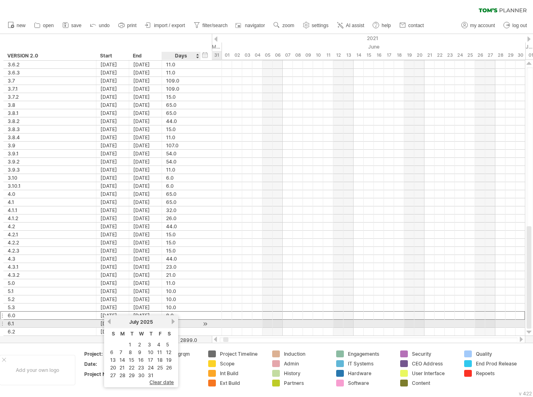
click at [173, 322] on link "next" at bounding box center [173, 322] width 6 height 6
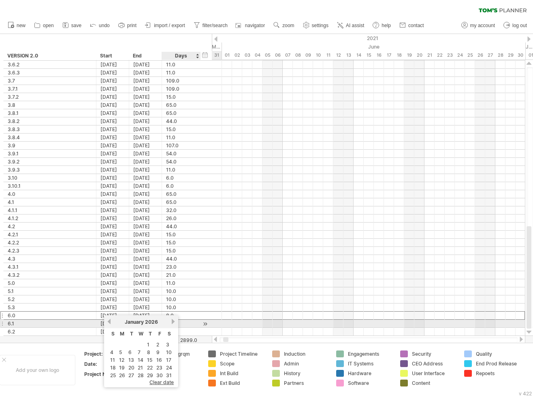
click at [173, 322] on link "next" at bounding box center [173, 322] width 6 height 6
click at [173, 322] on link "next" at bounding box center [172, 322] width 6 height 6
click at [173, 322] on link "next" at bounding box center [173, 322] width 6 height 6
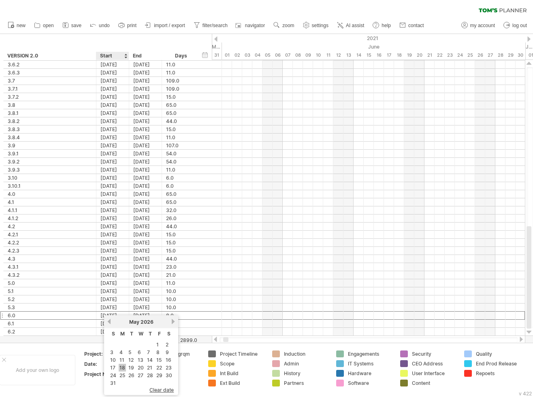
click at [122, 366] on link "18" at bounding box center [122, 368] width 7 height 8
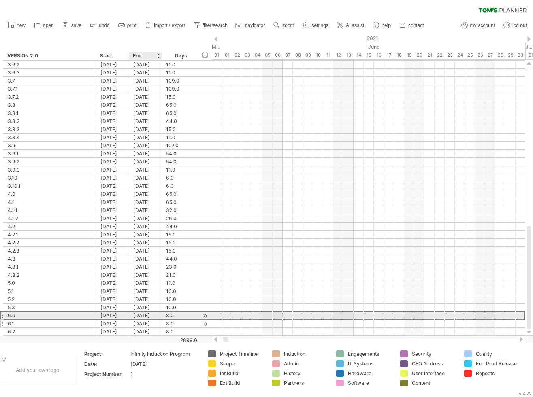
click at [154, 320] on div "[DATE]" at bounding box center [145, 324] width 33 height 8
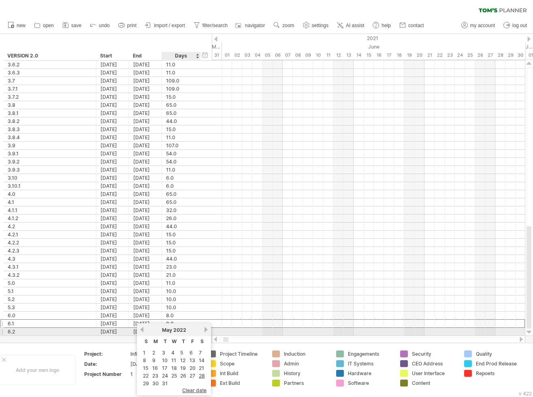
click at [206, 330] on link "next" at bounding box center [206, 330] width 6 height 6
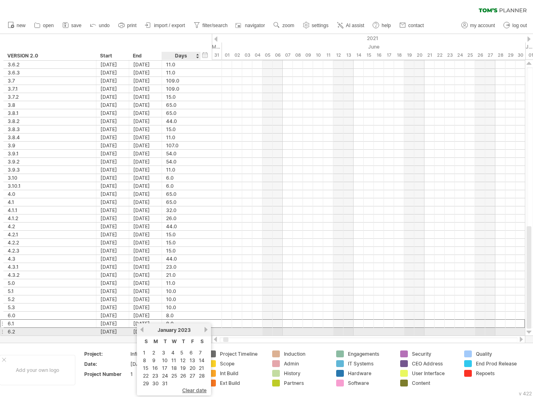
click at [206, 330] on link "next" at bounding box center [206, 330] width 6 height 6
click at [206, 330] on link "next" at bounding box center [205, 330] width 6 height 6
click at [206, 330] on link "next" at bounding box center [206, 330] width 6 height 6
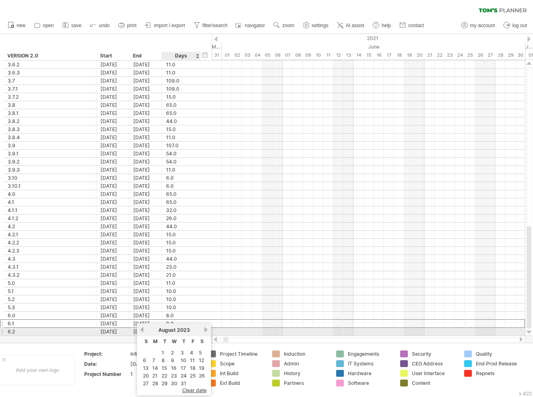
click at [206, 330] on link "next" at bounding box center [206, 330] width 6 height 6
click at [206, 330] on link "next" at bounding box center [205, 330] width 6 height 6
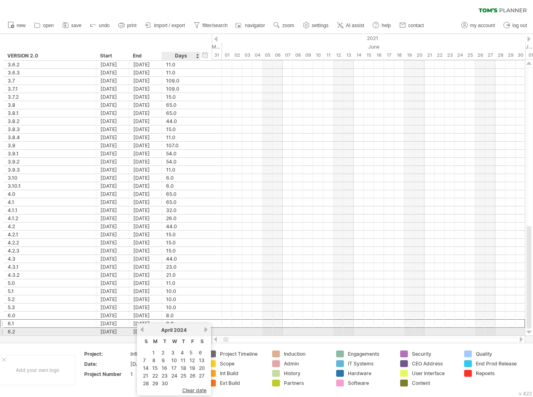
click at [206, 330] on link "next" at bounding box center [206, 330] width 6 height 6
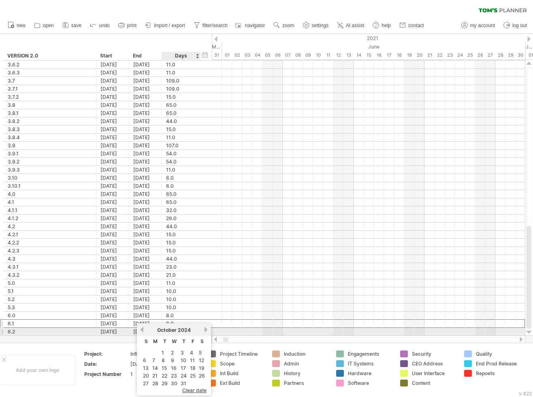
click at [206, 330] on link "next" at bounding box center [206, 330] width 6 height 6
click at [206, 330] on link "next" at bounding box center [205, 330] width 6 height 6
click at [206, 330] on link "next" at bounding box center [206, 330] width 6 height 6
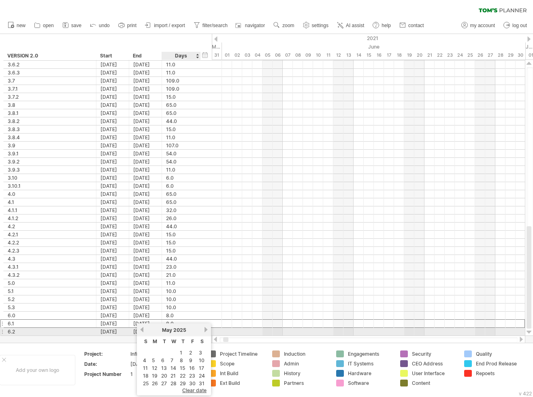
click at [206, 330] on link "next" at bounding box center [206, 330] width 6 height 6
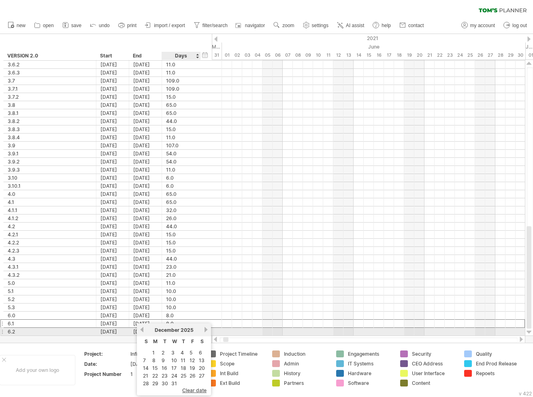
click at [206, 330] on link "next" at bounding box center [206, 330] width 6 height 6
click at [206, 330] on link "next" at bounding box center [205, 330] width 6 height 6
click at [206, 330] on link "next" at bounding box center [206, 330] width 6 height 6
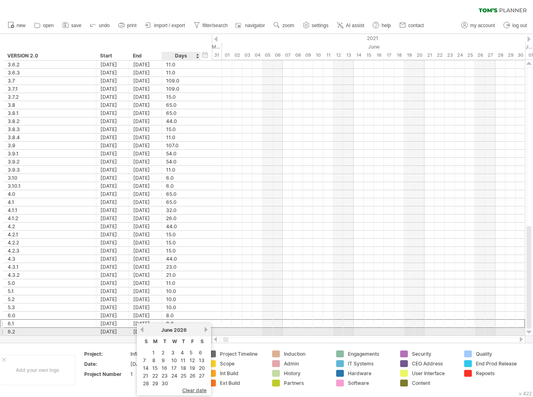
click at [206, 330] on link "next" at bounding box center [206, 330] width 6 height 6
click at [143, 330] on link "previous" at bounding box center [142, 330] width 6 height 6
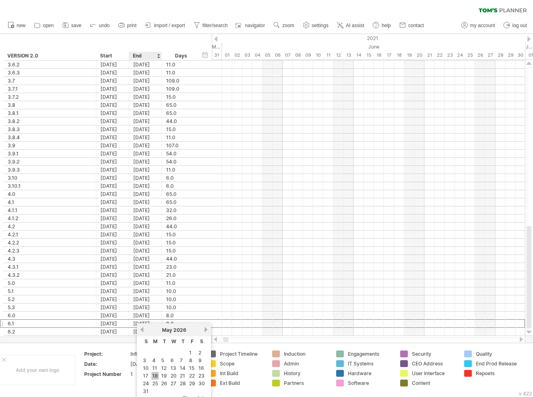
click at [155, 374] on link "18" at bounding box center [154, 376] width 7 height 8
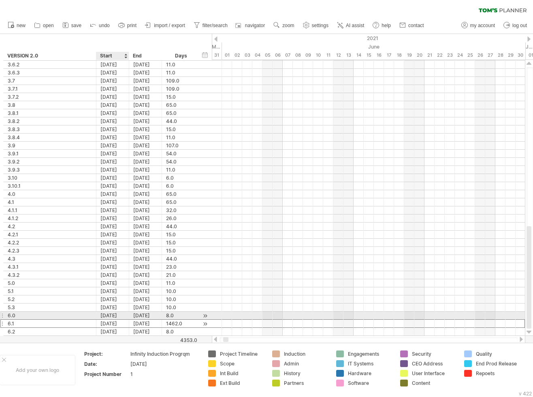
click at [119, 320] on div "[DATE]" at bounding box center [112, 324] width 33 height 8
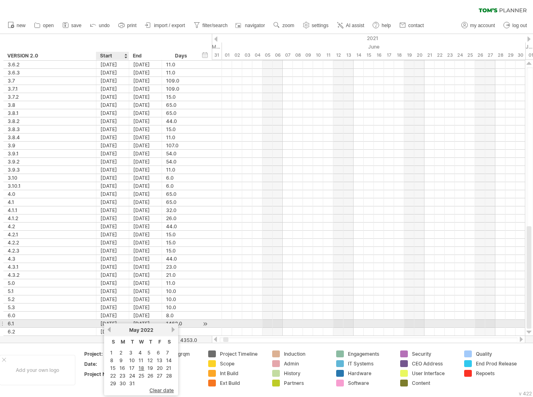
click at [118, 320] on div "[DATE]" at bounding box center [112, 324] width 33 height 8
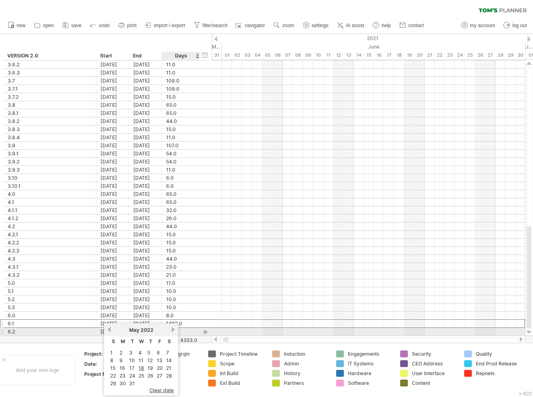
click at [174, 331] on link "next" at bounding box center [173, 330] width 6 height 6
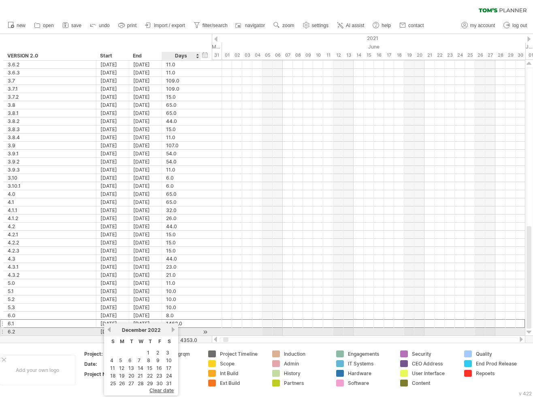
click at [174, 331] on link "next" at bounding box center [173, 330] width 6 height 6
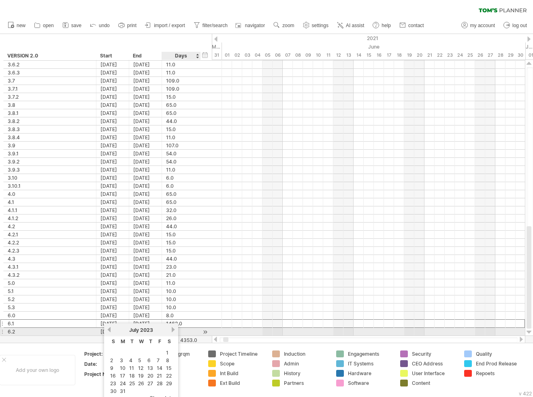
click at [174, 331] on link "next" at bounding box center [173, 330] width 6 height 6
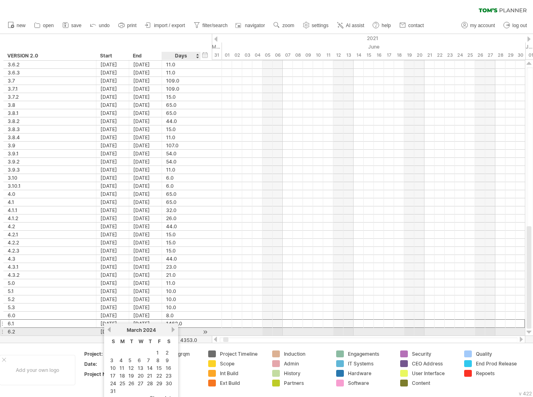
click at [174, 331] on link "next" at bounding box center [173, 330] width 6 height 6
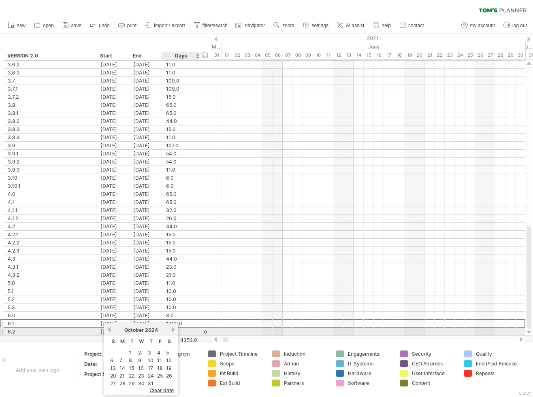
click at [174, 331] on link "next" at bounding box center [173, 330] width 6 height 6
click at [174, 331] on link "next" at bounding box center [172, 330] width 6 height 6
click at [174, 331] on link "next" at bounding box center [173, 330] width 6 height 6
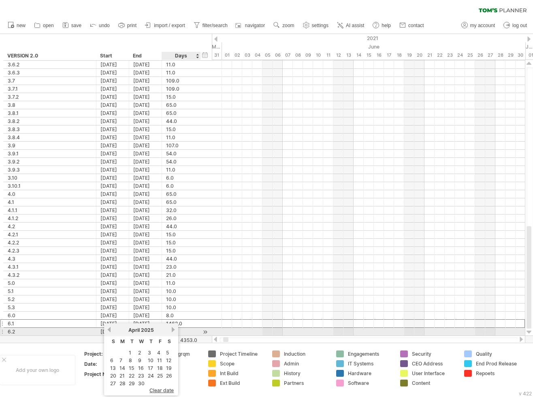
click at [174, 331] on link "next" at bounding box center [173, 330] width 6 height 6
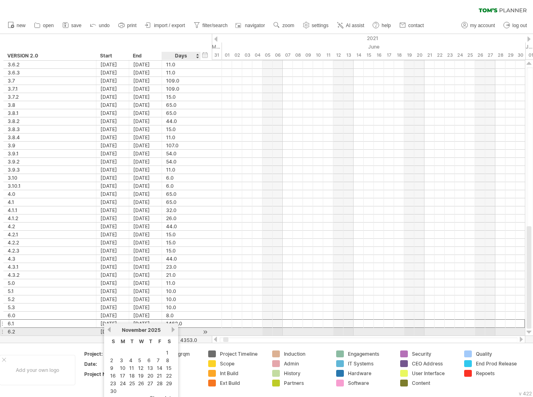
click at [174, 331] on link "next" at bounding box center [173, 330] width 6 height 6
click at [174, 331] on link "next" at bounding box center [172, 330] width 6 height 6
click at [174, 331] on link "next" at bounding box center [173, 330] width 6 height 6
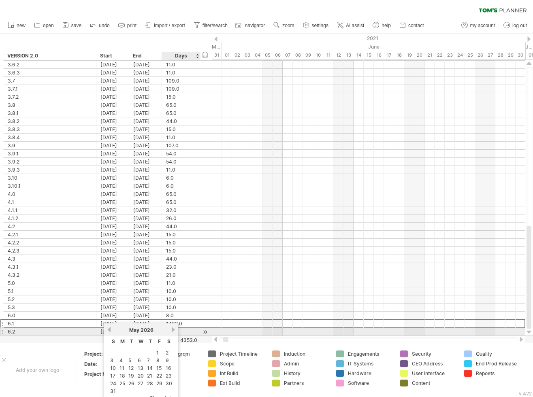
click at [174, 331] on link "next" at bounding box center [173, 330] width 6 height 6
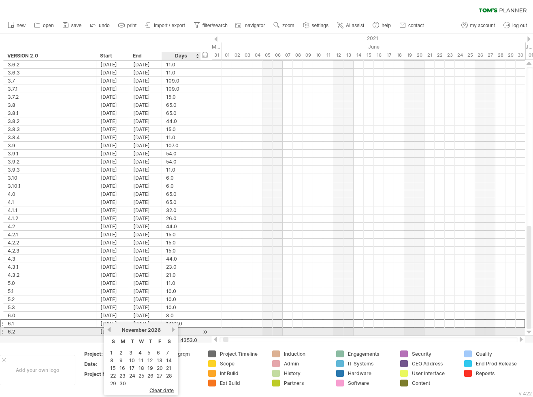
click at [174, 331] on link "next" at bounding box center [173, 330] width 6 height 6
click at [174, 331] on link "next" at bounding box center [172, 330] width 6 height 6
click at [174, 331] on link "next" at bounding box center [173, 330] width 6 height 6
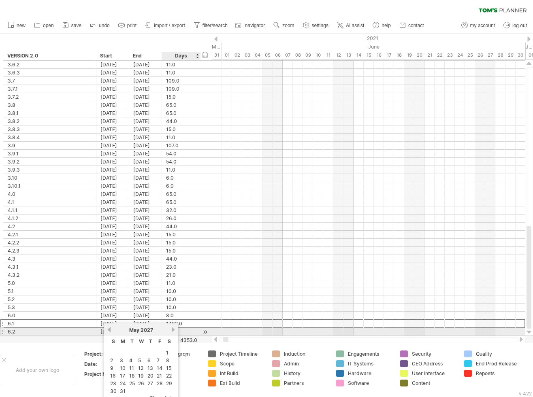
click at [174, 331] on link "next" at bounding box center [173, 330] width 6 height 6
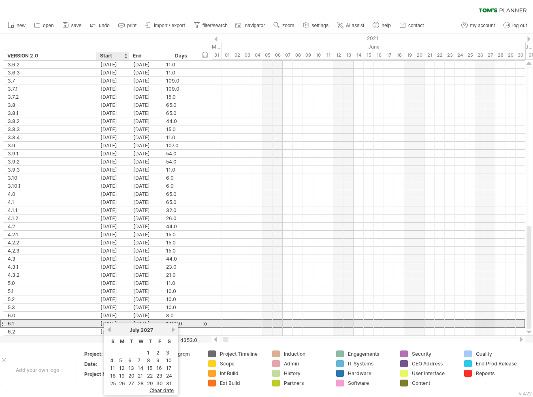
click at [109, 328] on link "previous" at bounding box center [109, 330] width 6 height 6
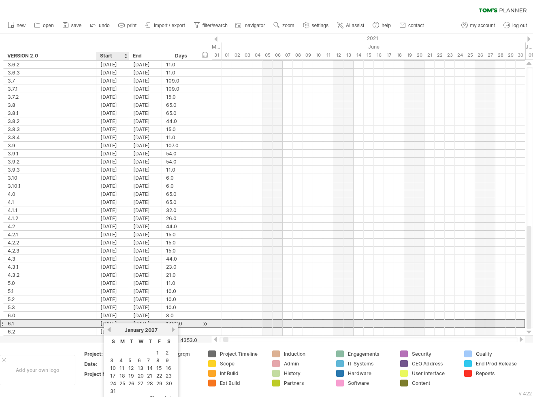
click at [109, 328] on link "previous" at bounding box center [109, 330] width 6 height 6
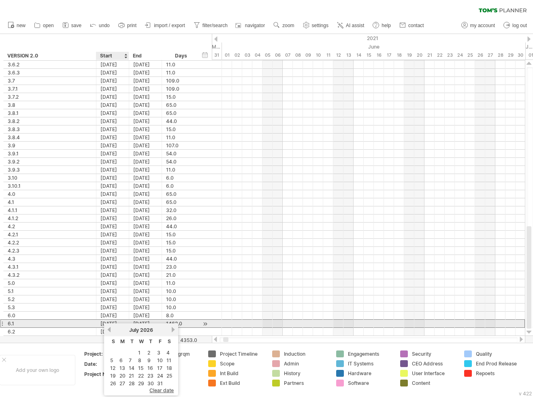
click at [109, 328] on link "previous" at bounding box center [109, 330] width 6 height 6
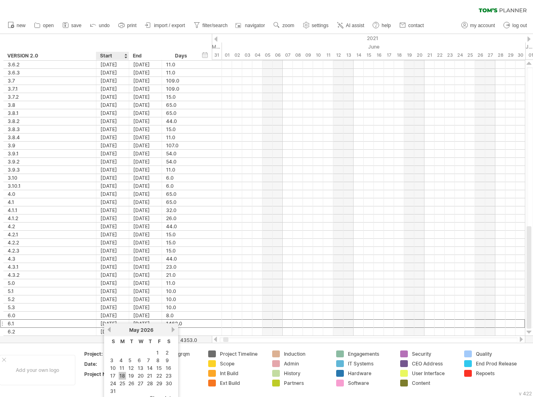
click at [122, 375] on link "18" at bounding box center [122, 376] width 7 height 8
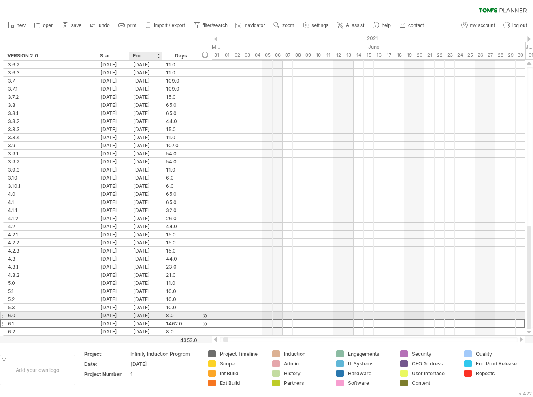
click at [153, 320] on div "18-05-30" at bounding box center [145, 324] width 33 height 8
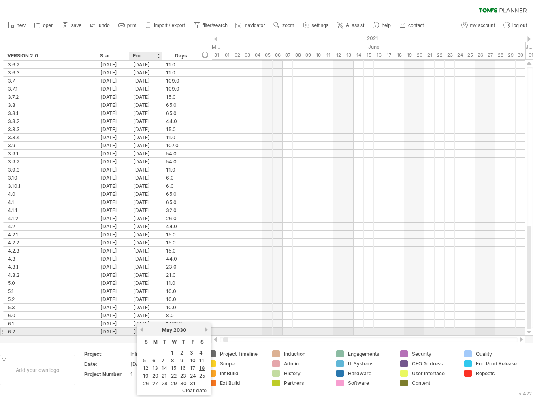
click at [143, 330] on link "previous" at bounding box center [142, 330] width 6 height 6
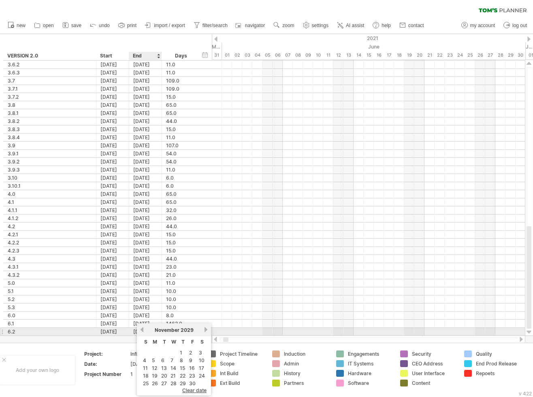
click at [143, 330] on link "previous" at bounding box center [142, 330] width 6 height 6
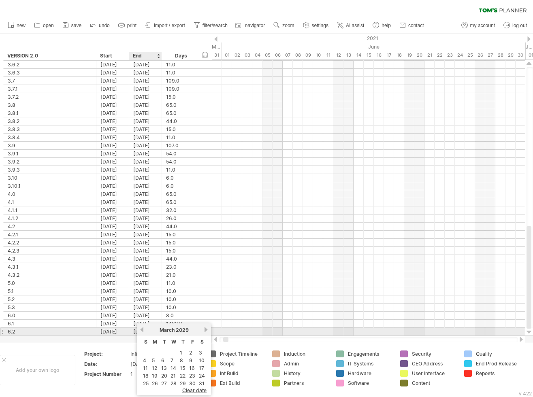
click at [143, 330] on link "previous" at bounding box center [142, 330] width 6 height 6
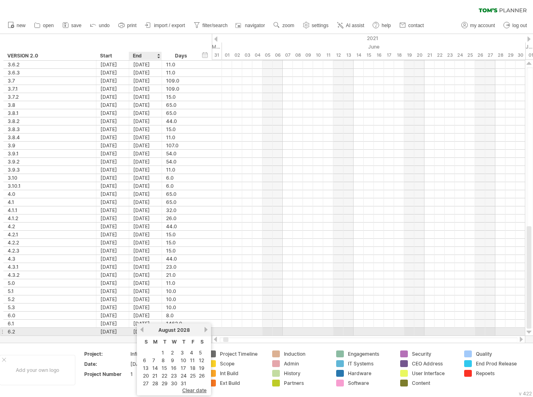
click at [143, 330] on link "previous" at bounding box center [142, 330] width 6 height 6
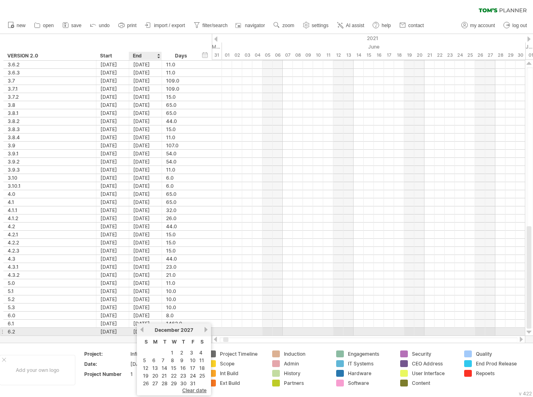
click at [143, 330] on link "previous" at bounding box center [142, 330] width 6 height 6
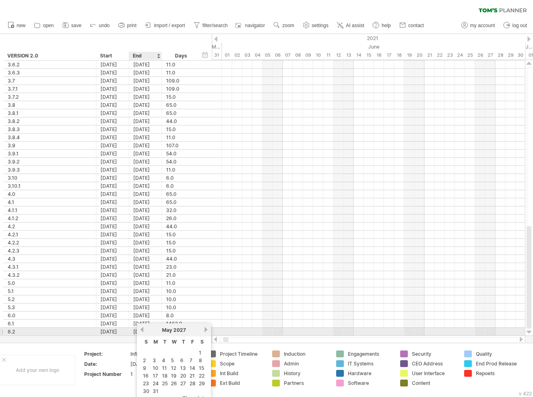
click at [143, 330] on link "previous" at bounding box center [142, 330] width 6 height 6
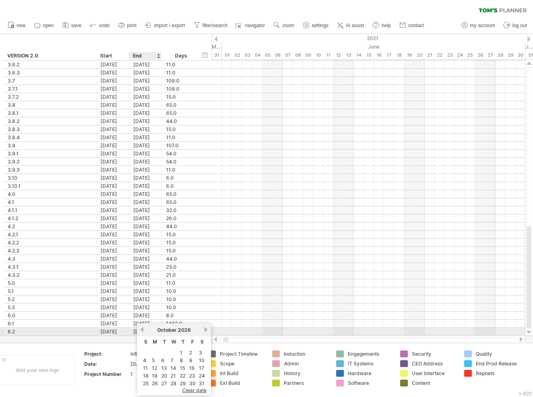
click at [143, 330] on link "previous" at bounding box center [142, 330] width 6 height 6
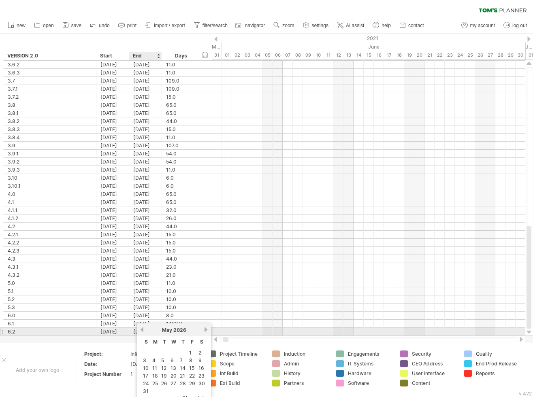
click at [143, 330] on link "previous" at bounding box center [142, 330] width 6 height 6
click at [143, 329] on link "previous" at bounding box center [142, 330] width 6 height 6
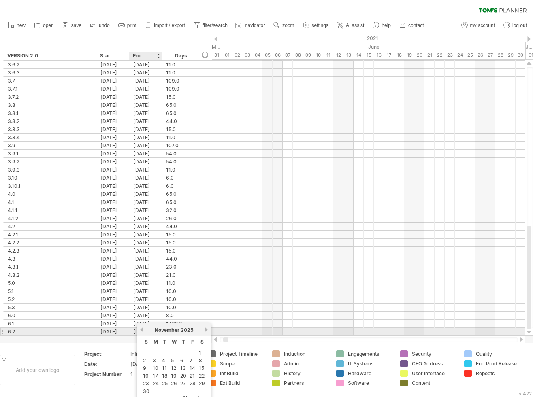
click at [143, 329] on link "previous" at bounding box center [142, 330] width 6 height 6
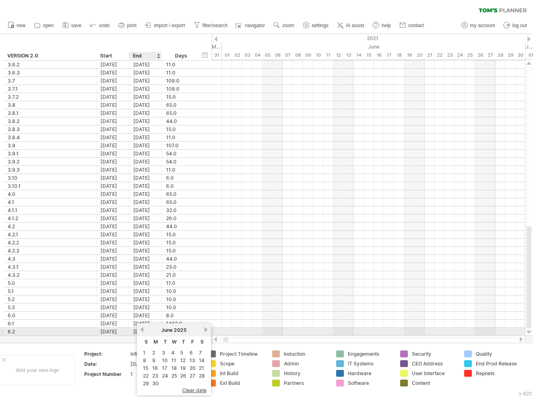
click at [143, 329] on link "previous" at bounding box center [142, 330] width 6 height 6
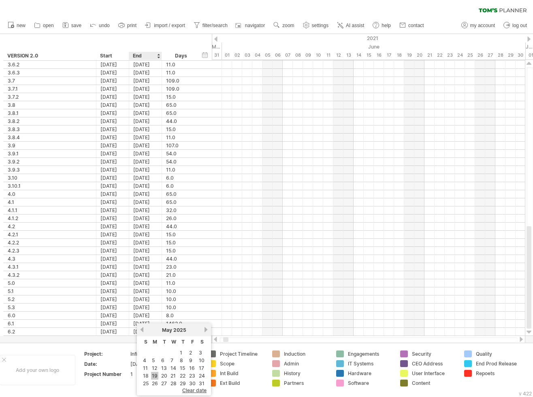
click at [157, 374] on link "19" at bounding box center [154, 376] width 7 height 8
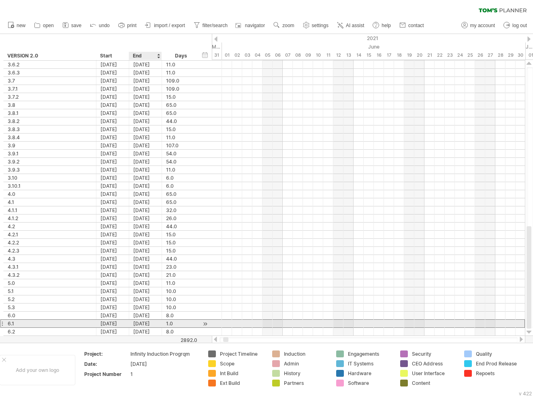
click at [149, 322] on div "19-05-25" at bounding box center [145, 324] width 33 height 8
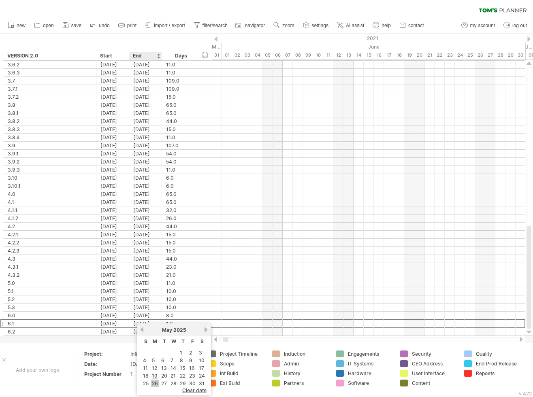
click at [156, 380] on link "26" at bounding box center [155, 384] width 8 height 8
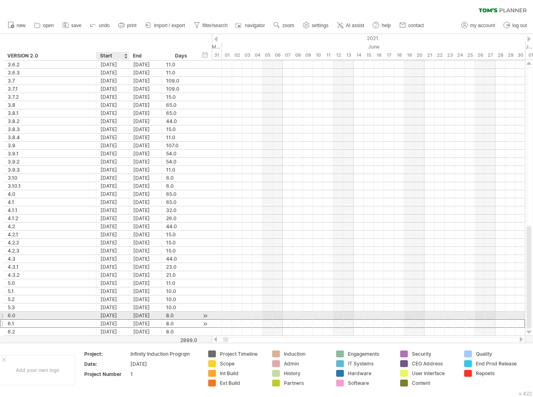
click at [114, 320] on div "19-05-25" at bounding box center [112, 324] width 33 height 8
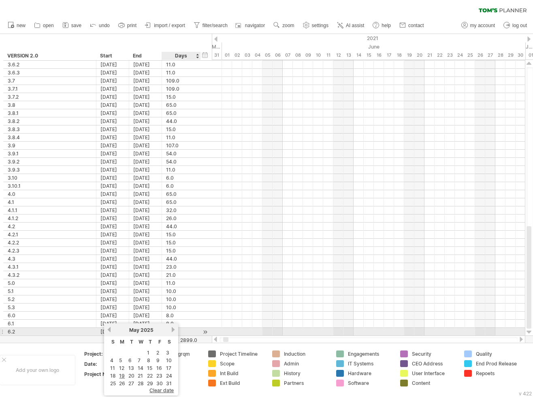
click at [172, 330] on link "next" at bounding box center [173, 330] width 6 height 6
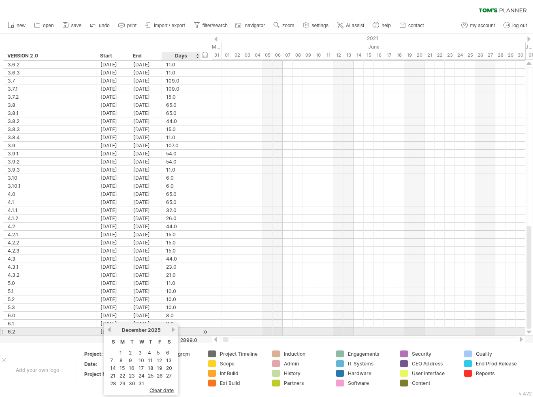
click at [172, 330] on link "next" at bounding box center [173, 330] width 6 height 6
click at [172, 330] on link "next" at bounding box center [172, 330] width 6 height 6
click at [172, 330] on link "next" at bounding box center [173, 330] width 6 height 6
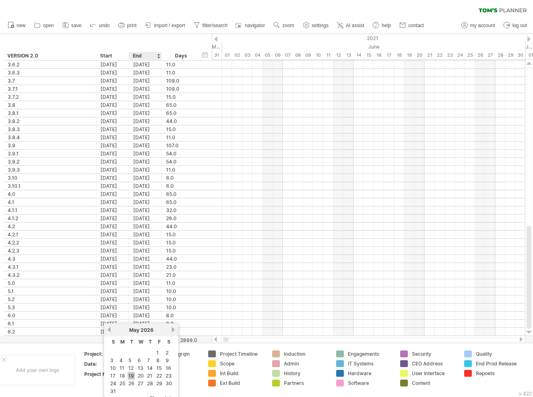
click at [132, 374] on link "19" at bounding box center [131, 376] width 7 height 8
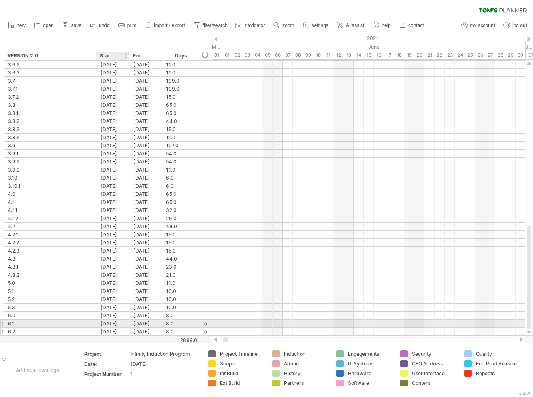
click at [111, 328] on div "[DATE]" at bounding box center [112, 332] width 33 height 8
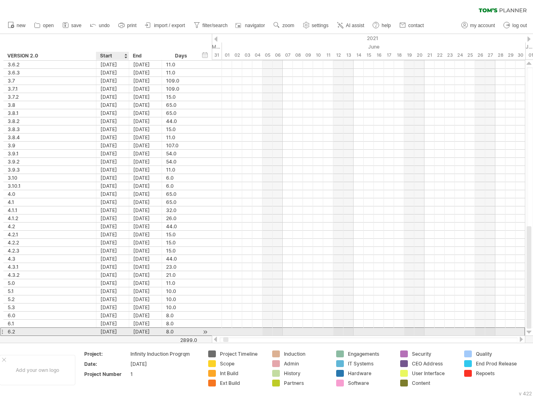
click at [111, 328] on div "[DATE]" at bounding box center [112, 332] width 33 height 8
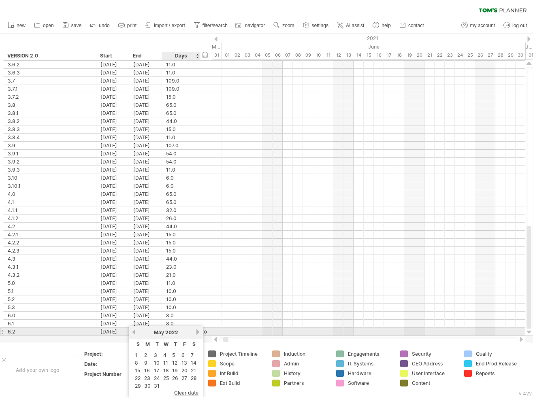
click at [199, 332] on link "next" at bounding box center [198, 332] width 6 height 6
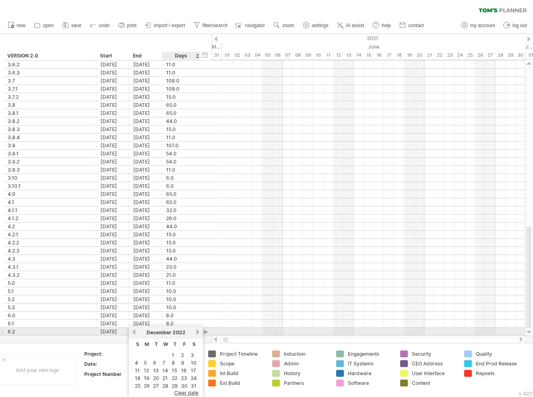
click at [199, 332] on link "next" at bounding box center [198, 332] width 6 height 6
click at [199, 332] on link "next" at bounding box center [197, 332] width 6 height 6
click at [199, 332] on link "next" at bounding box center [198, 332] width 6 height 6
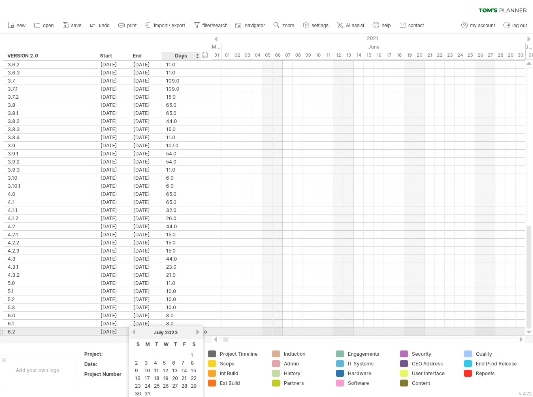
click at [199, 332] on link "next" at bounding box center [198, 332] width 6 height 6
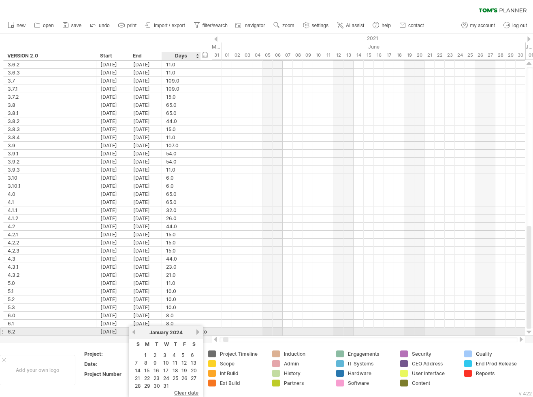
click at [199, 332] on link "next" at bounding box center [198, 332] width 6 height 6
click at [199, 332] on link "next" at bounding box center [197, 332] width 6 height 6
click at [199, 332] on link "next" at bounding box center [198, 332] width 6 height 6
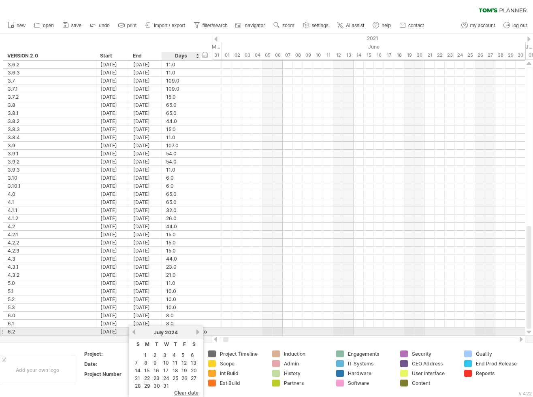
click at [199, 332] on link "next" at bounding box center [198, 332] width 6 height 6
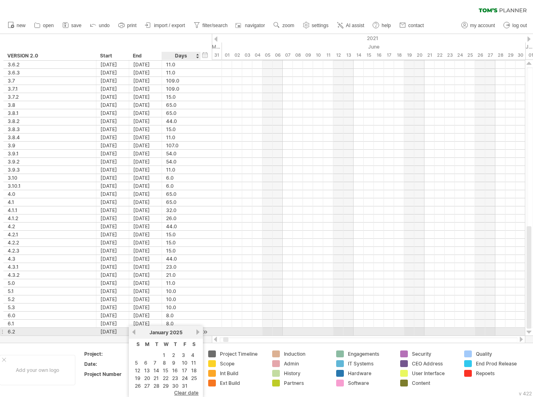
click at [199, 332] on link "next" at bounding box center [198, 332] width 6 height 6
click at [199, 332] on link "next" at bounding box center [197, 332] width 6 height 6
click at [199, 332] on link "next" at bounding box center [198, 332] width 6 height 6
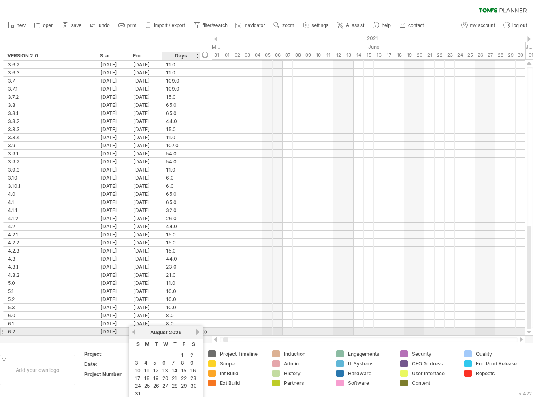
click at [199, 332] on link "next" at bounding box center [198, 332] width 6 height 6
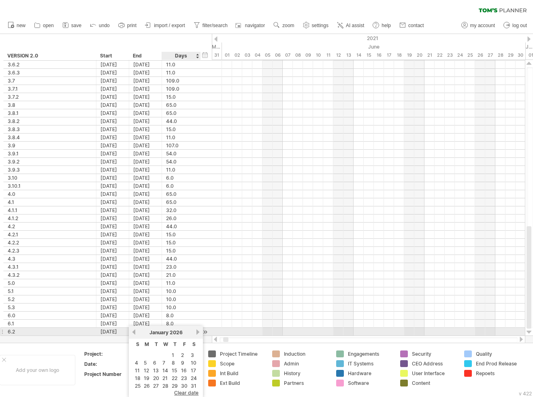
click at [199, 332] on link "next" at bounding box center [198, 332] width 6 height 6
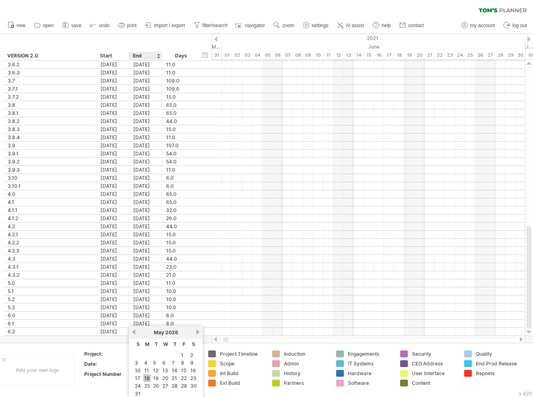
click at [148, 375] on link "18" at bounding box center [146, 379] width 7 height 8
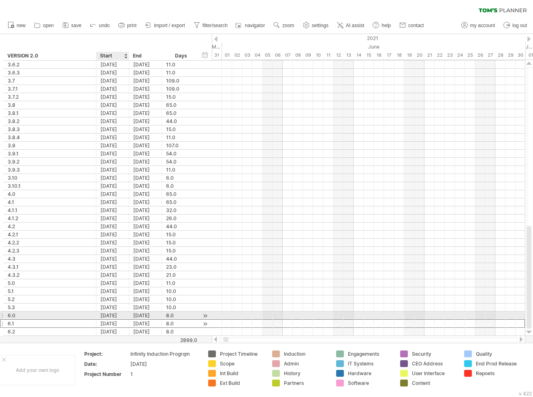
click at [113, 320] on div "19-05-26" at bounding box center [112, 324] width 33 height 8
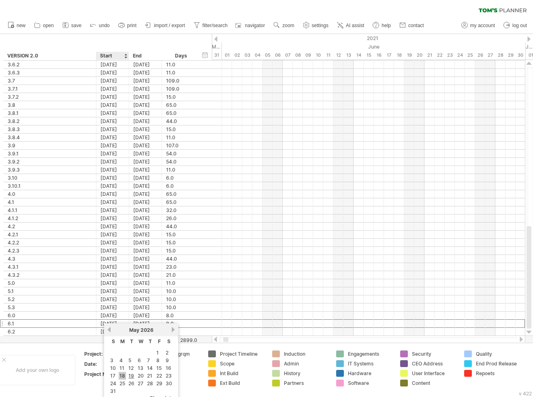
click at [123, 374] on link "18" at bounding box center [122, 376] width 7 height 8
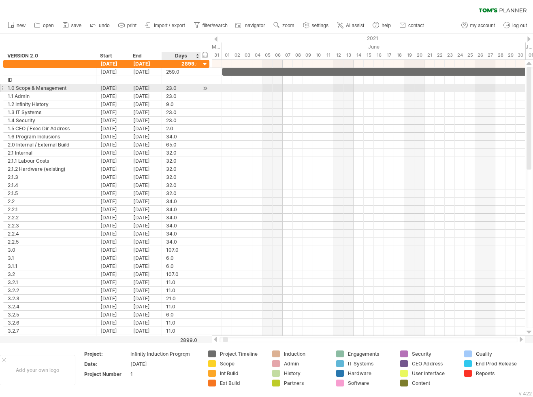
click at [208, 85] on div at bounding box center [205, 88] width 8 height 9
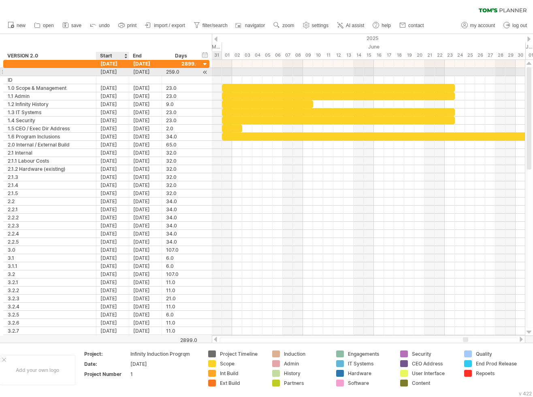
click at [119, 73] on div "[DATE]" at bounding box center [112, 72] width 33 height 8
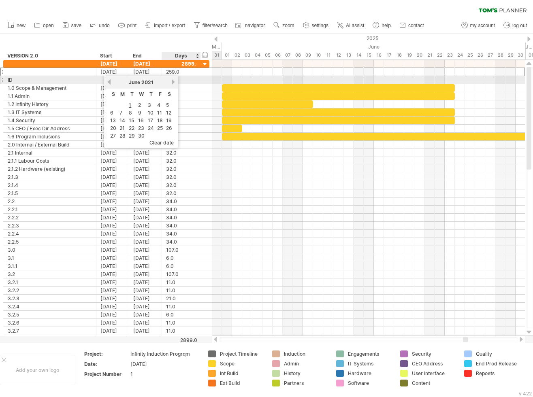
click at [173, 83] on link "next" at bounding box center [173, 82] width 6 height 6
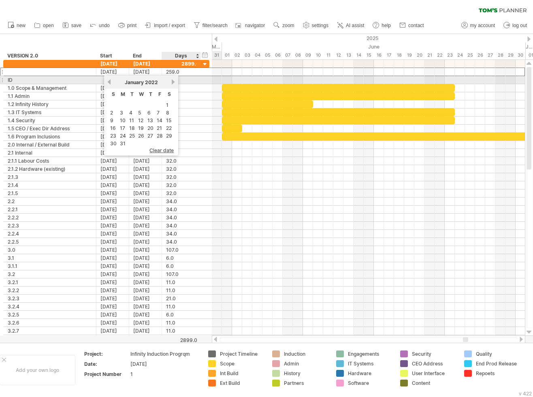
click at [173, 83] on link "next" at bounding box center [173, 82] width 6 height 6
click at [173, 83] on link "next" at bounding box center [172, 82] width 6 height 6
click at [173, 83] on link "next" at bounding box center [173, 82] width 6 height 6
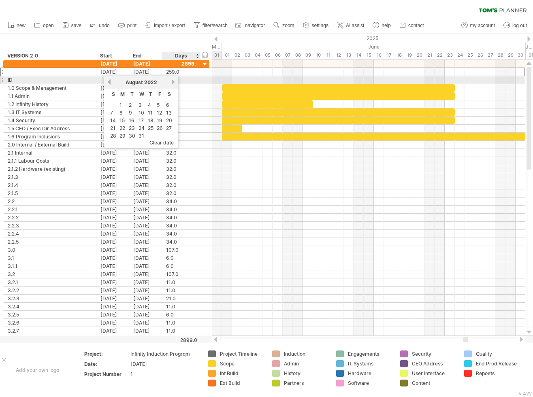
click at [173, 83] on link "next" at bounding box center [173, 82] width 6 height 6
click at [173, 83] on link "next" at bounding box center [172, 82] width 6 height 6
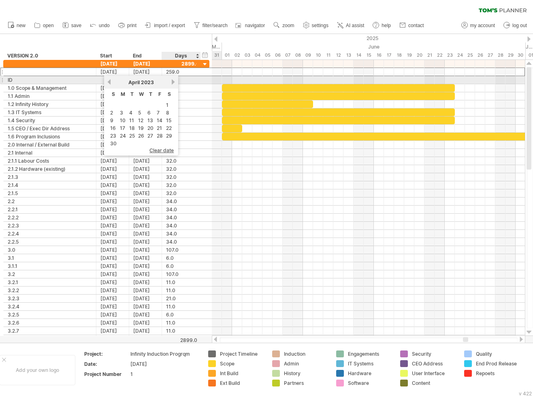
click at [173, 83] on link "next" at bounding box center [173, 82] width 6 height 6
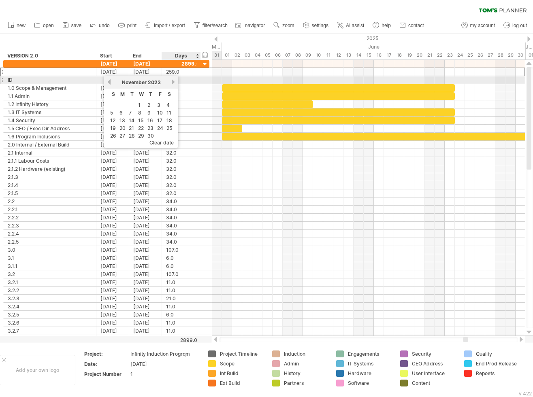
click at [173, 83] on link "next" at bounding box center [173, 82] width 6 height 6
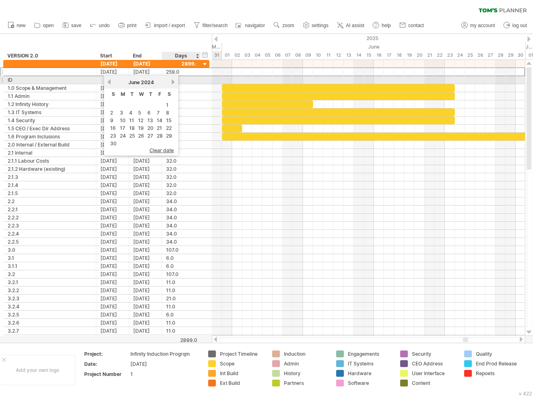
click at [173, 83] on link "next" at bounding box center [173, 82] width 6 height 6
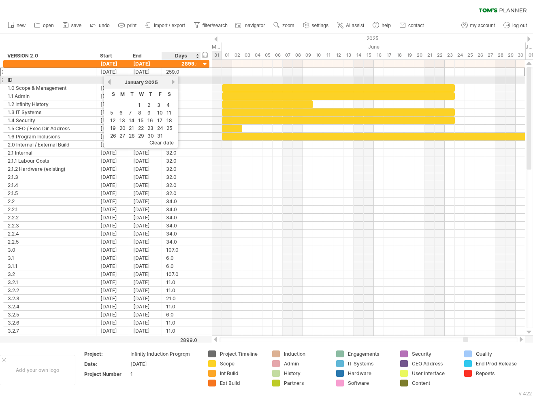
click at [173, 83] on link "next" at bounding box center [173, 82] width 6 height 6
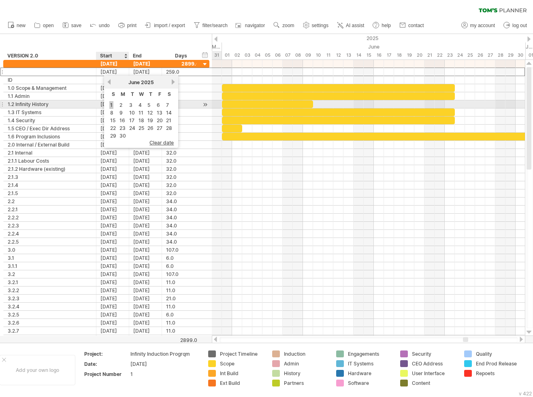
click at [111, 104] on link "1" at bounding box center [111, 105] width 4 height 8
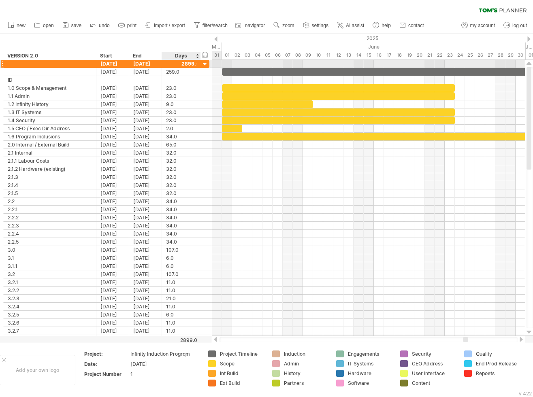
click at [205, 64] on div at bounding box center [205, 65] width 8 height 8
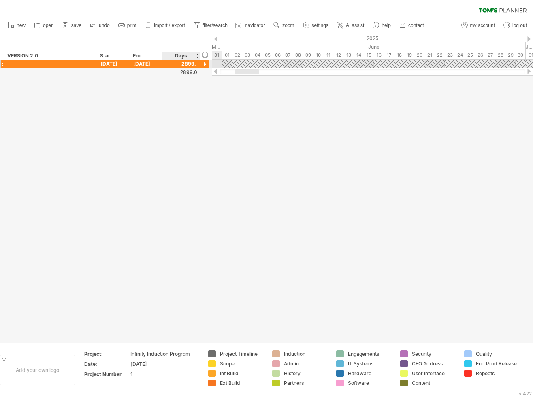
click at [206, 63] on div at bounding box center [205, 65] width 8 height 8
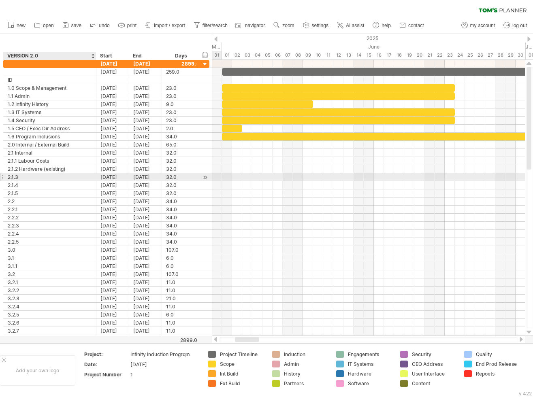
click at [36, 175] on div "2.1.3" at bounding box center [50, 177] width 84 height 8
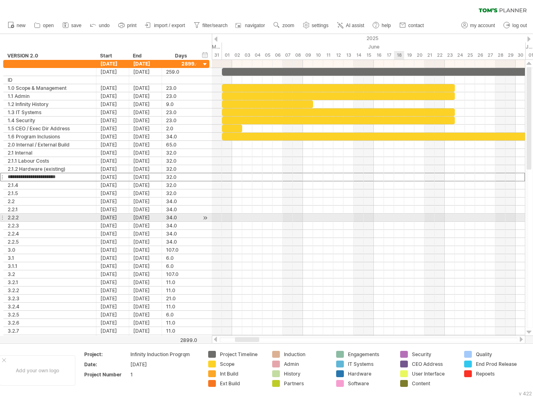
type input "**********"
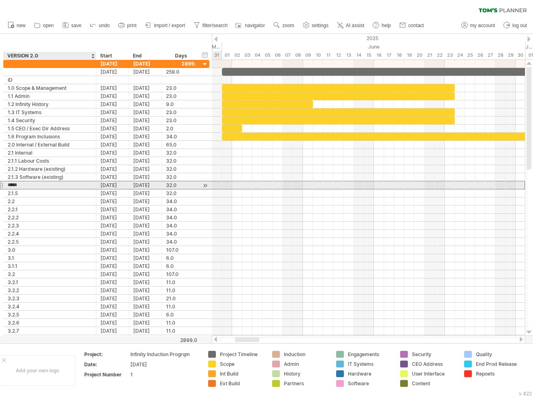
click at [69, 185] on input "*****" at bounding box center [50, 185] width 84 height 8
type input "**********"
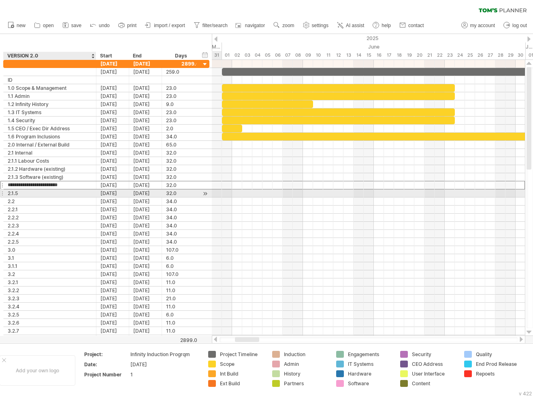
click at [68, 192] on div "2.1.5" at bounding box center [50, 194] width 84 height 8
type input "**********"
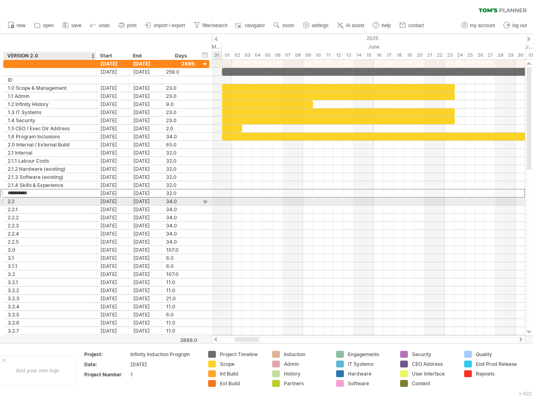
click at [56, 198] on div "2.2" at bounding box center [50, 202] width 84 height 8
click at [56, 198] on input "***" at bounding box center [50, 202] width 84 height 8
type input "**********"
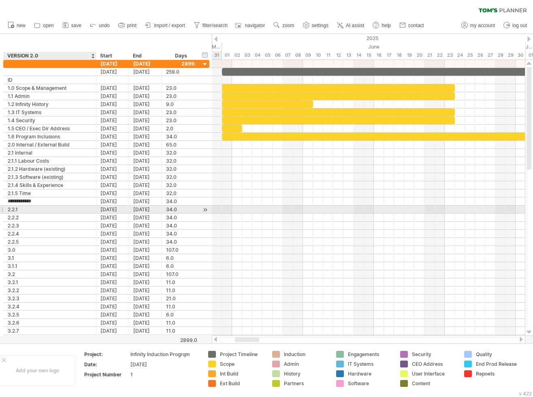
click at [60, 207] on div "2.2.1" at bounding box center [50, 210] width 84 height 8
type input "**********"
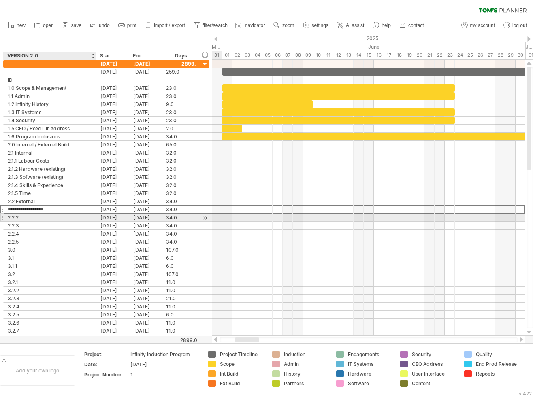
click at [63, 215] on div "2.2.2" at bounding box center [50, 218] width 84 height 8
type input "**********"
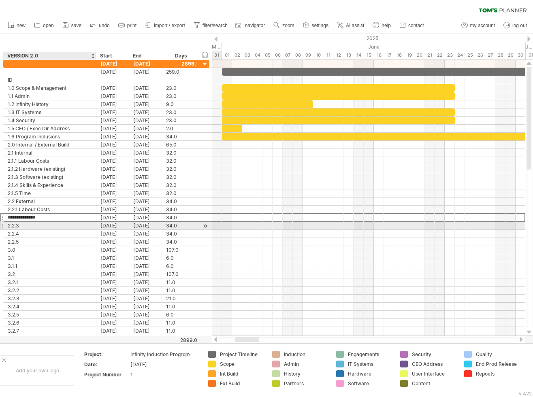
click at [69, 224] on div "2.2.3" at bounding box center [50, 226] width 84 height 8
type input "**********"
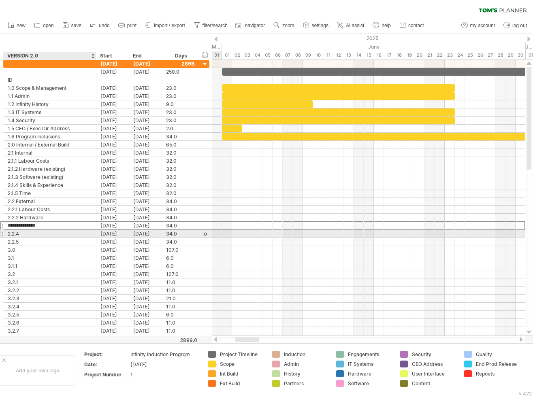
click at [69, 232] on div "2.2.4" at bounding box center [50, 234] width 84 height 8
type input "**********"
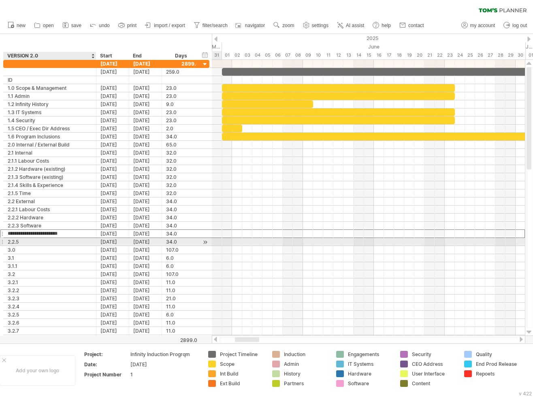
click at [81, 239] on div "2.2.5" at bounding box center [50, 242] width 84 height 8
type input "**********"
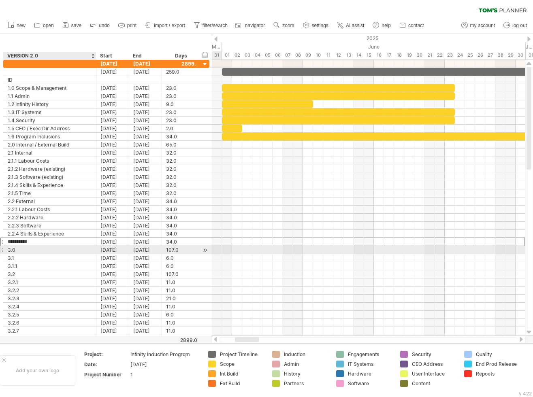
click at [73, 246] on div "3.0" at bounding box center [50, 250] width 84 height 8
type input "**********"
click at [146, 249] on div "[DATE]" at bounding box center [145, 250] width 33 height 8
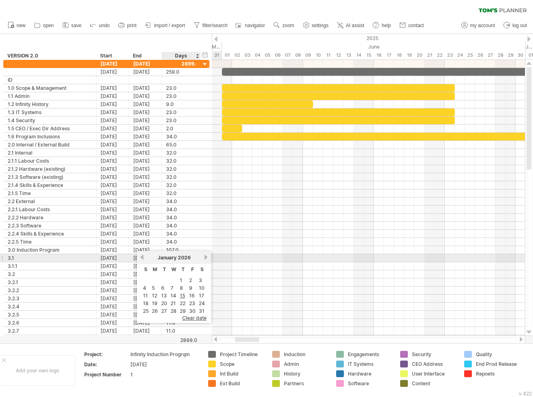
click at [206, 257] on link "next" at bounding box center [206, 257] width 6 height 6
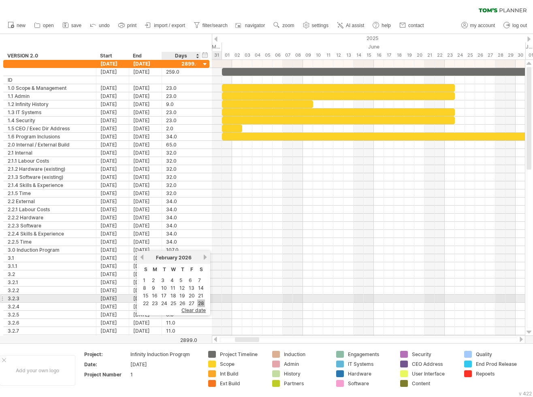
click at [203, 302] on link "28" at bounding box center [201, 304] width 8 height 8
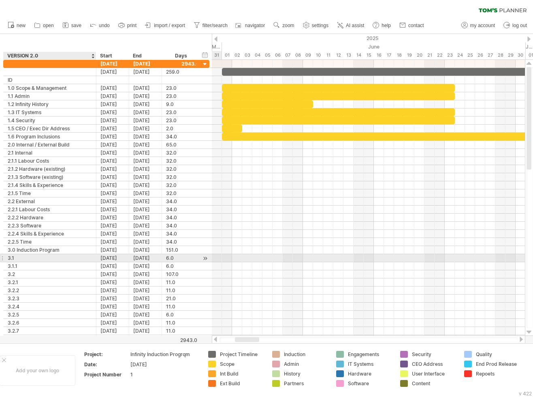
click at [72, 256] on div "3.1" at bounding box center [50, 258] width 84 height 8
type input "**********"
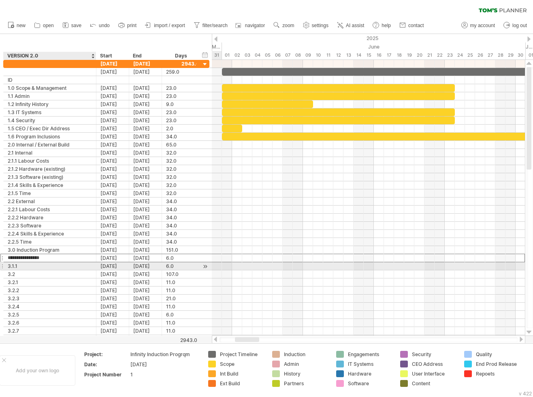
click at [77, 264] on div "3.1.1" at bounding box center [50, 266] width 84 height 8
type input "**********"
click at [82, 270] on div "3.2" at bounding box center [50, 274] width 84 height 8
type input "**********"
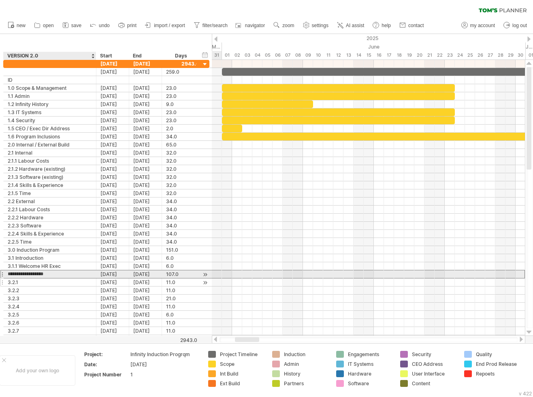
click at [84, 279] on div "3.2.1" at bounding box center [50, 283] width 84 height 8
type input "**********"
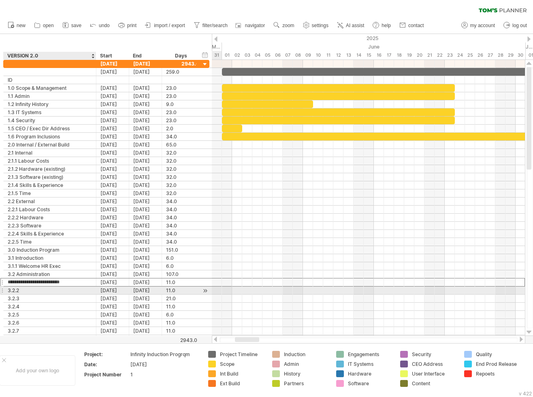
click at [73, 289] on div "3.2.2" at bounding box center [50, 291] width 84 height 8
type input "**********"
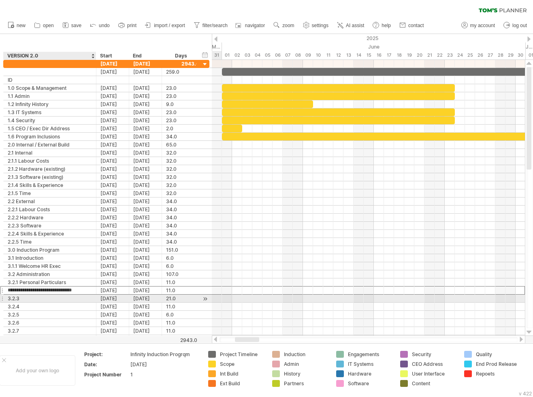
click at [60, 297] on div "3.2.3" at bounding box center [50, 299] width 84 height 8
type input "**********"
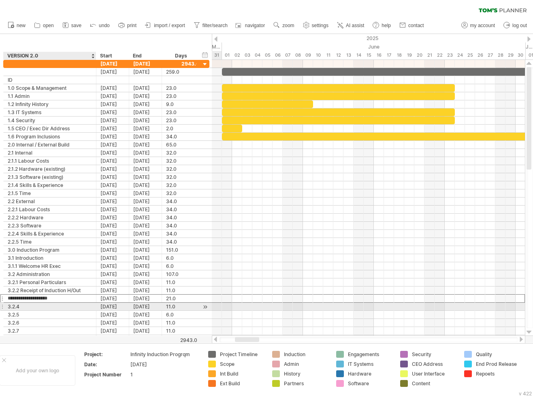
click at [59, 303] on div "3.2.4" at bounding box center [50, 307] width 84 height 8
type input "**********"
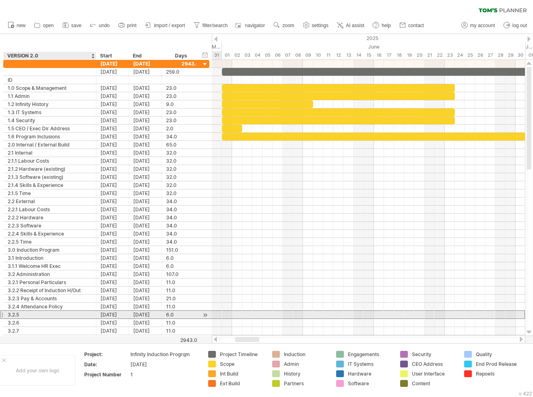
click at [61, 311] on div "3.2.5" at bounding box center [50, 315] width 84 height 8
type input "**********"
click at [64, 319] on div "3.2.6" at bounding box center [50, 323] width 84 height 8
type input "**********"
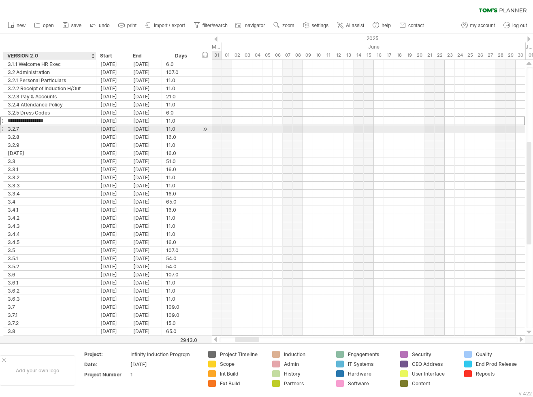
click at [77, 128] on div "3.2.7" at bounding box center [50, 129] width 84 height 8
type input "**********"
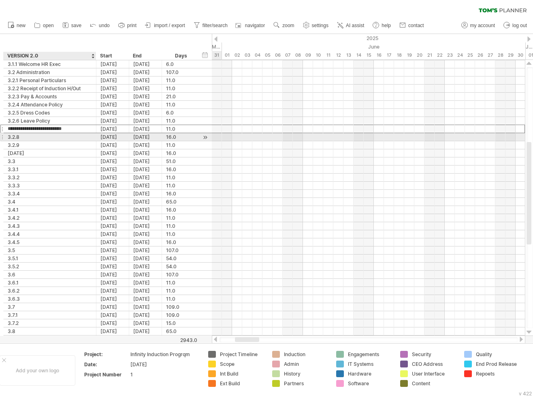
click at [80, 137] on div "3.2.8" at bounding box center [50, 137] width 84 height 8
type input "**********"
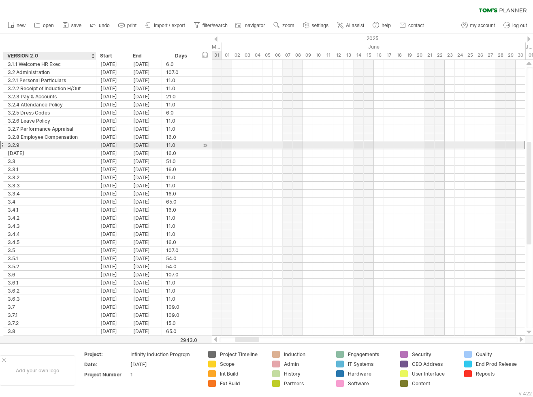
click at [77, 145] on div "3.2.9" at bounding box center [50, 145] width 84 height 8
type input "**********"
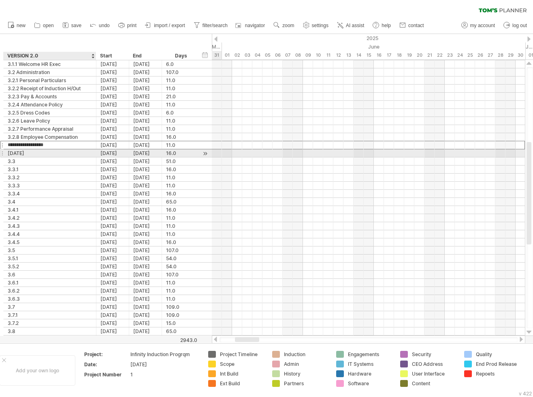
click at [68, 151] on div "[DATE]" at bounding box center [50, 153] width 84 height 8
type input "**********"
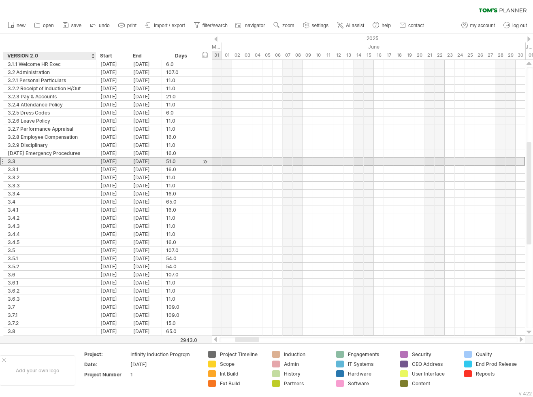
click at [63, 158] on div "3.3" at bounding box center [50, 162] width 84 height 8
type input "**********"
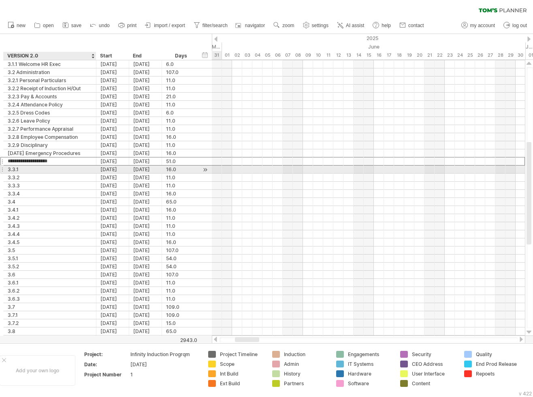
click at [63, 168] on div "3.3.1" at bounding box center [50, 170] width 84 height 8
type input "**********"
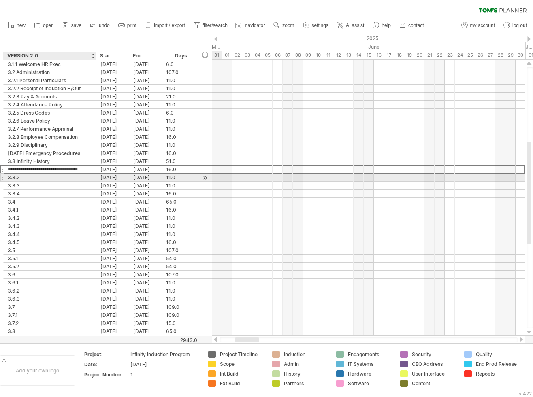
click at [56, 177] on div "3.3.2" at bounding box center [50, 178] width 84 height 8
type input "**********"
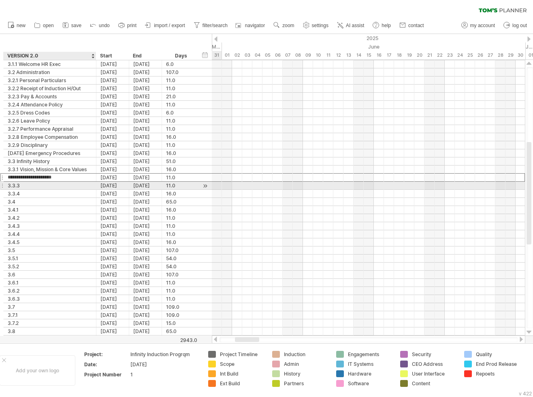
click at [51, 183] on div "3.3.3" at bounding box center [50, 186] width 84 height 8
type input "**********"
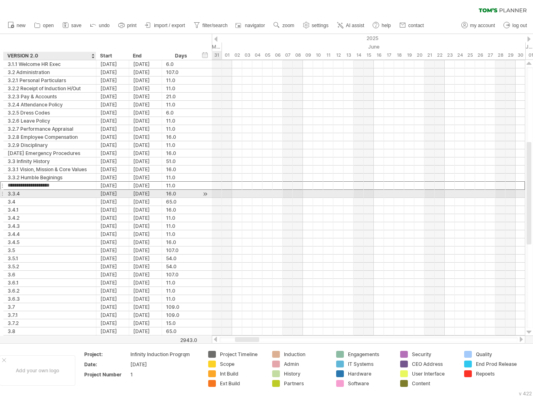
click at [51, 192] on div "3.3.4" at bounding box center [50, 194] width 84 height 8
type input "**********"
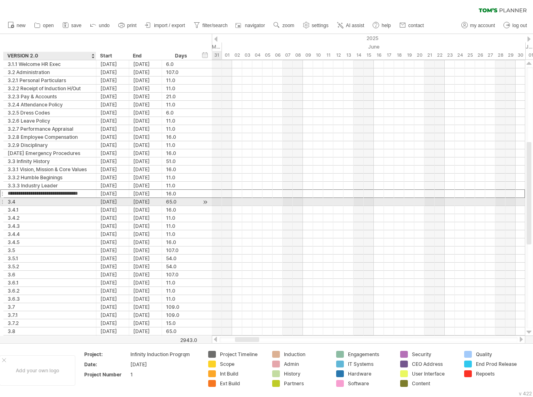
click at [47, 198] on div "3.4" at bounding box center [50, 202] width 84 height 8
type input "**********"
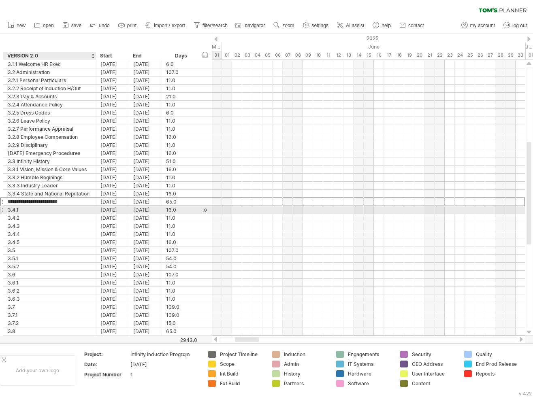
click at [54, 208] on div "3.4.1" at bounding box center [50, 210] width 84 height 8
click at [44, 208] on div "3.4.1" at bounding box center [50, 210] width 84 height 8
type input "**********"
click at [45, 214] on input "*****" at bounding box center [50, 218] width 84 height 8
type input "**********"
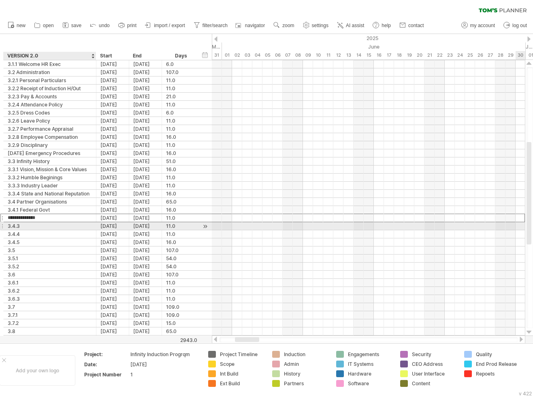
click at [53, 222] on div "3.4.3" at bounding box center [50, 226] width 84 height 8
type input "**********"
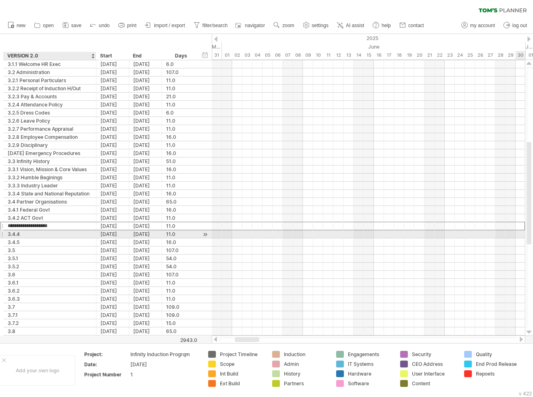
click at [32, 233] on div "3.4.4" at bounding box center [50, 234] width 84 height 8
type input "**********"
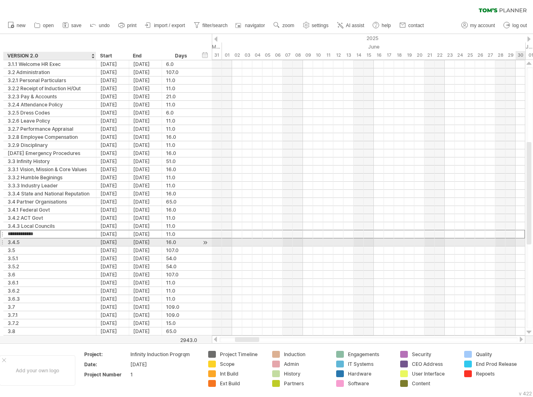
click at [32, 240] on div "3.4.5" at bounding box center [50, 243] width 84 height 8
type input "**********"
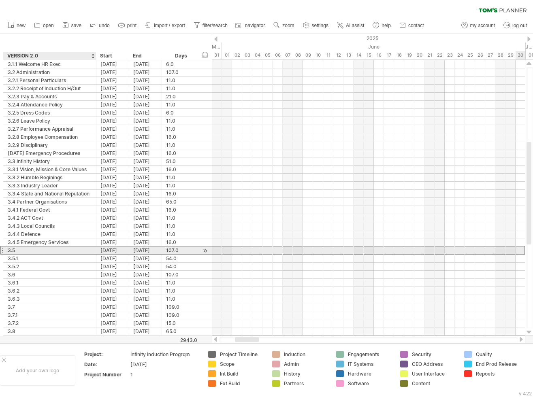
click at [49, 247] on div "3.5" at bounding box center [50, 251] width 84 height 8
type input "**********"
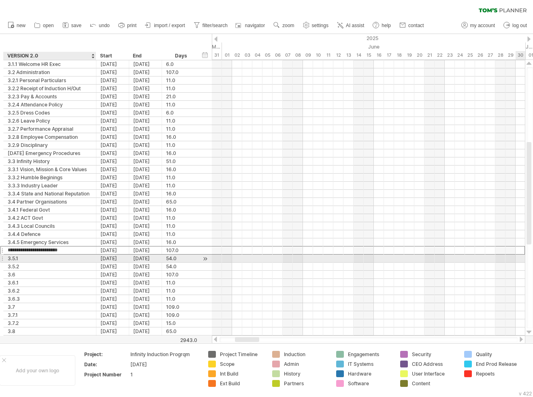
click at [49, 256] on div "3.5.1" at bounding box center [50, 259] width 84 height 8
type input "**********"
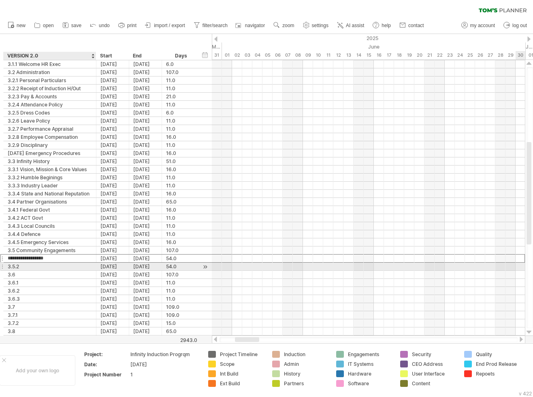
click at [50, 264] on div "3.5.2" at bounding box center [50, 267] width 84 height 8
type input "**********"
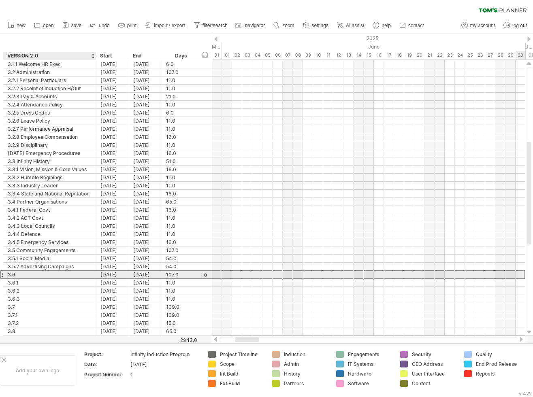
click at [50, 272] on div "3.6" at bounding box center [50, 275] width 84 height 8
type input "**********"
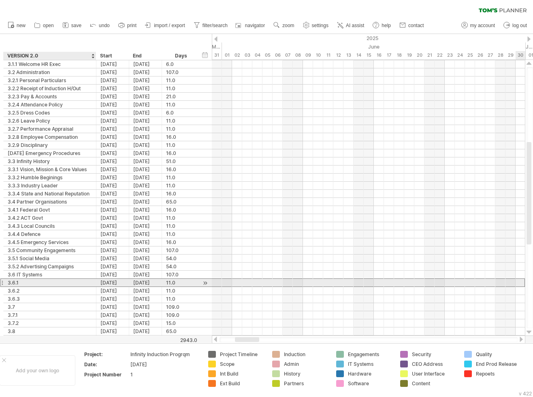
click at [60, 280] on div "3.6.1" at bounding box center [50, 283] width 84 height 8
type input "**********"
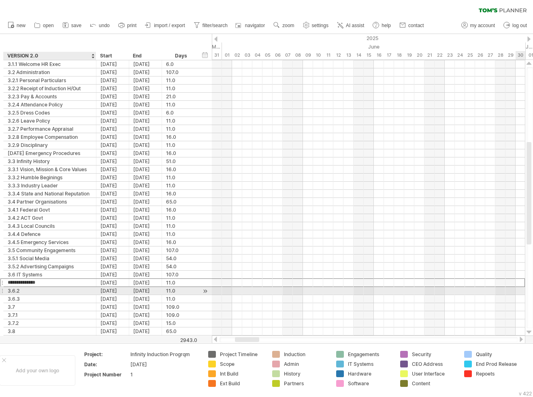
click at [67, 288] on div "3.6.2" at bounding box center [50, 291] width 84 height 8
type input "**********"
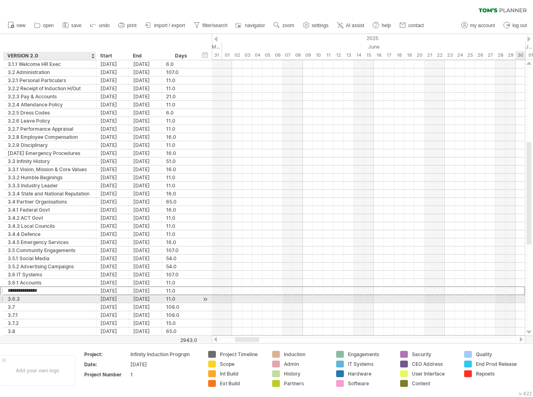
click at [67, 296] on div "3.6.3" at bounding box center [50, 299] width 84 height 8
type input "**********"
click at [73, 303] on div "3.7" at bounding box center [50, 307] width 84 height 8
type input "**********"
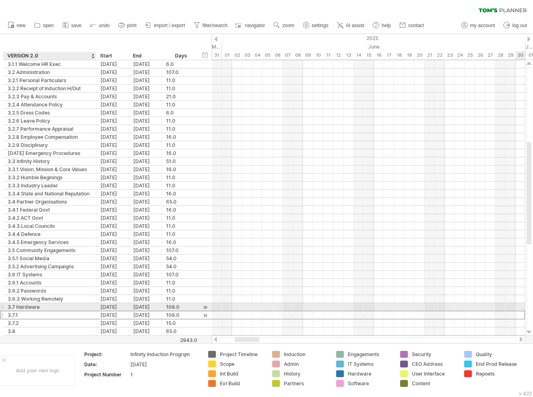
click at [79, 311] on div "3.7.1" at bounding box center [50, 315] width 84 height 8
type input "**********"
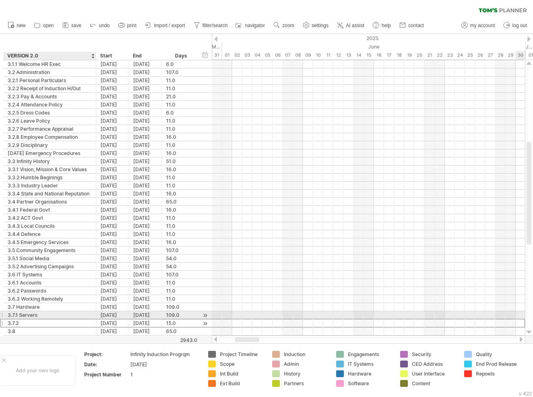
click at [72, 319] on div "3.7.2" at bounding box center [50, 323] width 84 height 8
type input "**********"
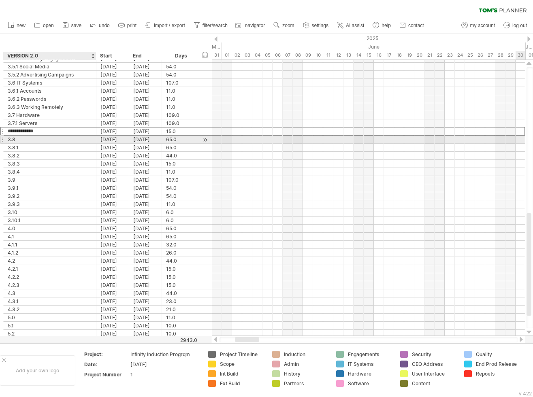
click at [62, 136] on div "3.8" at bounding box center [50, 140] width 84 height 8
type input "**********"
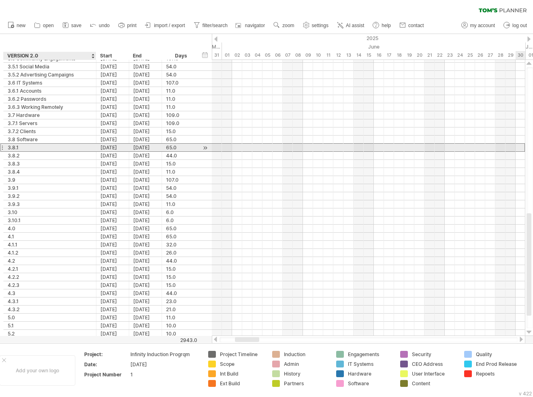
click at [68, 144] on div "3.8.1" at bounding box center [50, 148] width 84 height 8
type input "**********"
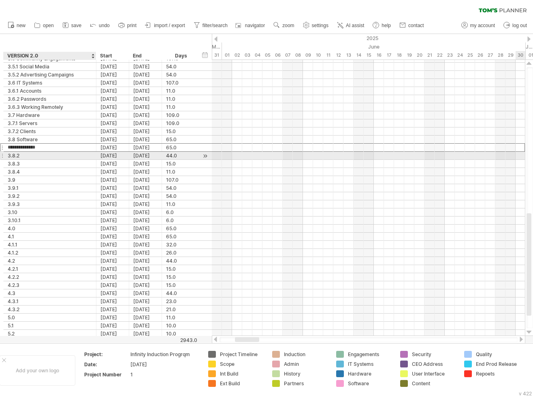
click at [73, 155] on div "3.8.2" at bounding box center [50, 156] width 84 height 8
type input "**********"
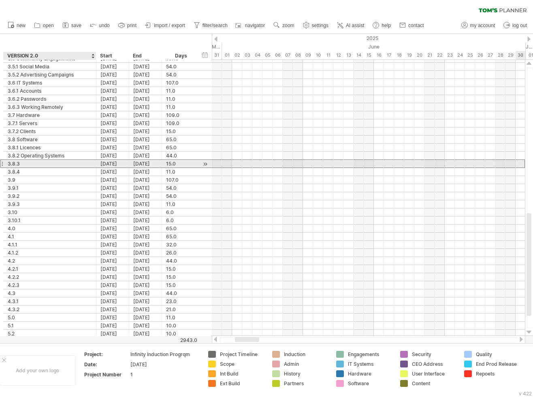
click at [70, 163] on div "3.8.3" at bounding box center [50, 164] width 84 height 8
type input "**********"
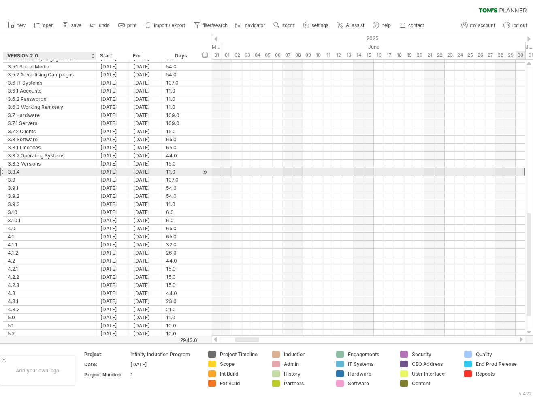
click at [72, 169] on div "3.8.4" at bounding box center [50, 172] width 84 height 8
type input "**********"
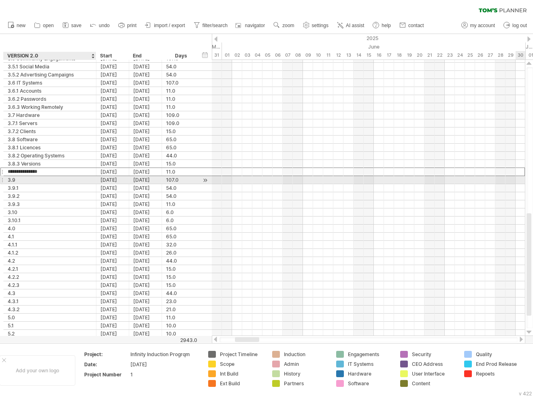
click at [70, 180] on div "3.9" at bounding box center [50, 180] width 84 height 8
type input "**********"
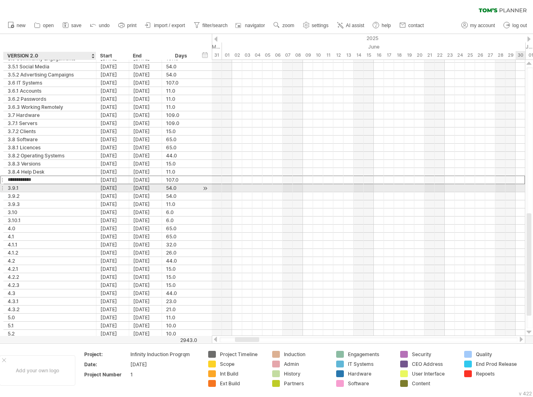
click at [79, 186] on div "3.9.1" at bounding box center [50, 188] width 84 height 8
type input "**********"
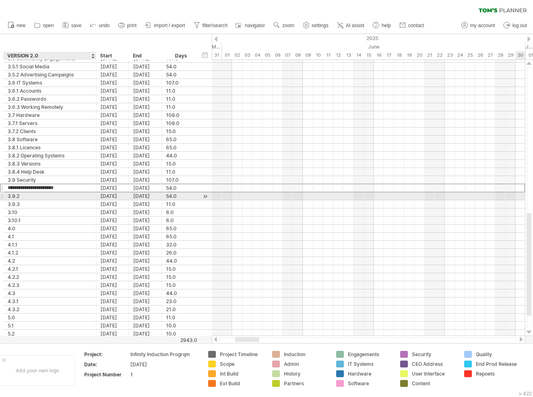
click at [75, 195] on div "3.9.2" at bounding box center [50, 196] width 84 height 8
type input "**********"
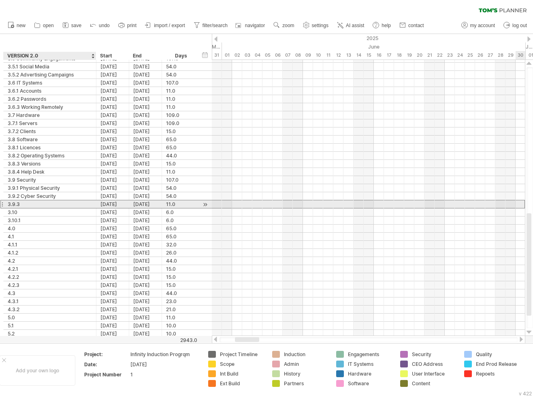
click at [67, 201] on div "3.9.3" at bounding box center [50, 204] width 84 height 8
type input "**********"
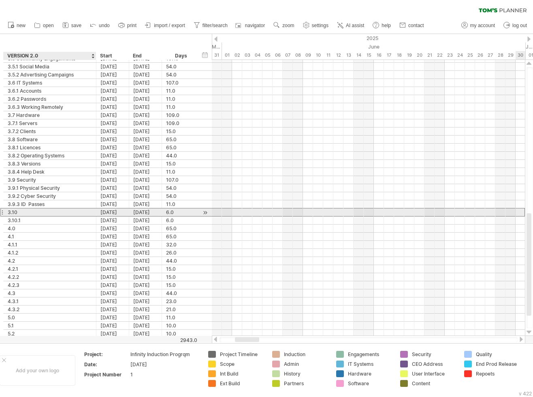
click at [62, 211] on div "3.10" at bounding box center [50, 213] width 84 height 8
type input "**********"
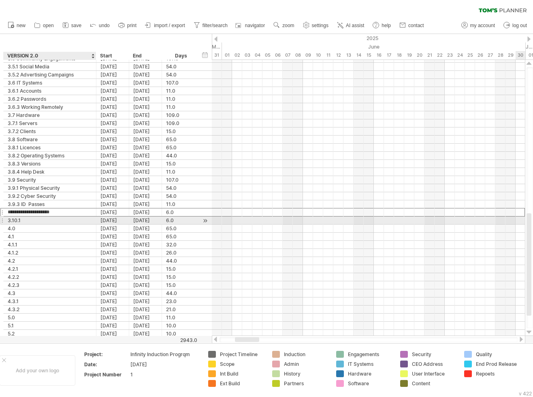
click at [69, 220] on div "3.10.1" at bounding box center [50, 221] width 84 height 8
type input "**********"
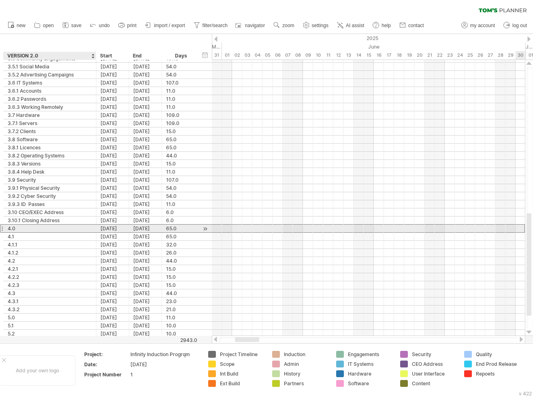
click at [73, 226] on div "4.0" at bounding box center [50, 229] width 84 height 8
type input "**********"
click at [79, 233] on div "4.1" at bounding box center [50, 237] width 84 height 8
type input "**********"
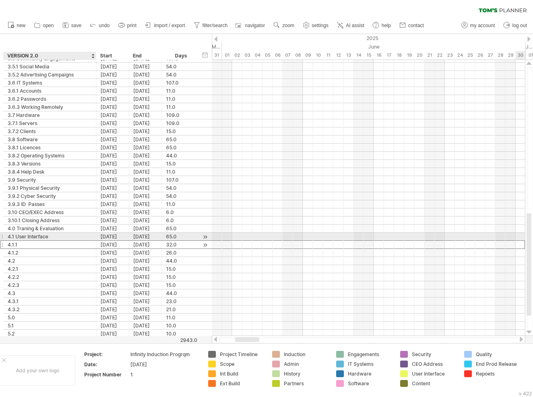
click at [77, 241] on div "4.1.1" at bounding box center [50, 245] width 84 height 8
type input "**********"
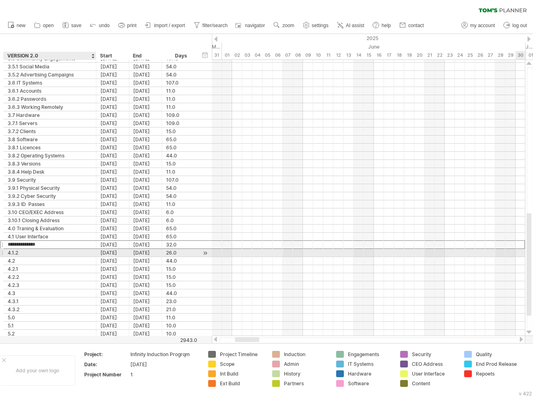
click at [56, 250] on div "4.1.2" at bounding box center [50, 253] width 84 height 8
type input "**********"
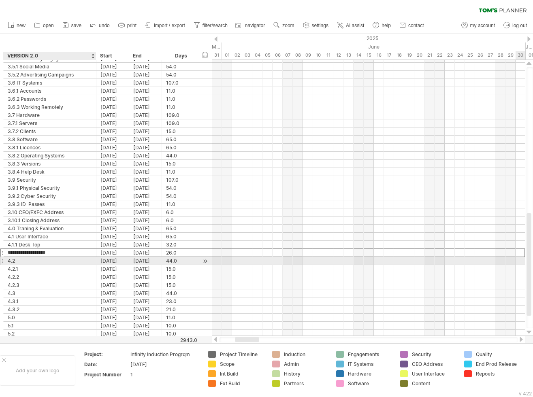
click at [68, 258] on div "4.2" at bounding box center [50, 261] width 84 height 8
type input "**********"
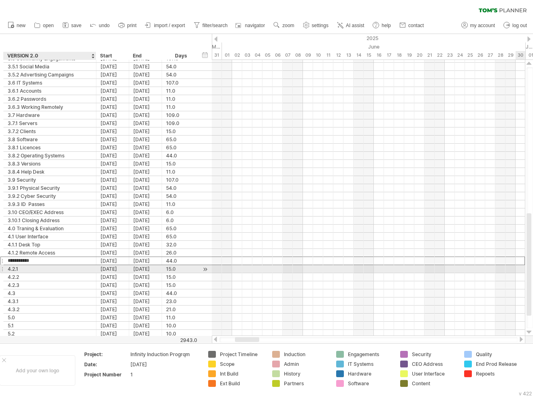
click at [69, 265] on div "4.2.1" at bounding box center [50, 269] width 84 height 8
type input "**********"
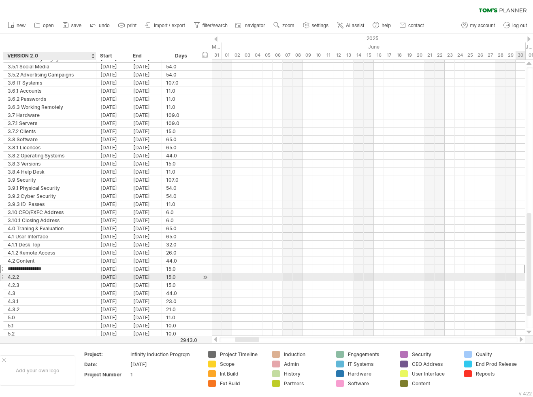
click at [63, 275] on div "4.2.2" at bounding box center [50, 277] width 84 height 8
type input "**********"
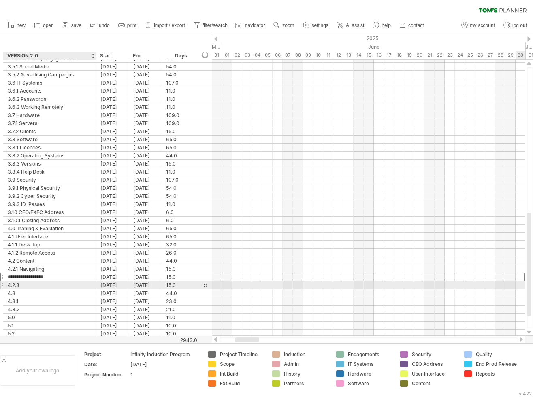
click at [63, 281] on div "4.2.3" at bounding box center [50, 285] width 84 height 8
type input "**********"
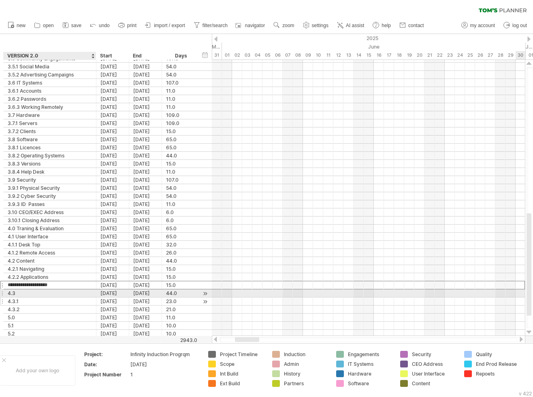
click at [46, 298] on div "4.3.1" at bounding box center [50, 302] width 84 height 8
click at [19, 298] on input "**********" at bounding box center [50, 302] width 84 height 8
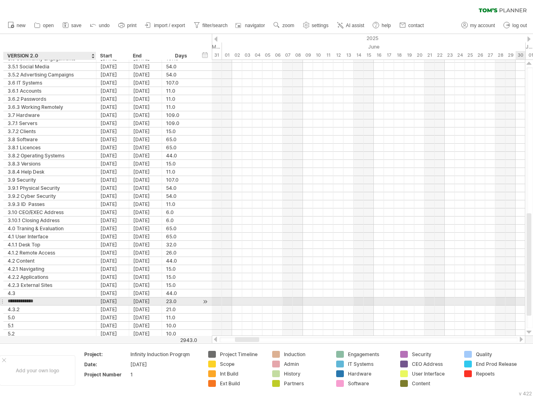
click at [40, 299] on input "**********" at bounding box center [50, 302] width 84 height 8
type input "**********"
click at [31, 306] on div "4.3.2" at bounding box center [50, 310] width 84 height 8
type input "**********"
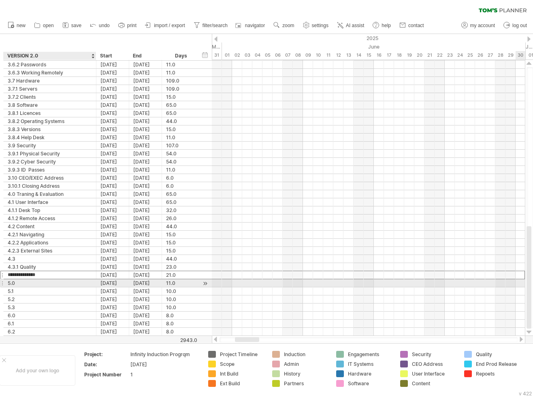
click at [69, 282] on div "5.0" at bounding box center [50, 283] width 84 height 8
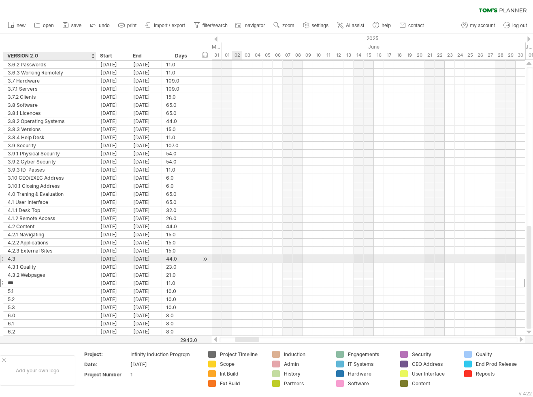
click at [55, 256] on div "4.3" at bounding box center [50, 259] width 84 height 8
type input "**********"
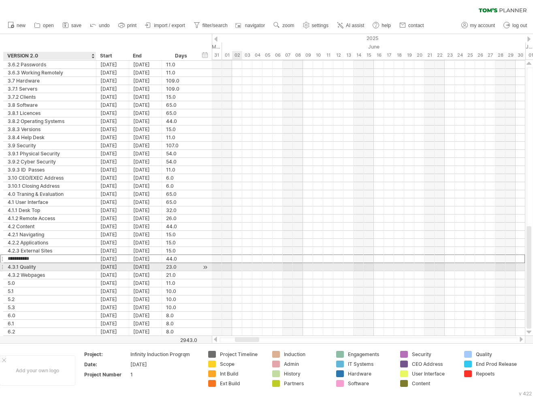
click at [55, 264] on div "4.3.1 Quality" at bounding box center [50, 267] width 84 height 8
type input "**********"
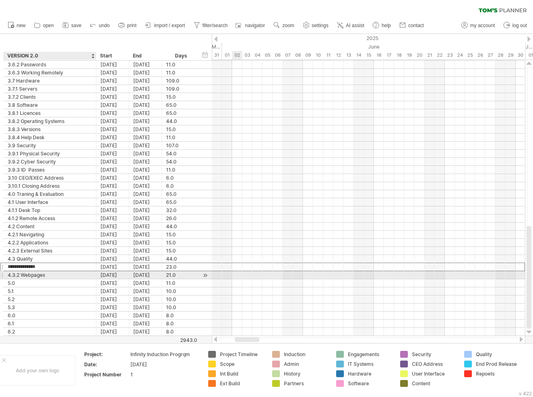
click at [43, 273] on div "4.3.2 Webpages" at bounding box center [50, 275] width 84 height 8
click at [43, 273] on input "**********" at bounding box center [50, 275] width 84 height 8
type input "**********"
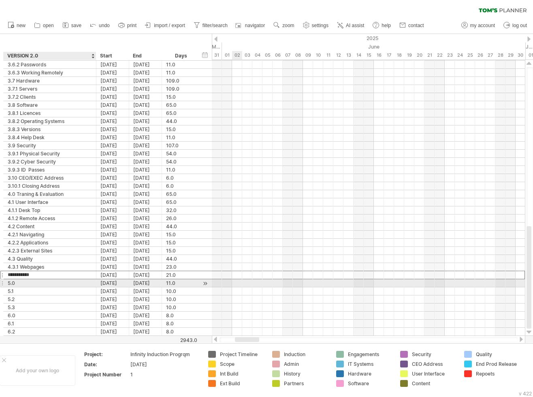
click at [43, 280] on div "5.0" at bounding box center [50, 283] width 84 height 8
type input "**********"
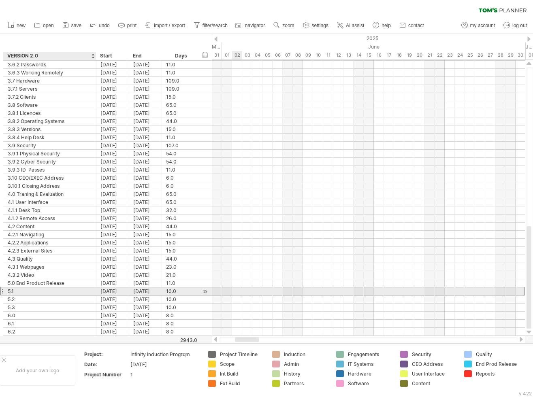
click at [45, 289] on div "5.1" at bounding box center [50, 291] width 84 height 8
type input "**********"
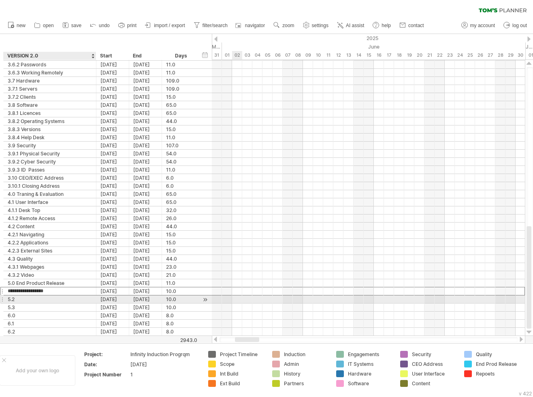
click at [47, 297] on div "5.2" at bounding box center [50, 300] width 84 height 8
type input "**********"
click at [43, 304] on div "5.3" at bounding box center [50, 308] width 84 height 8
type input "**********"
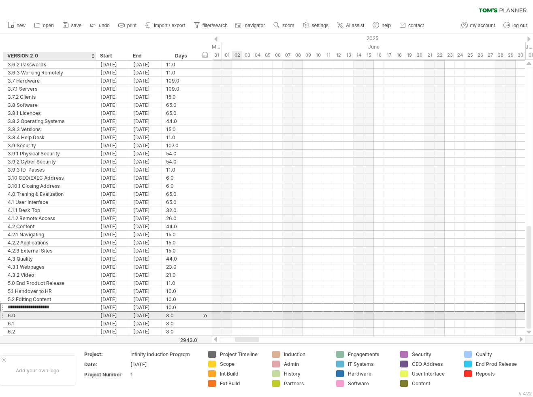
click at [44, 313] on div "6.0" at bounding box center [50, 316] width 84 height 8
type input "**********"
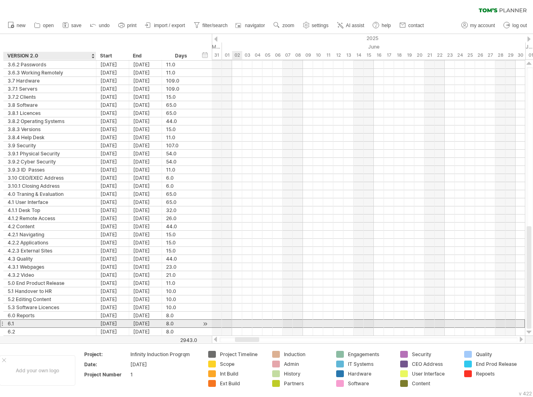
click at [43, 321] on div "6.1" at bounding box center [50, 324] width 84 height 8
type input "**********"
click at [27, 329] on div "6.2" at bounding box center [50, 332] width 84 height 8
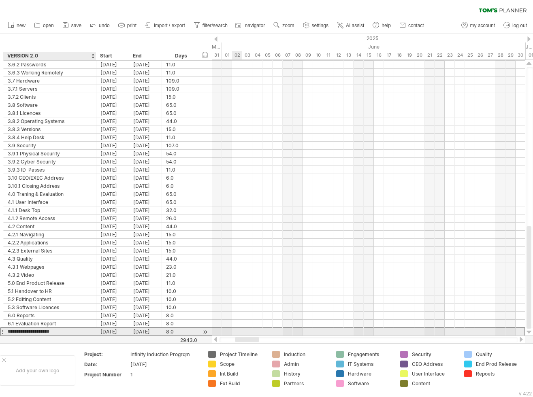
type input "**********"
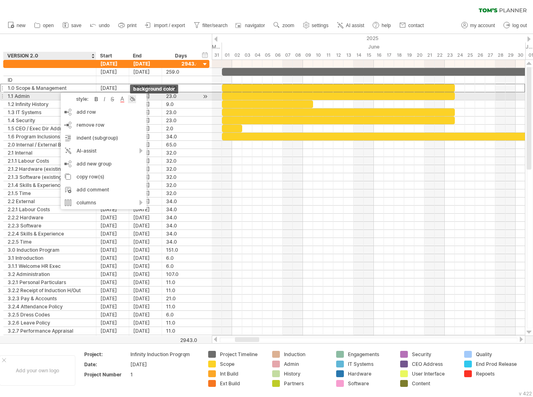
click at [133, 100] on div at bounding box center [132, 99] width 8 height 8
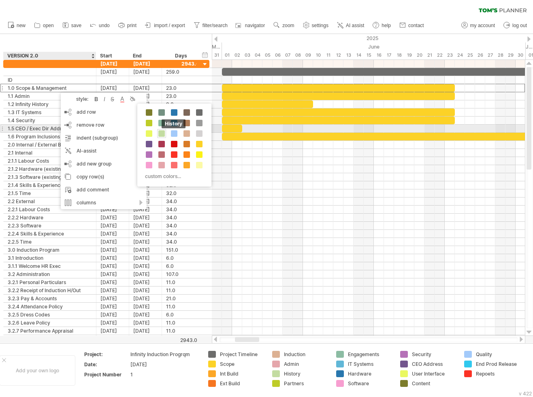
click at [162, 132] on span at bounding box center [161, 133] width 6 height 6
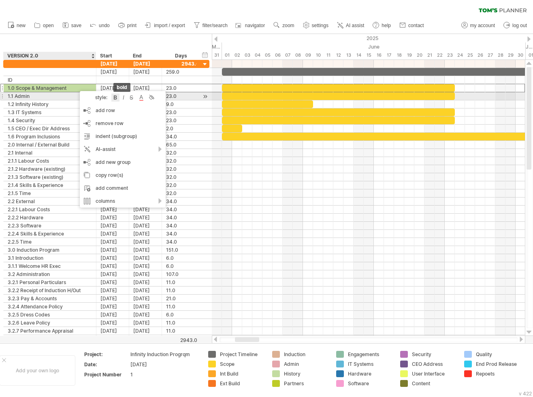
click at [117, 97] on div at bounding box center [115, 98] width 8 height 8
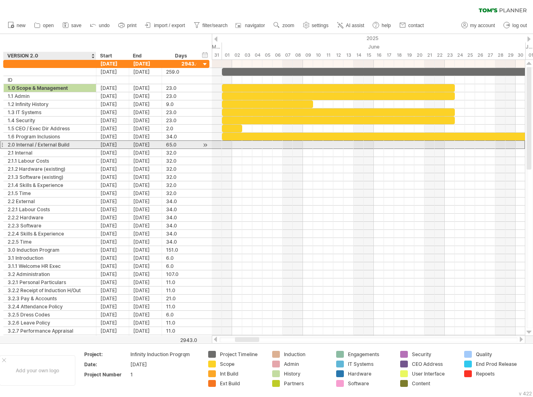
click at [17, 143] on div "2.0 Internal / External Build" at bounding box center [50, 145] width 84 height 8
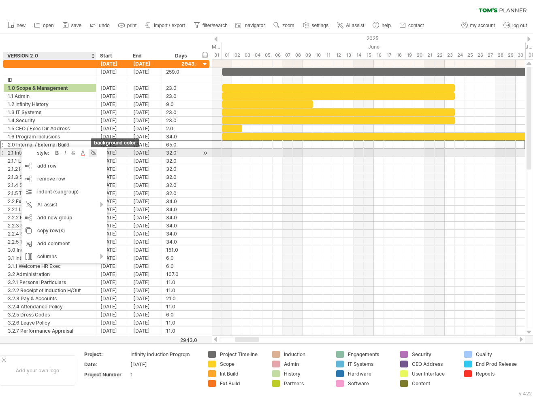
click at [95, 152] on div at bounding box center [93, 153] width 8 height 8
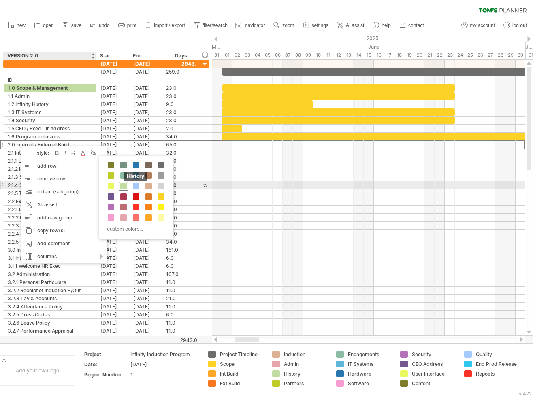
click at [124, 187] on span at bounding box center [123, 186] width 6 height 6
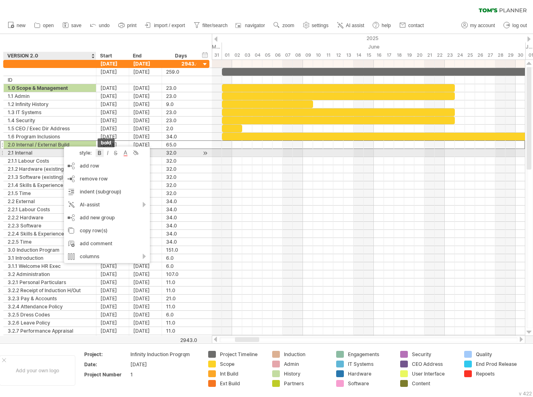
click at [100, 152] on div at bounding box center [100, 153] width 8 height 8
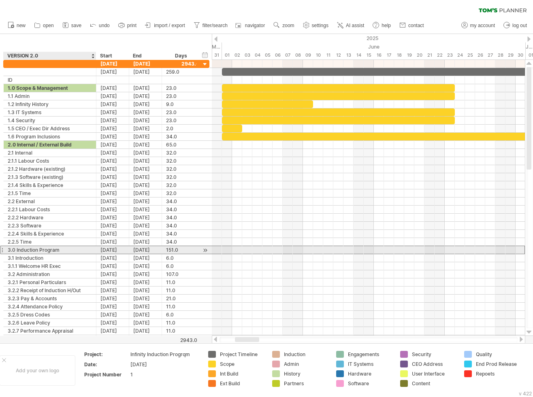
click at [45, 247] on div "3.0 Induction Program" at bounding box center [50, 250] width 84 height 8
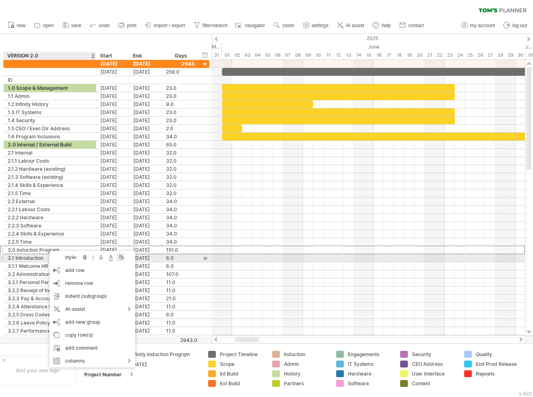
click at [120, 257] on div at bounding box center [121, 257] width 8 height 8
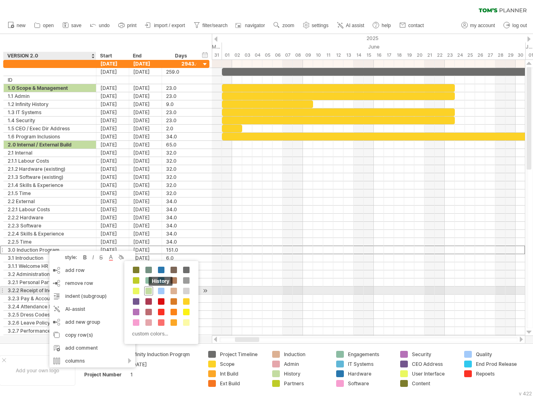
click at [147, 290] on span at bounding box center [148, 291] width 6 height 6
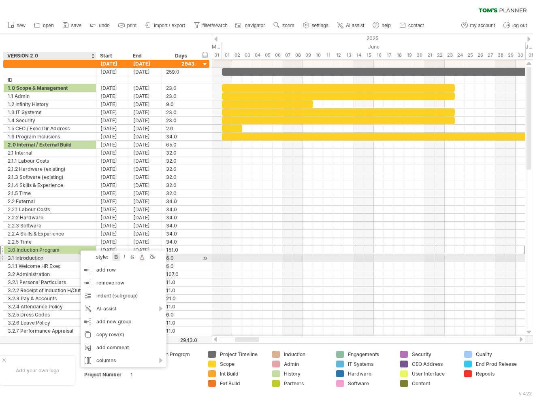
click at [117, 258] on div at bounding box center [116, 257] width 8 height 8
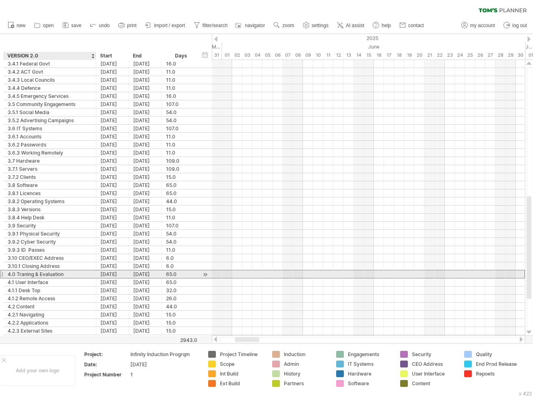
click at [47, 273] on div "4.0 Traning & Evaluation" at bounding box center [50, 274] width 84 height 8
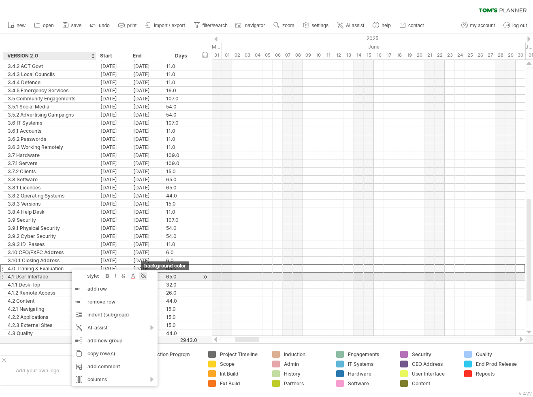
click at [145, 276] on div at bounding box center [143, 276] width 8 height 8
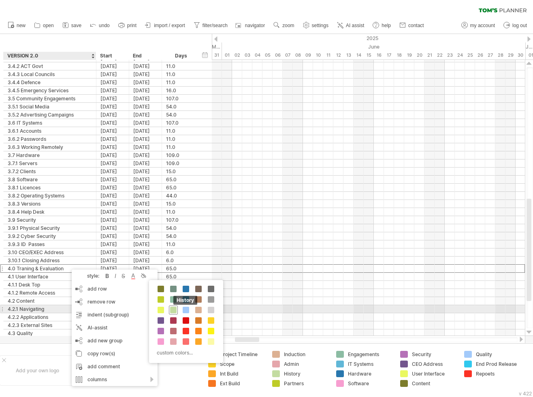
click at [174, 311] on span at bounding box center [173, 310] width 6 height 6
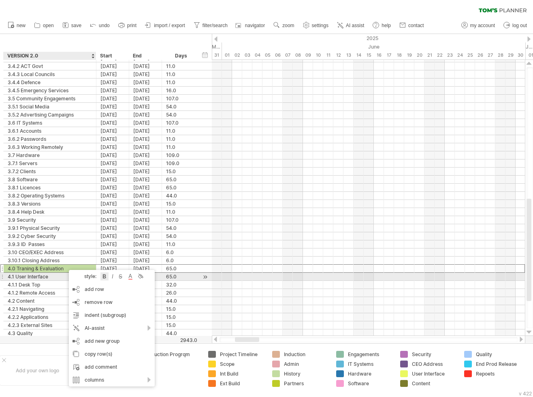
click at [105, 279] on div at bounding box center [104, 277] width 8 height 8
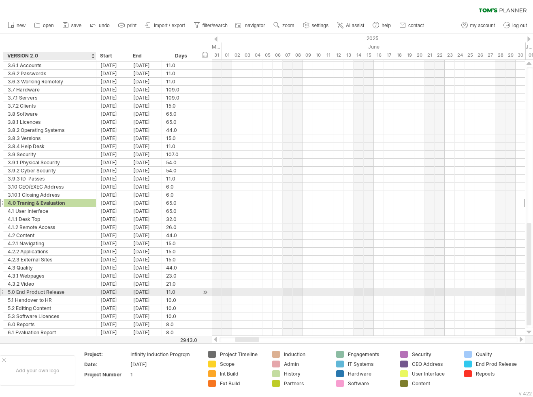
click at [59, 290] on div "5.0 End Product Release" at bounding box center [50, 292] width 84 height 8
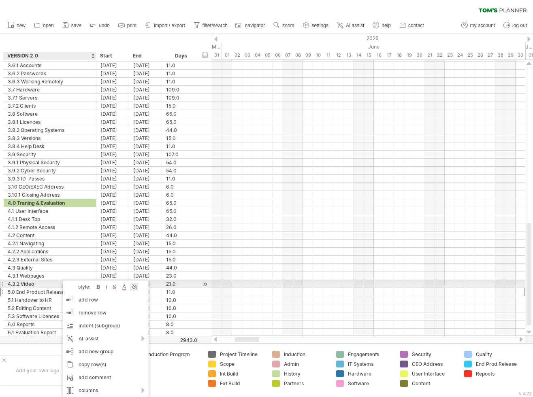
click at [136, 287] on div at bounding box center [134, 287] width 8 height 8
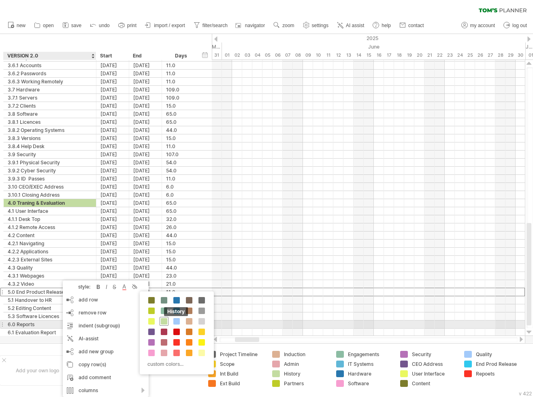
click at [164, 321] on span at bounding box center [164, 321] width 6 height 6
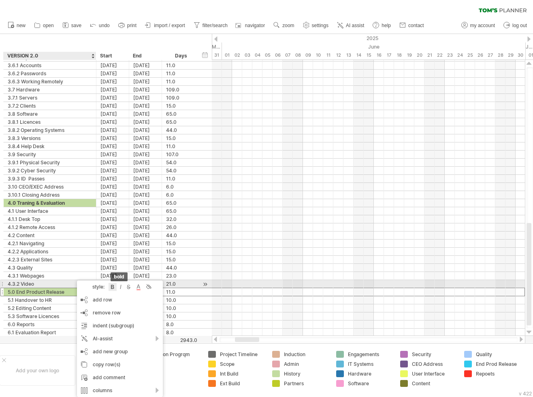
click at [113, 287] on div at bounding box center [113, 287] width 8 height 8
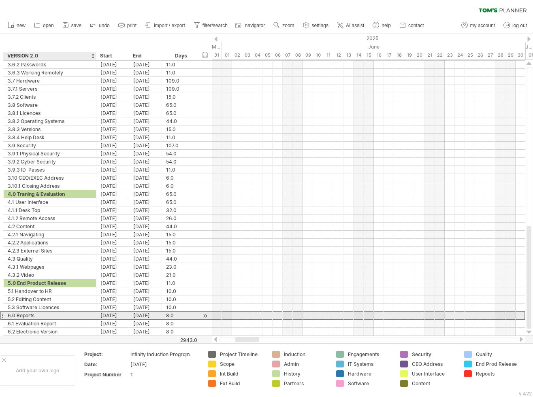
click at [61, 312] on div "6.0 Reports" at bounding box center [50, 316] width 84 height 8
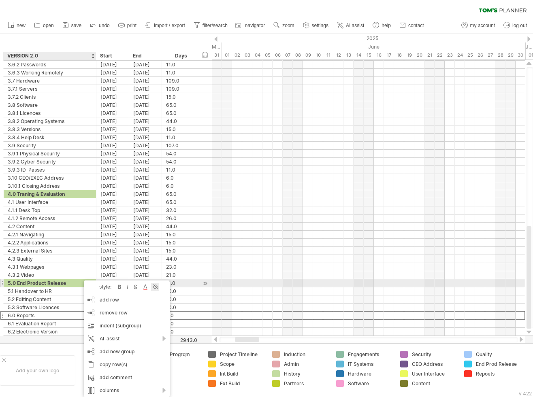
click at [157, 286] on div at bounding box center [155, 287] width 8 height 8
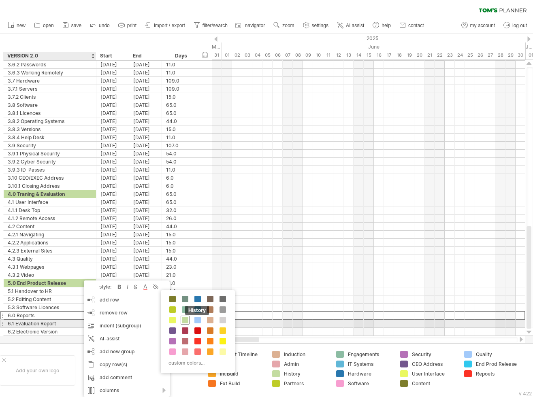
click at [185, 320] on span at bounding box center [185, 320] width 6 height 6
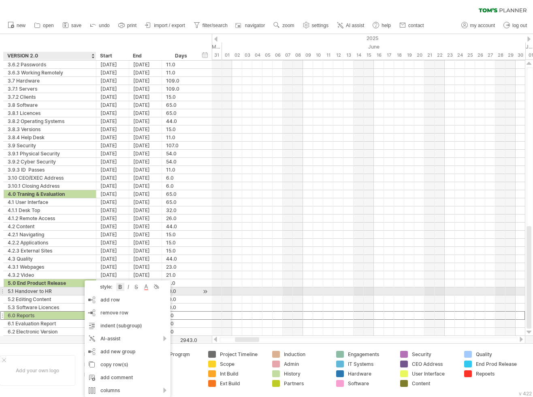
click at [121, 287] on div at bounding box center [120, 287] width 8 height 8
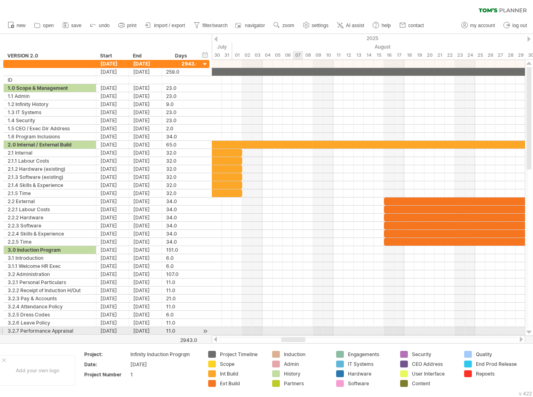
drag, startPoint x: 251, startPoint y: 339, endPoint x: 298, endPoint y: 334, distance: 46.5
click at [298, 334] on div "Trying to reach plan.tomsplanner.com Connected again... 0% clear filter new" at bounding box center [266, 198] width 533 height 397
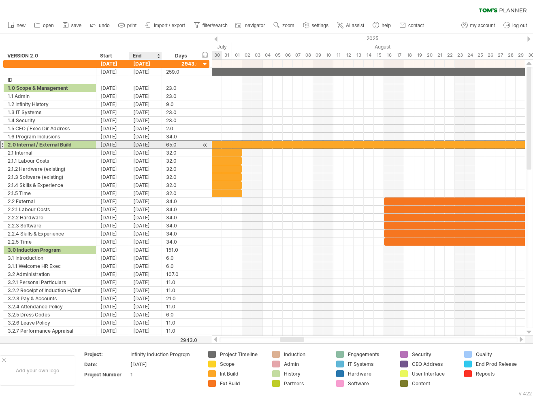
click at [148, 145] on div "[DATE]" at bounding box center [145, 145] width 33 height 8
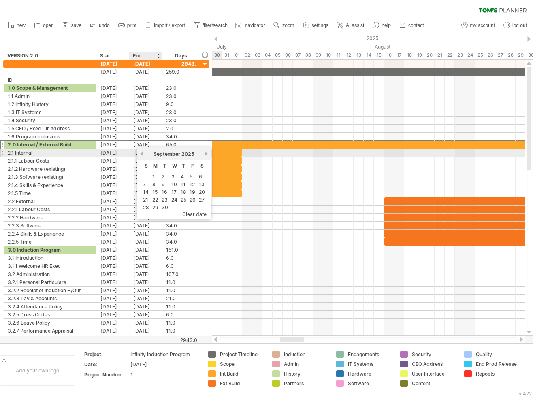
click at [143, 153] on link "previous" at bounding box center [142, 154] width 6 height 6
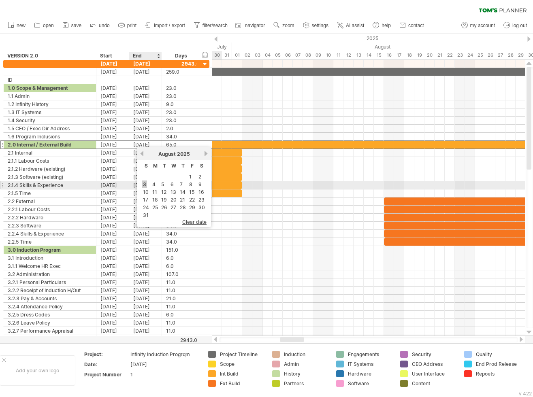
click at [145, 183] on link "3" at bounding box center [144, 185] width 5 height 8
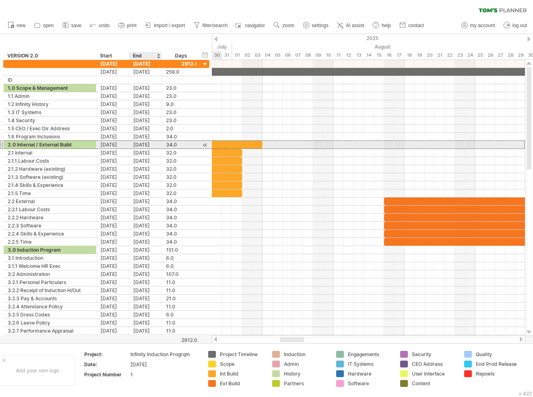
click at [150, 143] on div "03-08-25" at bounding box center [145, 145] width 33 height 8
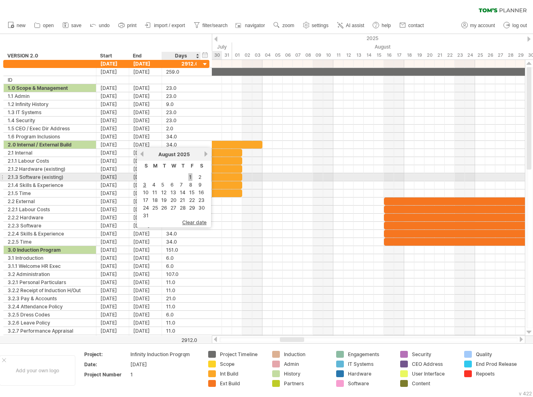
click at [192, 176] on link "1" at bounding box center [190, 177] width 4 height 8
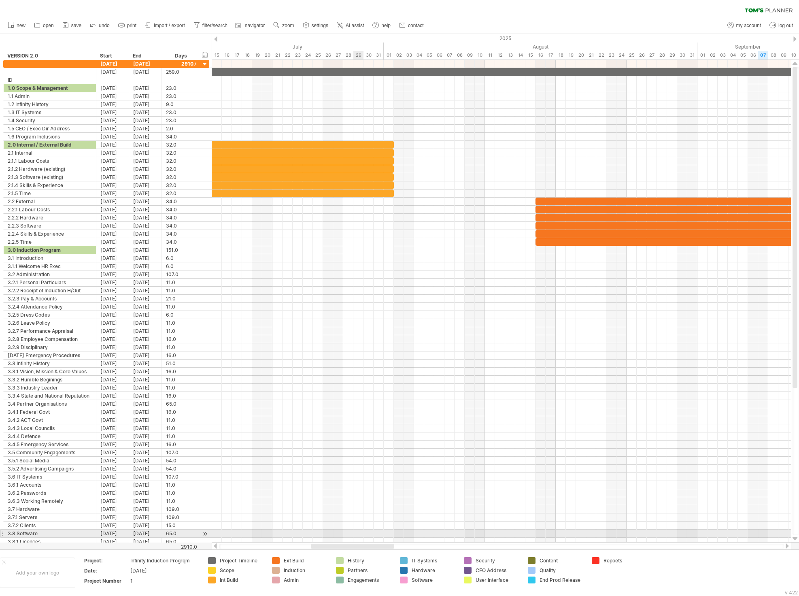
drag, startPoint x: 377, startPoint y: 547, endPoint x: 355, endPoint y: 537, distance: 23.9
click at [355, 397] on div "Trying to reach plan.tomsplanner.com Connected again... 0% clear filter new" at bounding box center [399, 298] width 799 height 596
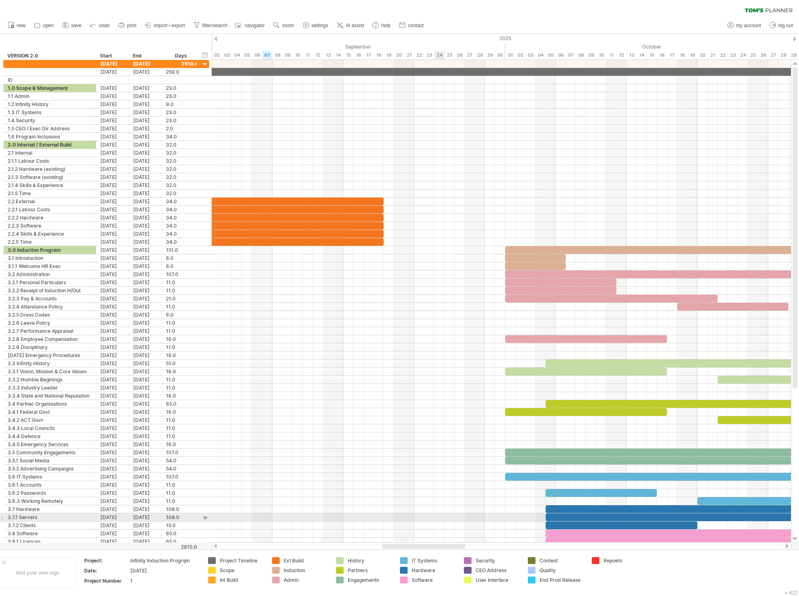
drag, startPoint x: 371, startPoint y: 546, endPoint x: 442, endPoint y: 519, distance: 76.8
click at [442, 397] on div "Trying to reach plan.tomsplanner.com Connected again... 0% clear filter new" at bounding box center [399, 298] width 799 height 596
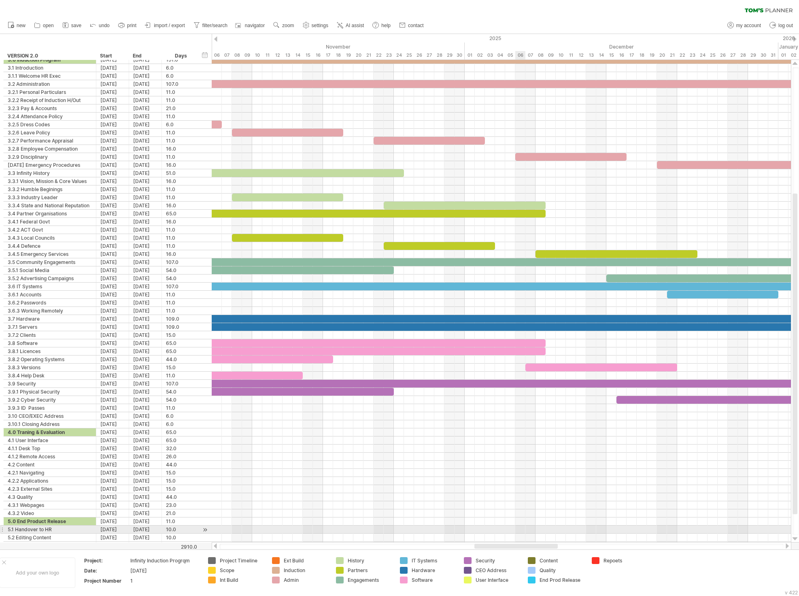
drag, startPoint x: 432, startPoint y: 547, endPoint x: 524, endPoint y: 528, distance: 93.4
click at [524, 397] on div "Trying to reach plan.tomsplanner.com Connected again... 0% clear filter new" at bounding box center [399, 298] width 799 height 596
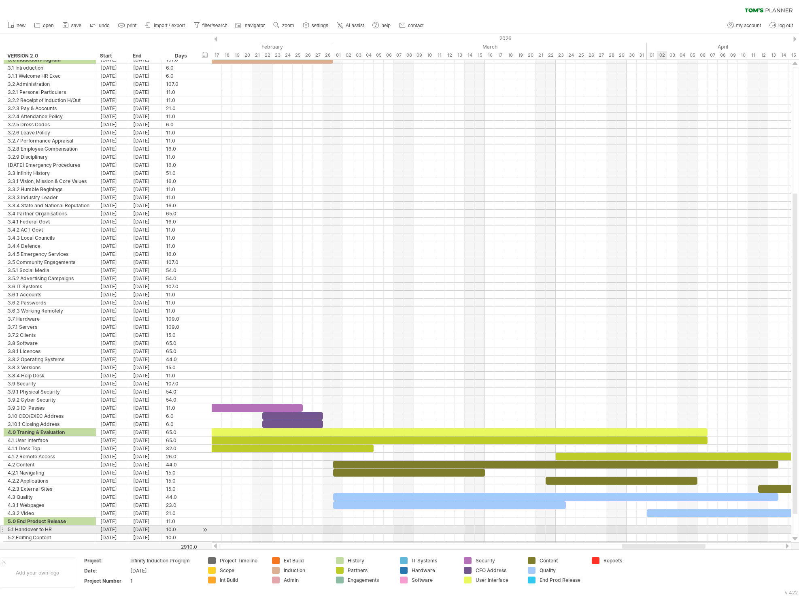
drag, startPoint x: 517, startPoint y: 546, endPoint x: 665, endPoint y: 530, distance: 148.7
click at [532, 397] on div "Trying to reach plan.tomsplanner.com Connected again... 0% clear filter new" at bounding box center [399, 298] width 799 height 596
drag, startPoint x: 666, startPoint y: 530, endPoint x: 710, endPoint y: 526, distance: 44.3
click at [532, 397] on div at bounding box center [501, 530] width 579 height 8
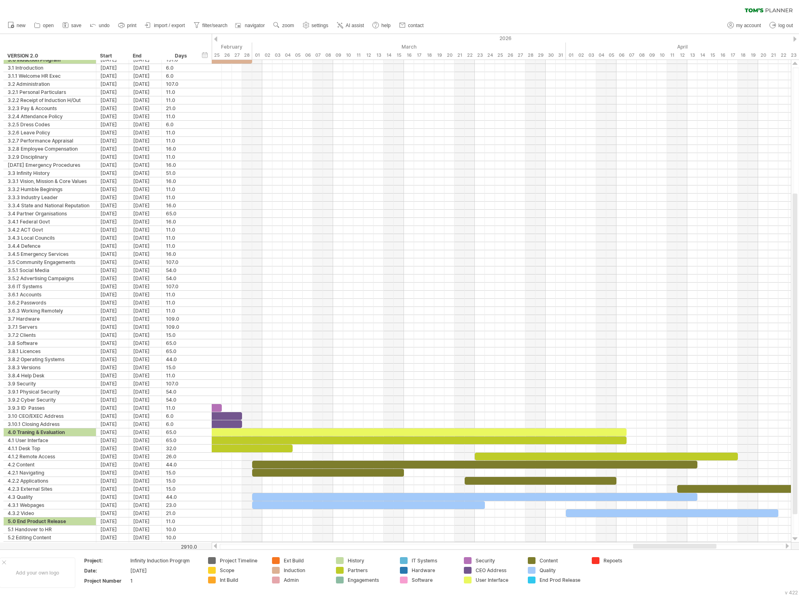
drag, startPoint x: 666, startPoint y: 546, endPoint x: 677, endPoint y: 545, distance: 10.9
click at [532, 397] on div at bounding box center [674, 546] width 83 height 5
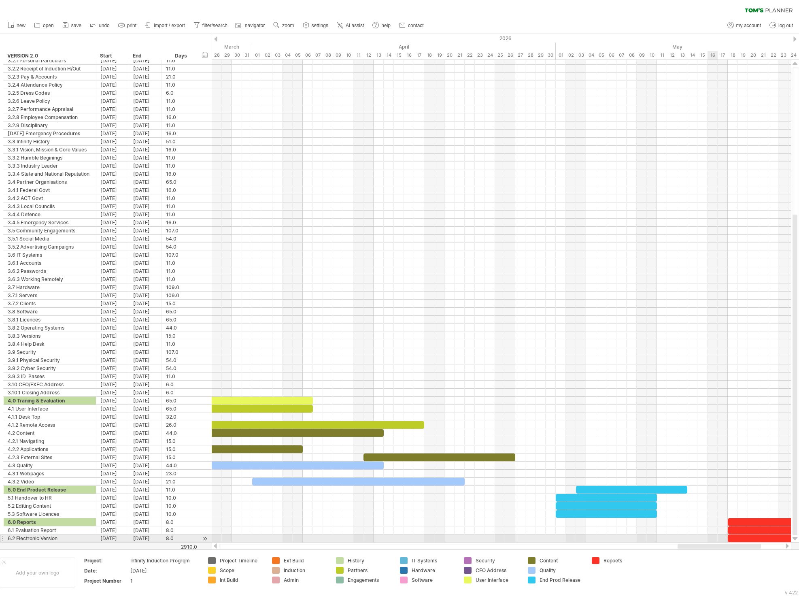
drag, startPoint x: 666, startPoint y: 548, endPoint x: 710, endPoint y: 539, distance: 45.6
click at [532, 397] on div "Trying to reach plan.tomsplanner.com Connected again... 0% clear filter new" at bounding box center [399, 298] width 799 height 596
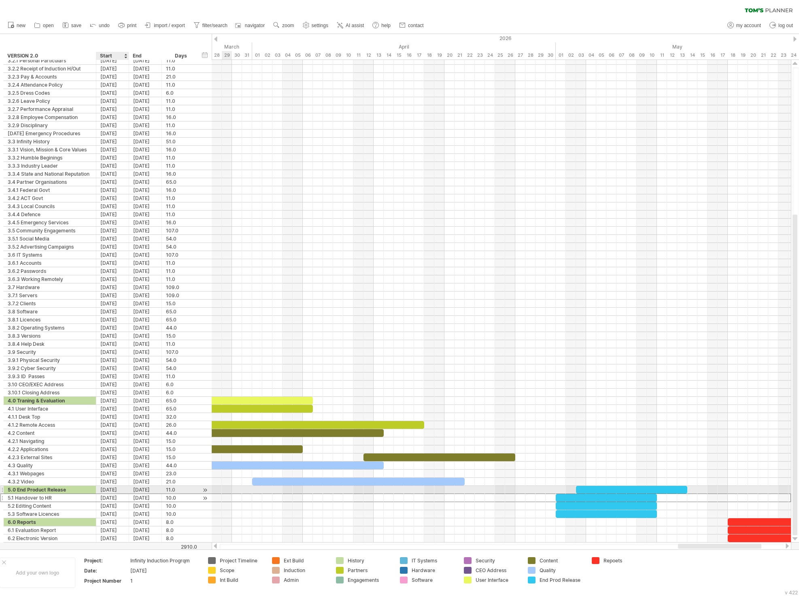
click at [108, 397] on div "01-05-26" at bounding box center [112, 498] width 33 height 8
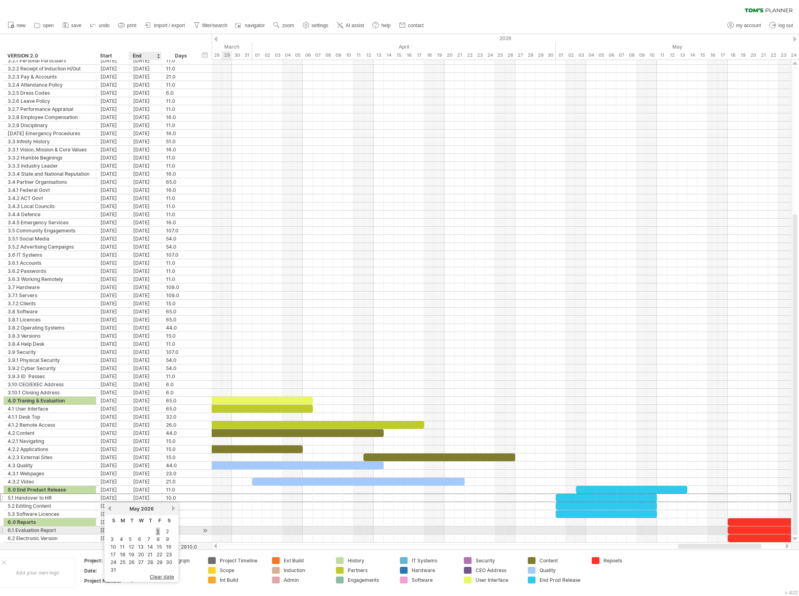
click at [158, 397] on link "1" at bounding box center [158, 532] width 4 height 8
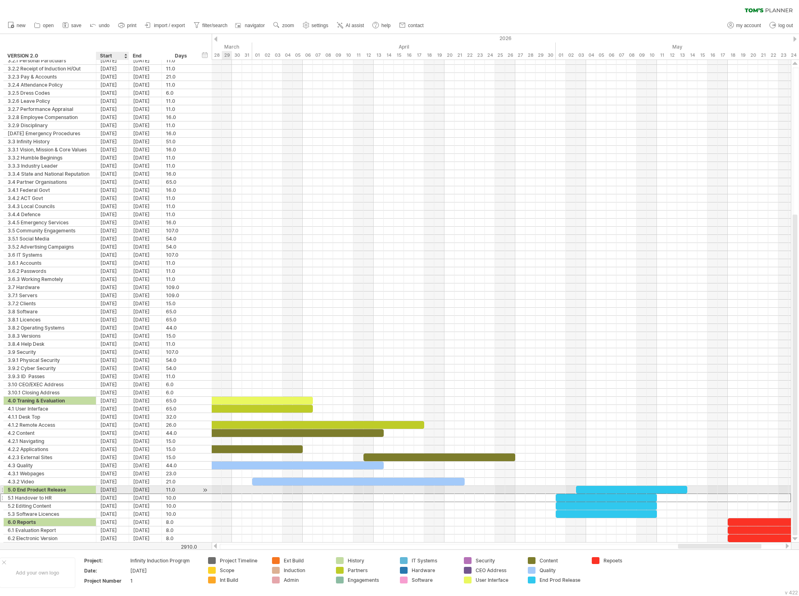
click at [114, 397] on div "03-05-26" at bounding box center [112, 490] width 33 height 8
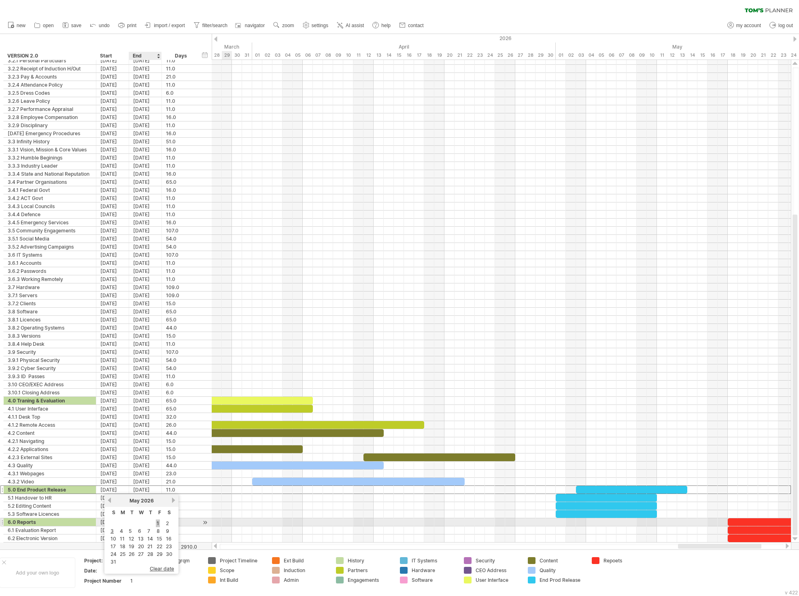
click at [159, 397] on link "1" at bounding box center [158, 524] width 4 height 8
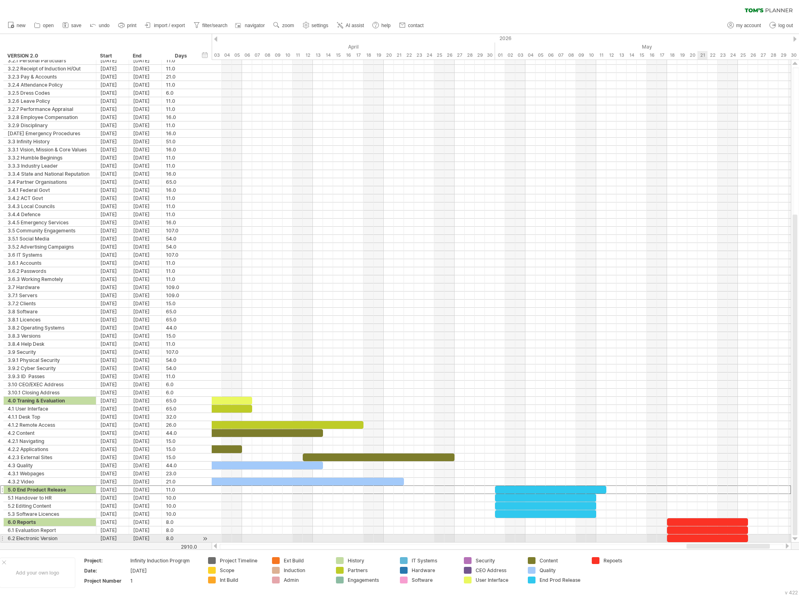
drag, startPoint x: 693, startPoint y: 545, endPoint x: 701, endPoint y: 541, distance: 9.6
click at [532, 397] on div "Trying to reach plan.tomsplanner.com Connected again... 0% clear filter new" at bounding box center [399, 298] width 799 height 596
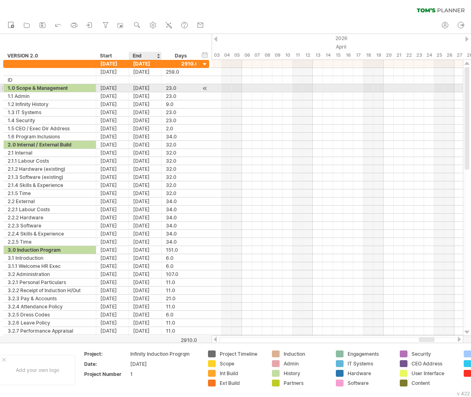
click at [146, 88] on div "[DATE]" at bounding box center [145, 88] width 33 height 8
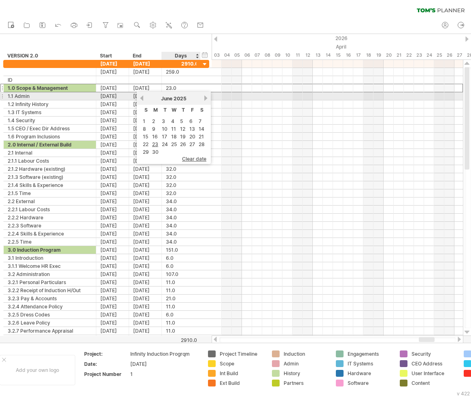
click at [205, 100] on link "next" at bounding box center [206, 98] width 6 height 6
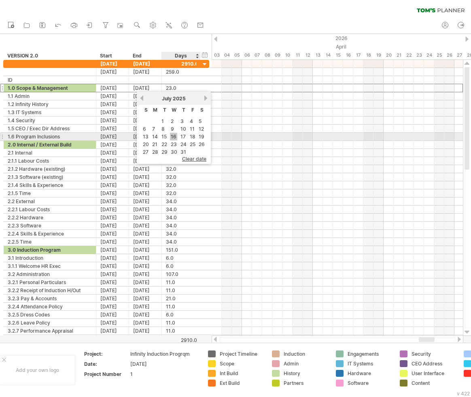
click at [175, 137] on link "16" at bounding box center [173, 137] width 7 height 8
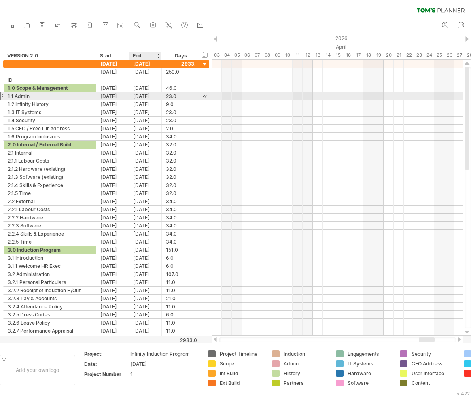
click at [149, 96] on div "[DATE]" at bounding box center [145, 96] width 33 height 8
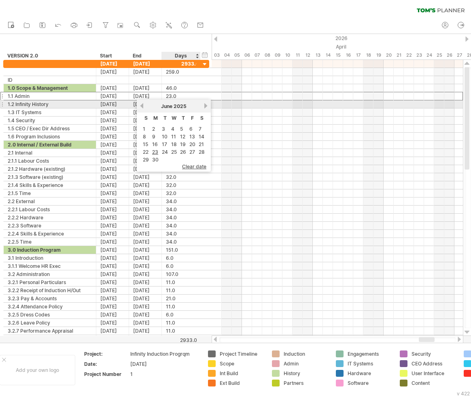
click at [206, 106] on link "next" at bounding box center [206, 106] width 6 height 6
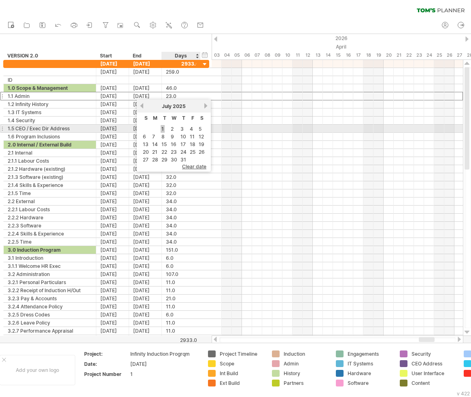
click at [163, 129] on link "1" at bounding box center [163, 129] width 4 height 8
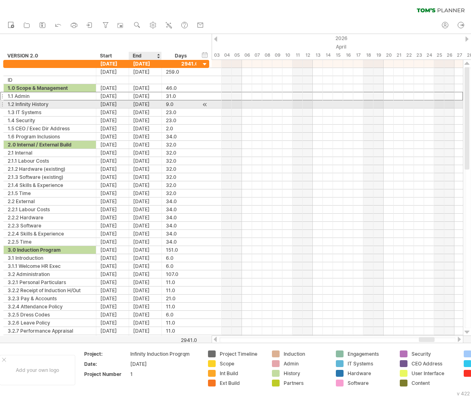
click at [152, 104] on div "[DATE]" at bounding box center [145, 104] width 33 height 8
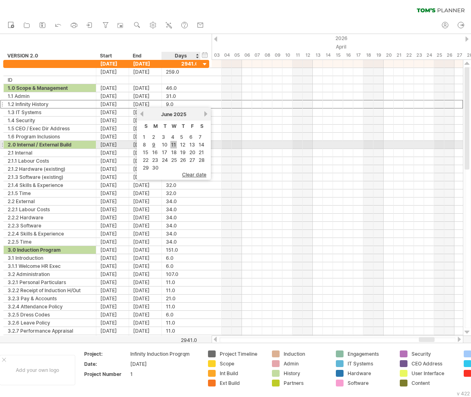
click at [174, 145] on link "11" at bounding box center [173, 145] width 6 height 8
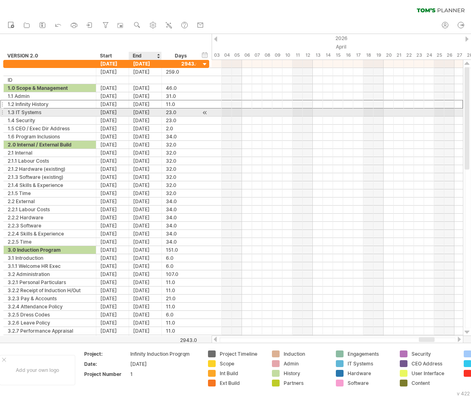
click at [149, 112] on div "[DATE]" at bounding box center [145, 113] width 33 height 8
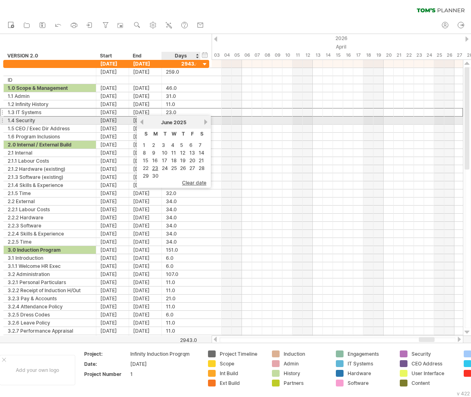
click at [204, 122] on link "next" at bounding box center [206, 122] width 6 height 6
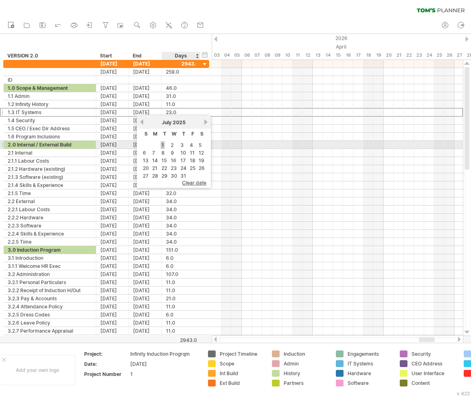
click at [163, 144] on link "1" at bounding box center [163, 145] width 4 height 8
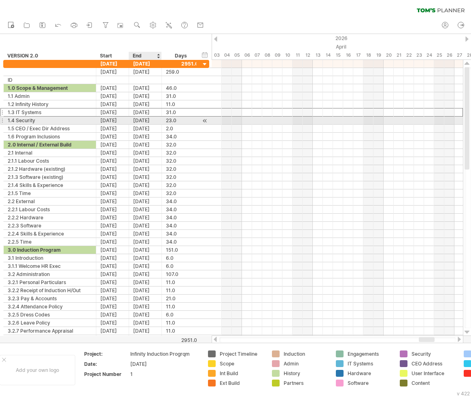
click at [147, 122] on div "[DATE]" at bounding box center [145, 121] width 33 height 8
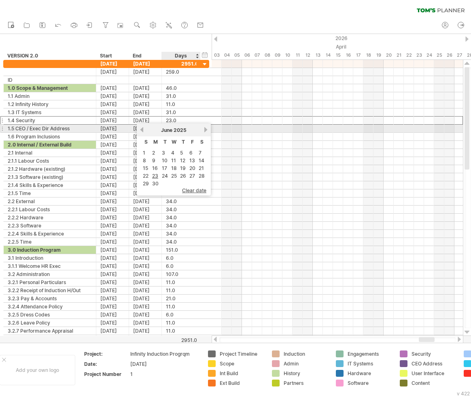
click at [206, 129] on link "next" at bounding box center [206, 130] width 6 height 6
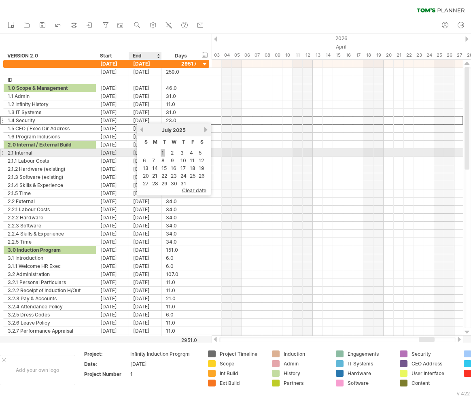
click at [162, 152] on link "1" at bounding box center [163, 153] width 4 height 8
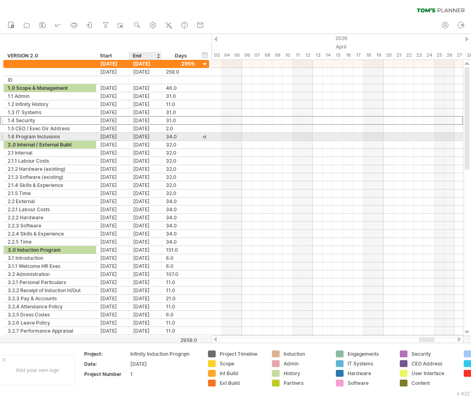
click at [151, 138] on div "[DATE]" at bounding box center [145, 137] width 33 height 8
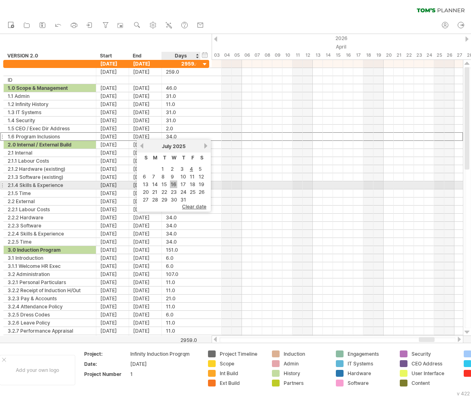
click at [174, 182] on link "16" at bounding box center [173, 185] width 7 height 8
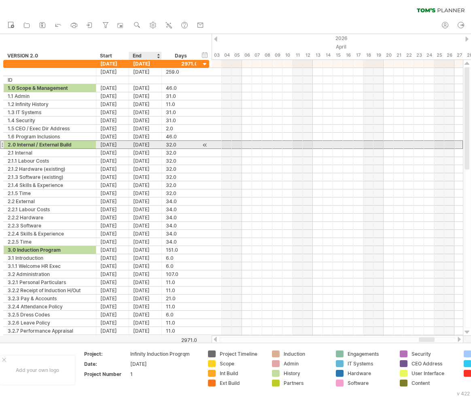
click at [152, 145] on div "[DATE]" at bounding box center [145, 145] width 33 height 8
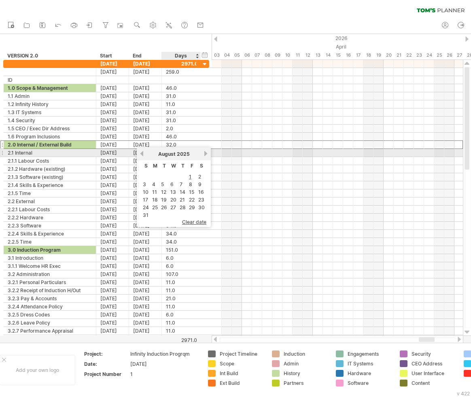
click at [206, 153] on link "next" at bounding box center [206, 154] width 6 height 6
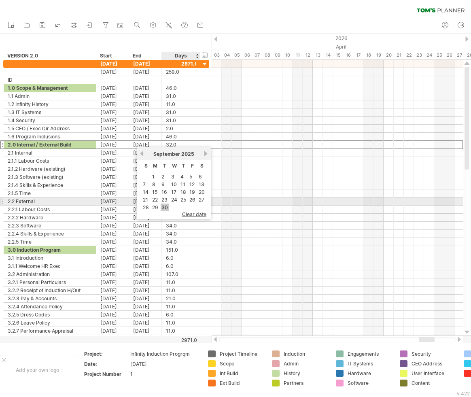
click at [164, 205] on link "30" at bounding box center [165, 208] width 8 height 8
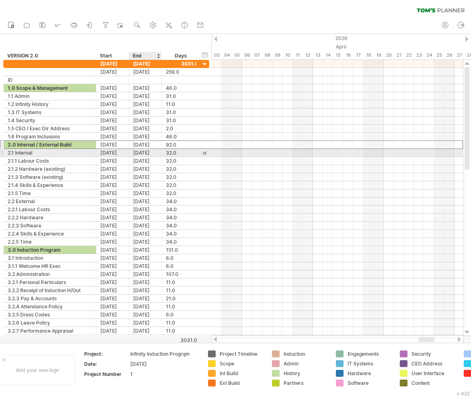
click at [151, 153] on div "[DATE]" at bounding box center [145, 153] width 33 height 8
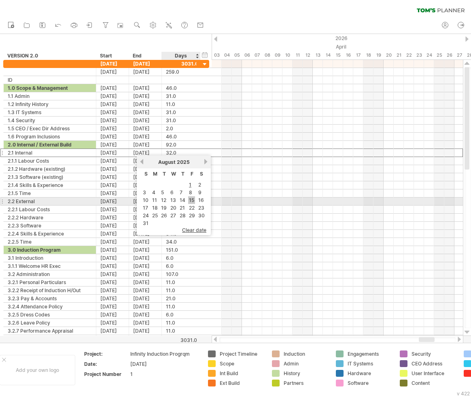
click at [192, 200] on link "15" at bounding box center [191, 200] width 7 height 8
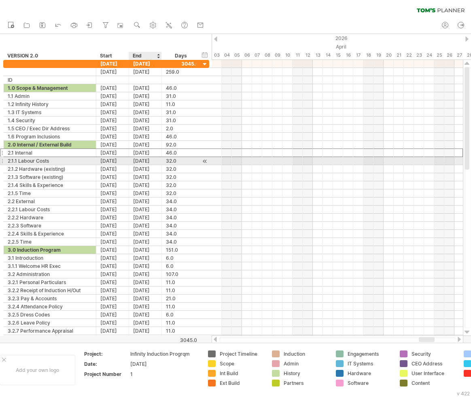
click at [150, 162] on div "[DATE]" at bounding box center [145, 161] width 33 height 8
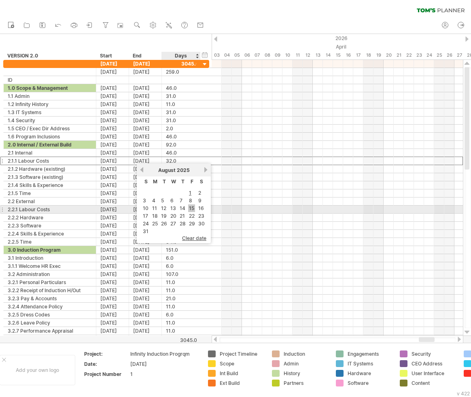
click at [192, 208] on link "15" at bounding box center [191, 208] width 7 height 8
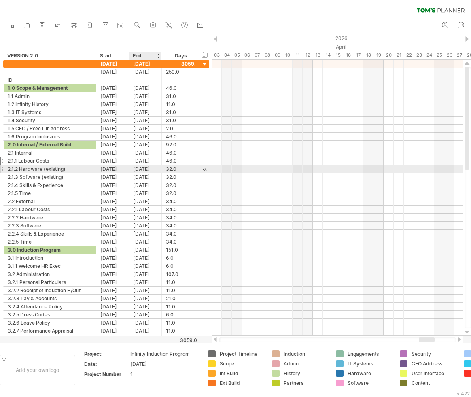
click at [149, 168] on div "[DATE]" at bounding box center [145, 169] width 33 height 8
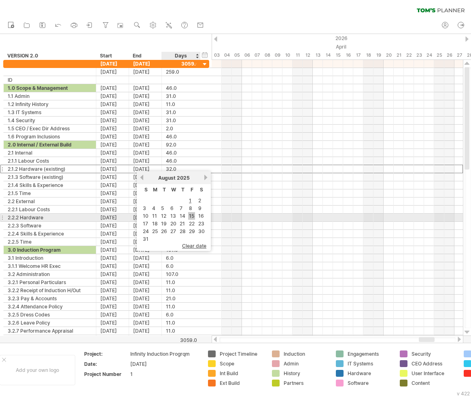
click at [192, 215] on link "15" at bounding box center [191, 216] width 7 height 8
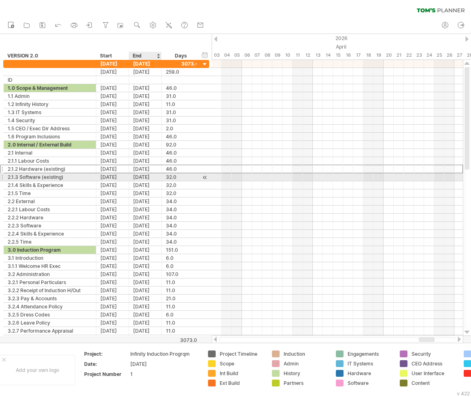
click at [149, 175] on div "[DATE]" at bounding box center [145, 177] width 33 height 8
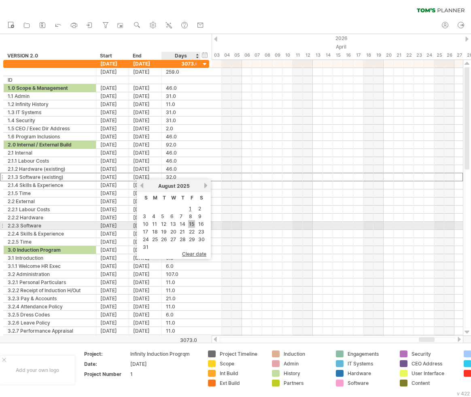
click at [192, 224] on link "15" at bounding box center [191, 224] width 7 height 8
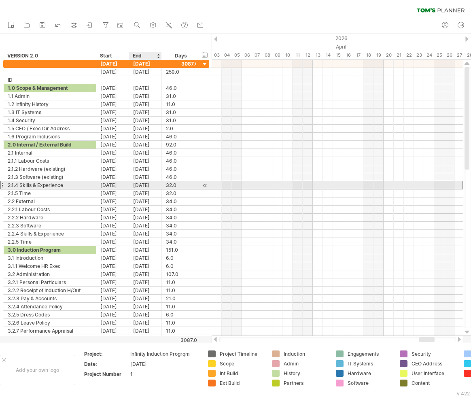
click at [147, 185] on div "[DATE]" at bounding box center [145, 185] width 33 height 8
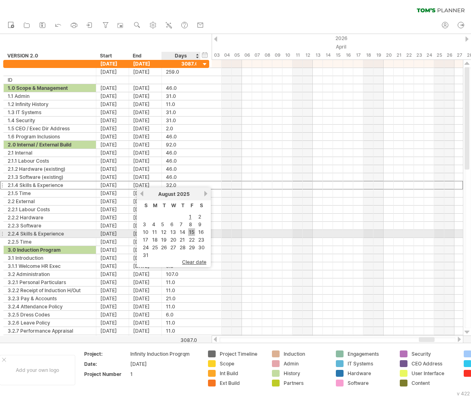
click at [192, 230] on link "15" at bounding box center [191, 232] width 7 height 8
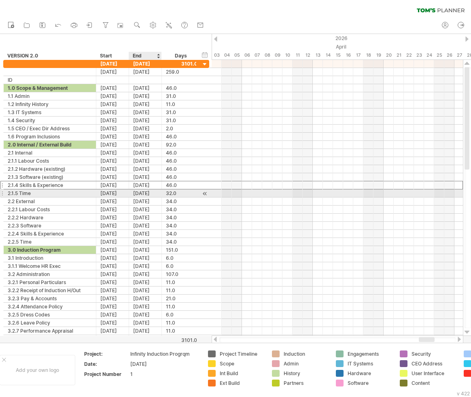
click at [141, 192] on div "[DATE]" at bounding box center [145, 194] width 33 height 8
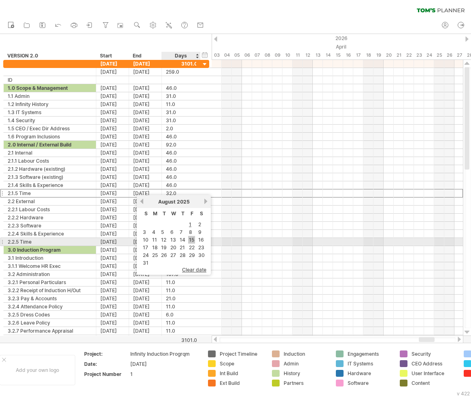
click at [194, 240] on link "15" at bounding box center [191, 240] width 7 height 8
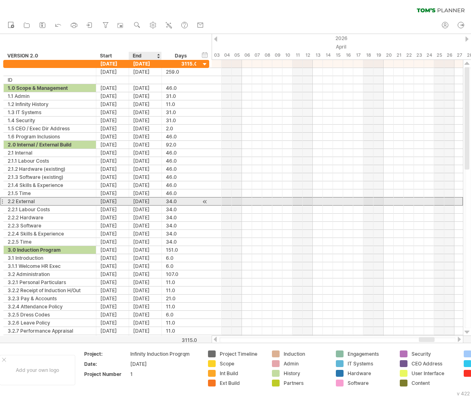
click at [147, 202] on div "[DATE]" at bounding box center [145, 202] width 33 height 8
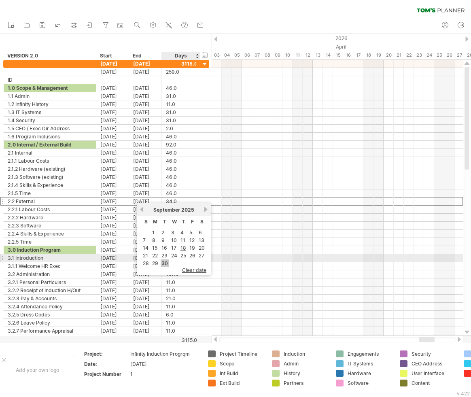
click at [168, 261] on link "30" at bounding box center [165, 264] width 8 height 8
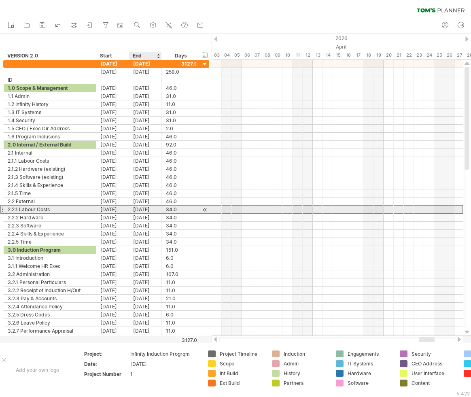
click at [147, 210] on div "[DATE]" at bounding box center [145, 210] width 33 height 8
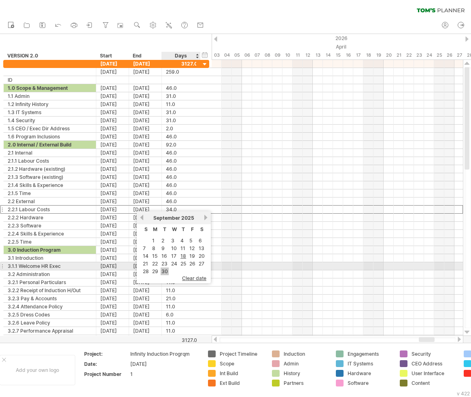
click at [167, 268] on link "30" at bounding box center [165, 272] width 8 height 8
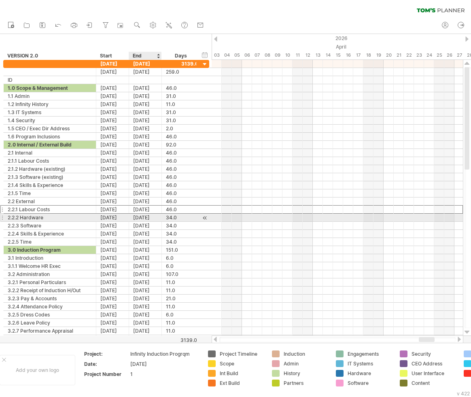
click at [147, 217] on div "[DATE]" at bounding box center [145, 218] width 33 height 8
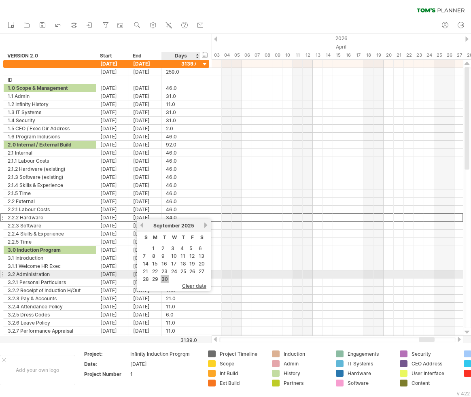
click at [166, 279] on link "30" at bounding box center [165, 279] width 8 height 8
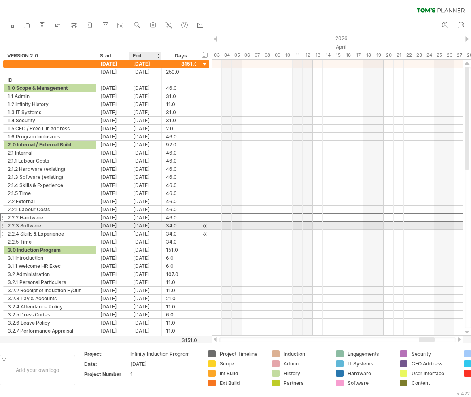
click at [143, 230] on div "[DATE]" at bounding box center [145, 234] width 33 height 8
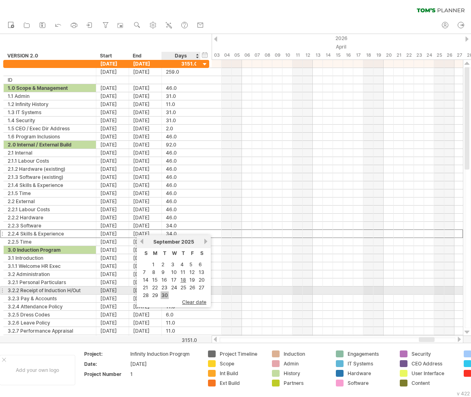
click at [165, 292] on link "30" at bounding box center [165, 296] width 8 height 8
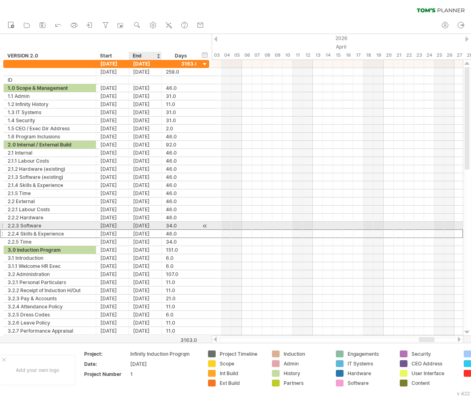
click at [147, 225] on div "[DATE]" at bounding box center [145, 226] width 33 height 8
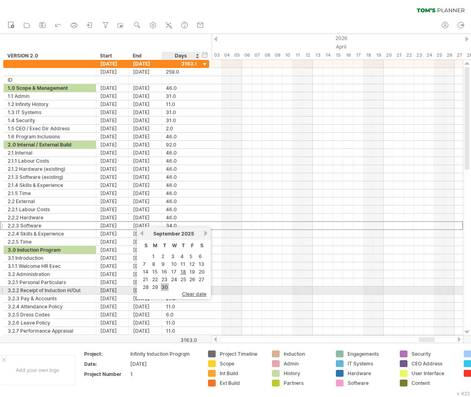
click at [166, 287] on link "30" at bounding box center [165, 287] width 8 height 8
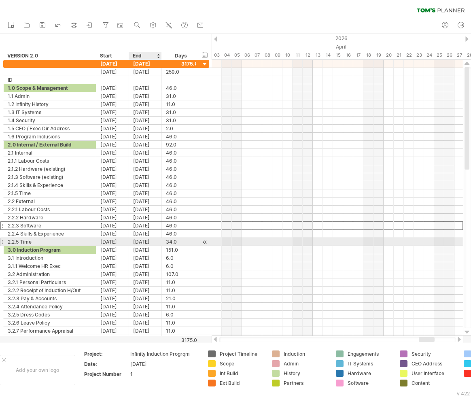
click at [147, 240] on div "[DATE]" at bounding box center [145, 242] width 33 height 8
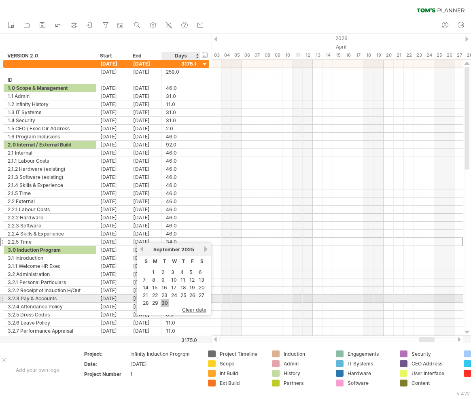
click at [167, 299] on link "30" at bounding box center [165, 303] width 8 height 8
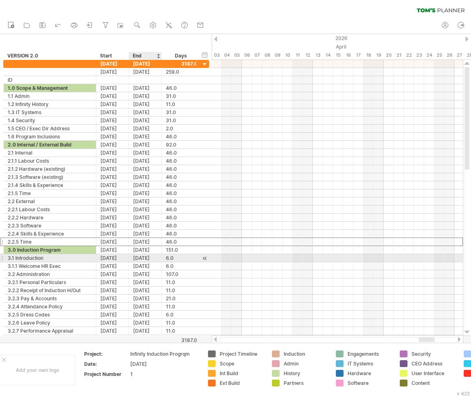
click at [149, 256] on div "[DATE]" at bounding box center [145, 258] width 33 height 8
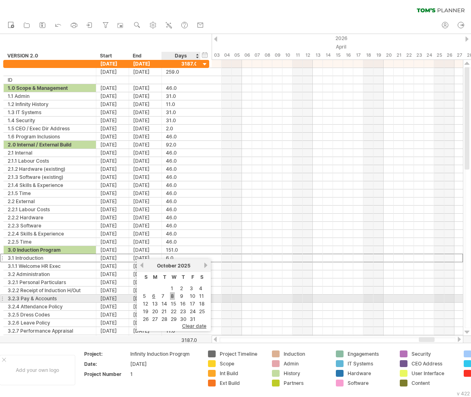
click at [174, 295] on link "8" at bounding box center [172, 296] width 5 height 8
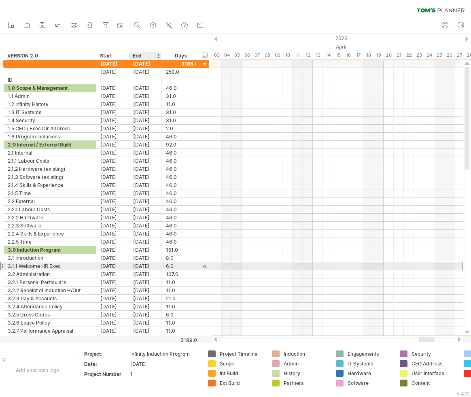
click at [147, 264] on div "[DATE]" at bounding box center [145, 266] width 33 height 8
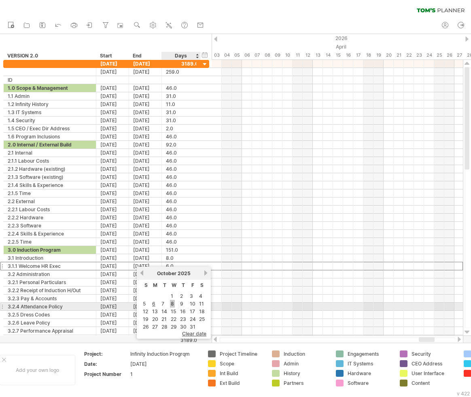
click at [174, 305] on link "8" at bounding box center [172, 304] width 5 height 8
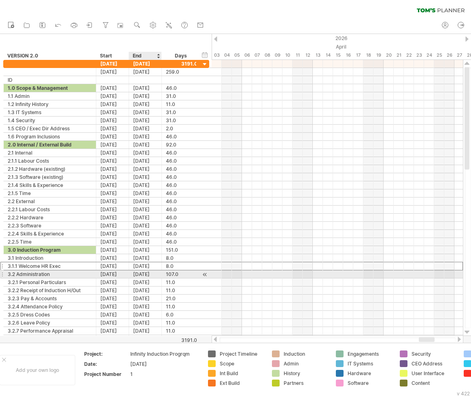
click at [150, 272] on div "[DATE]" at bounding box center [145, 274] width 33 height 8
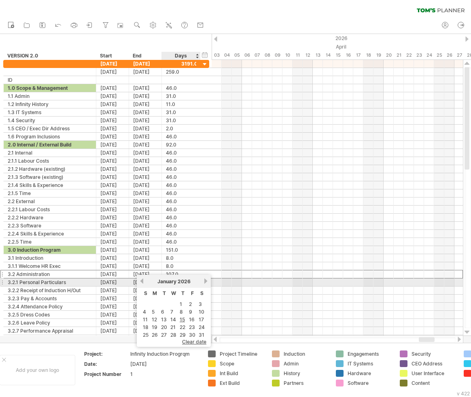
click at [205, 281] on link "next" at bounding box center [206, 281] width 6 height 6
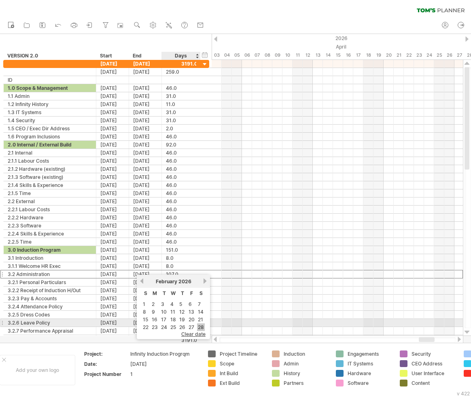
click at [203, 327] on link "28" at bounding box center [201, 328] width 8 height 8
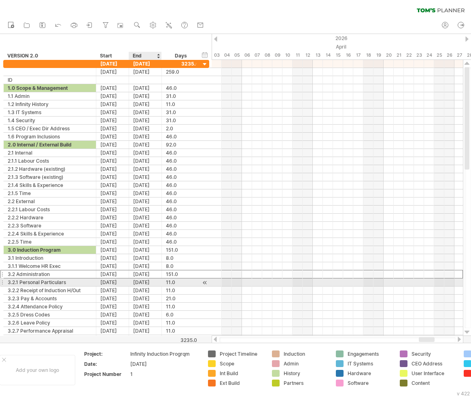
click at [149, 280] on div "[DATE]" at bounding box center [145, 283] width 33 height 8
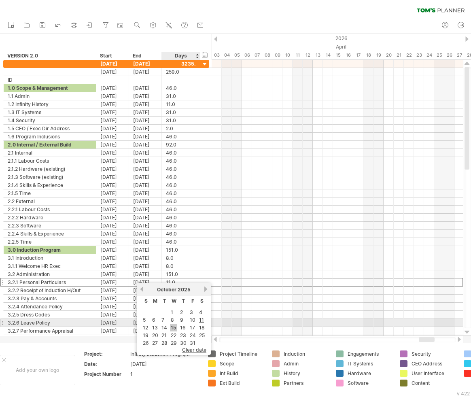
click at [175, 327] on link "15" at bounding box center [173, 328] width 7 height 8
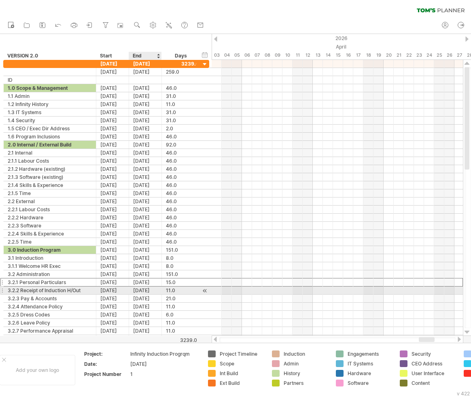
click at [148, 288] on div "[DATE]" at bounding box center [145, 291] width 33 height 8
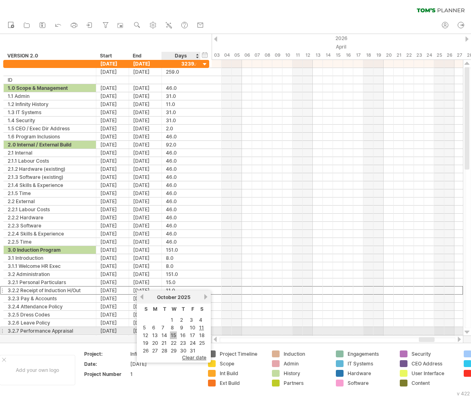
click at [177, 333] on link "15" at bounding box center [173, 336] width 7 height 8
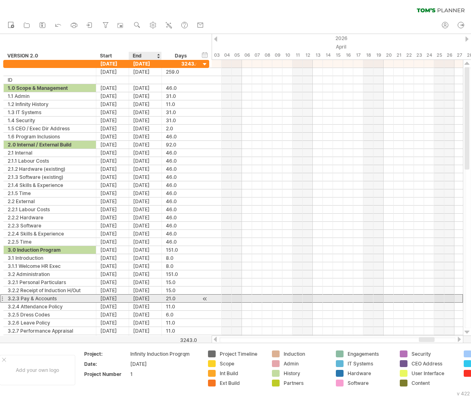
click at [150, 296] on div "[DATE]" at bounding box center [145, 299] width 33 height 8
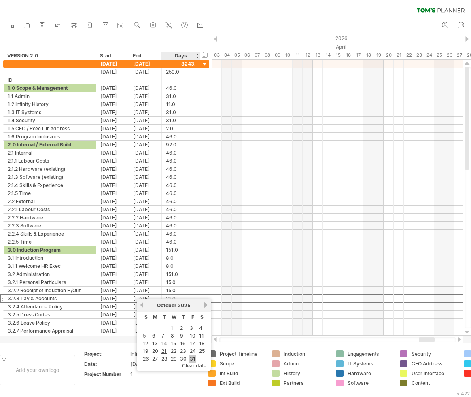
click at [192, 356] on link "31" at bounding box center [192, 359] width 7 height 8
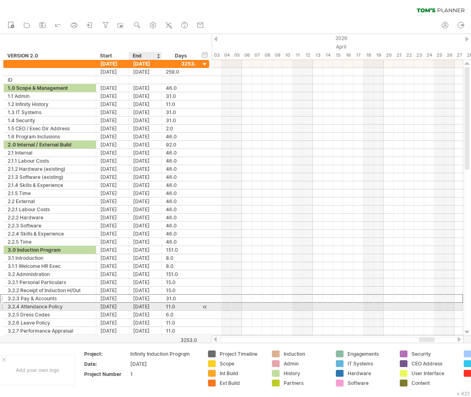
click at [147, 306] on div "[DATE]" at bounding box center [145, 307] width 33 height 8
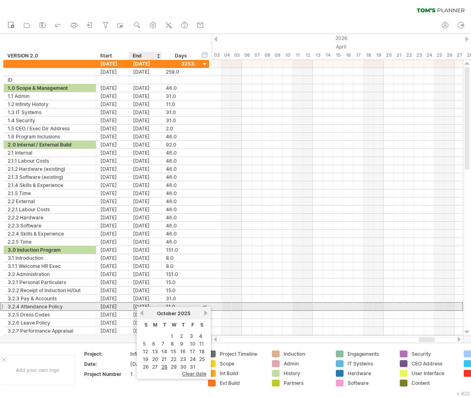
click at [147, 303] on div "[DATE]" at bounding box center [145, 307] width 33 height 8
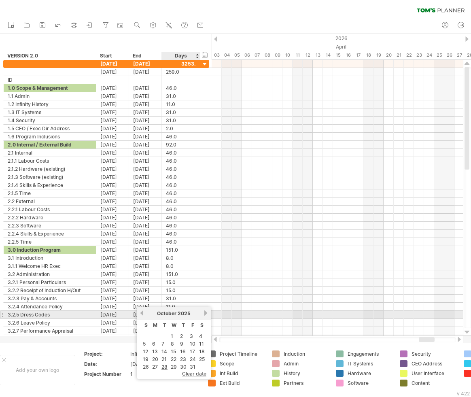
click at [208, 313] on link "next" at bounding box center [206, 313] width 6 height 6
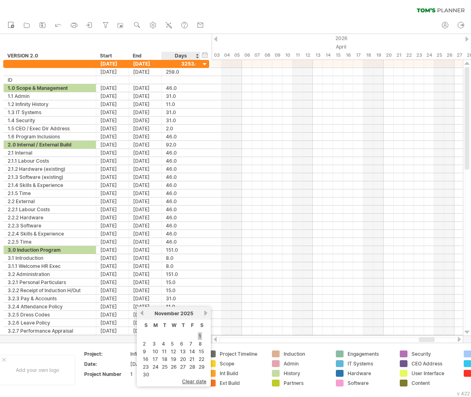
click at [200, 336] on link "1" at bounding box center [200, 336] width 4 height 8
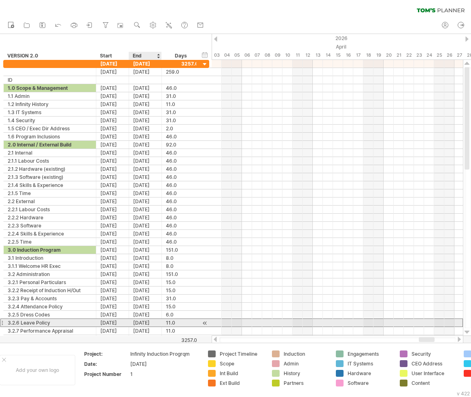
click at [148, 320] on div "[DATE]" at bounding box center [145, 323] width 33 height 8
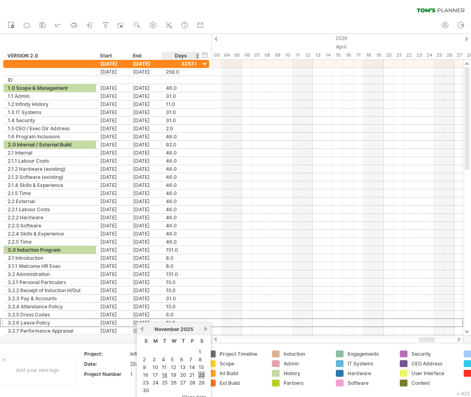
click at [204, 375] on link "22" at bounding box center [201, 375] width 7 height 8
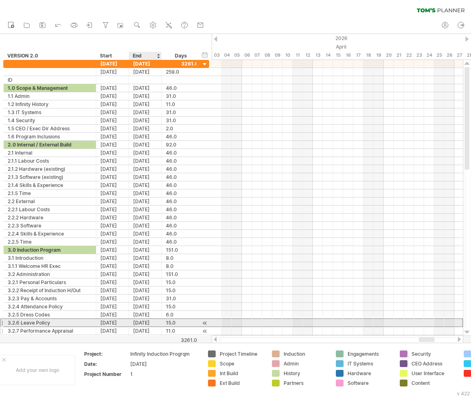
click at [147, 327] on div "[DATE]" at bounding box center [145, 331] width 33 height 8
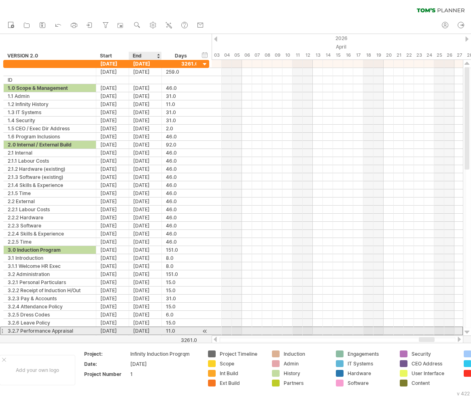
click at [144, 328] on div "[DATE]" at bounding box center [145, 331] width 33 height 8
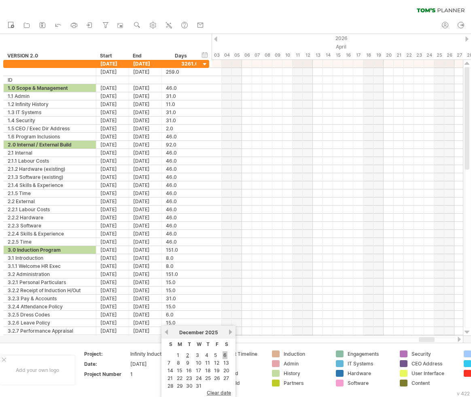
click at [226, 356] on link "6" at bounding box center [225, 355] width 5 height 8
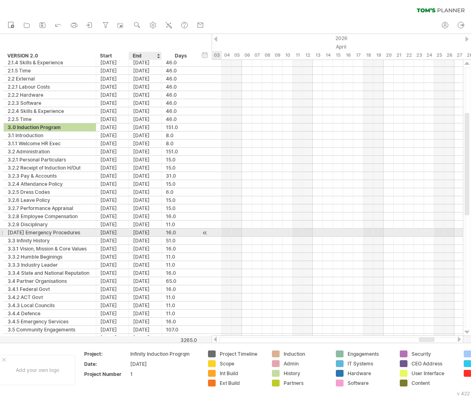
click at [146, 230] on div "[DATE]" at bounding box center [145, 233] width 33 height 8
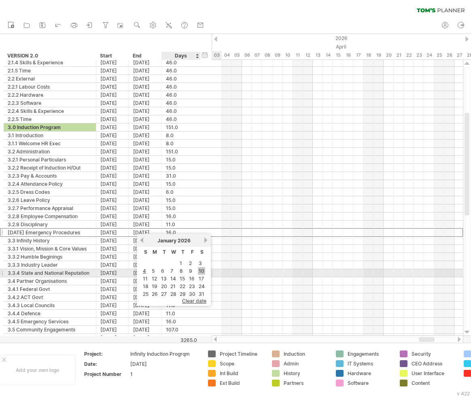
click at [202, 270] on link "10" at bounding box center [201, 271] width 7 height 8
